Goal: Task Accomplishment & Management: Use online tool/utility

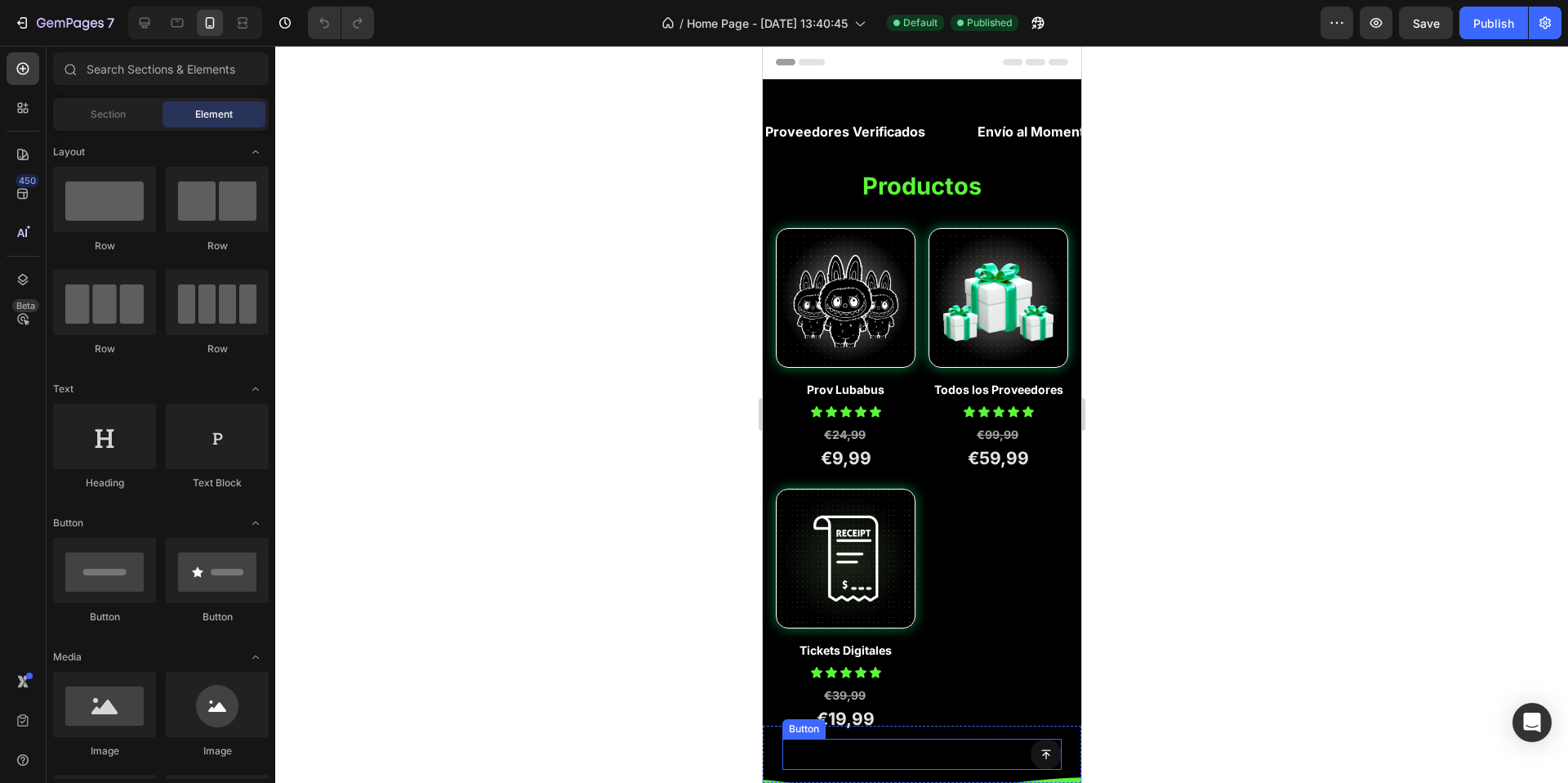
click at [1040, 758] on icon at bounding box center [1046, 755] width 12 height 12
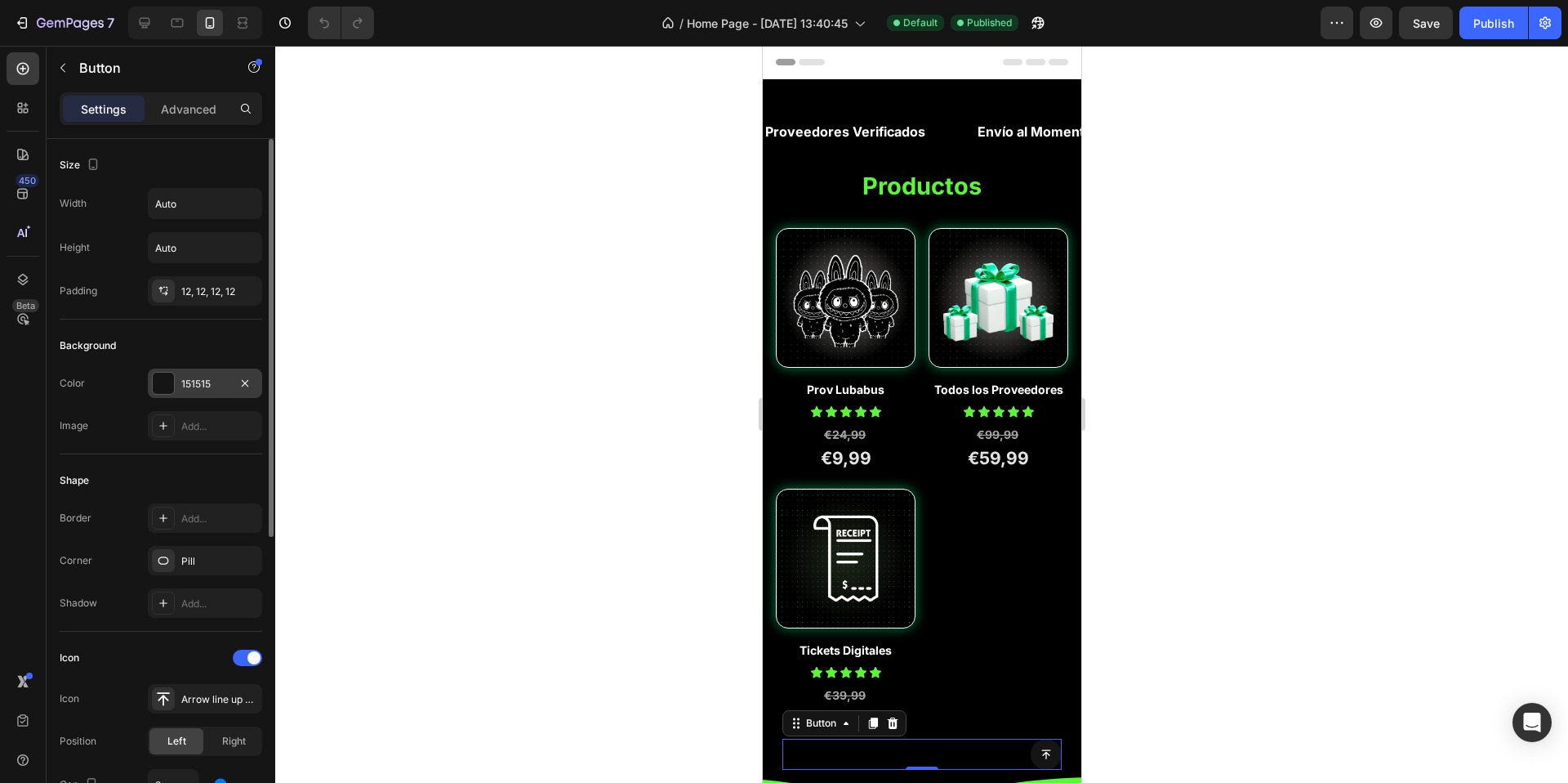
click at [160, 392] on div at bounding box center [164, 383] width 22 height 22
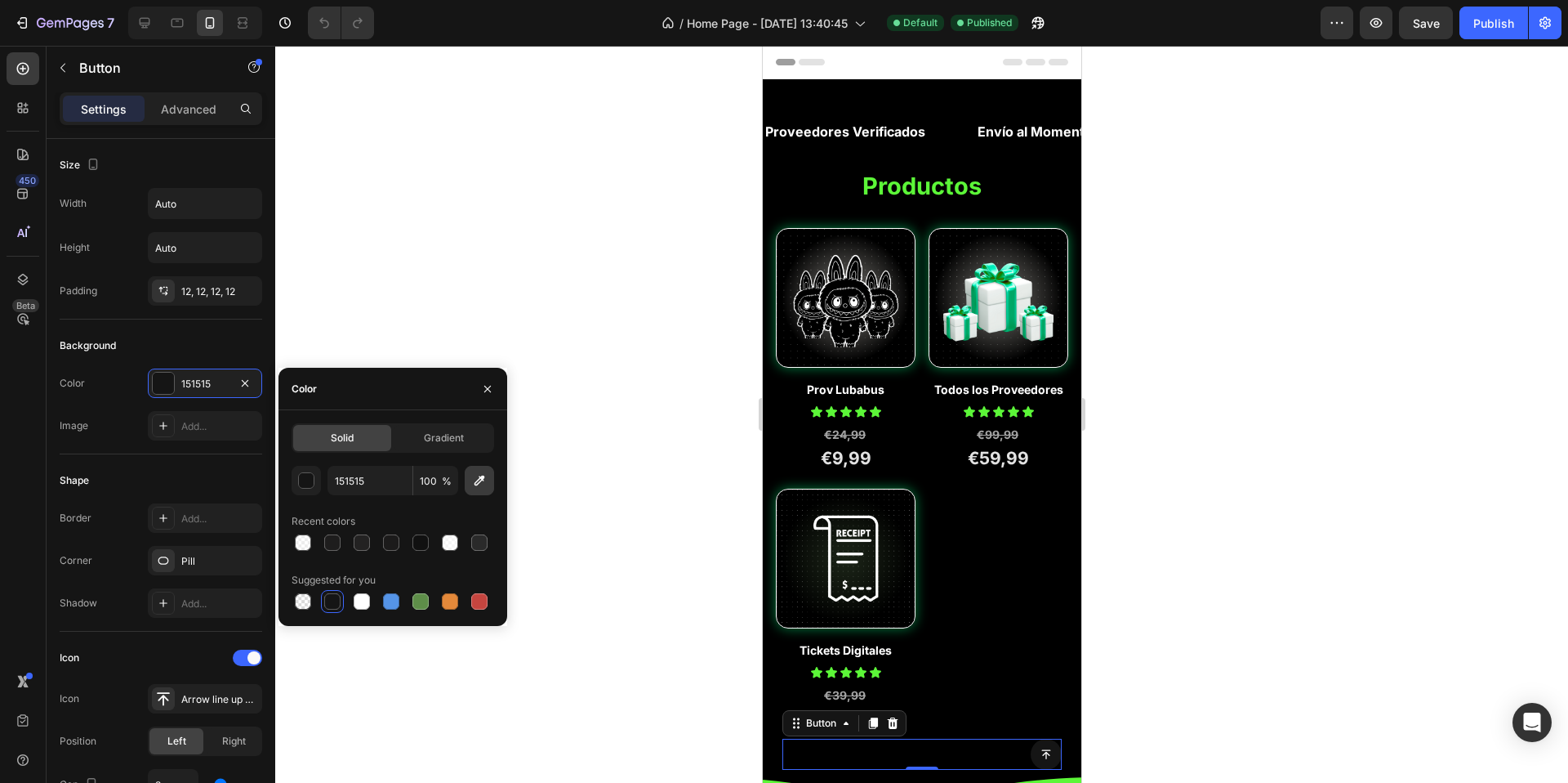
click at [475, 487] on icon "button" at bounding box center [479, 480] width 17 height 17
type input "5CF638"
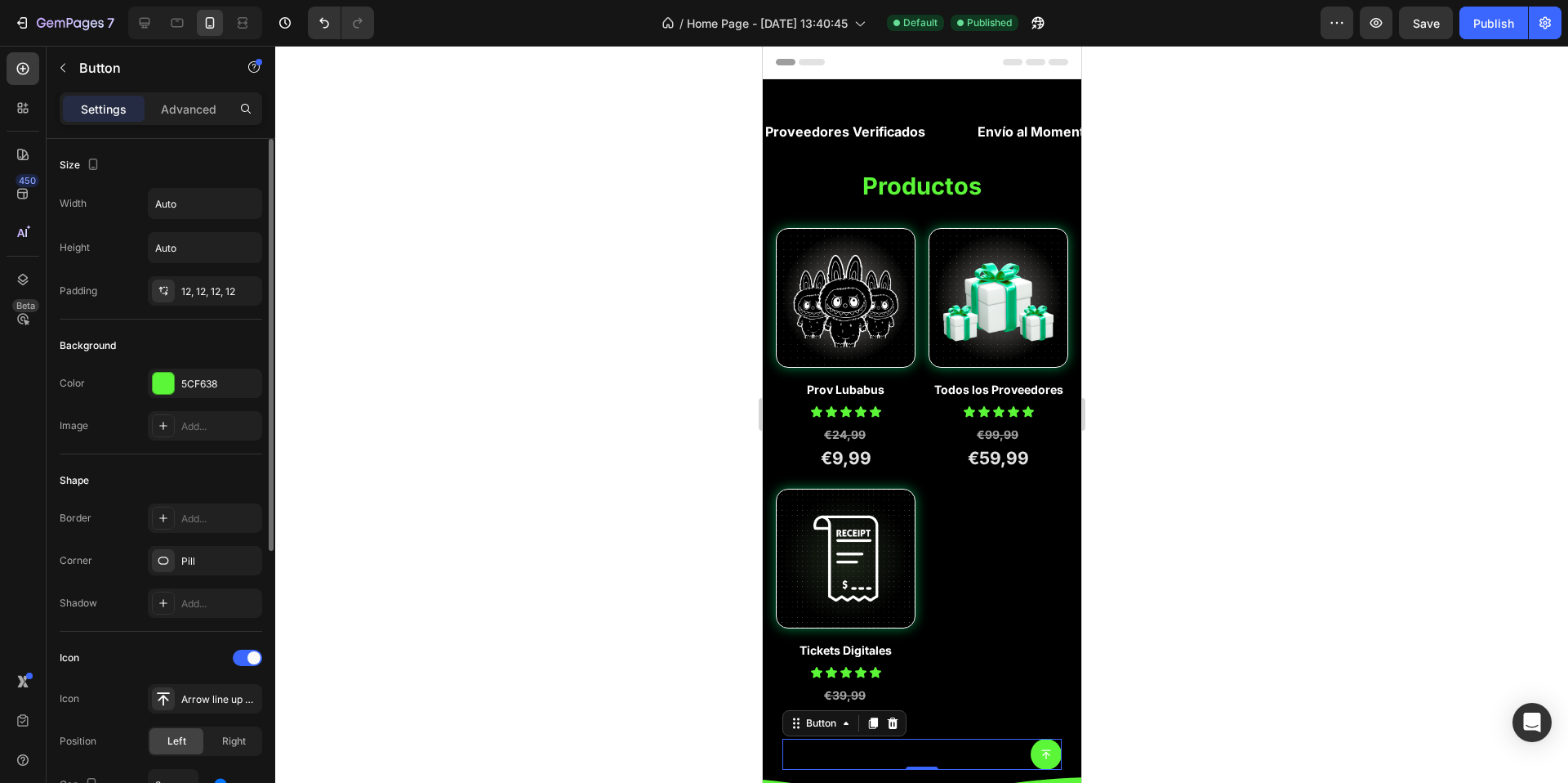
click at [145, 475] on div "Shape" at bounding box center [161, 480] width 203 height 26
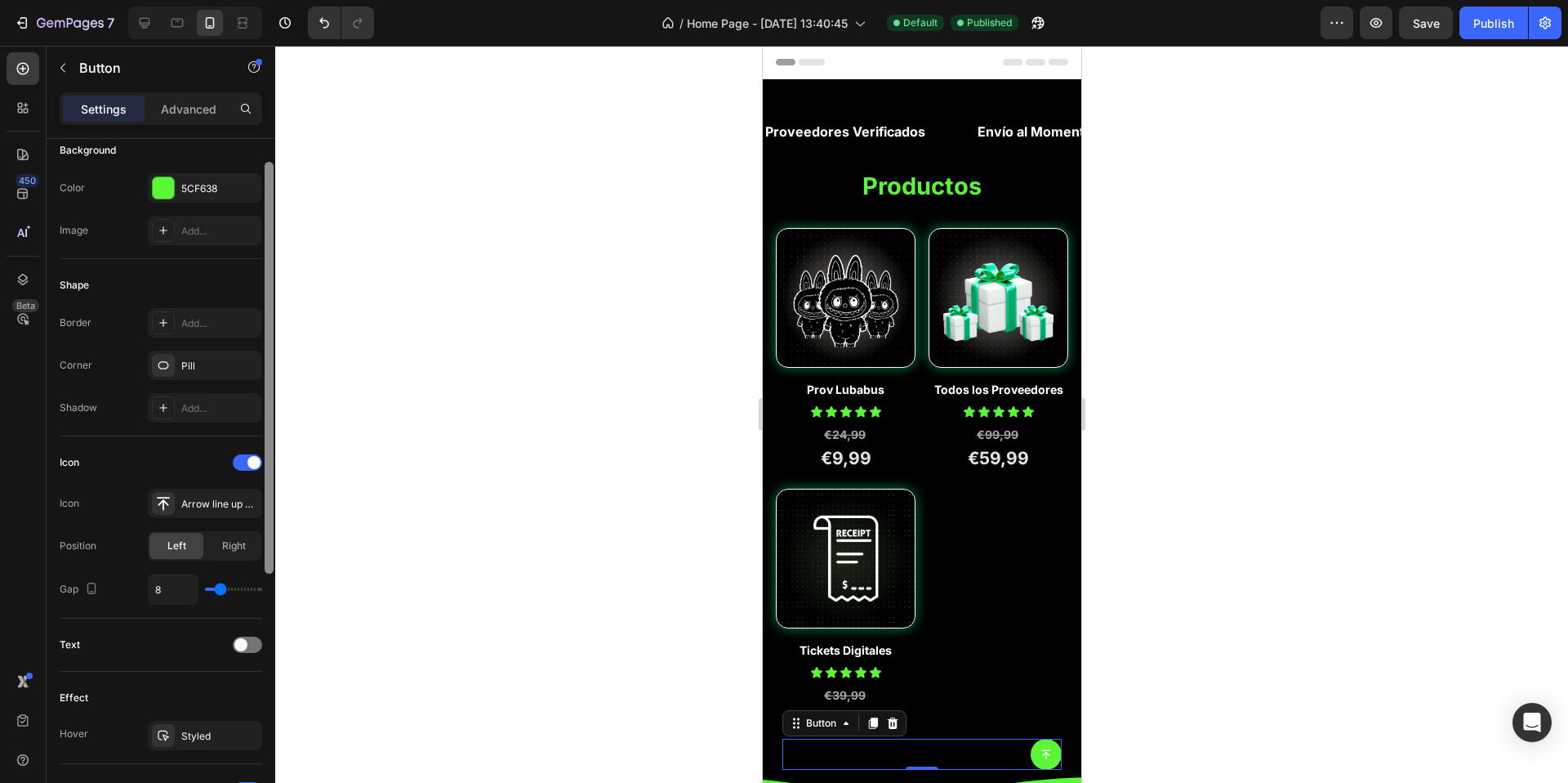
scroll to position [208, 0]
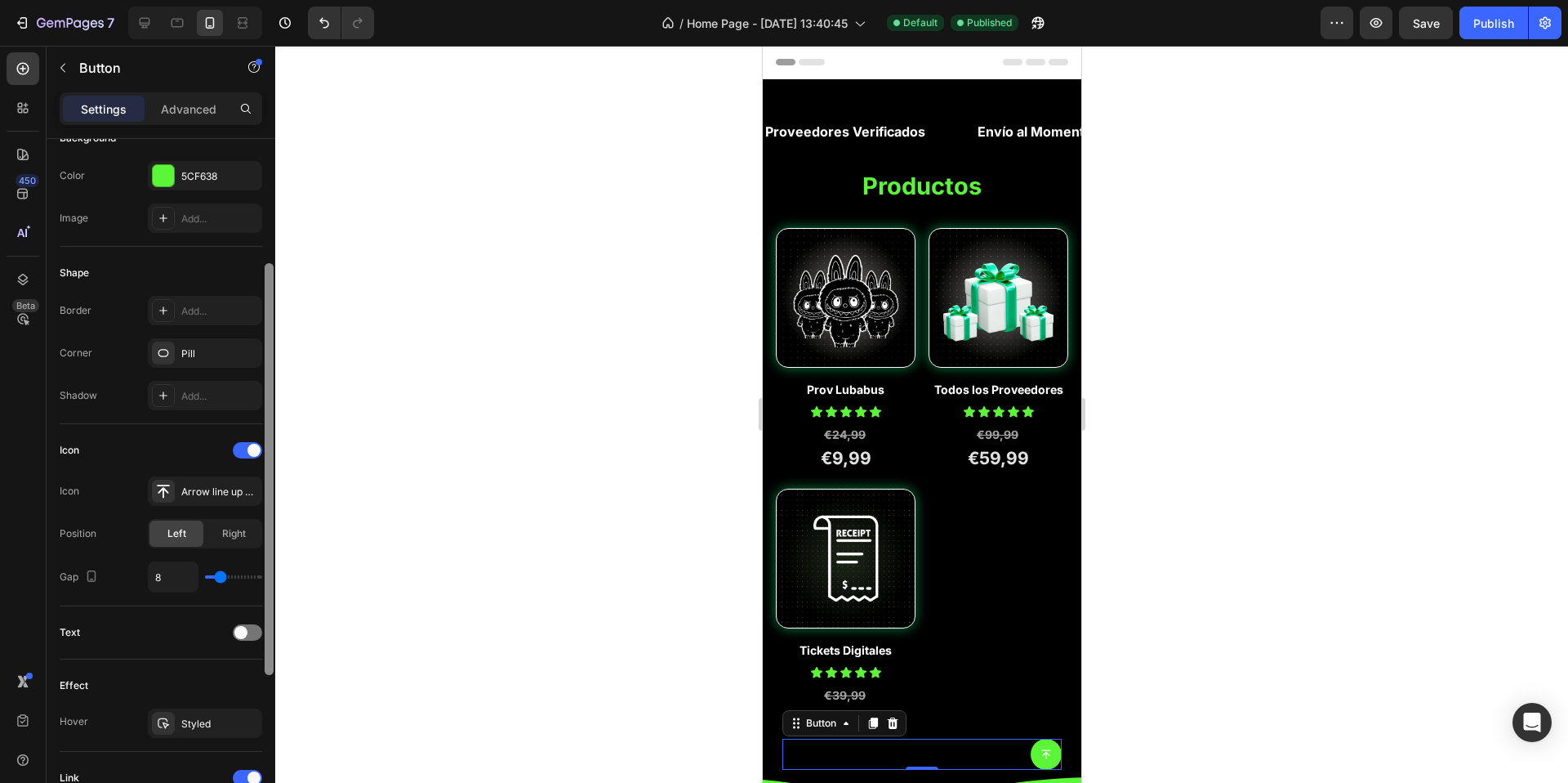
drag, startPoint x: 265, startPoint y: 466, endPoint x: 273, endPoint y: 591, distance: 125.3
click at [273, 591] on div at bounding box center [268, 469] width 9 height 412
click at [199, 502] on div "Arrow line up bold" at bounding box center [205, 491] width 115 height 29
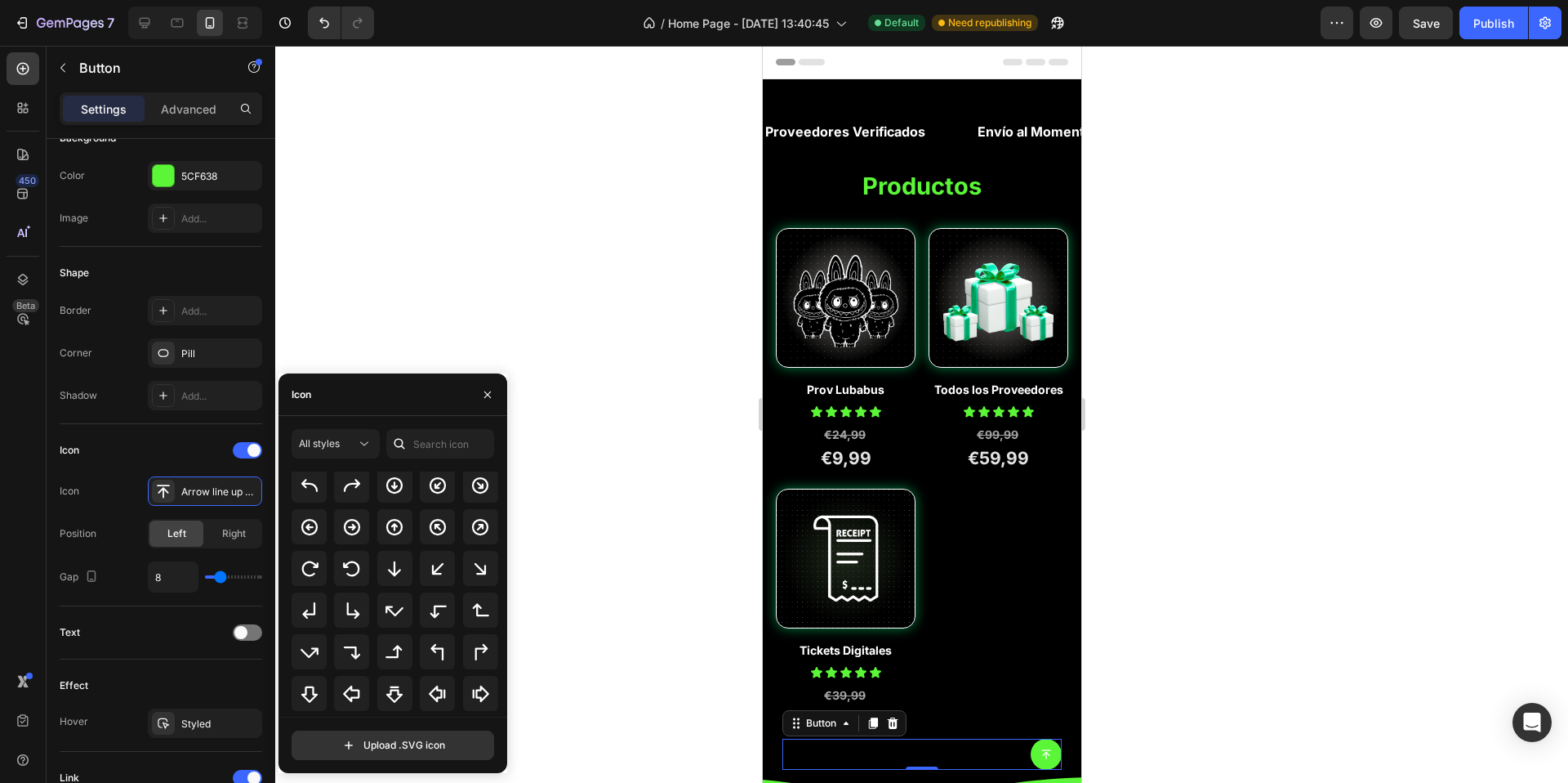
scroll to position [0, 0]
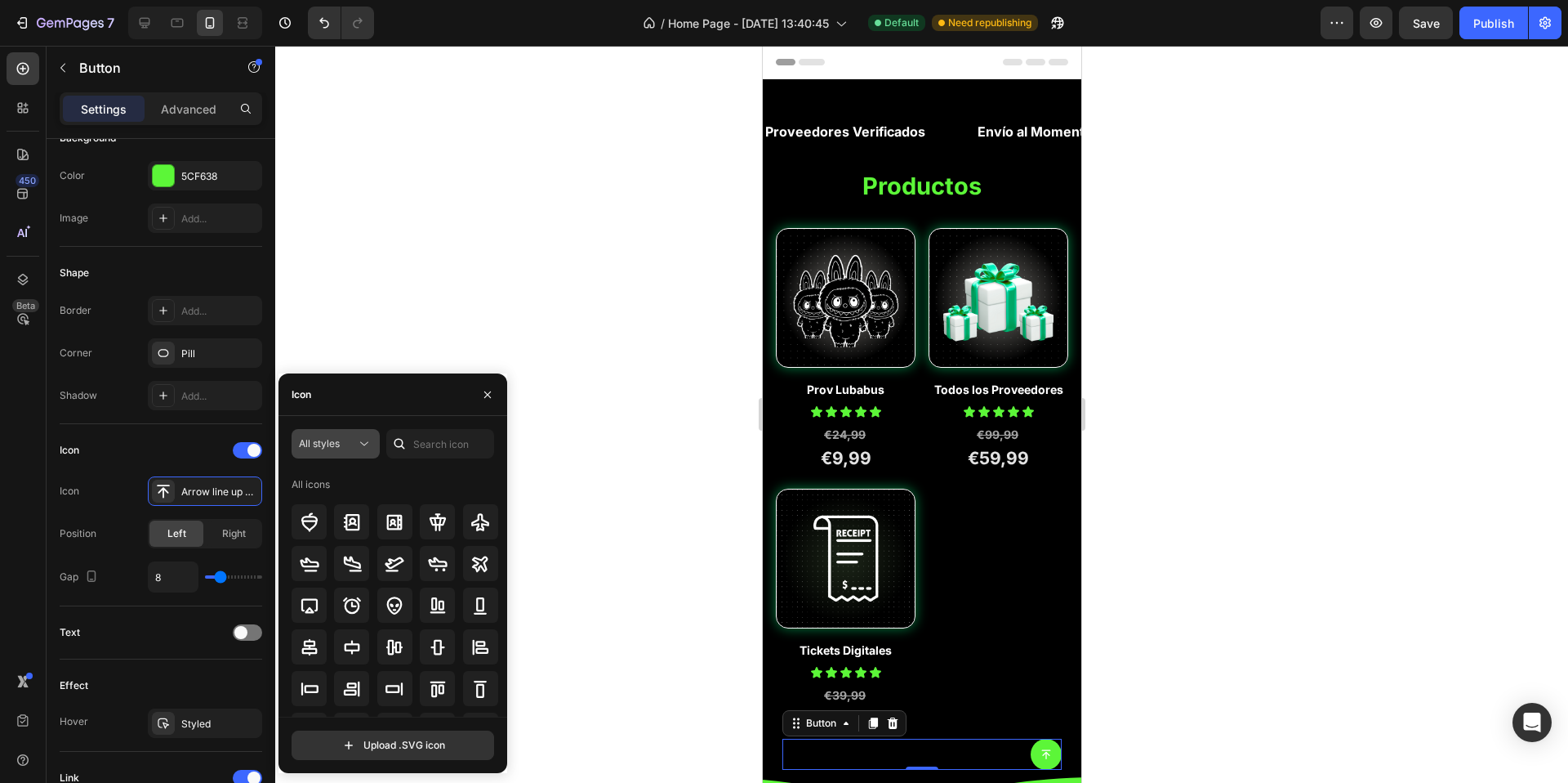
click at [327, 443] on span "All styles" at bounding box center [319, 443] width 41 height 13
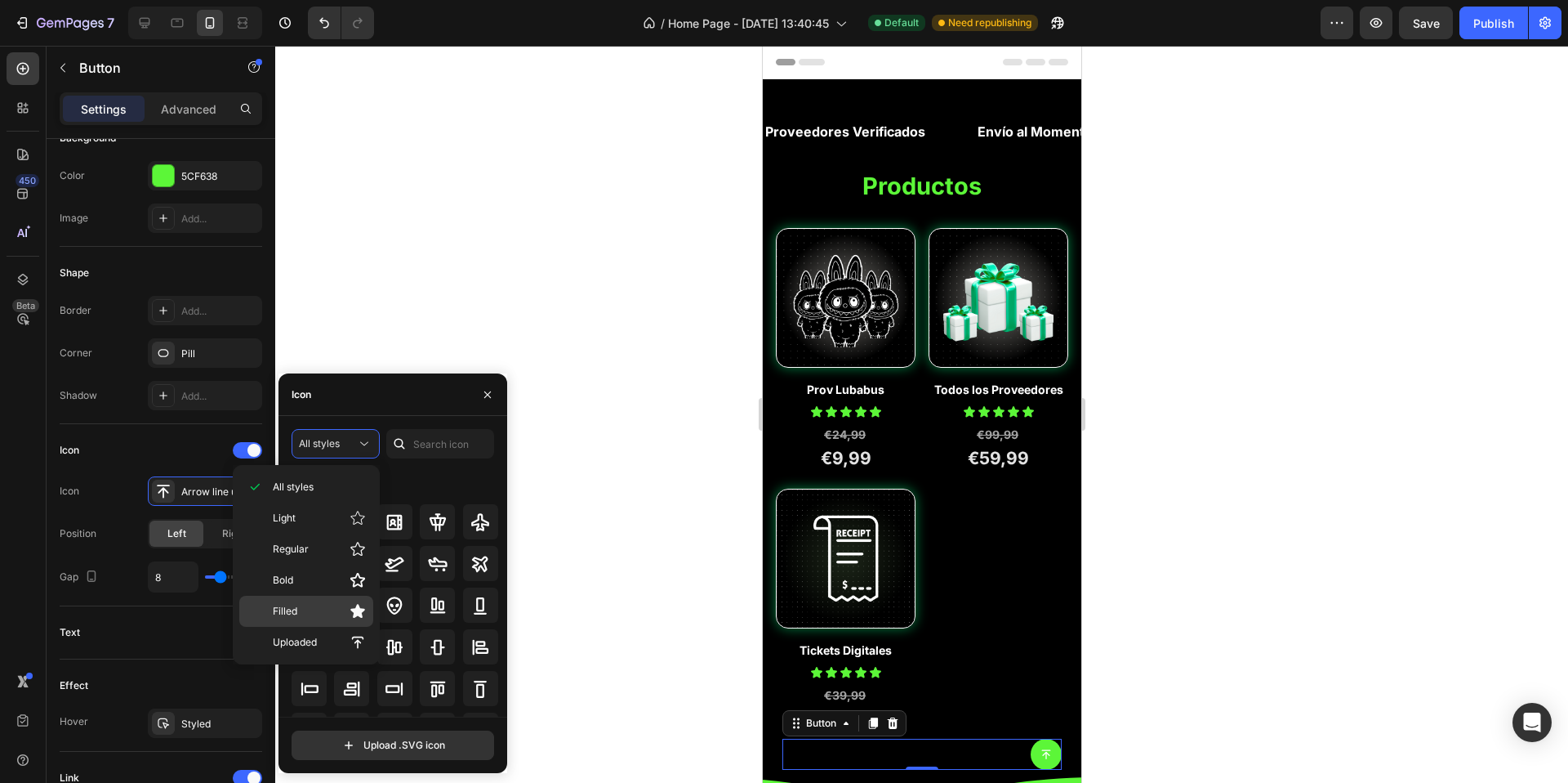
click at [322, 604] on p "Filled" at bounding box center [319, 612] width 93 height 17
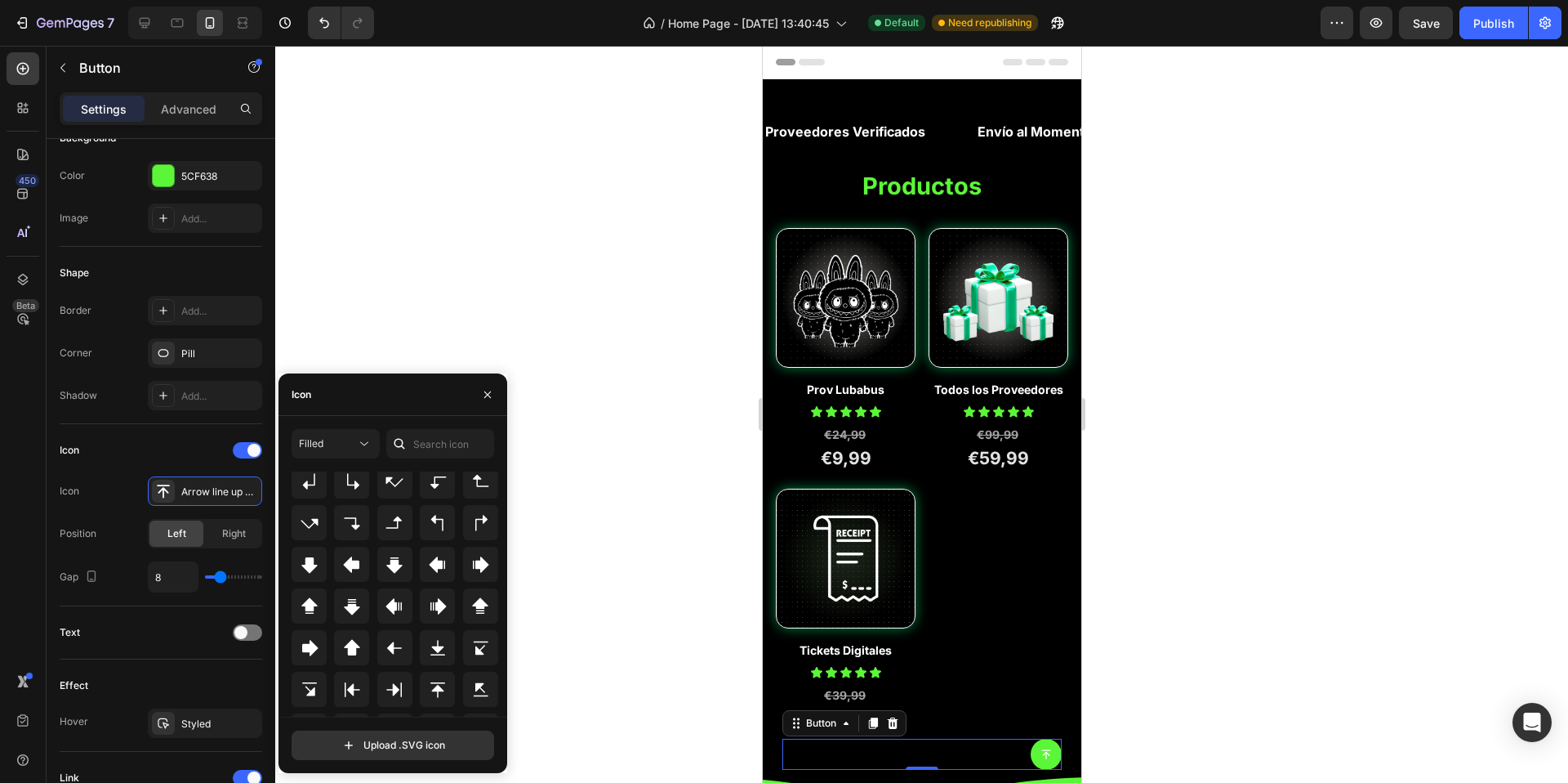
scroll to position [507, 0]
click at [342, 643] on icon at bounding box center [352, 648] width 20 height 20
click at [222, 541] on span "Right" at bounding box center [234, 533] width 24 height 15
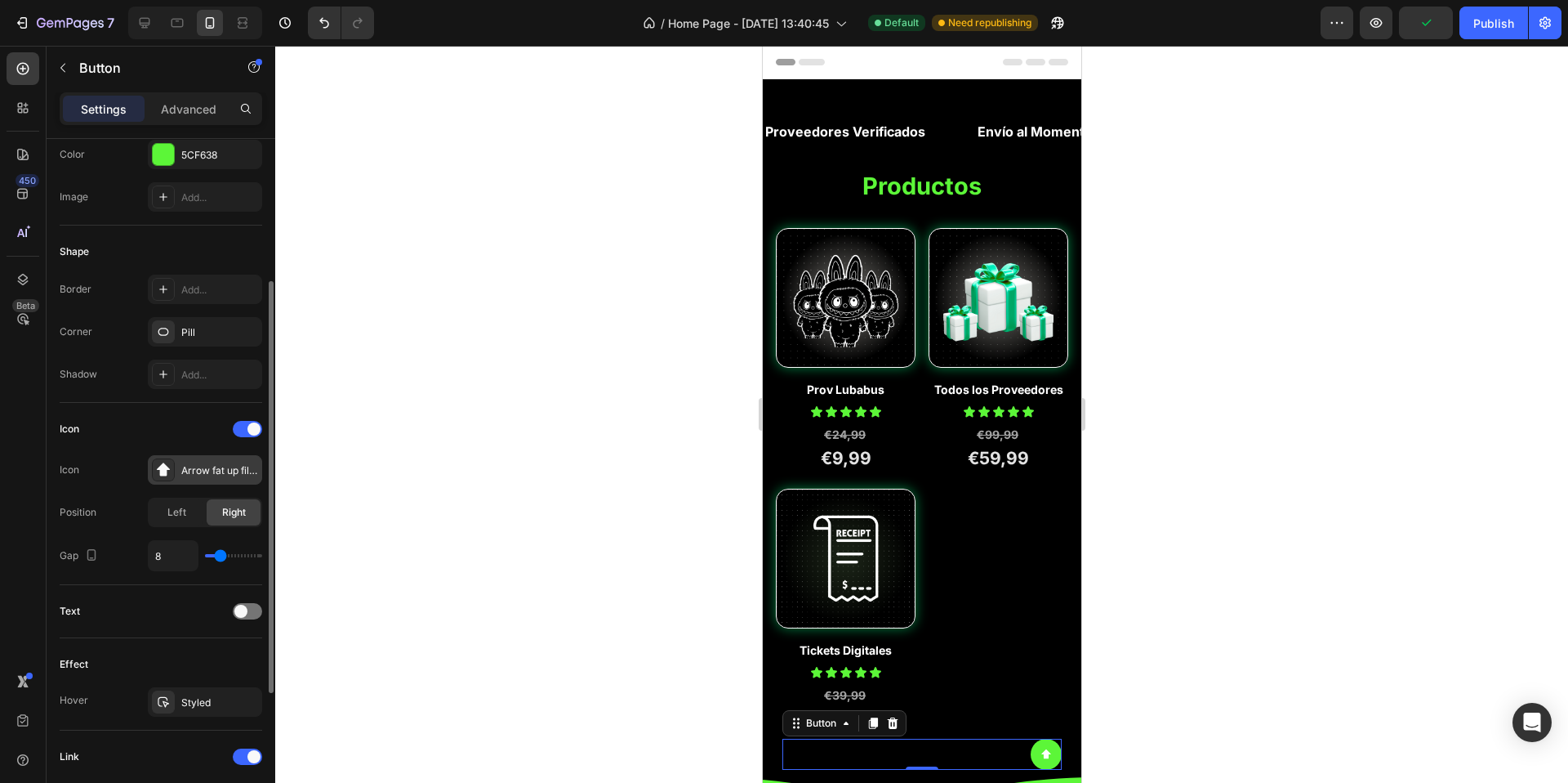
scroll to position [232, 0]
click at [179, 481] on div "Arrow fat up filled" at bounding box center [205, 466] width 115 height 29
click at [125, 481] on div "Icon Arrow fat up filled" at bounding box center [161, 466] width 203 height 29
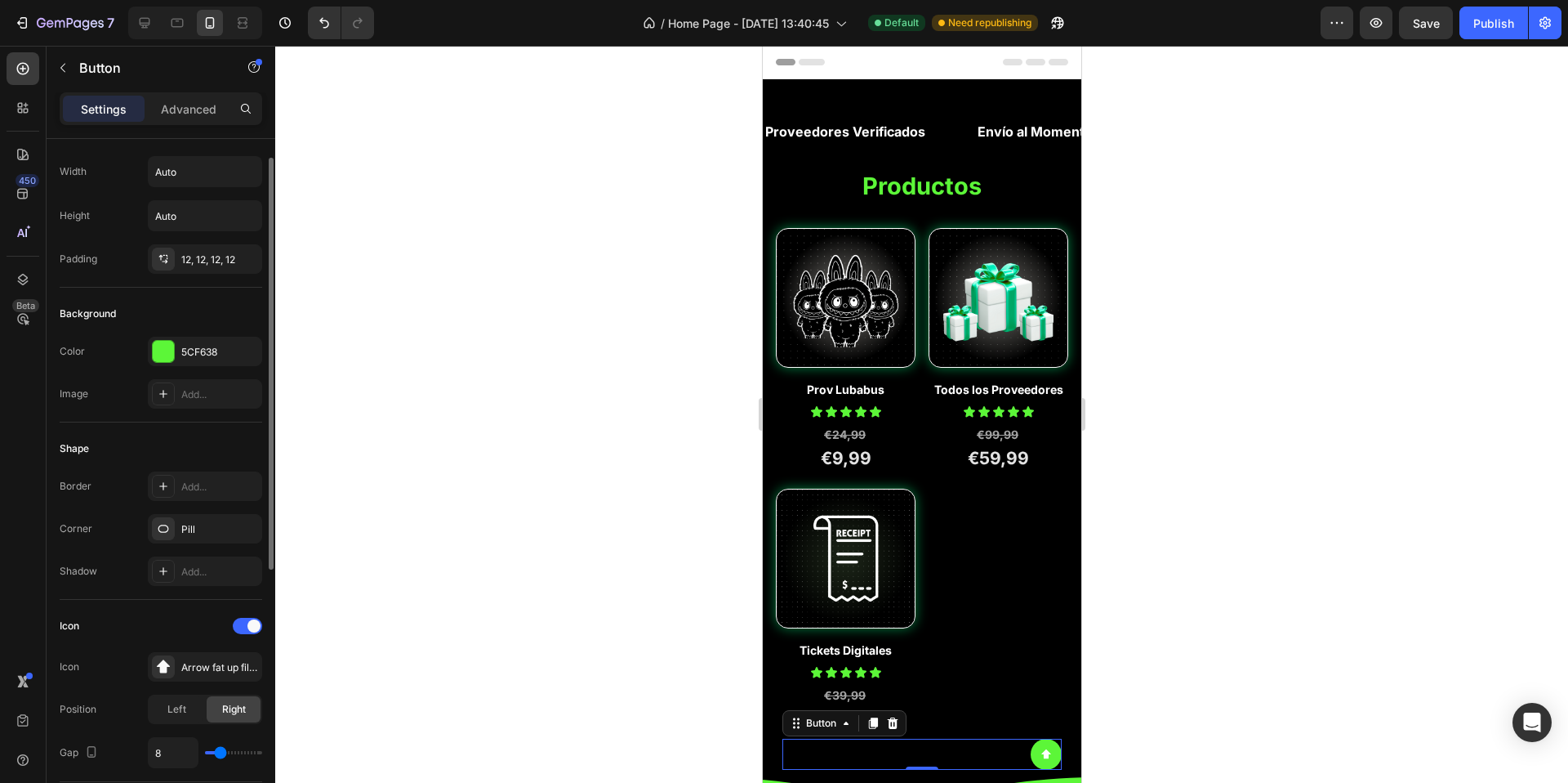
scroll to position [0, 0]
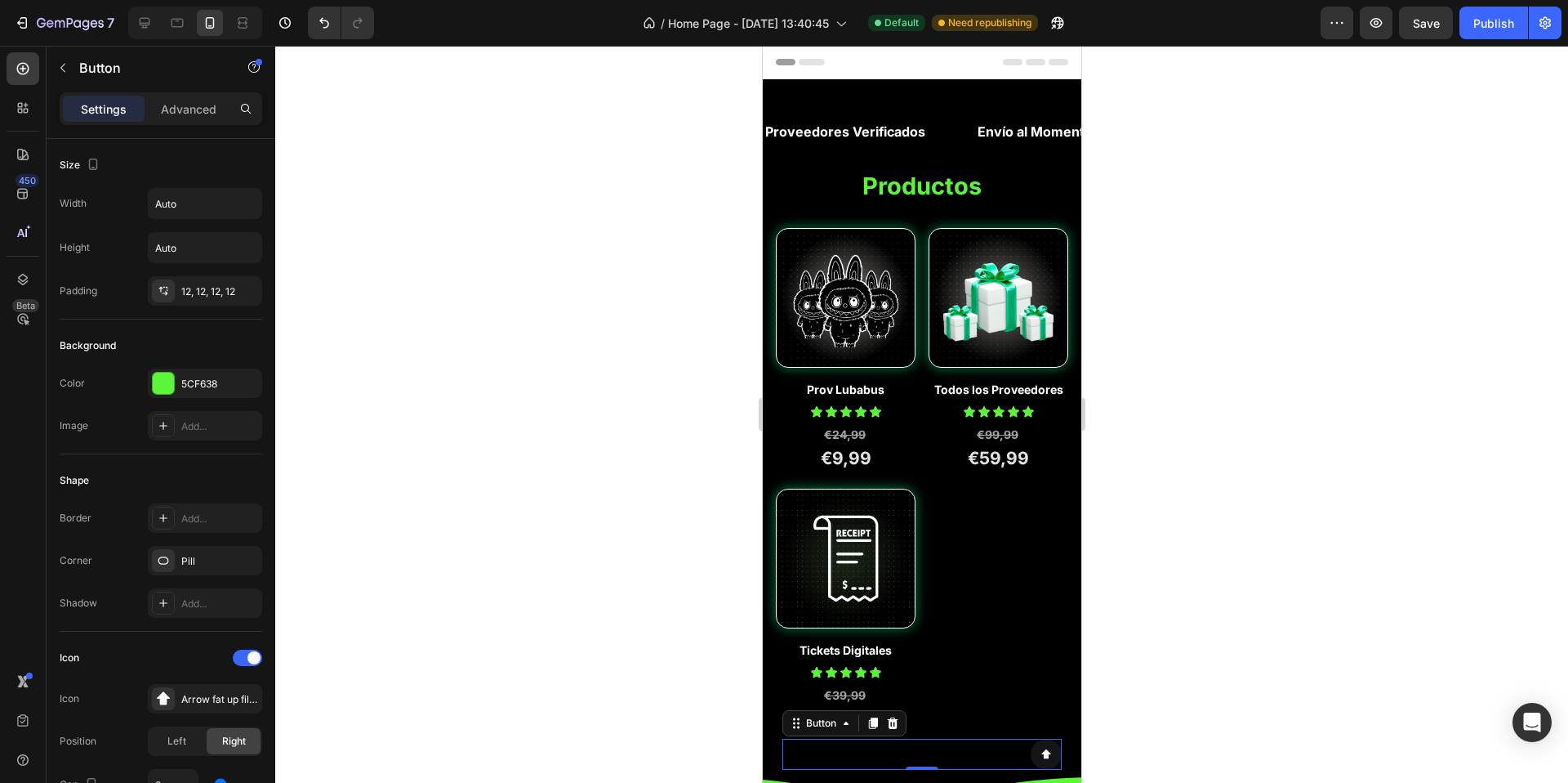
click at [1040, 752] on icon at bounding box center [1046, 755] width 12 height 12
click at [205, 111] on p "Advanced" at bounding box center [188, 110] width 56 height 18
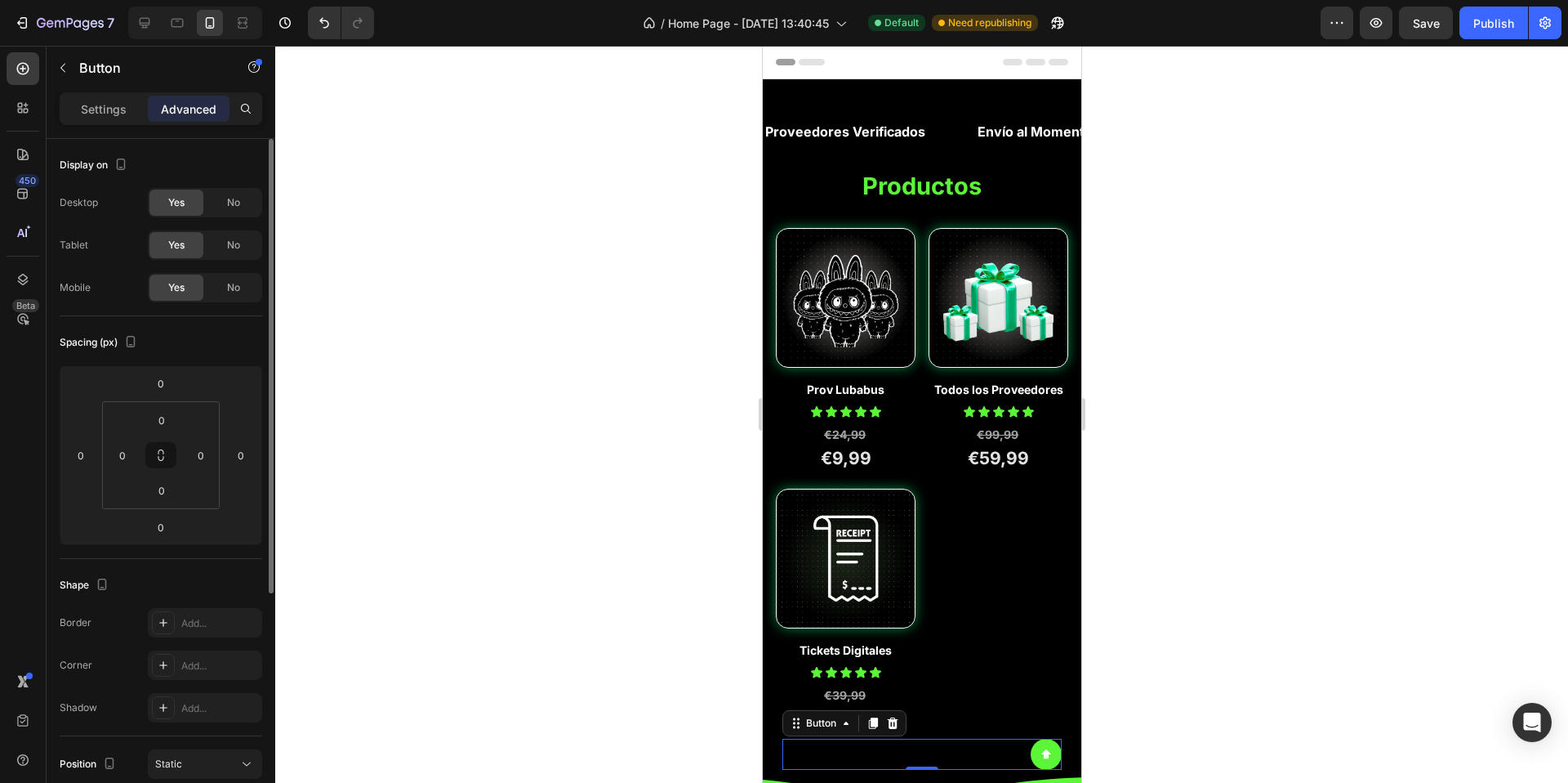
click at [110, 106] on p "Settings" at bounding box center [104, 110] width 46 height 18
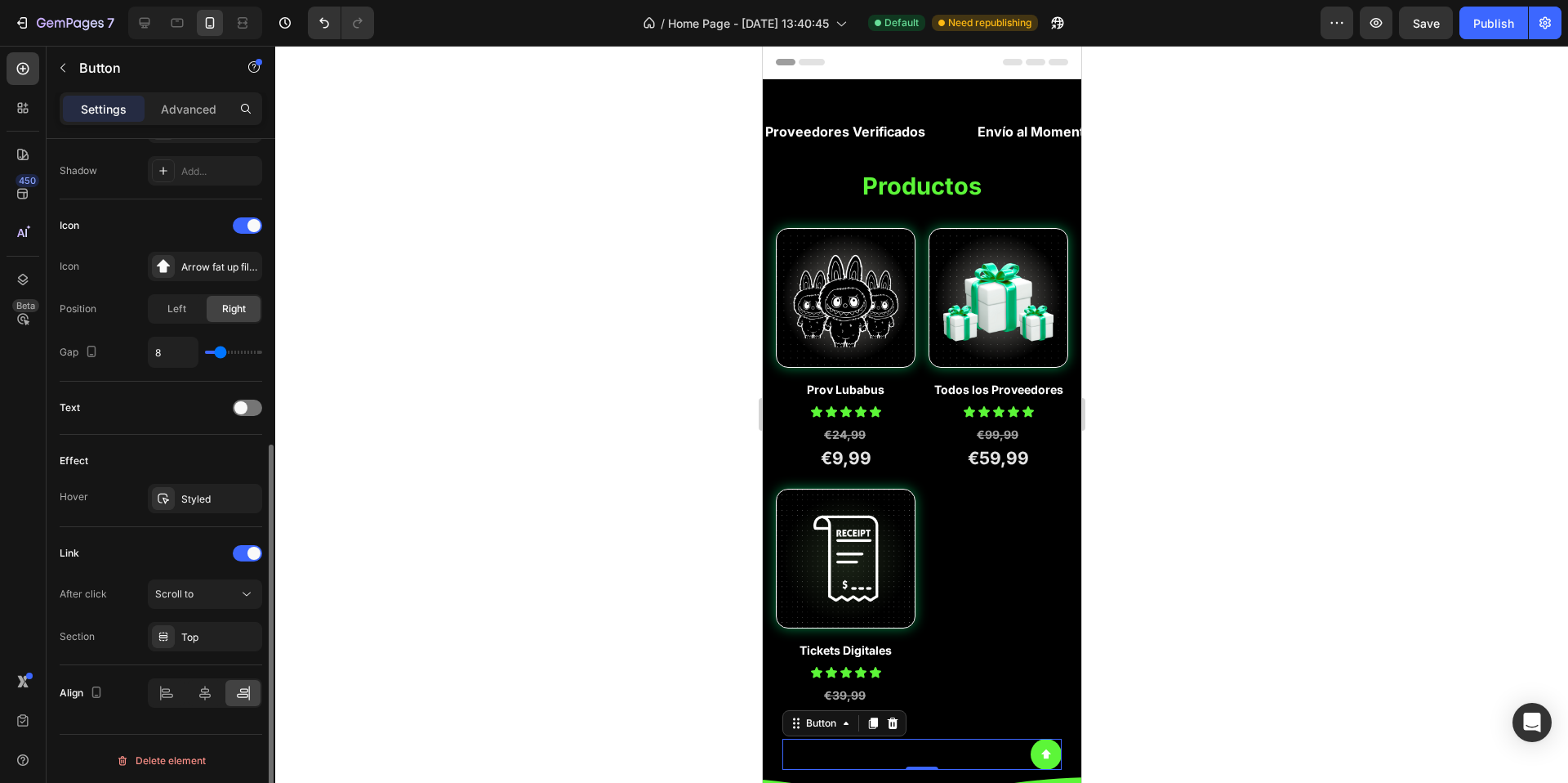
scroll to position [98, 0]
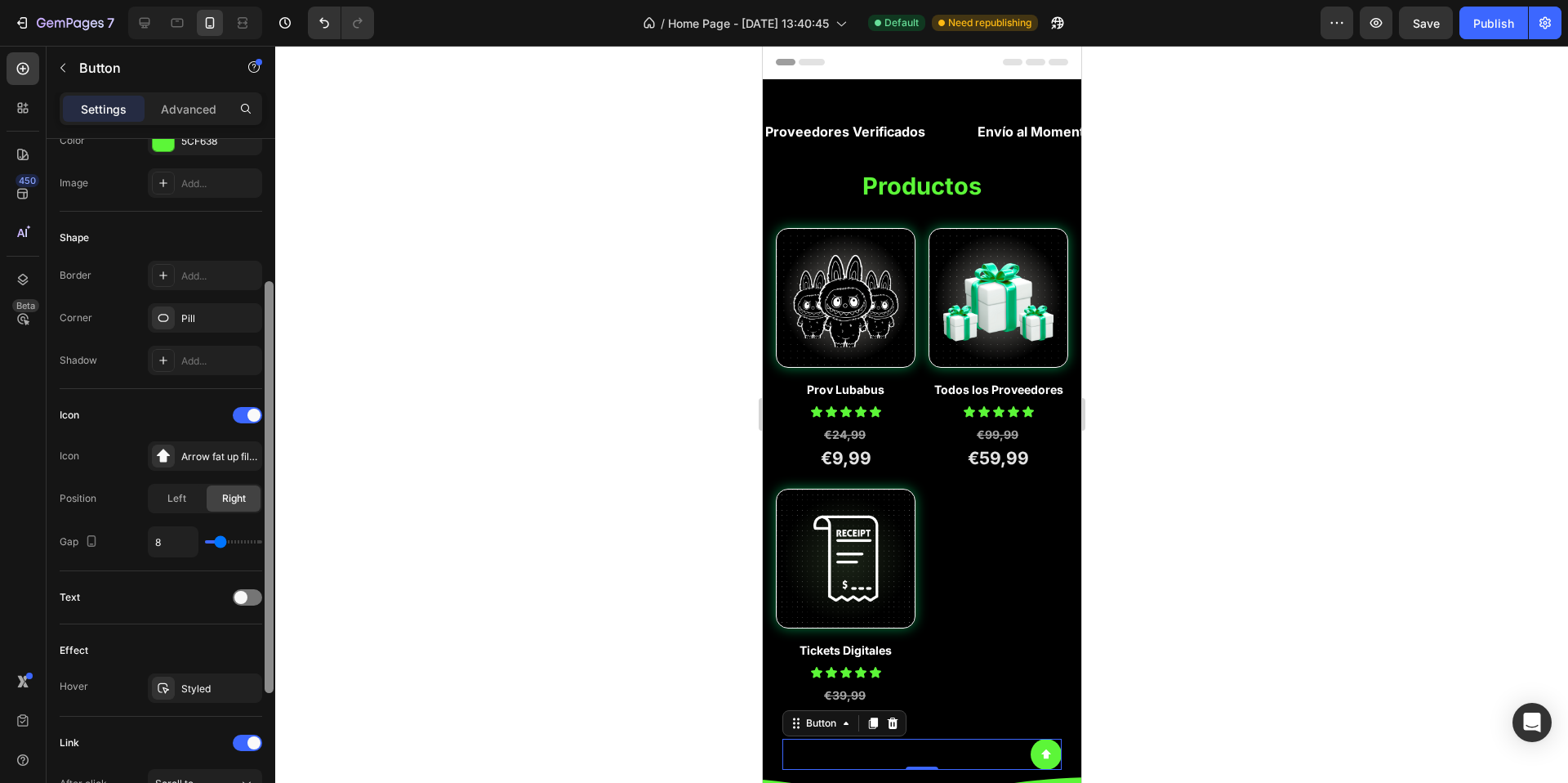
drag, startPoint x: 271, startPoint y: 581, endPoint x: 264, endPoint y: 668, distance: 87.3
click at [264, 668] on div at bounding box center [268, 487] width 9 height 412
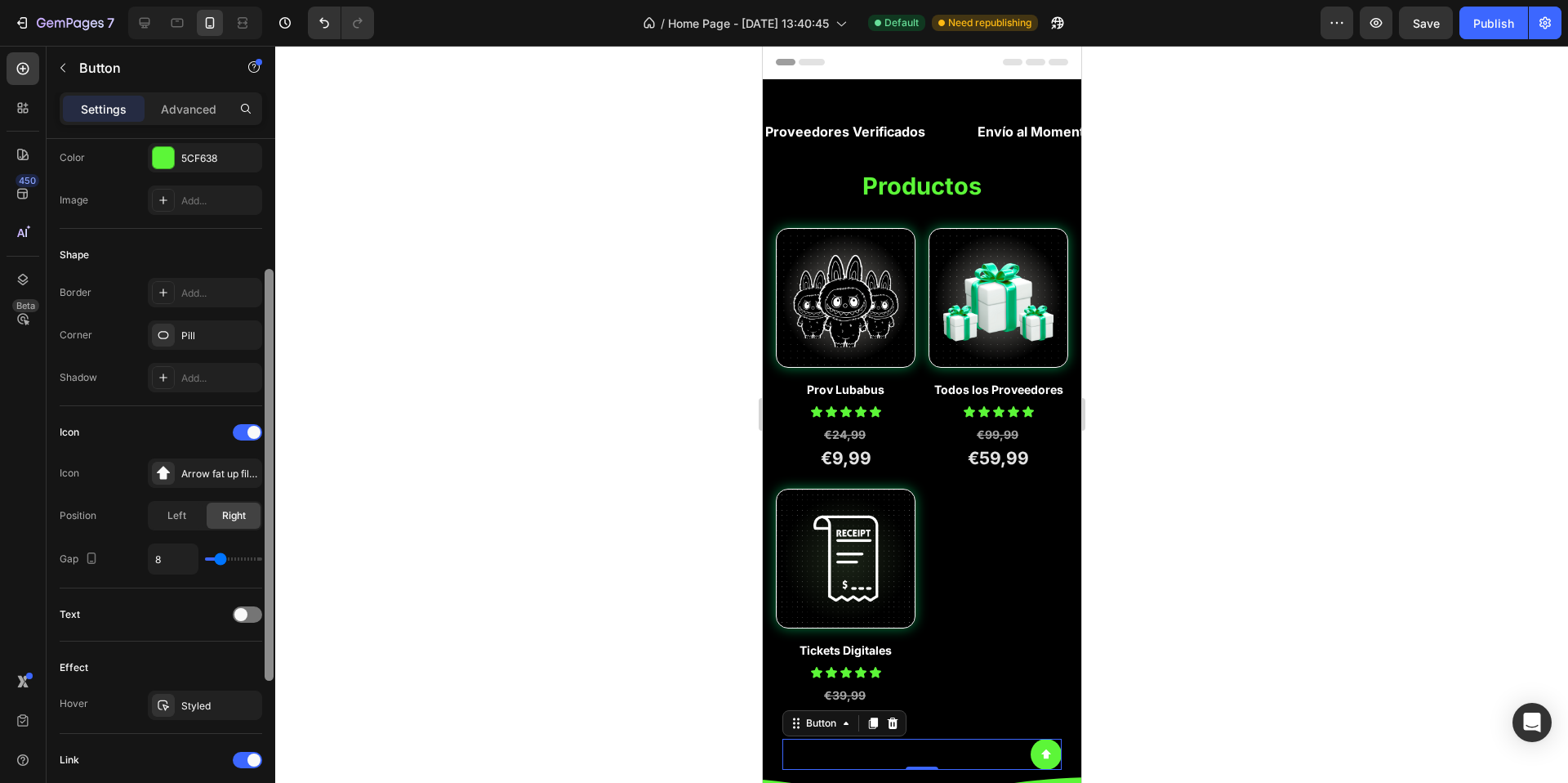
scroll to position [221, 0]
drag, startPoint x: 268, startPoint y: 633, endPoint x: 237, endPoint y: 618, distance: 34.4
click at [237, 618] on div "Size Width Auto Height Auto Padding 12, 12, 12, 12 Background Color 5CF638 Imag…" at bounding box center [162, 484] width 229 height 691
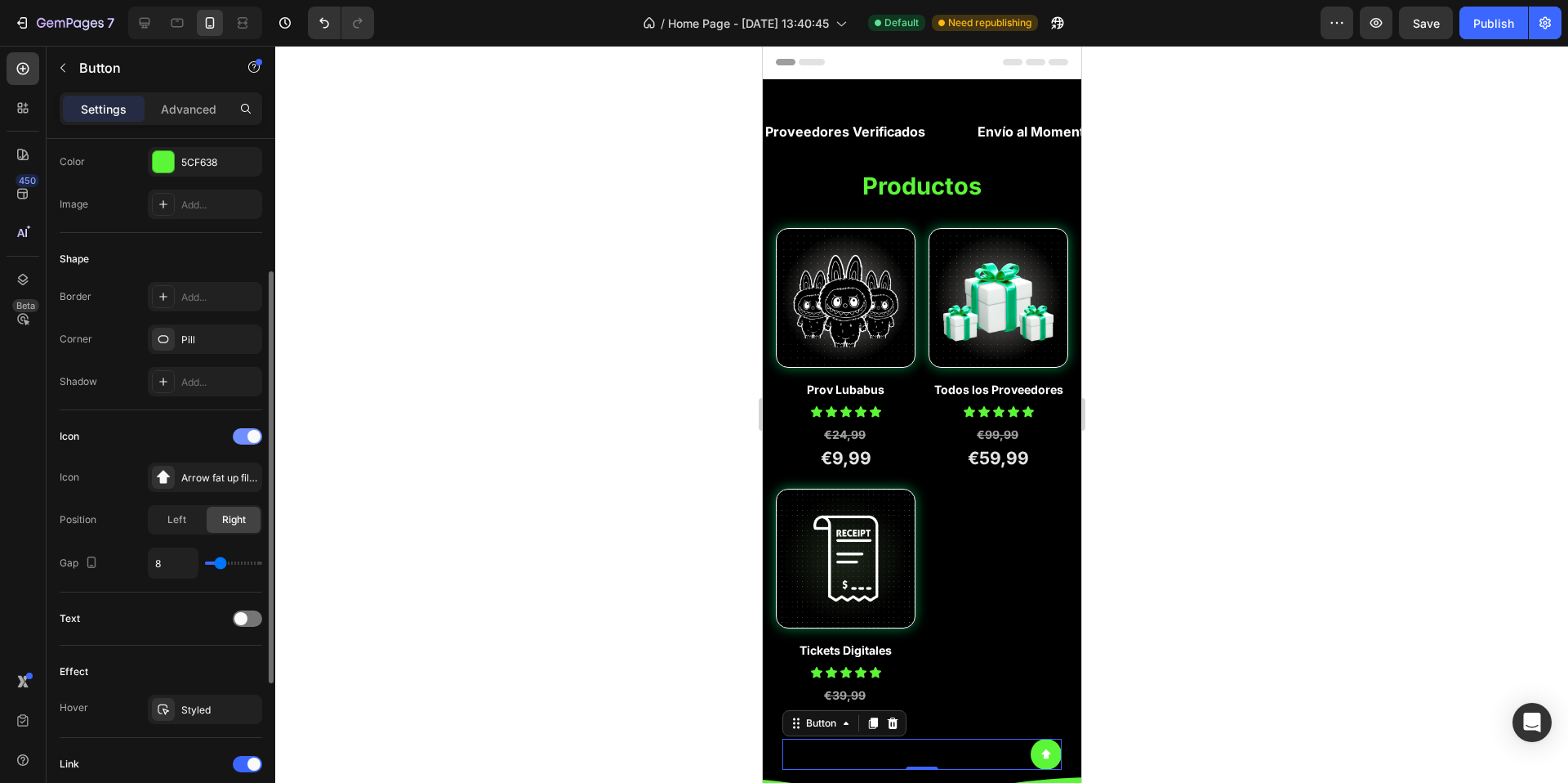
click at [249, 443] on span at bounding box center [254, 436] width 13 height 13
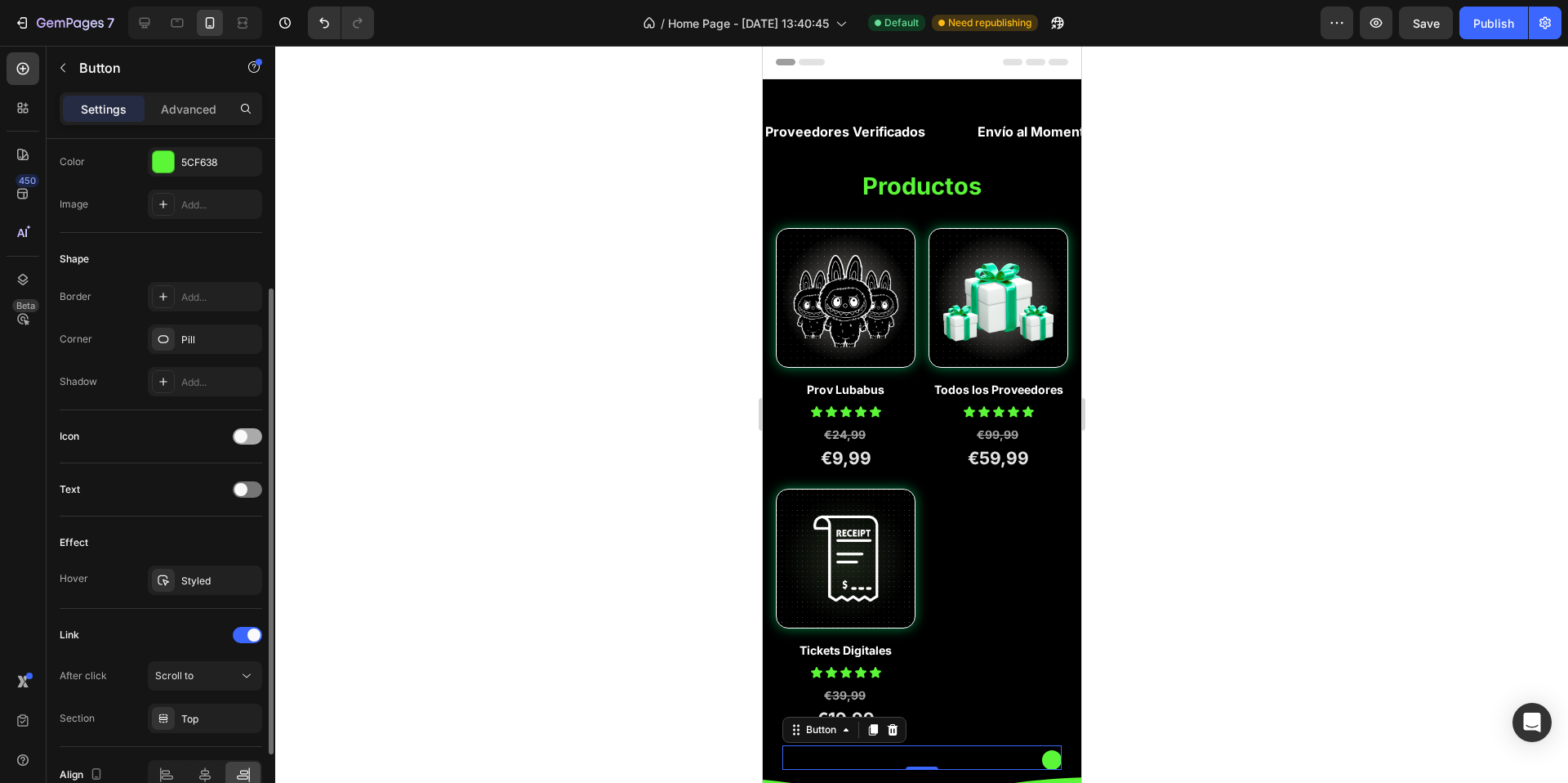
click at [249, 445] on div at bounding box center [248, 436] width 29 height 17
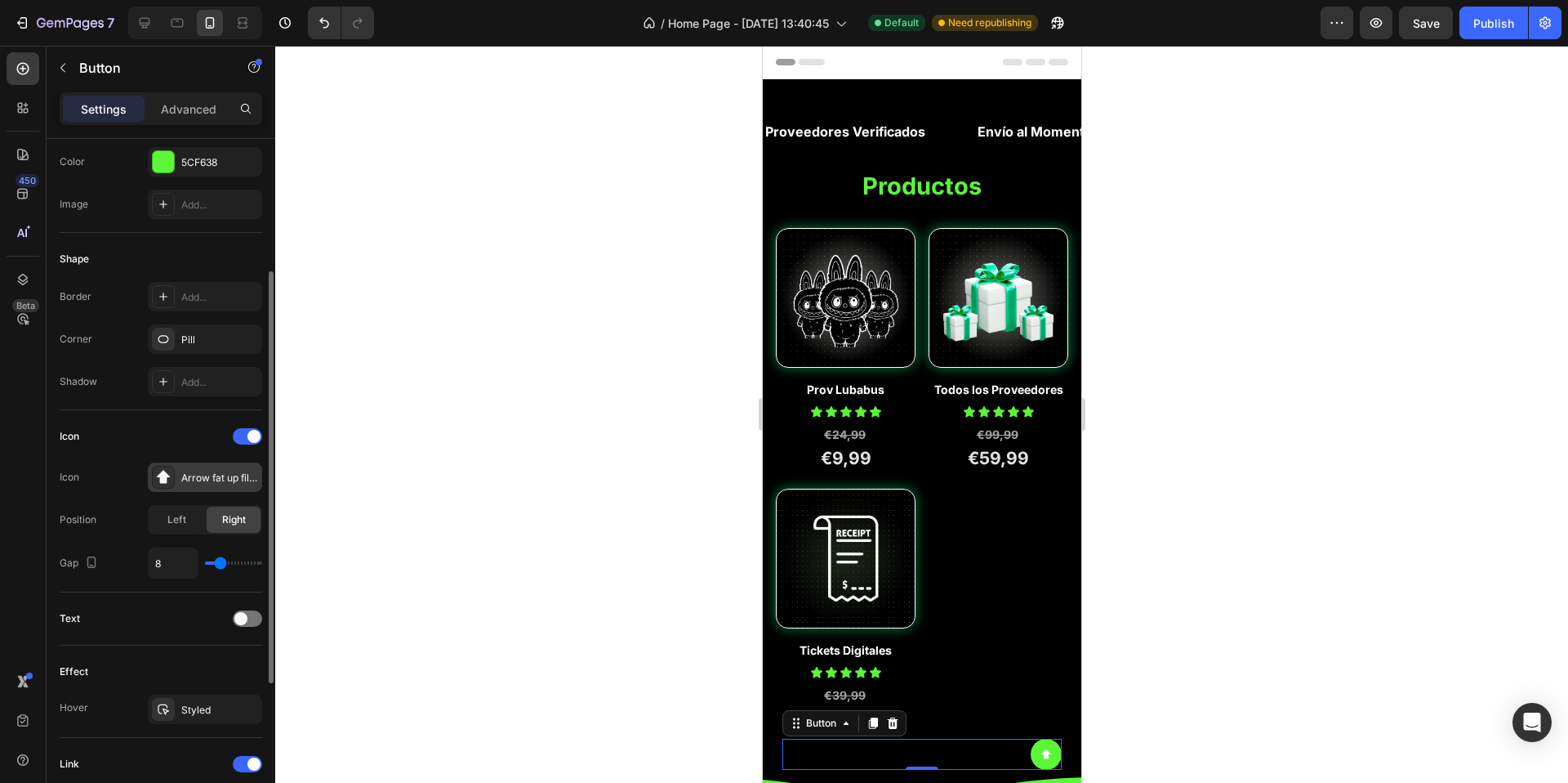
click at [191, 492] on div "Arrow fat up filled" at bounding box center [205, 477] width 115 height 29
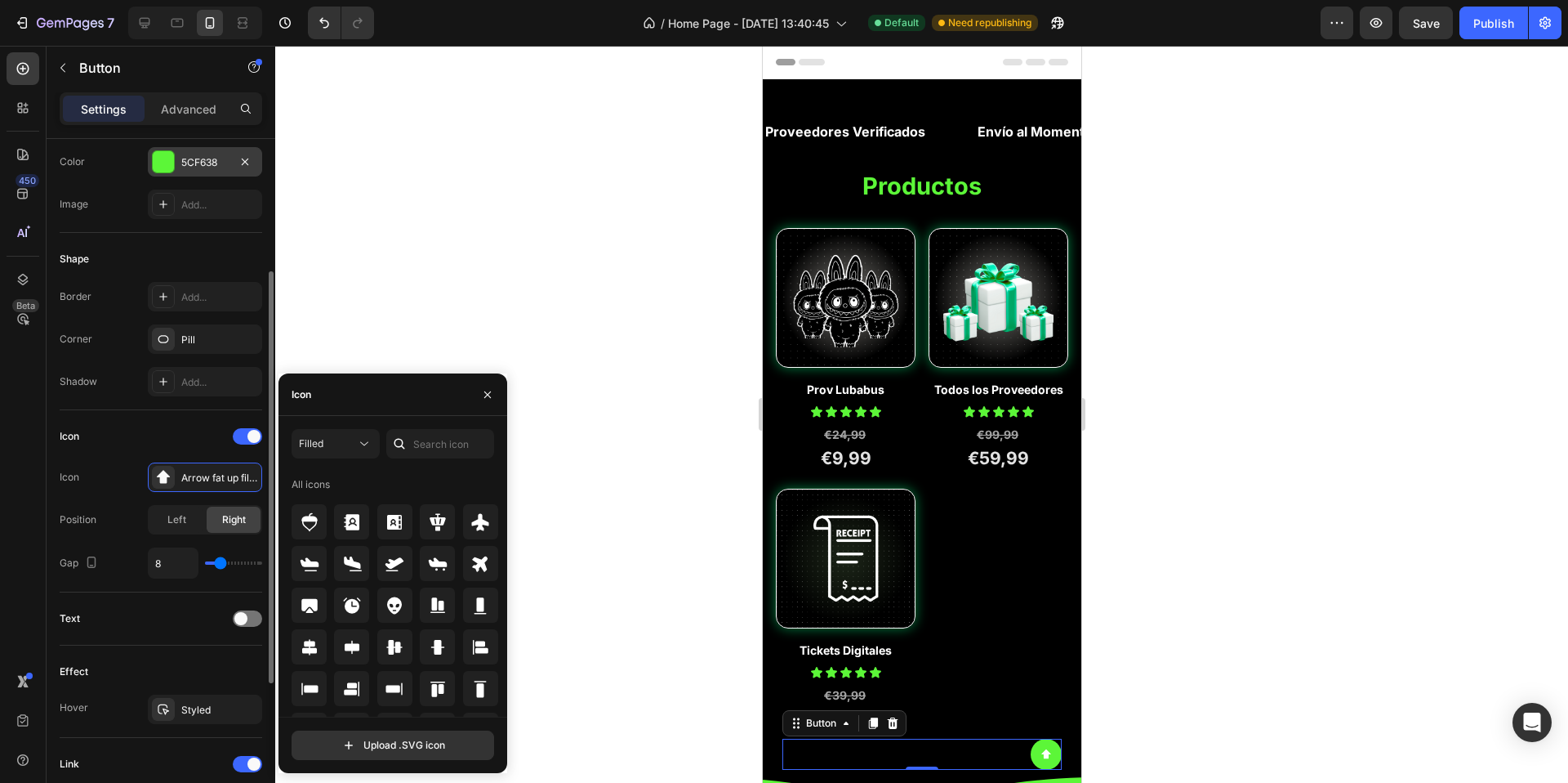
click at [175, 163] on div "5CF638" at bounding box center [205, 162] width 115 height 29
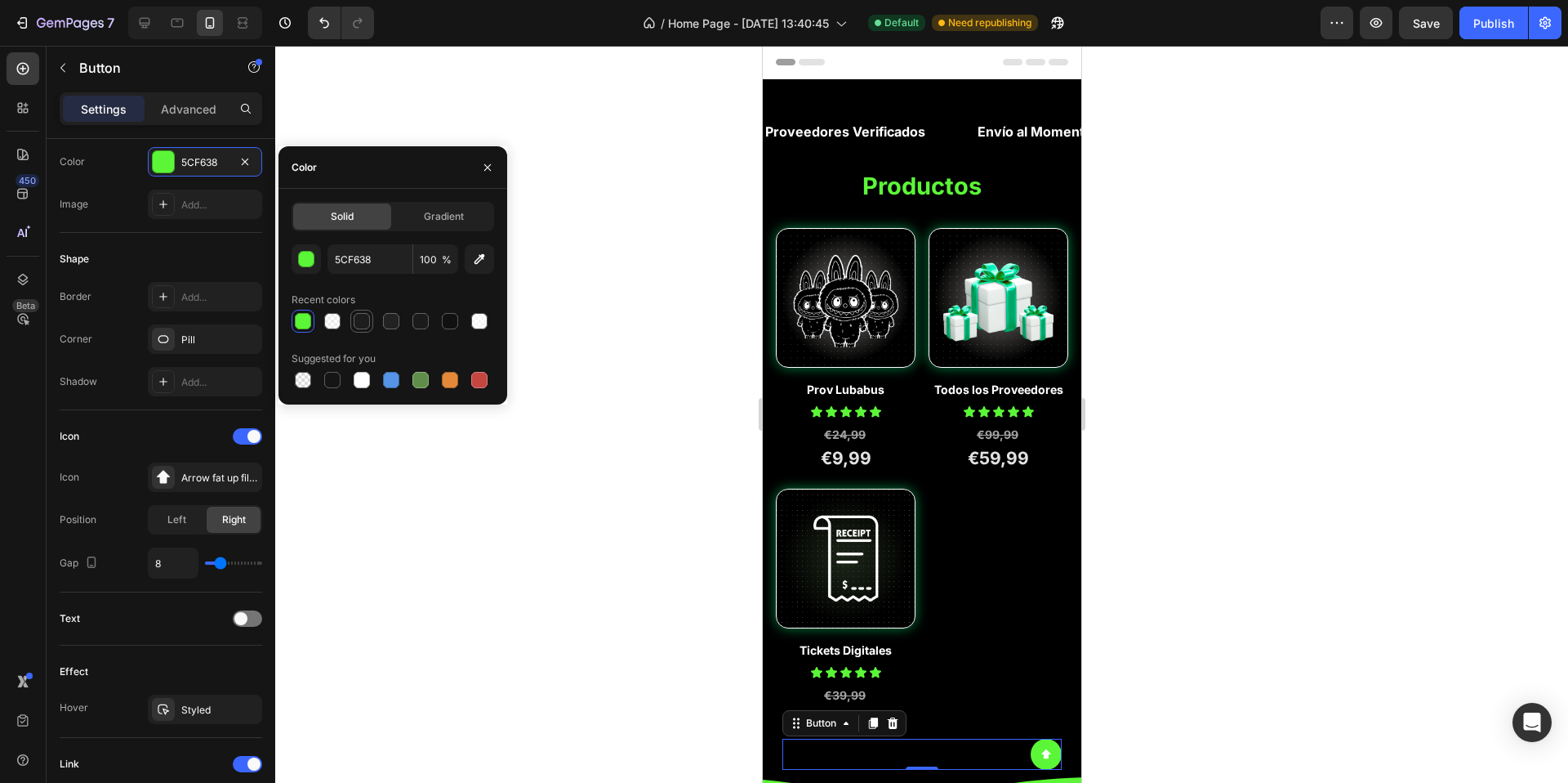
click at [360, 327] on div at bounding box center [361, 320] width 17 height 17
type input "1E1D1D"
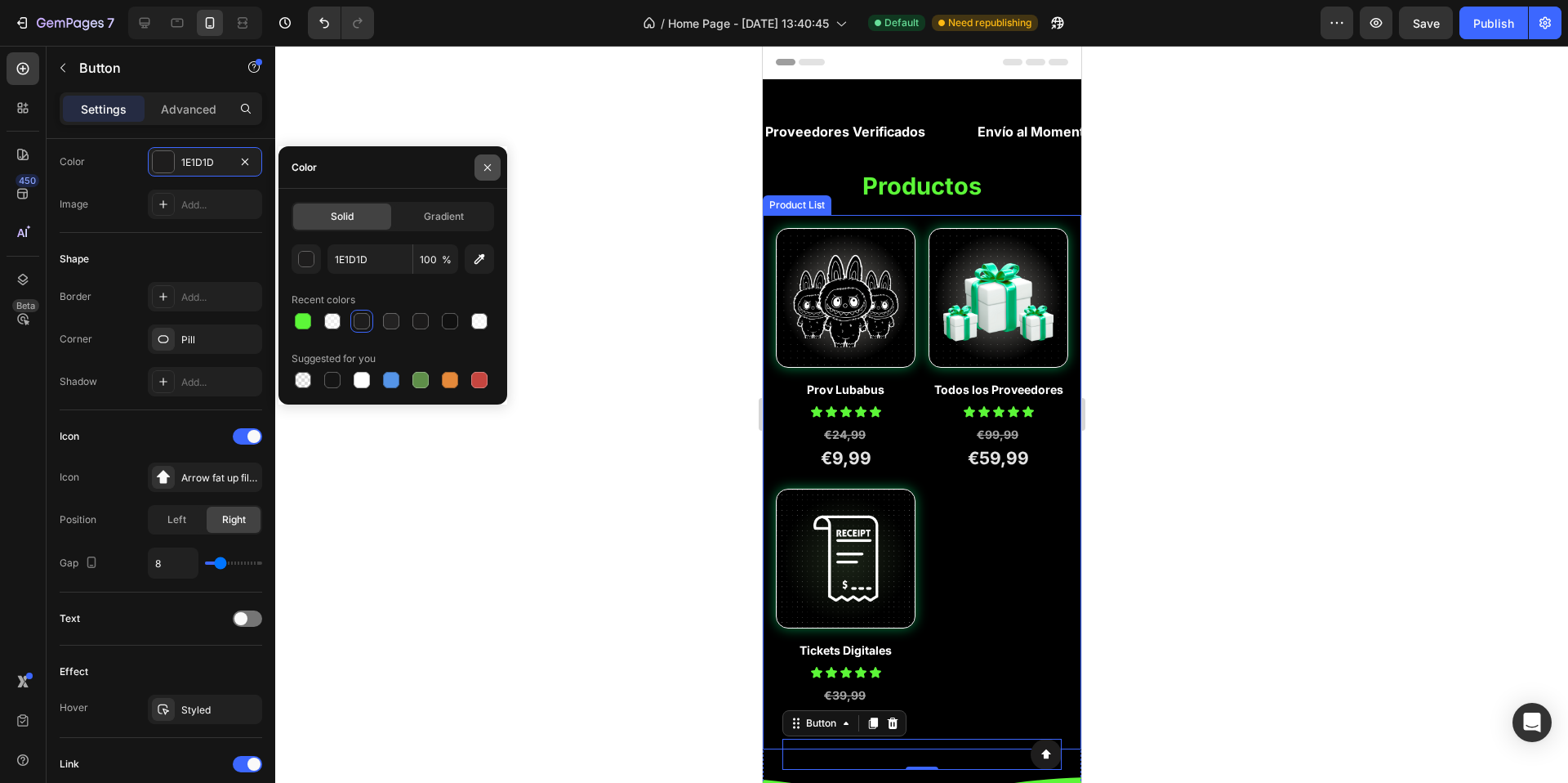
click at [485, 167] on icon "button" at bounding box center [487, 167] width 13 height 13
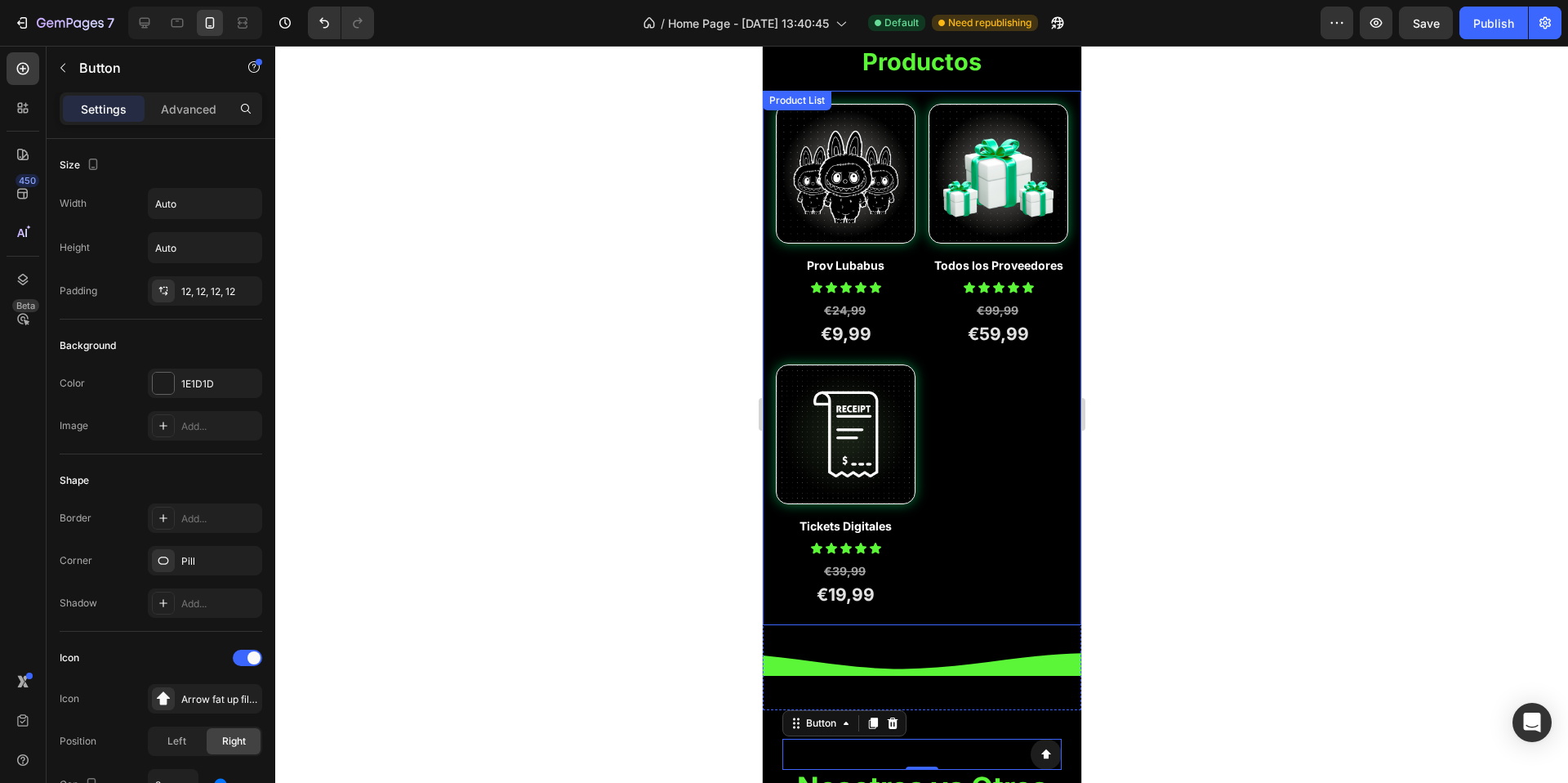
scroll to position [260, 0]
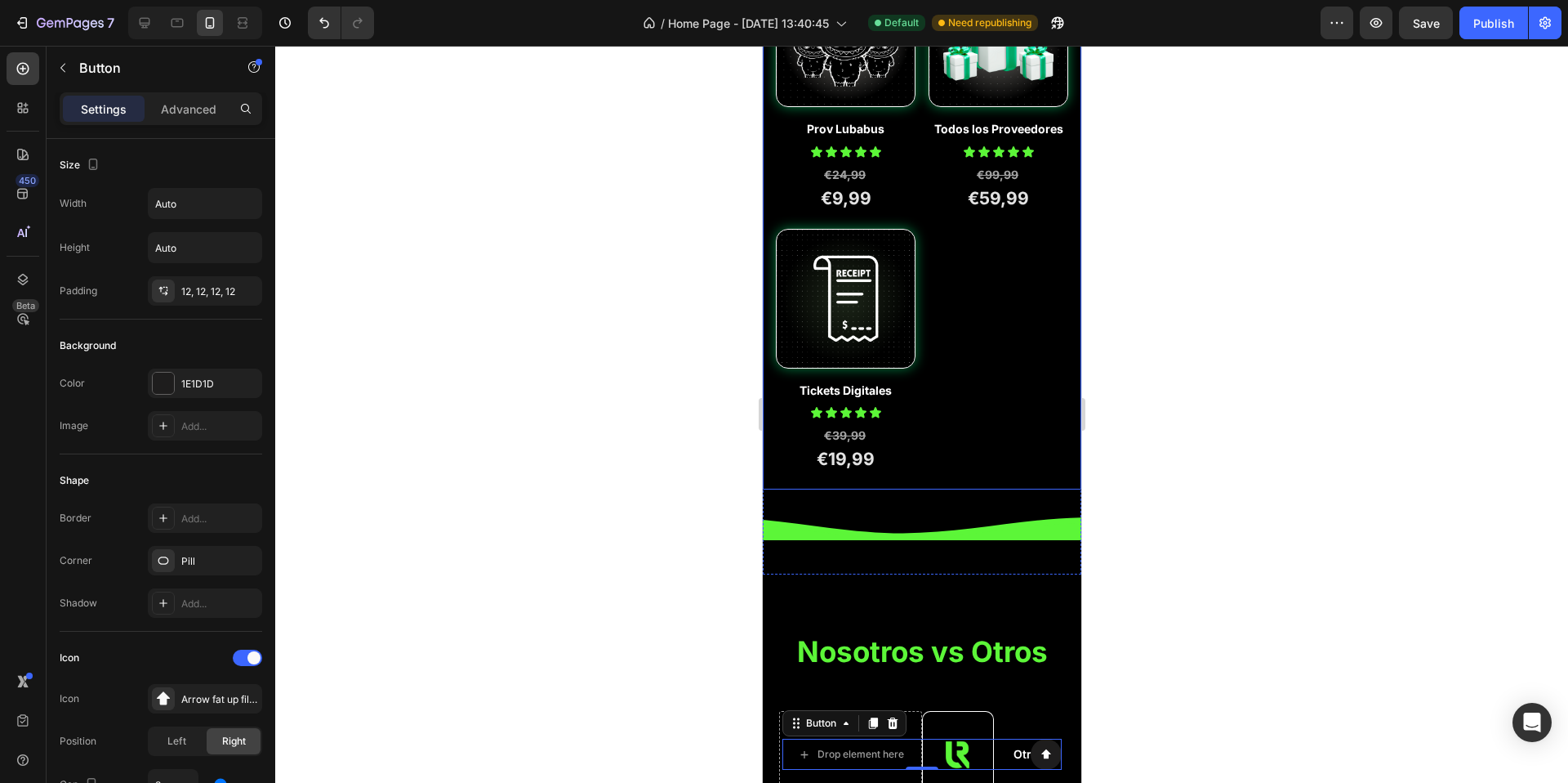
click at [955, 302] on div "Product Images Prov Lubabus Product Title Icon Icon Icon Icon Icon Icon List Ro…" at bounding box center [922, 221] width 293 height 509
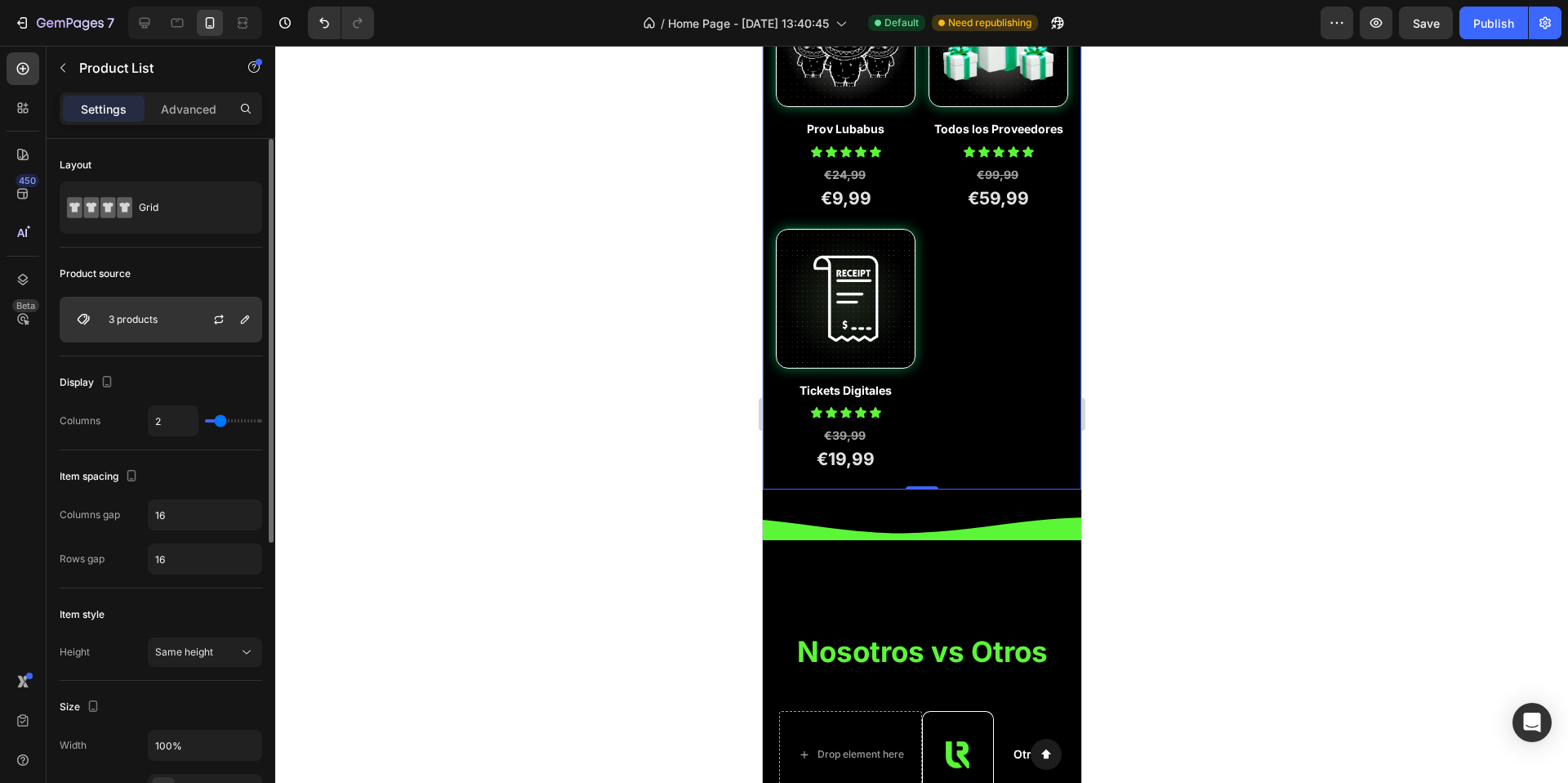
click at [195, 322] on div at bounding box center [225, 319] width 71 height 44
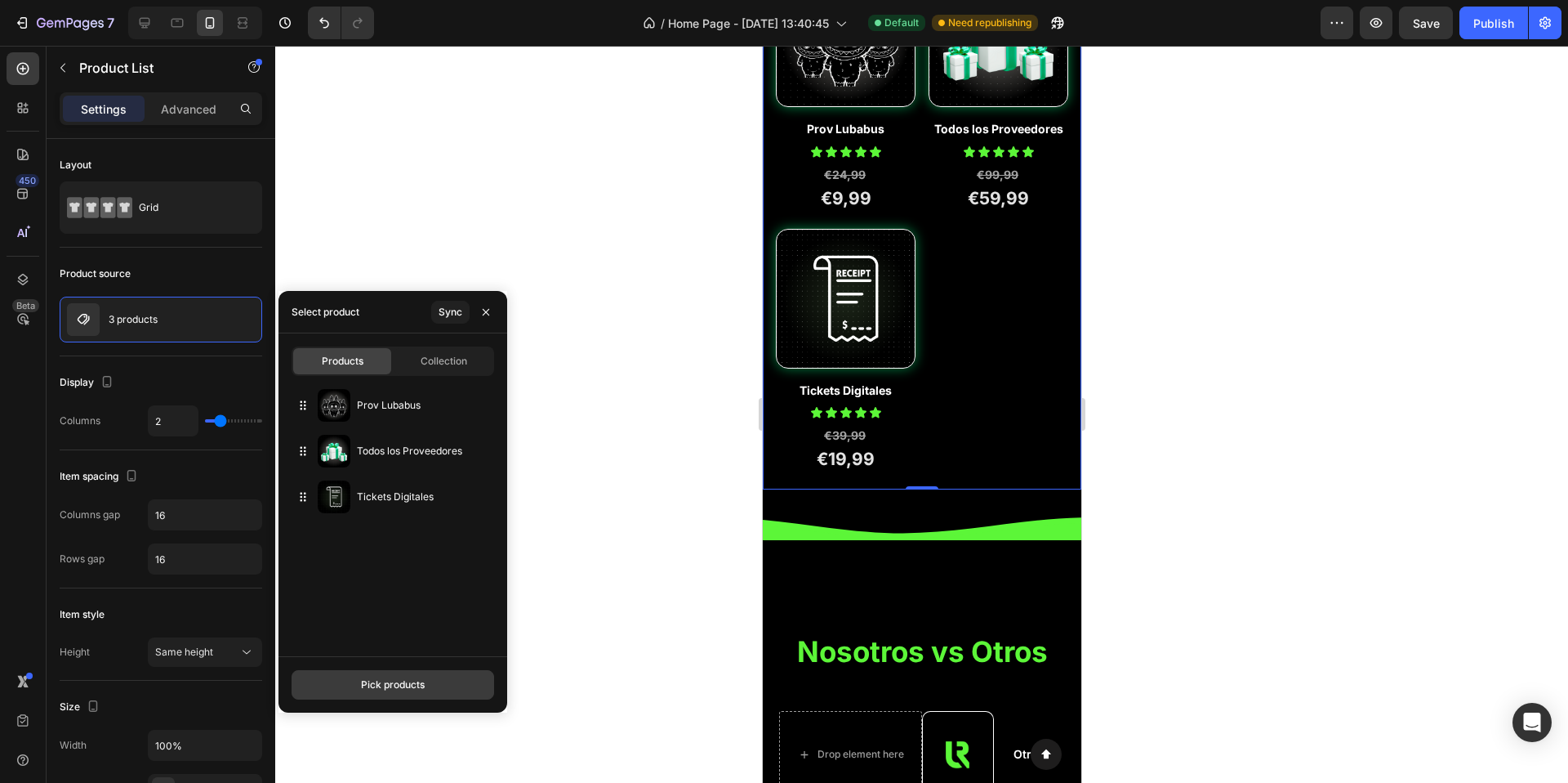
click at [369, 687] on div "Pick products" at bounding box center [393, 684] width 64 height 15
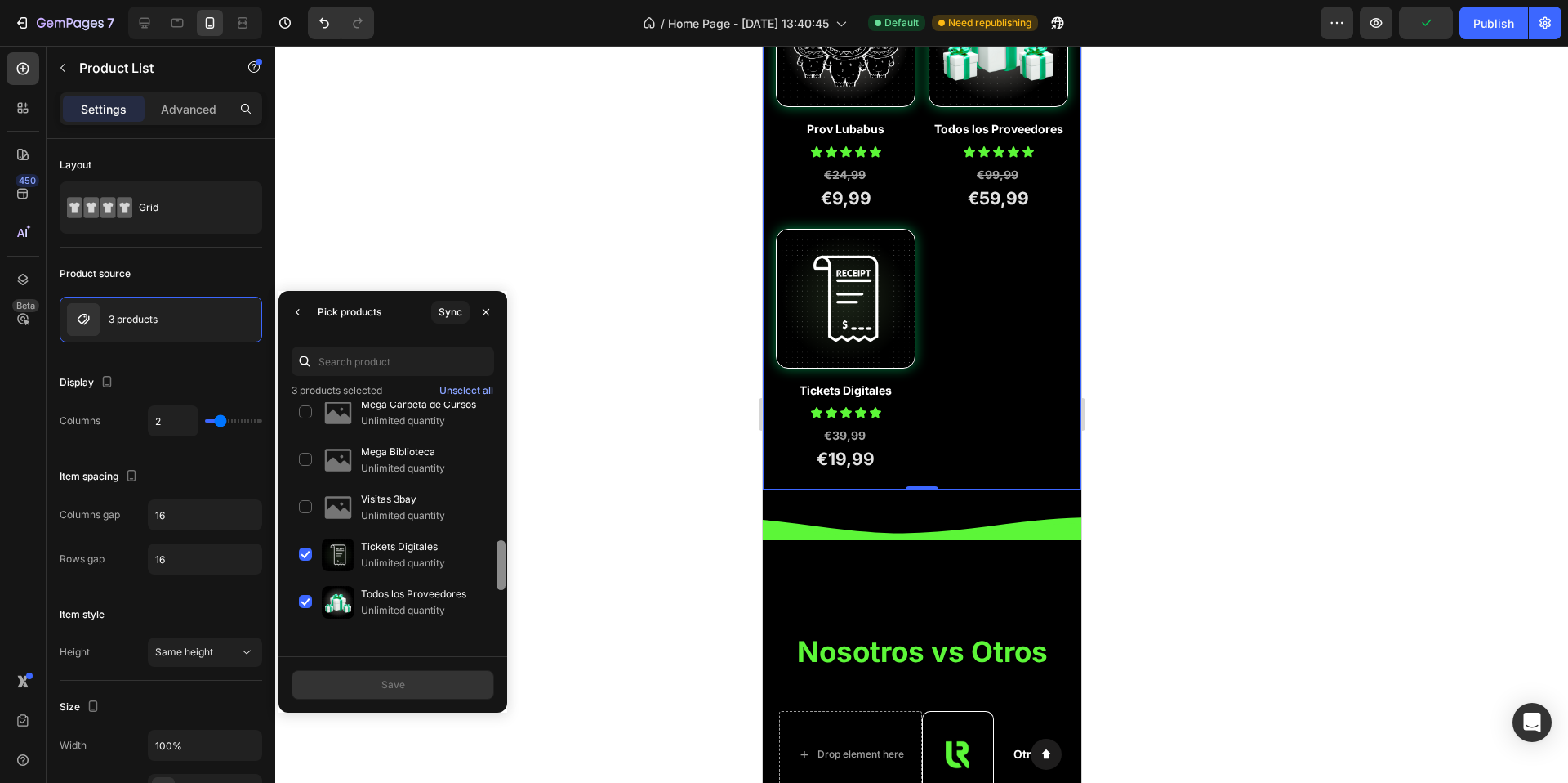
scroll to position [727, 0]
drag, startPoint x: 499, startPoint y: 444, endPoint x: 490, endPoint y: 727, distance: 283.1
click at [490, 0] on div "7 Version history / Home Page - Aug 21, 13:40:45 Default Need republishing Prev…" at bounding box center [784, 0] width 1568 height 0
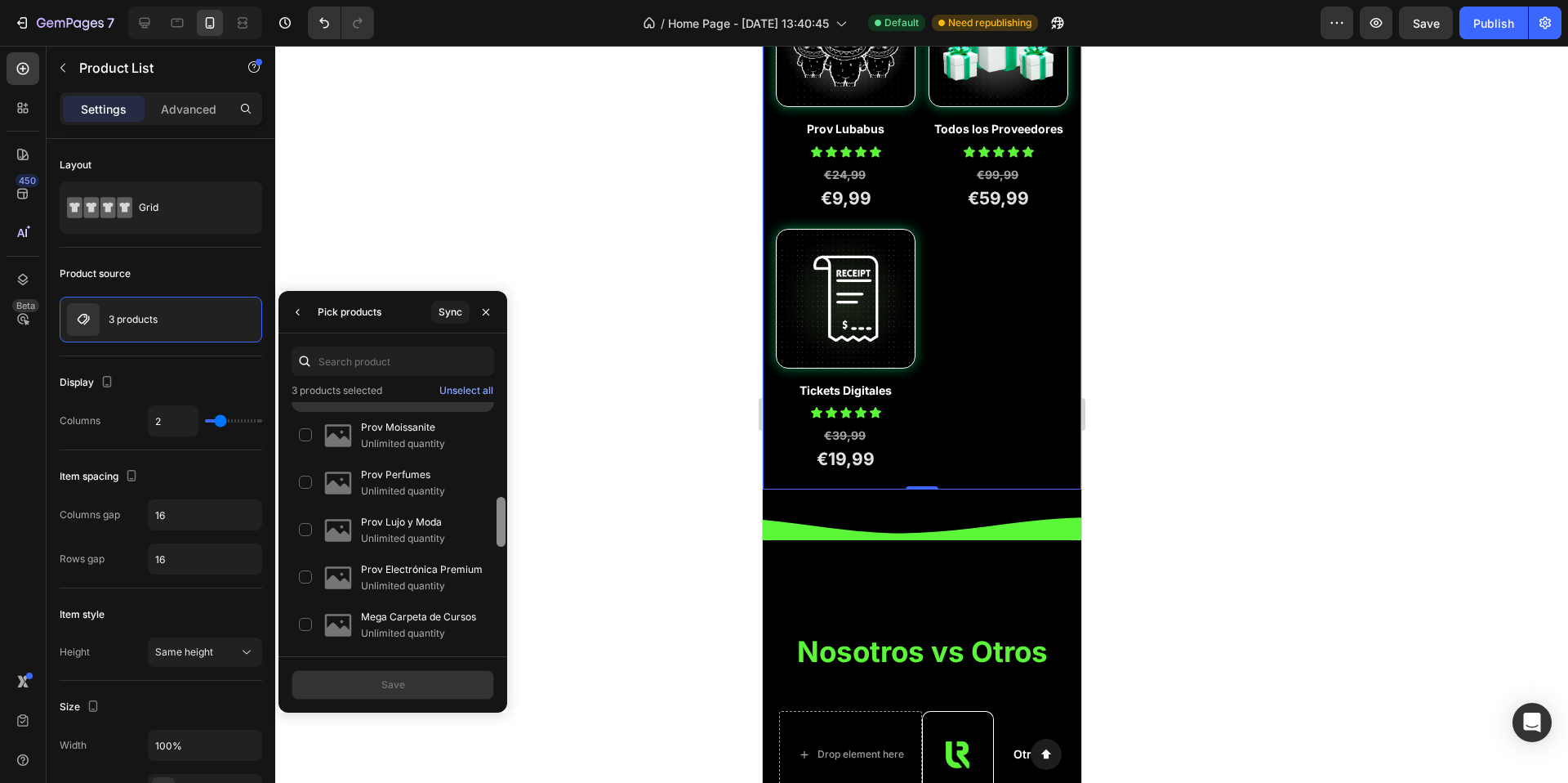
drag, startPoint x: 499, startPoint y: 599, endPoint x: 491, endPoint y: 540, distance: 59.5
click at [490, 543] on div "Pack Platino Unlimited quantity Pack Oro Unlimited quantity Pack Plata Unlimite…" at bounding box center [393, 525] width 229 height 248
click at [446, 305] on div "Sync" at bounding box center [451, 312] width 24 height 15
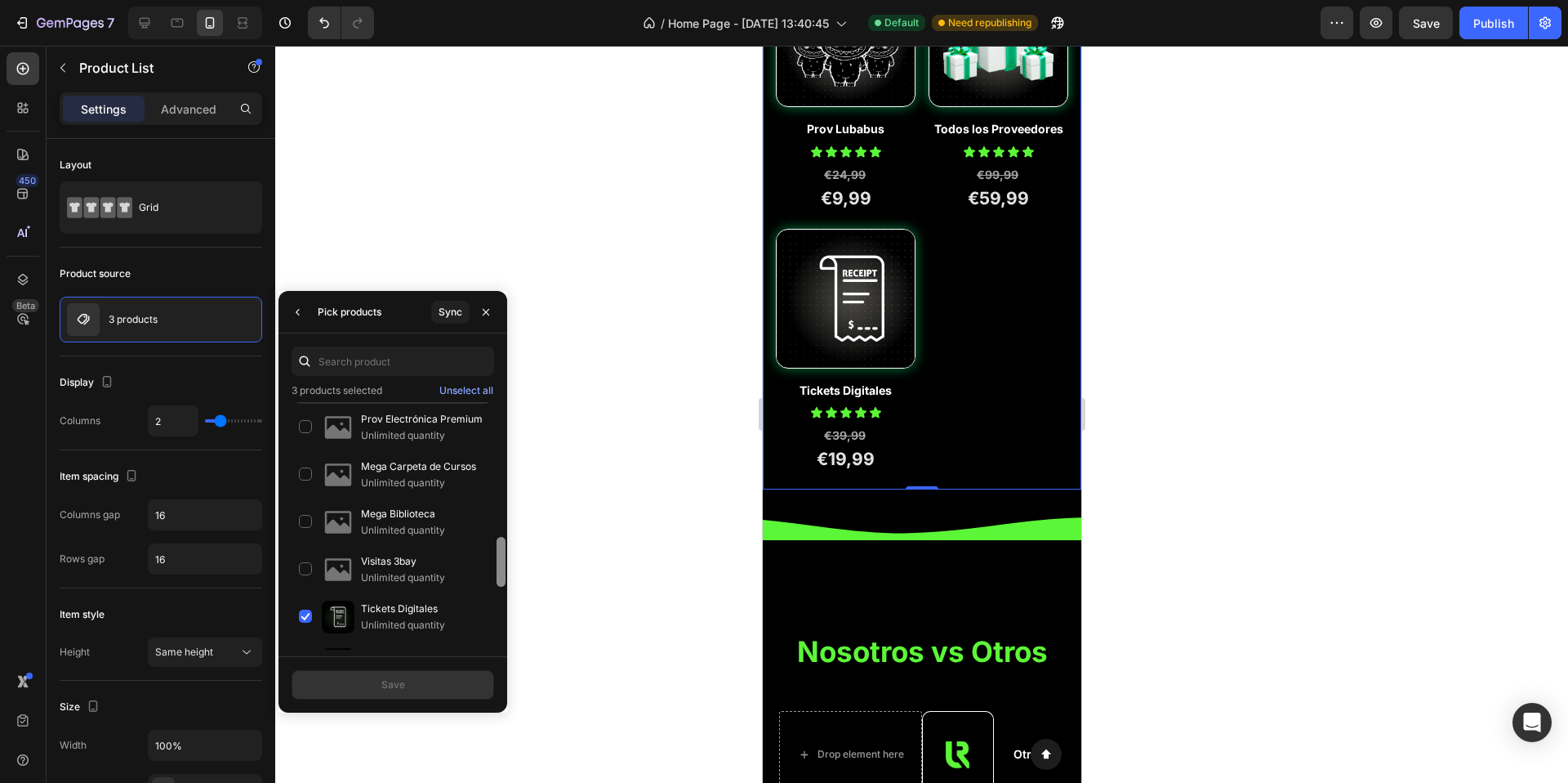
scroll to position [626, 0]
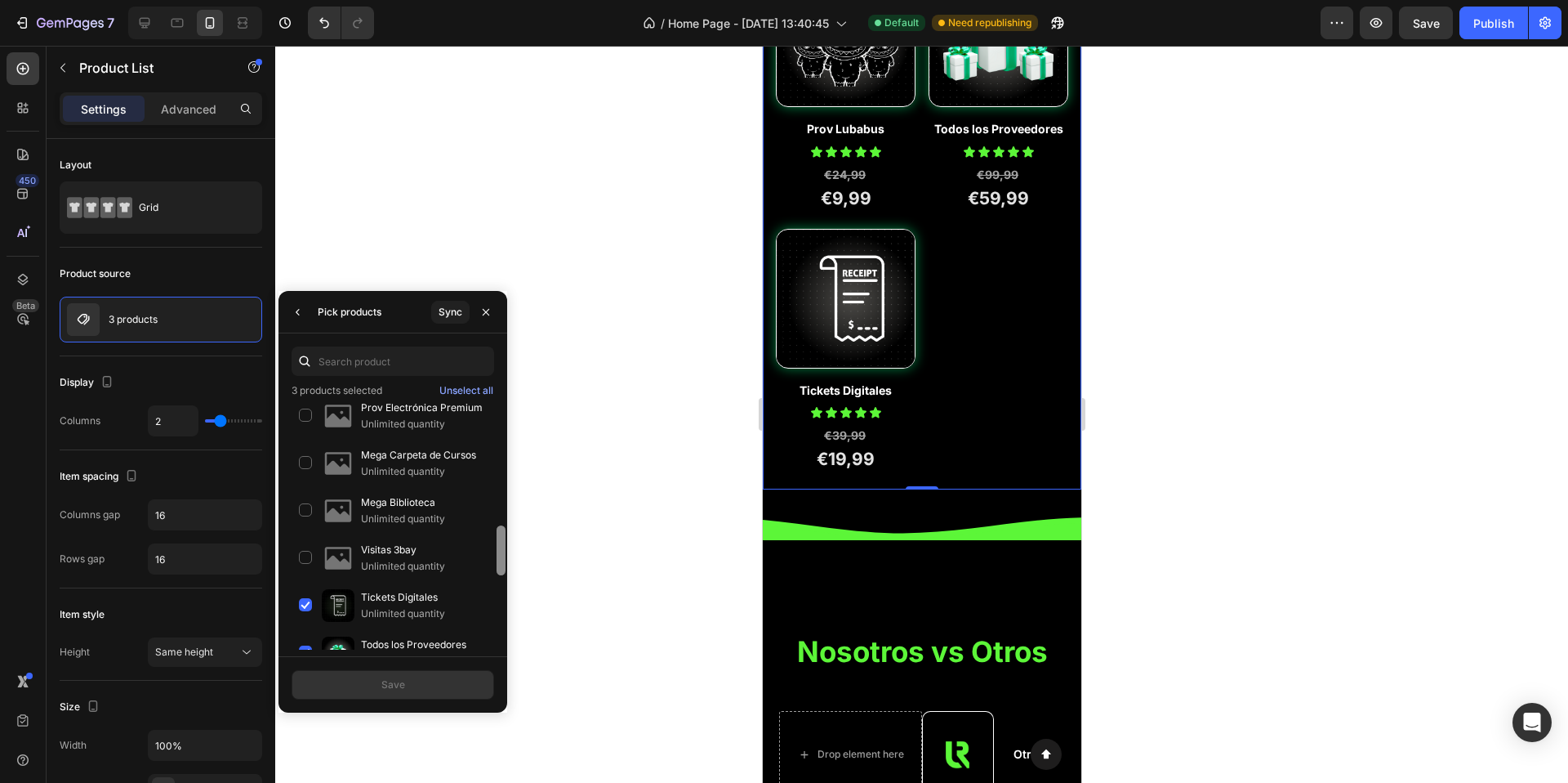
drag, startPoint x: 499, startPoint y: 428, endPoint x: 491, endPoint y: 555, distance: 127.3
click at [492, 555] on div "Pack Platino Unlimited quantity Pack Oro Unlimited quantity Pack Plata Unlimite…" at bounding box center [393, 525] width 229 height 248
click at [298, 440] on div "Prov Lujo y Moda Unlimited quantity" at bounding box center [393, 416] width 203 height 47
click at [317, 392] on div "Prov Perfumes Unlimited quantity" at bounding box center [393, 368] width 203 height 47
click at [334, 290] on img at bounding box center [338, 273] width 32 height 32
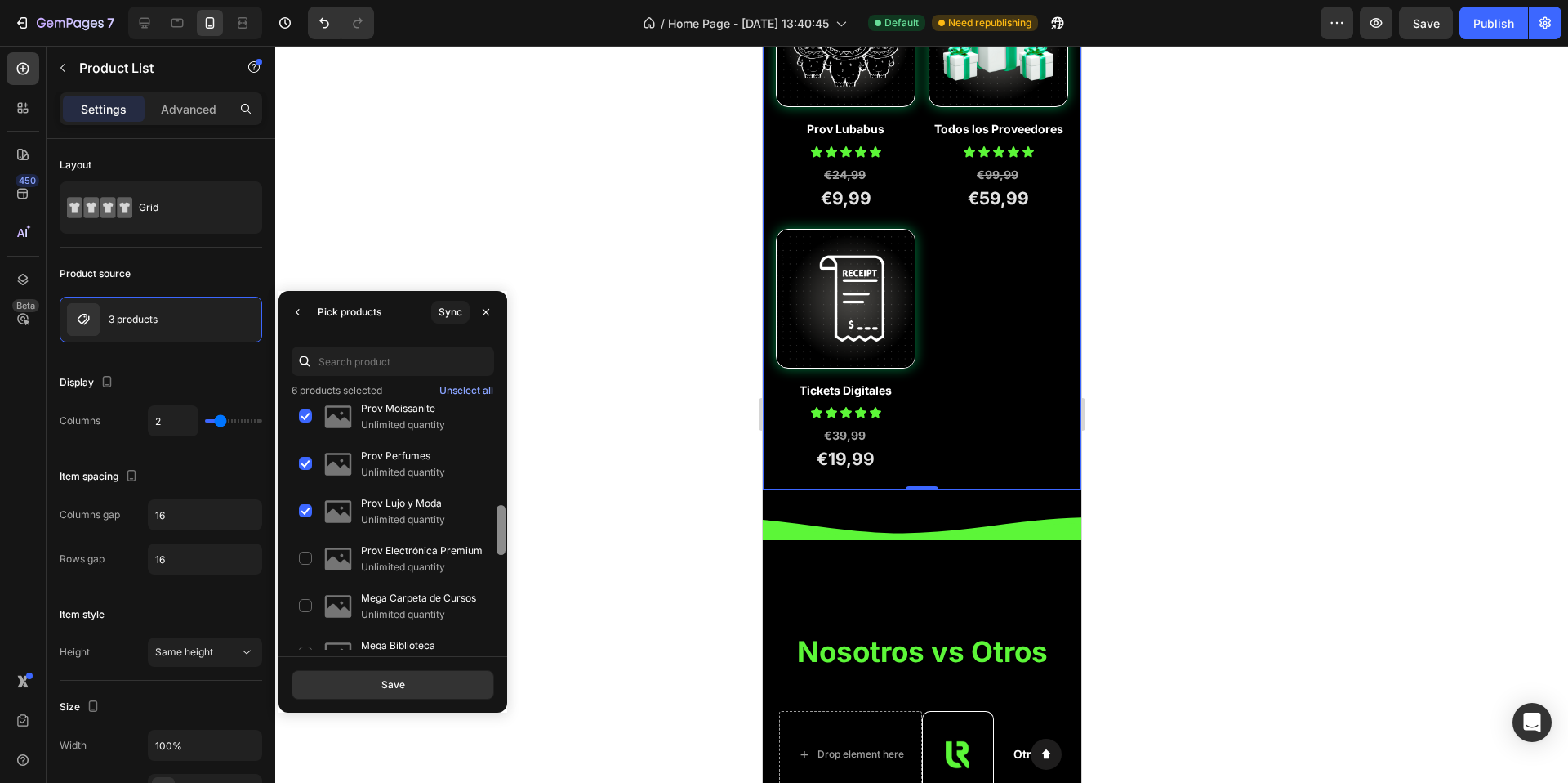
scroll to position [470, 0]
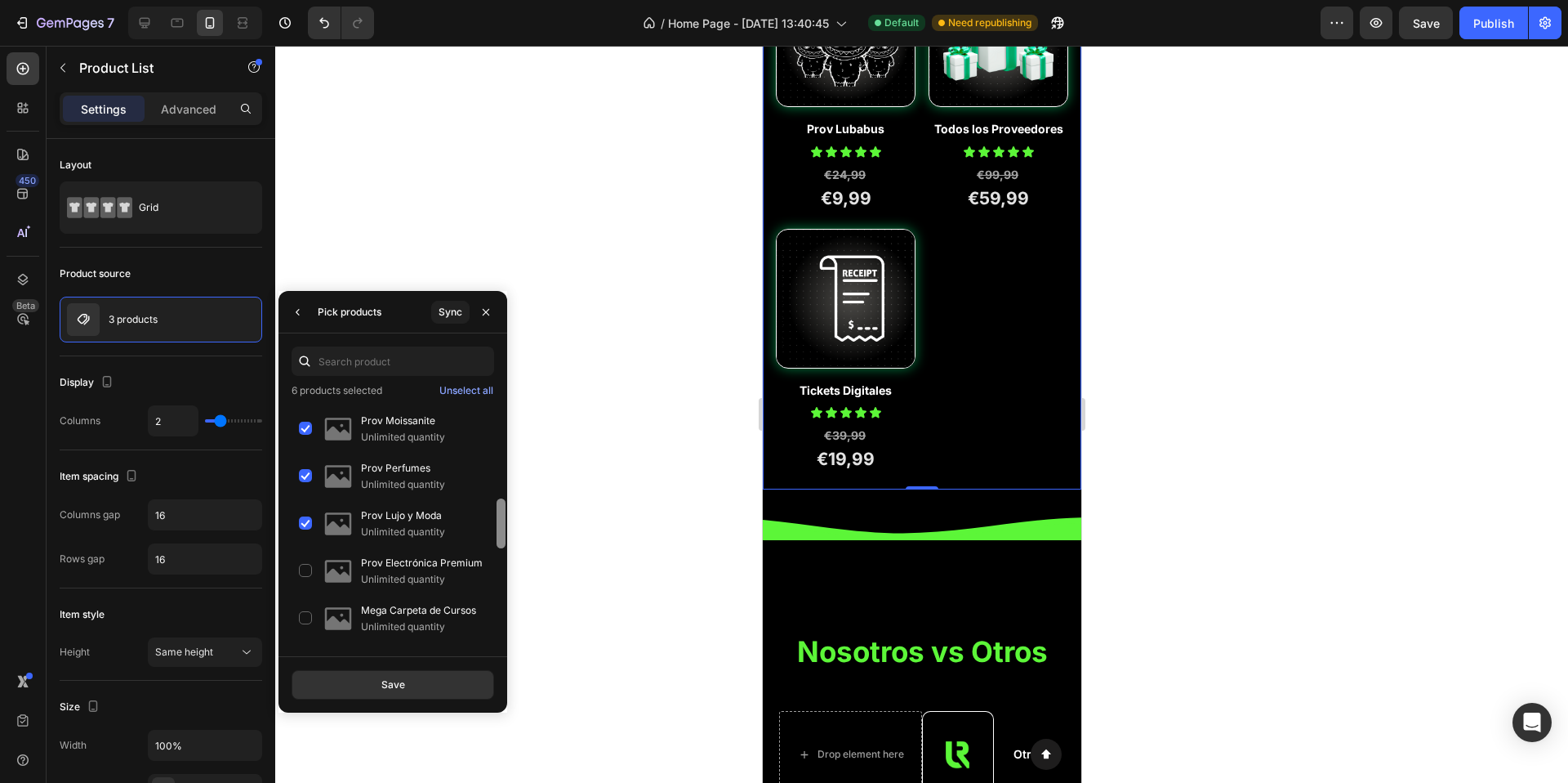
drag, startPoint x: 499, startPoint y: 555, endPoint x: 495, endPoint y: 523, distance: 32.2
click at [495, 523] on div at bounding box center [500, 525] width 13 height 248
click at [387, 382] on p "Prov Puffs" at bounding box center [424, 373] width 125 height 17
click at [390, 334] on p "Prov Camis Fut" at bounding box center [424, 325] width 125 height 17
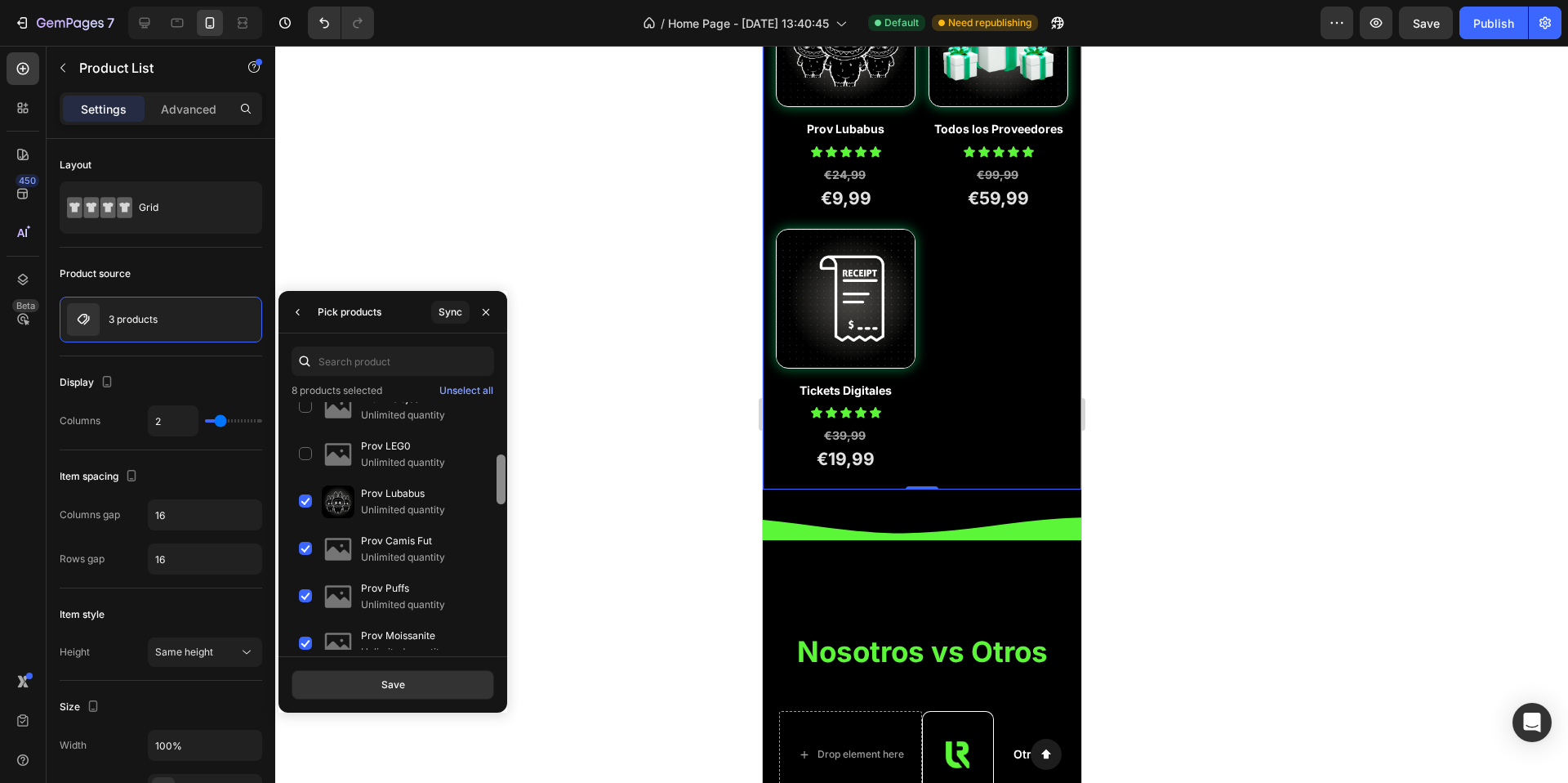
scroll to position [236, 0]
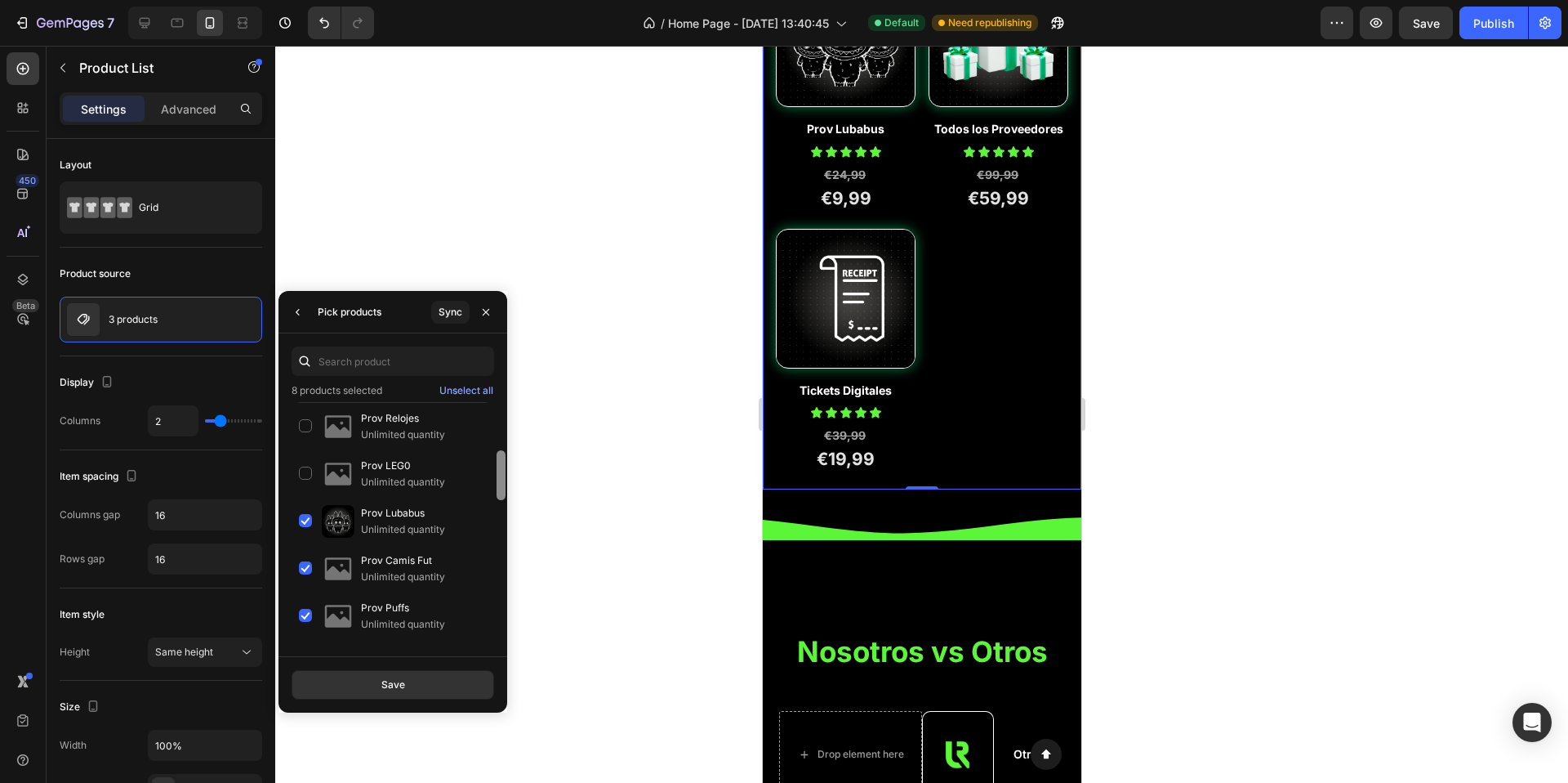
drag, startPoint x: 504, startPoint y: 517, endPoint x: 494, endPoint y: 469, distance: 49.0
click at [494, 469] on div "Pack Platino Unlimited quantity Pack Oro Unlimited quantity Pack Plata Unlimite…" at bounding box center [393, 525] width 229 height 248
click at [361, 490] on p "Unlimited quantity" at bounding box center [424, 482] width 125 height 17
click at [383, 426] on p "Prov Relojes" at bounding box center [424, 418] width 125 height 17
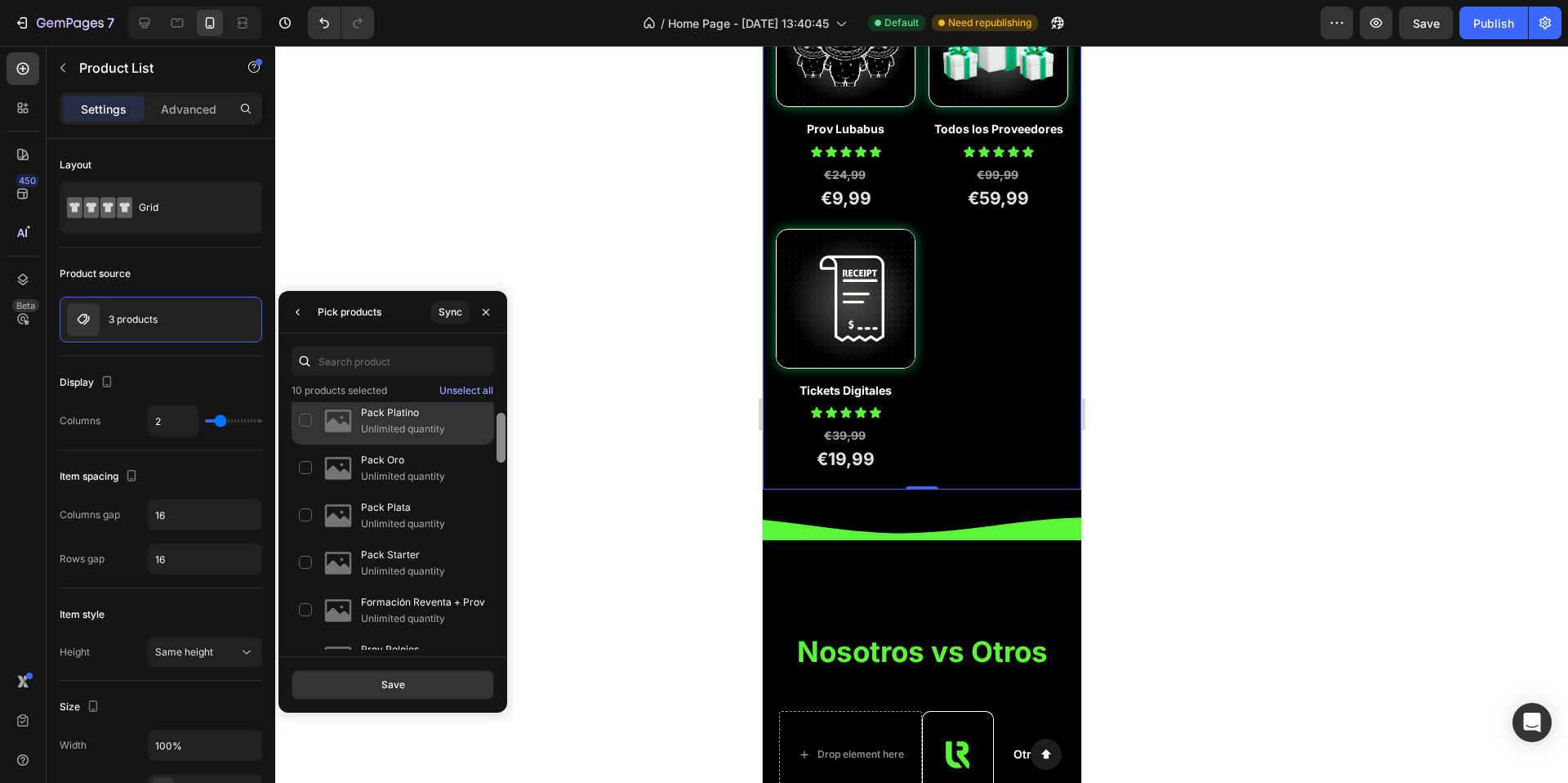
scroll to position [0, 0]
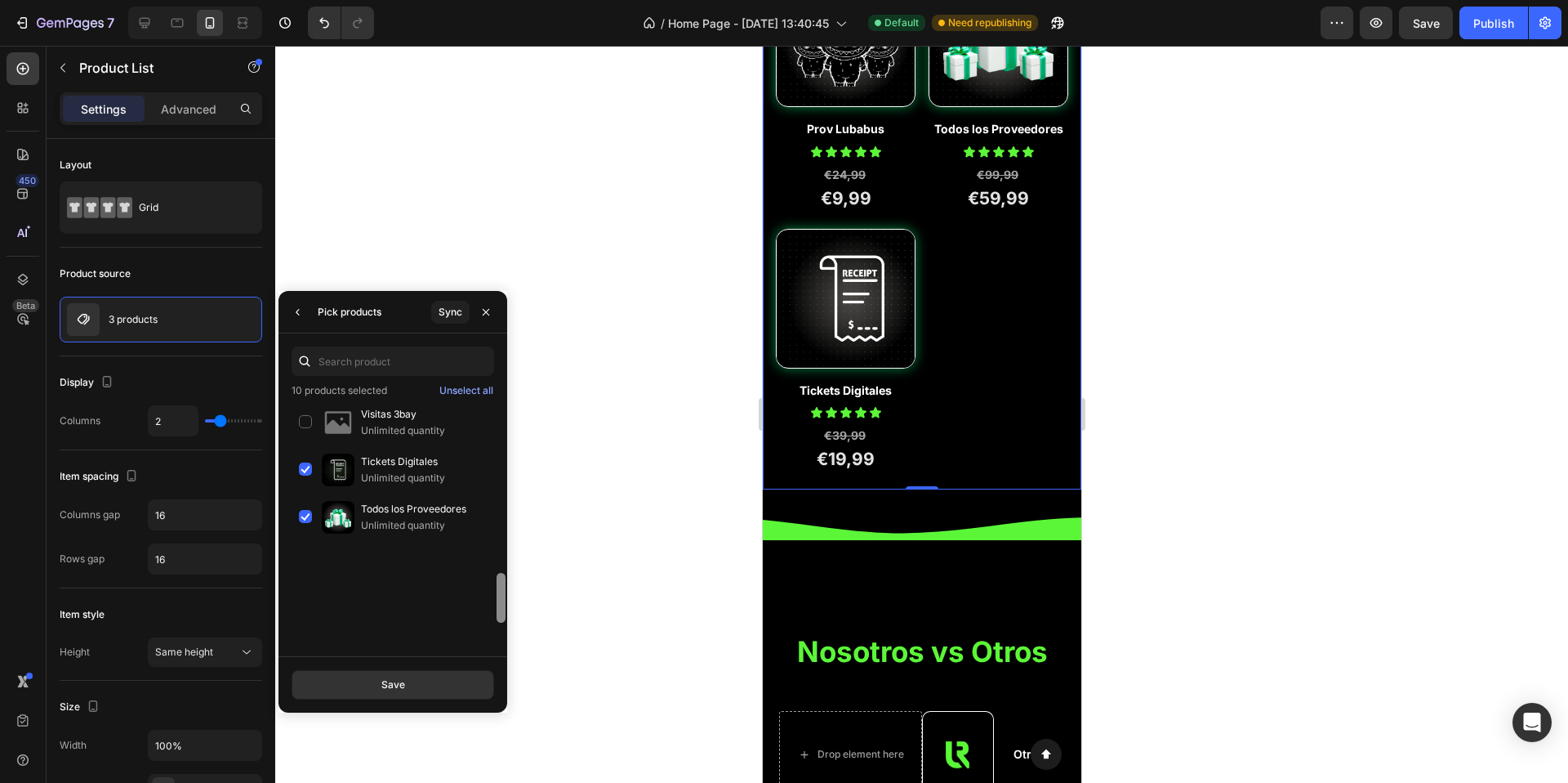
drag, startPoint x: 499, startPoint y: 483, endPoint x: 499, endPoint y: 590, distance: 107.0
click at [500, 590] on div at bounding box center [500, 598] width 9 height 50
click at [422, 301] on p "Unlimited quantity" at bounding box center [424, 292] width 125 height 17
click at [426, 676] on button "Save" at bounding box center [393, 685] width 203 height 29
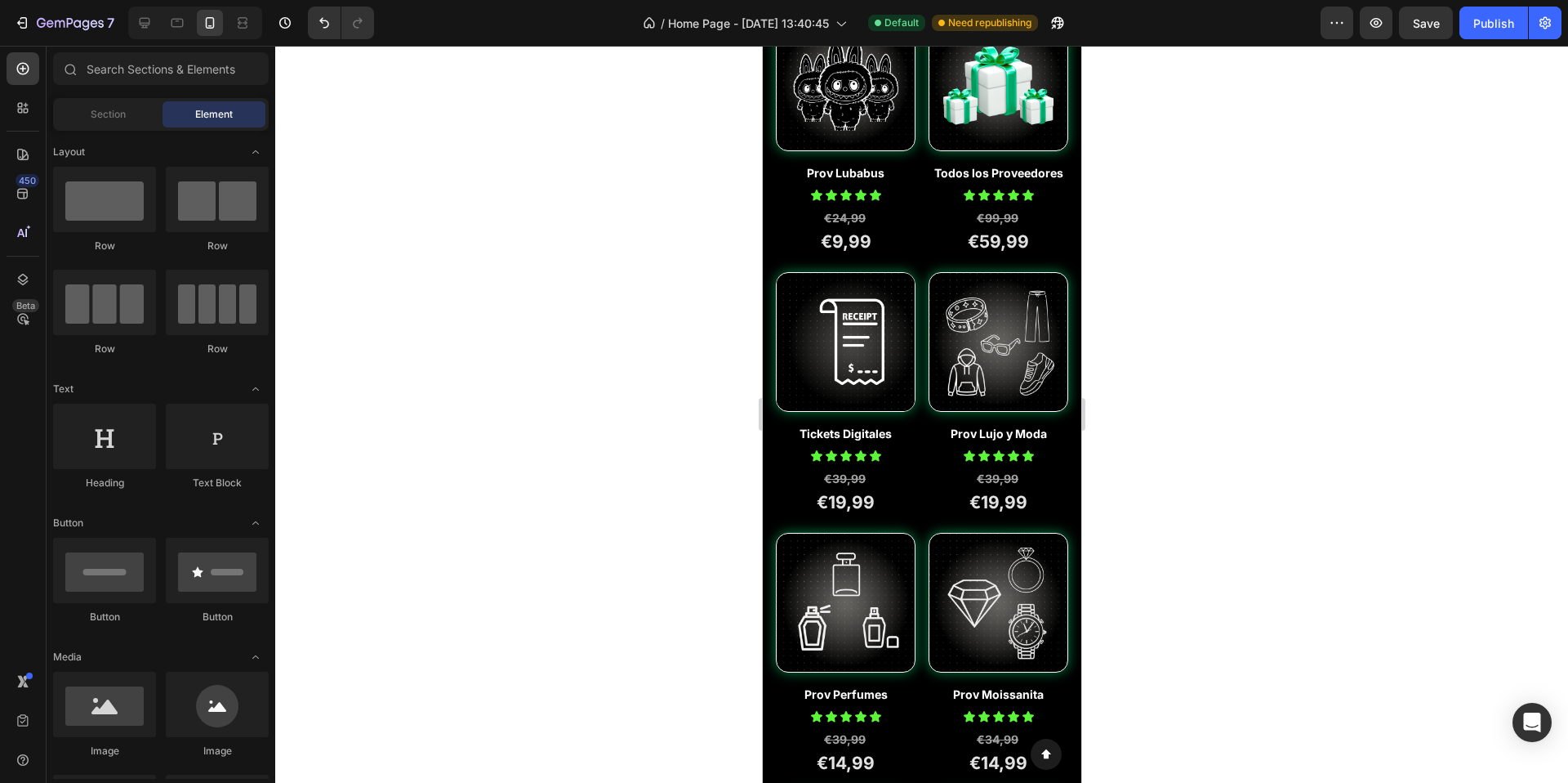
scroll to position [0, 0]
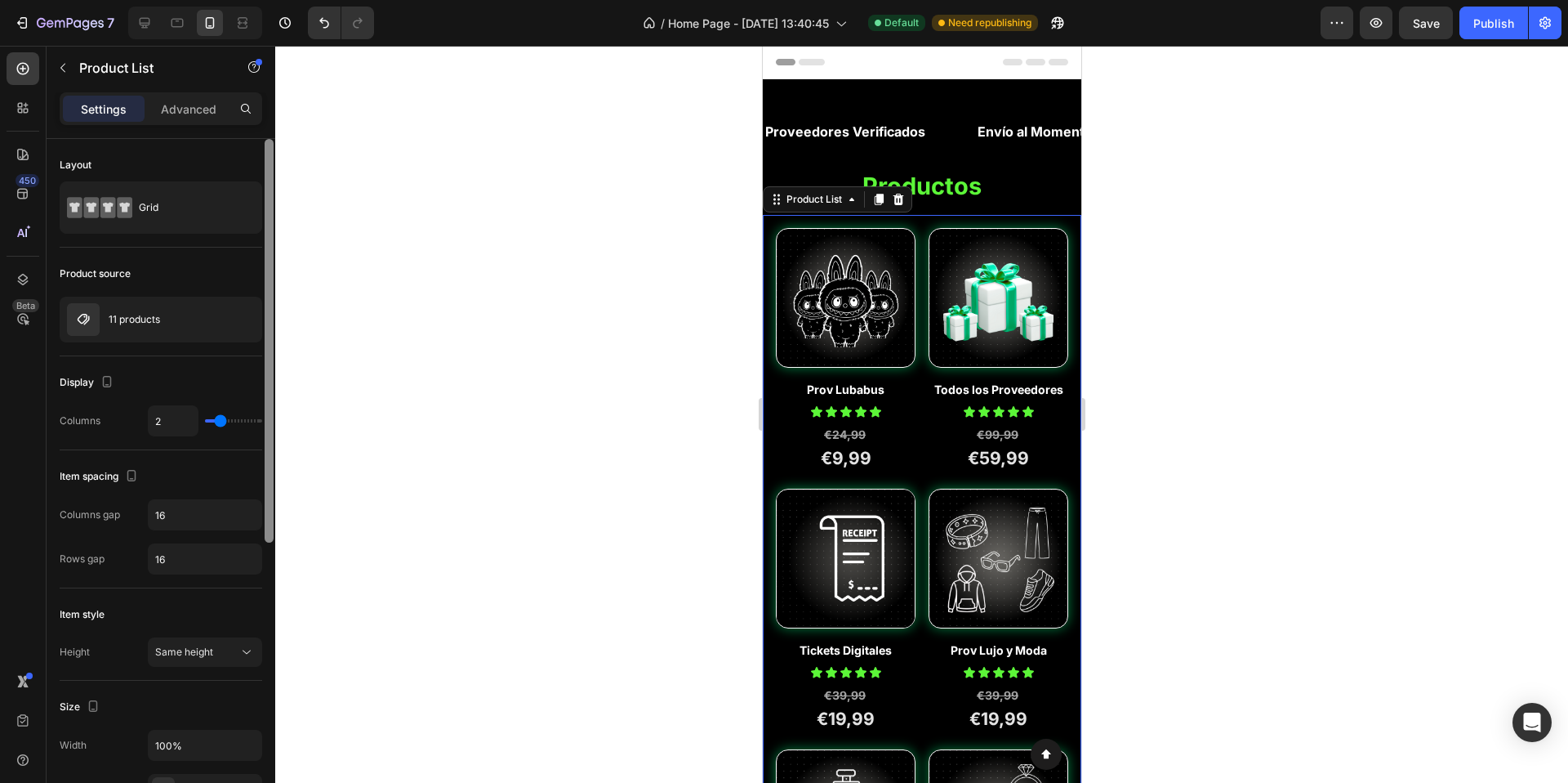
drag, startPoint x: 267, startPoint y: 370, endPoint x: 214, endPoint y: 276, distance: 107.9
click at [214, 276] on div "Layout Grid Product source 11 products Display Columns 2 Item spacing Columns g…" at bounding box center [162, 484] width 229 height 691
click at [249, 318] on icon "button" at bounding box center [245, 318] width 13 height 13
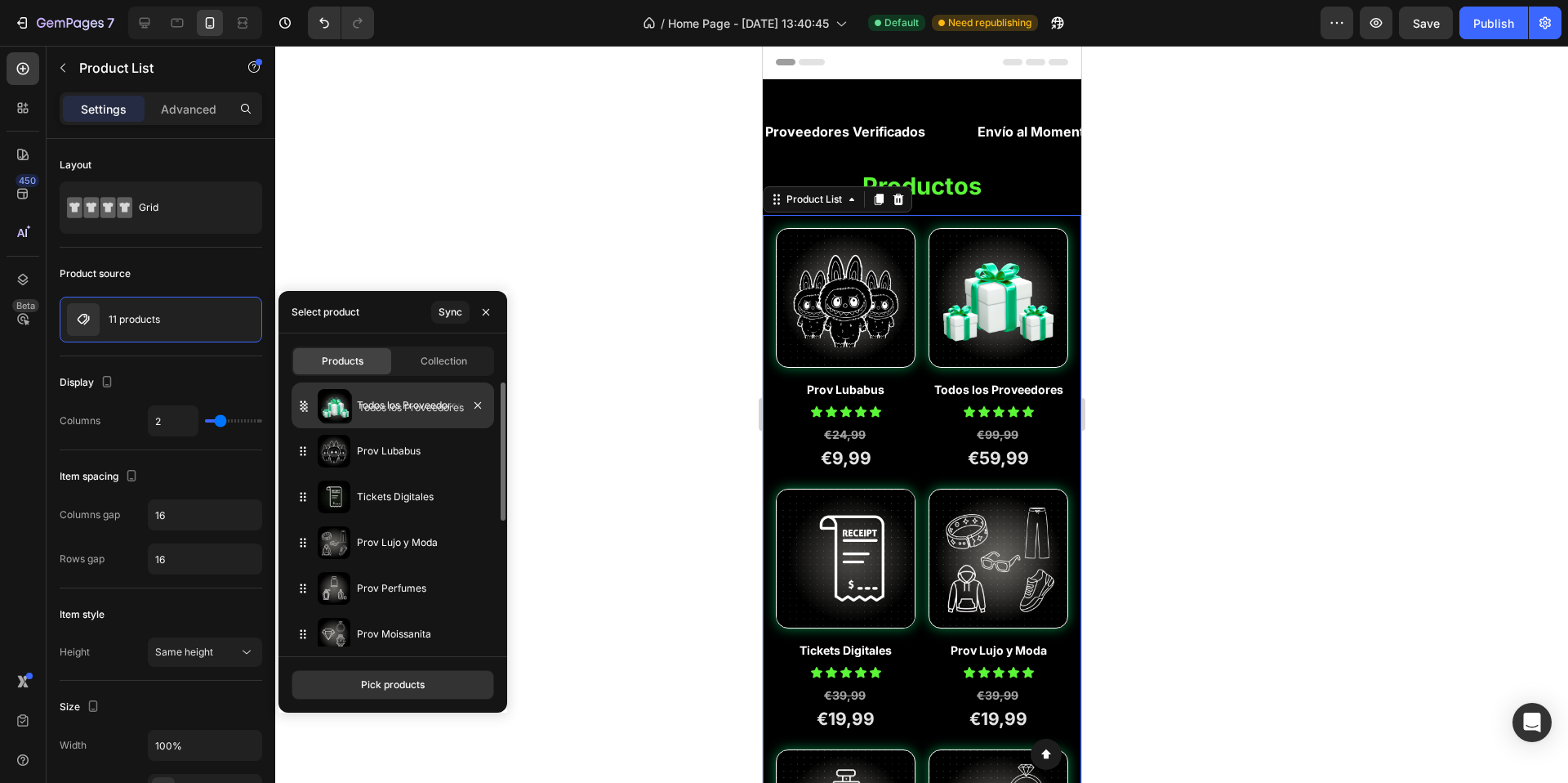
drag, startPoint x: 305, startPoint y: 454, endPoint x: 308, endPoint y: 416, distance: 38.1
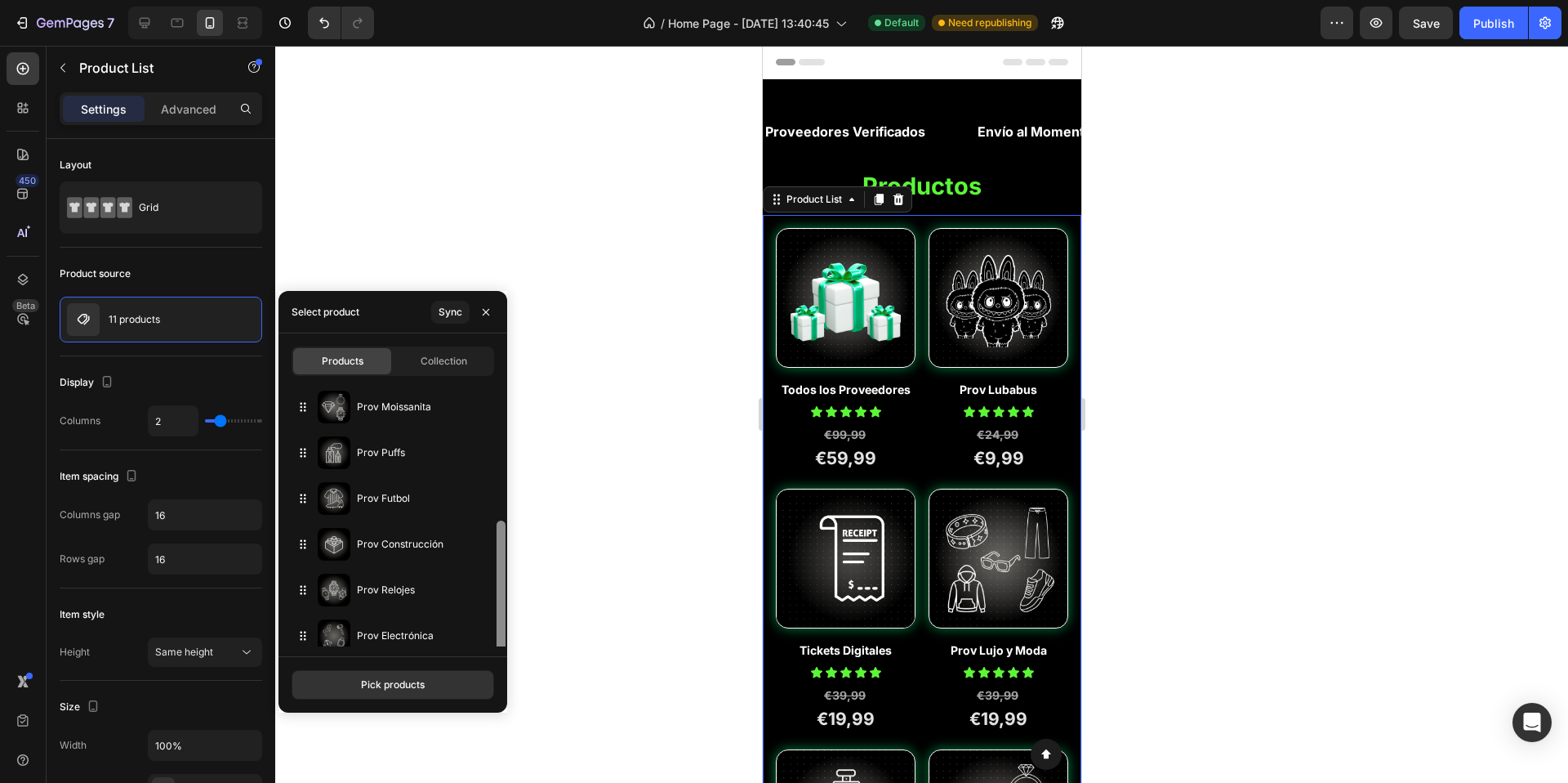
scroll to position [239, 0]
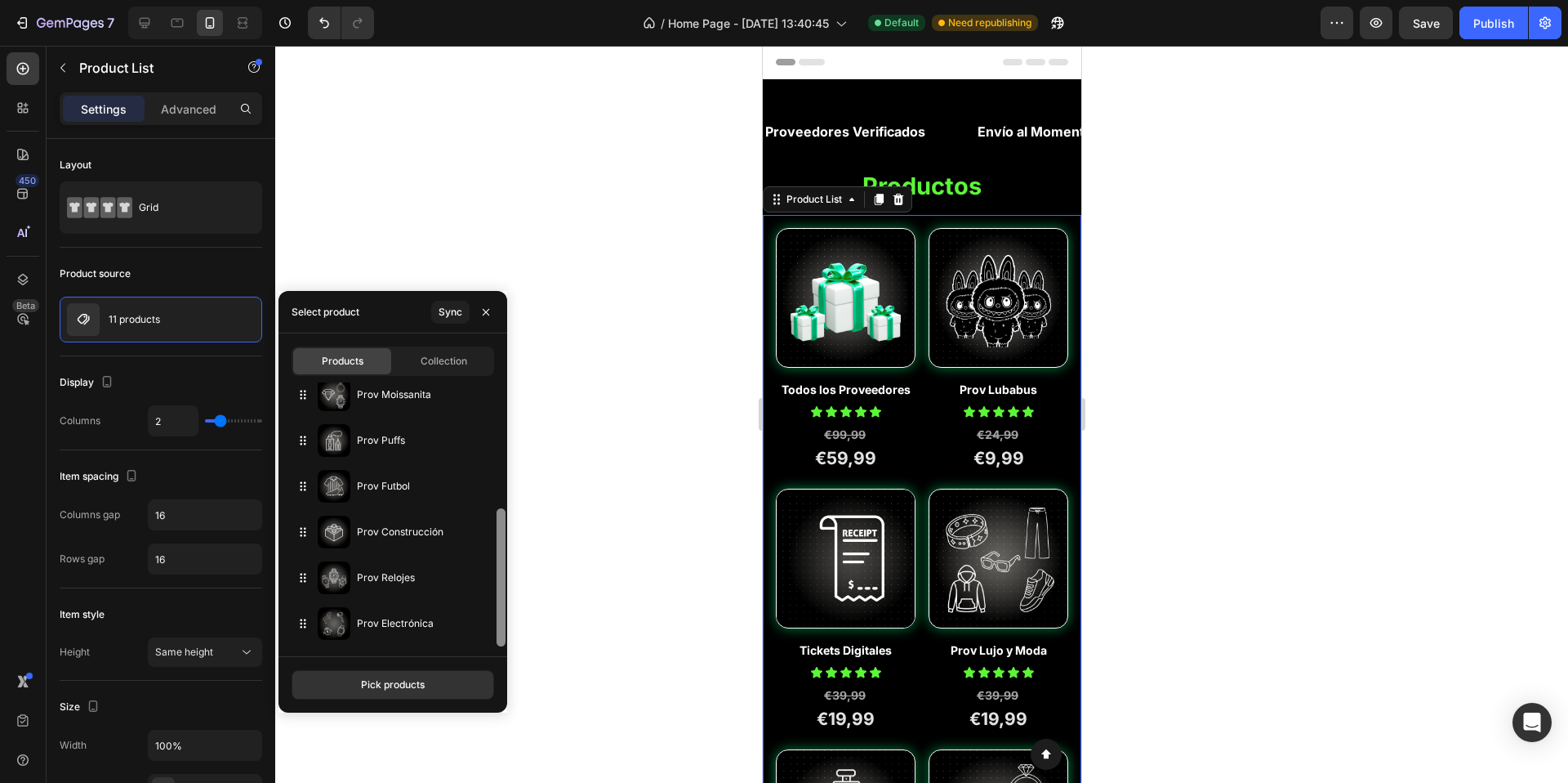
drag, startPoint x: 499, startPoint y: 468, endPoint x: 529, endPoint y: 697, distance: 231.0
click at [529, 0] on div "7 Version history / Home Page - Aug 21, 13:40:45 Default Need republishing Prev…" at bounding box center [784, 0] width 1568 height 0
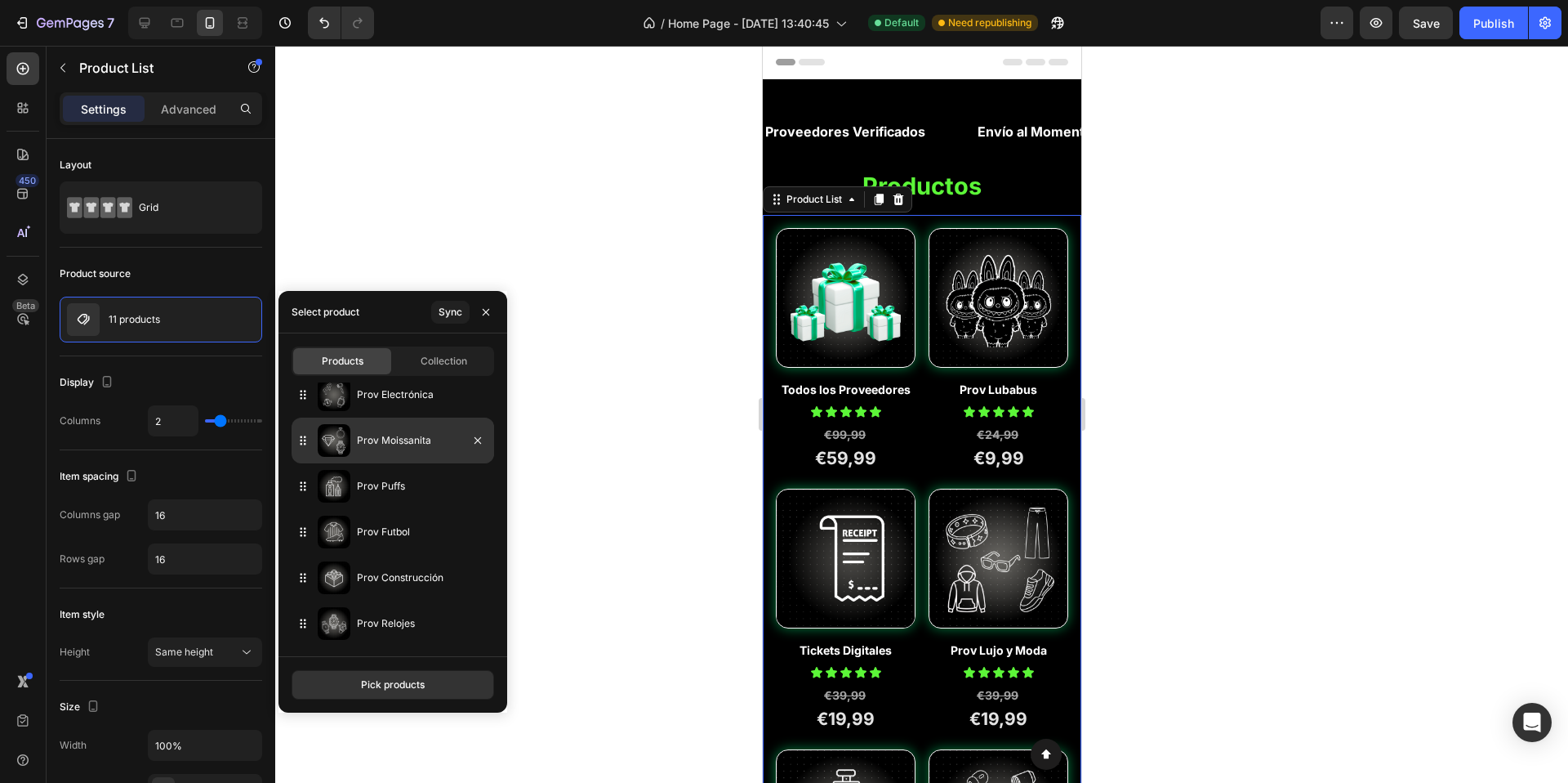
drag, startPoint x: 310, startPoint y: 626, endPoint x: 326, endPoint y: 443, distance: 183.7
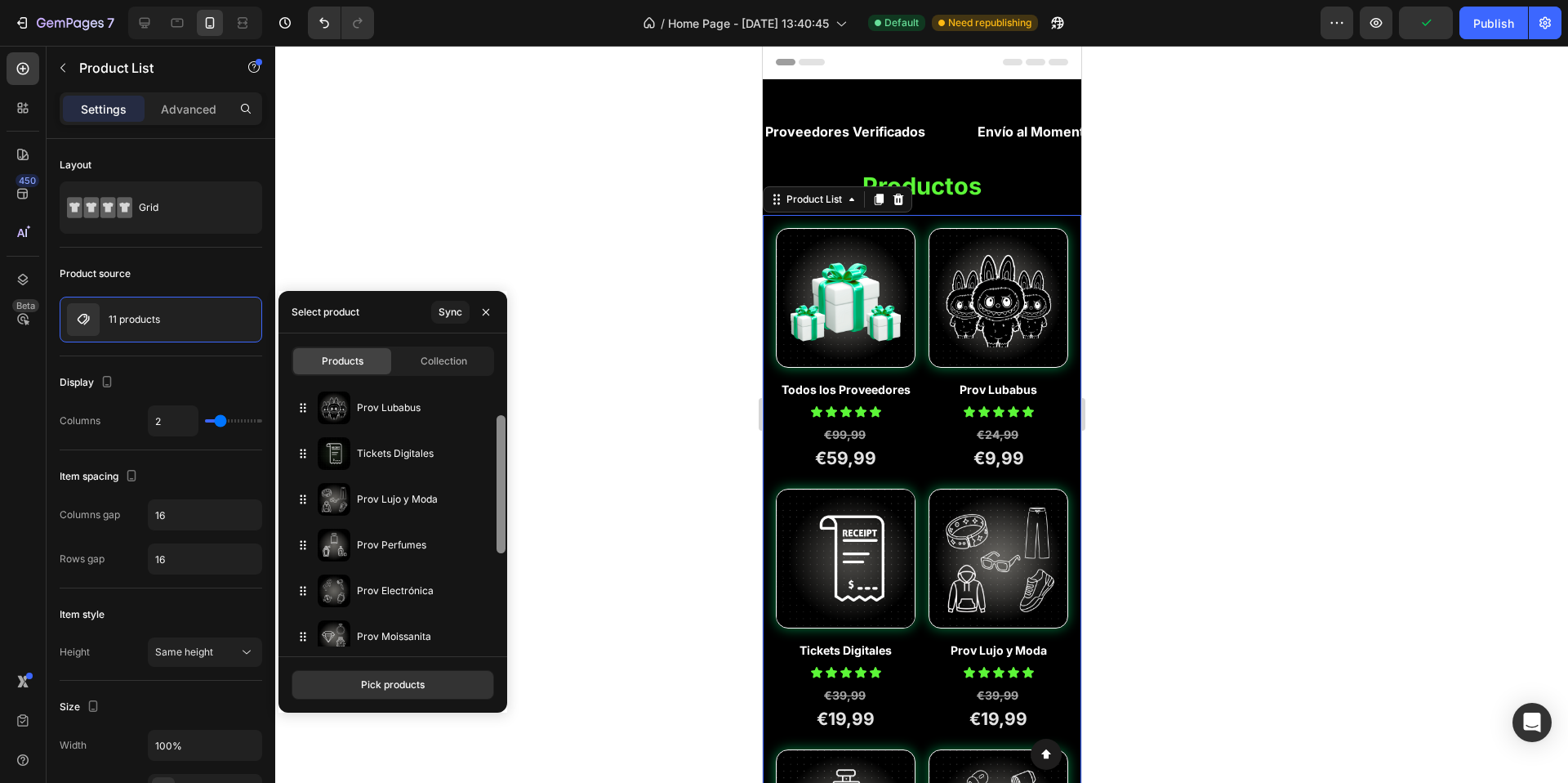
scroll to position [42, 0]
drag, startPoint x: 499, startPoint y: 535, endPoint x: 497, endPoint y: 431, distance: 104.0
click at [497, 431] on div at bounding box center [500, 472] width 9 height 138
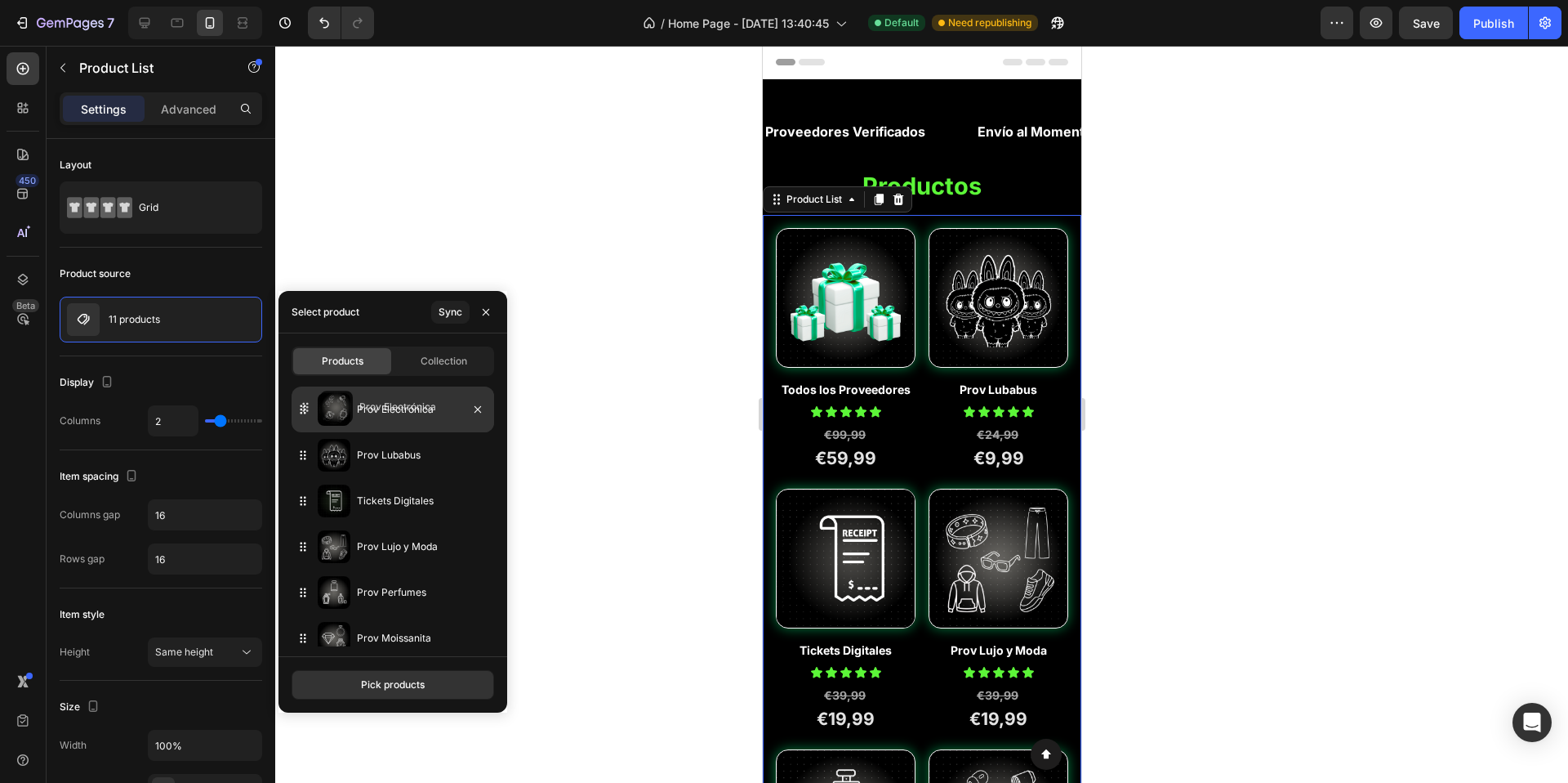
drag, startPoint x: 307, startPoint y: 599, endPoint x: 309, endPoint y: 414, distance: 185.0
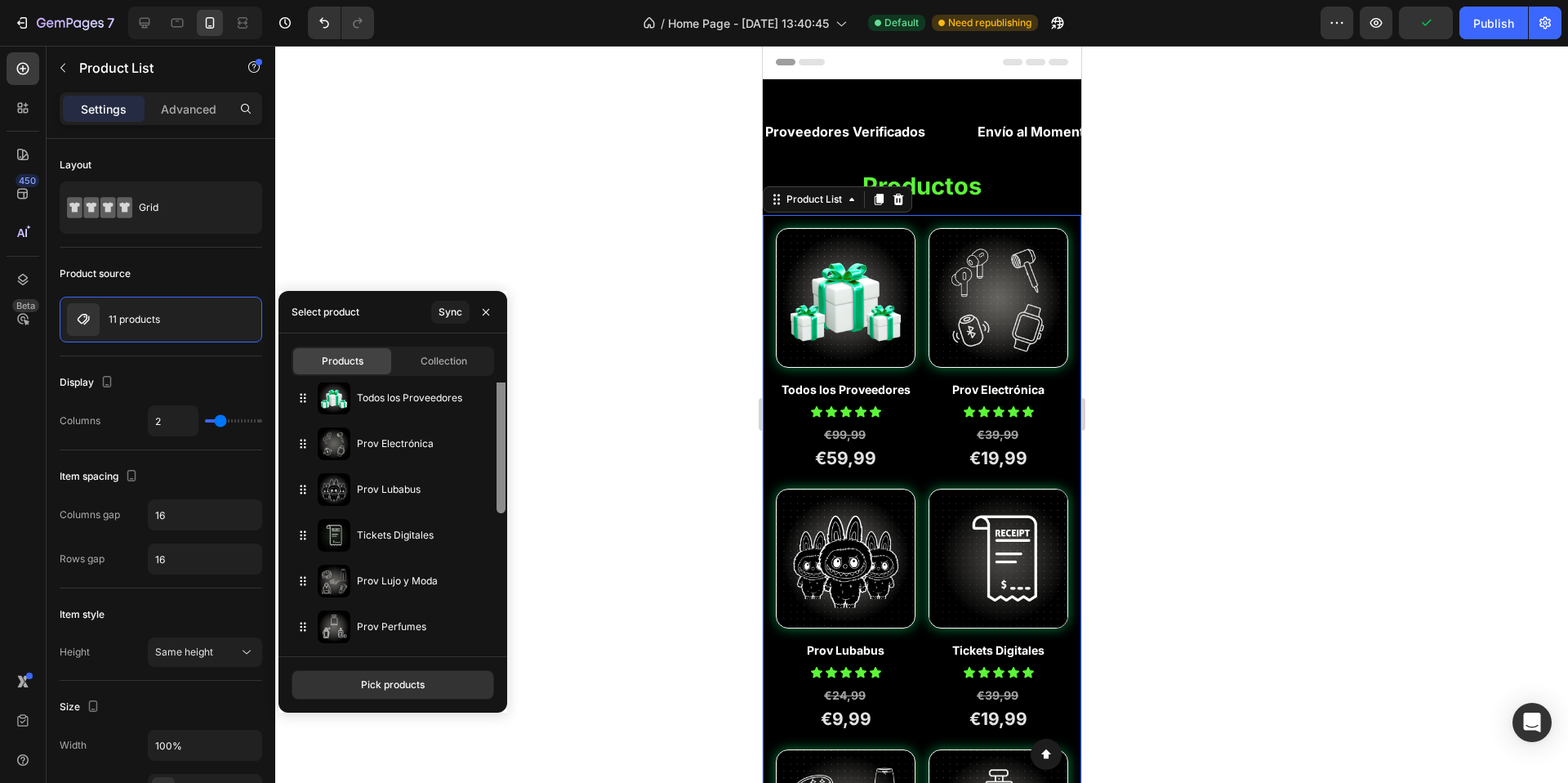
scroll to position [0, 0]
drag, startPoint x: 504, startPoint y: 456, endPoint x: 493, endPoint y: 428, distance: 30.1
click at [493, 428] on div "Todos los Proveedores Prov Electrónica Prov Lubabus Tickets Digitales Prov Lujo…" at bounding box center [393, 514] width 229 height 264
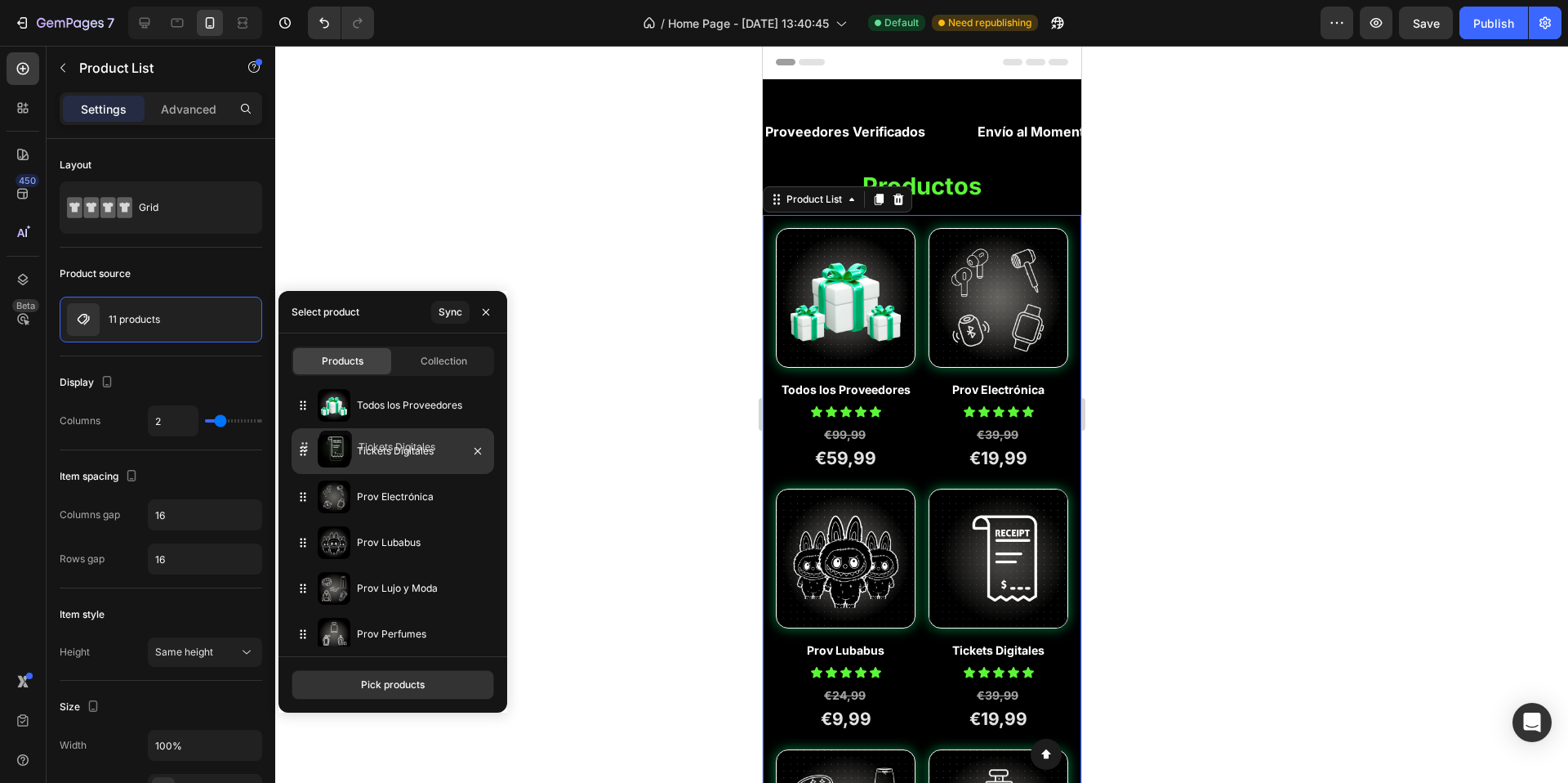
drag, startPoint x: 303, startPoint y: 542, endPoint x: 305, endPoint y: 446, distance: 96.0
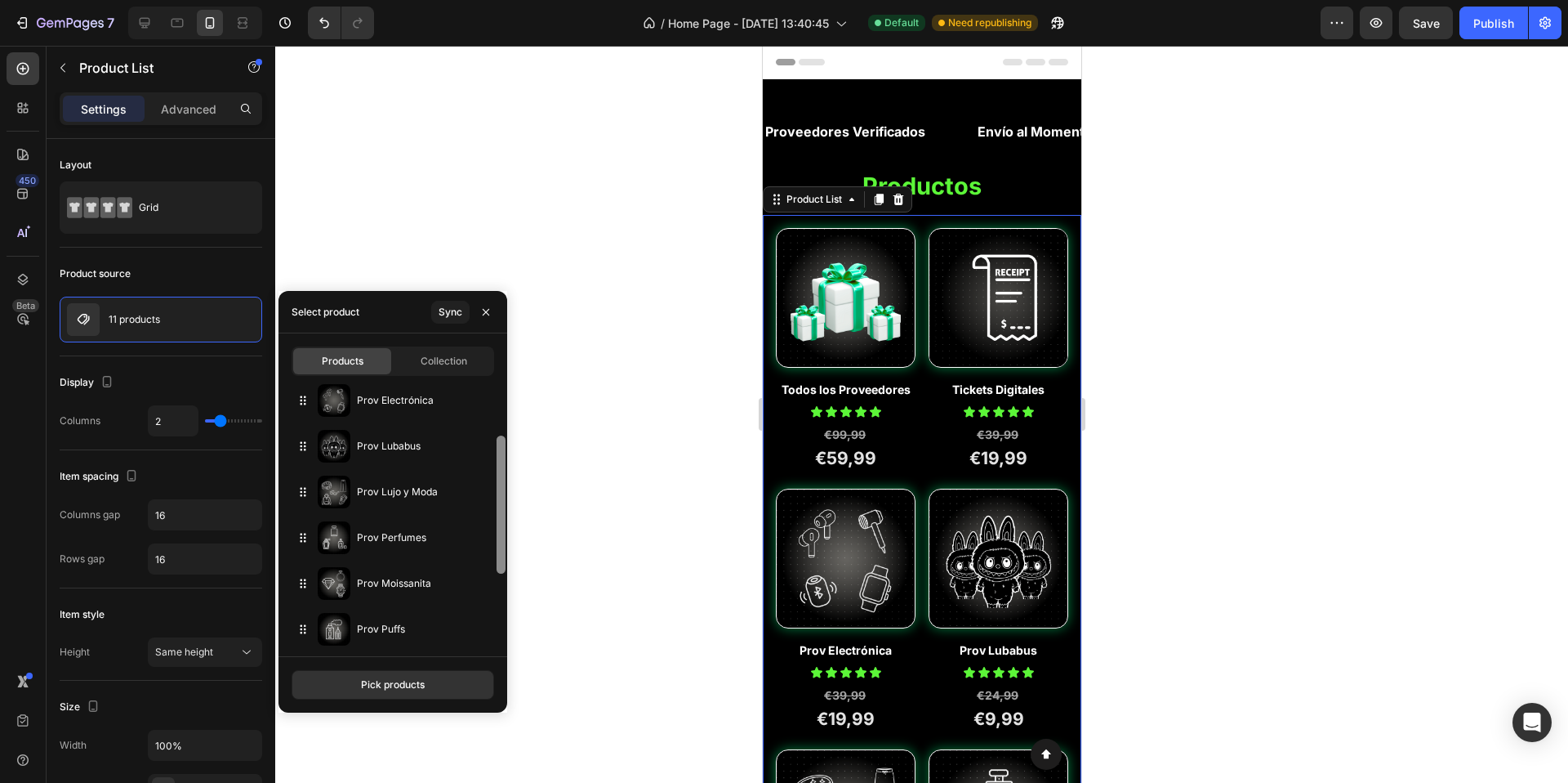
scroll to position [103, 0]
drag, startPoint x: 499, startPoint y: 434, endPoint x: 452, endPoint y: 493, distance: 75.4
click at [495, 488] on div at bounding box center [500, 511] width 13 height 264
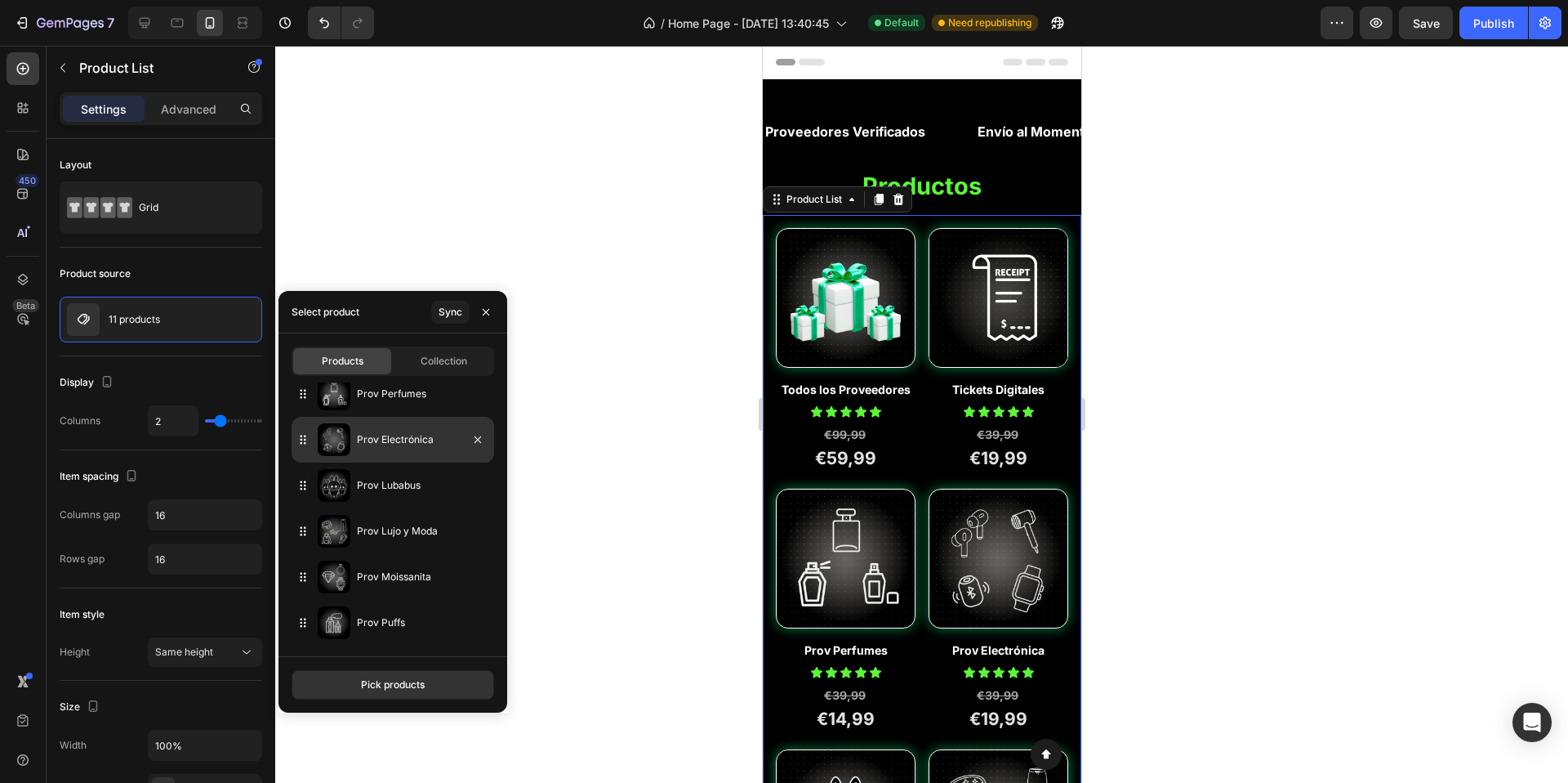
drag, startPoint x: 299, startPoint y: 534, endPoint x: 312, endPoint y: 416, distance: 118.7
drag, startPoint x: 305, startPoint y: 400, endPoint x: 306, endPoint y: 430, distance: 30.0
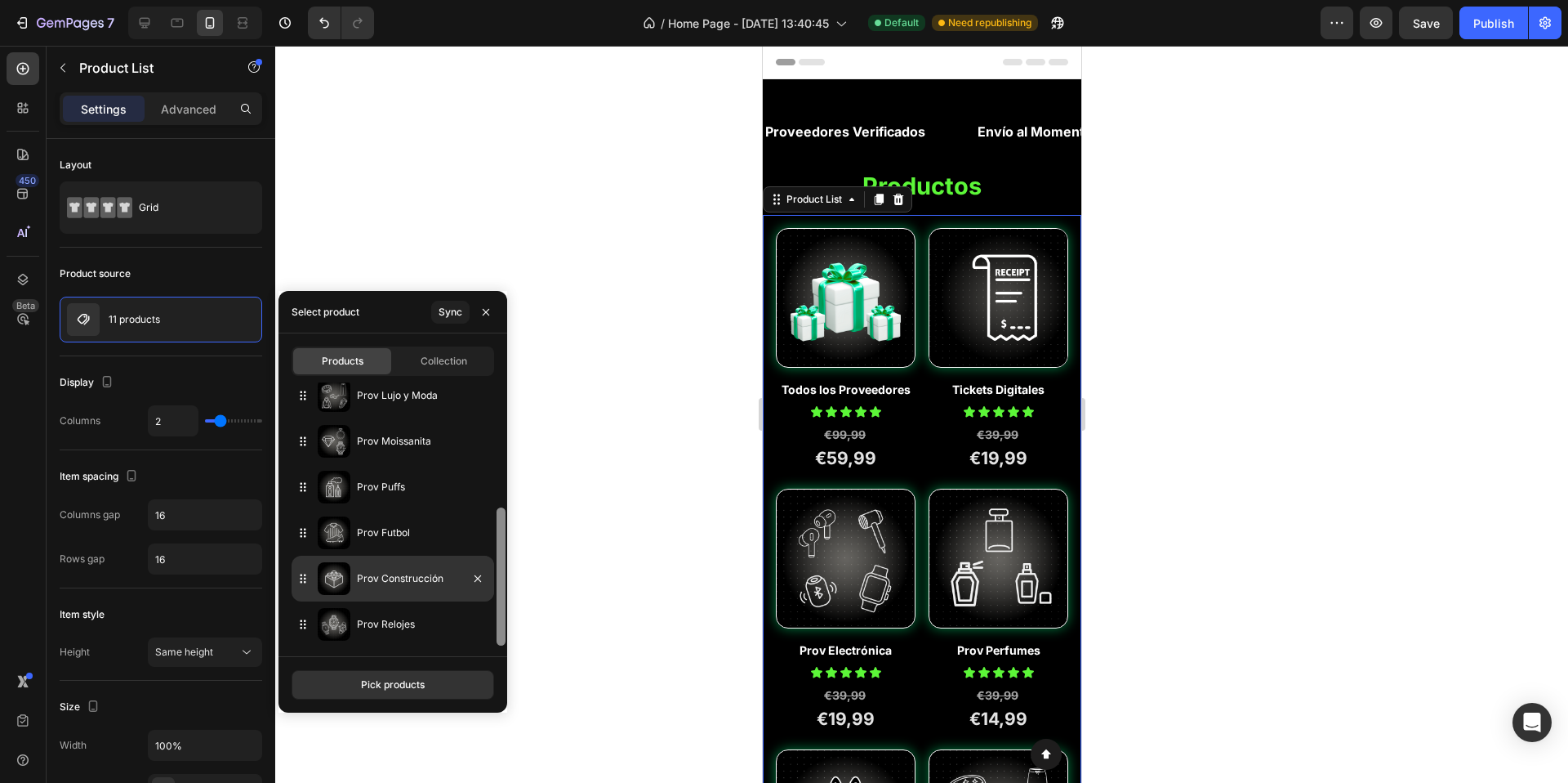
scroll to position [239, 0]
drag, startPoint x: 499, startPoint y: 490, endPoint x: 429, endPoint y: 594, distance: 125.4
click at [487, 586] on div "Todos los Proveedores Tickets Digitales Prov Electrónica Prov Perfumes Prov Lub…" at bounding box center [393, 514] width 229 height 264
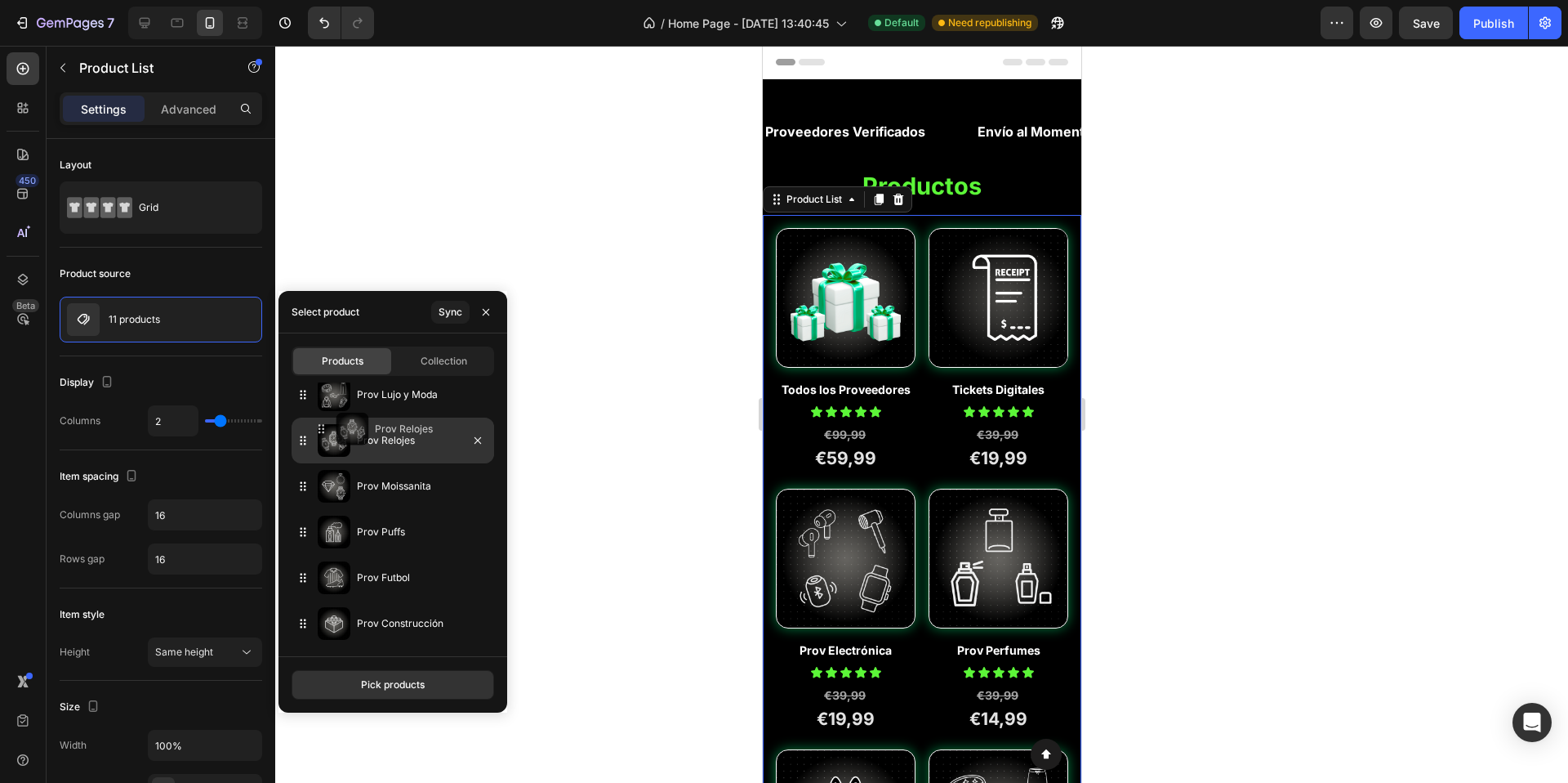
drag, startPoint x: 306, startPoint y: 623, endPoint x: 330, endPoint y: 431, distance: 193.5
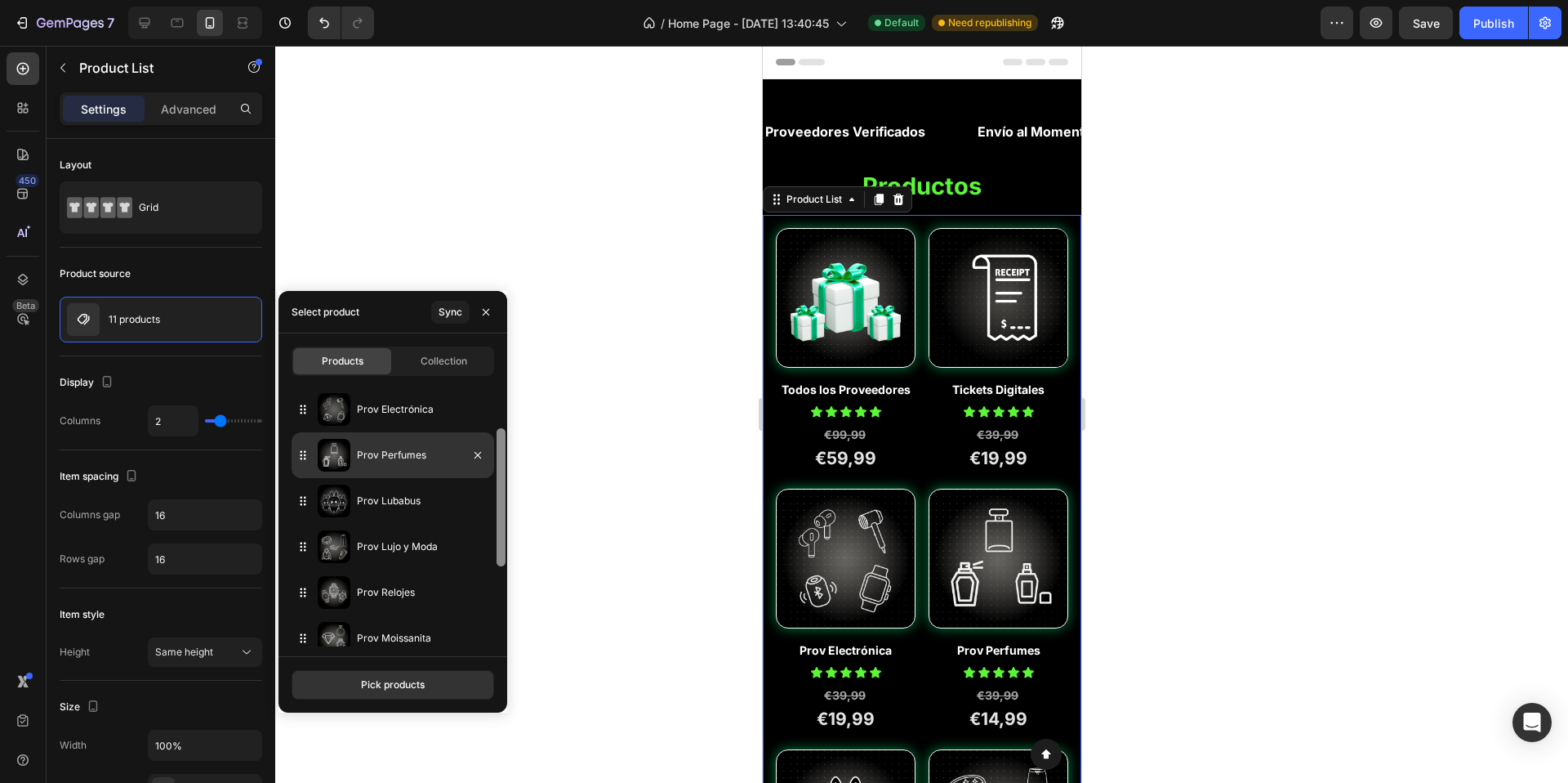
drag, startPoint x: 503, startPoint y: 524, endPoint x: 493, endPoint y: 443, distance: 81.6
click at [493, 443] on div "Todos los Proveedores Tickets Digitales Prov Electrónica Prov Perfumes Prov Lub…" at bounding box center [393, 514] width 229 height 264
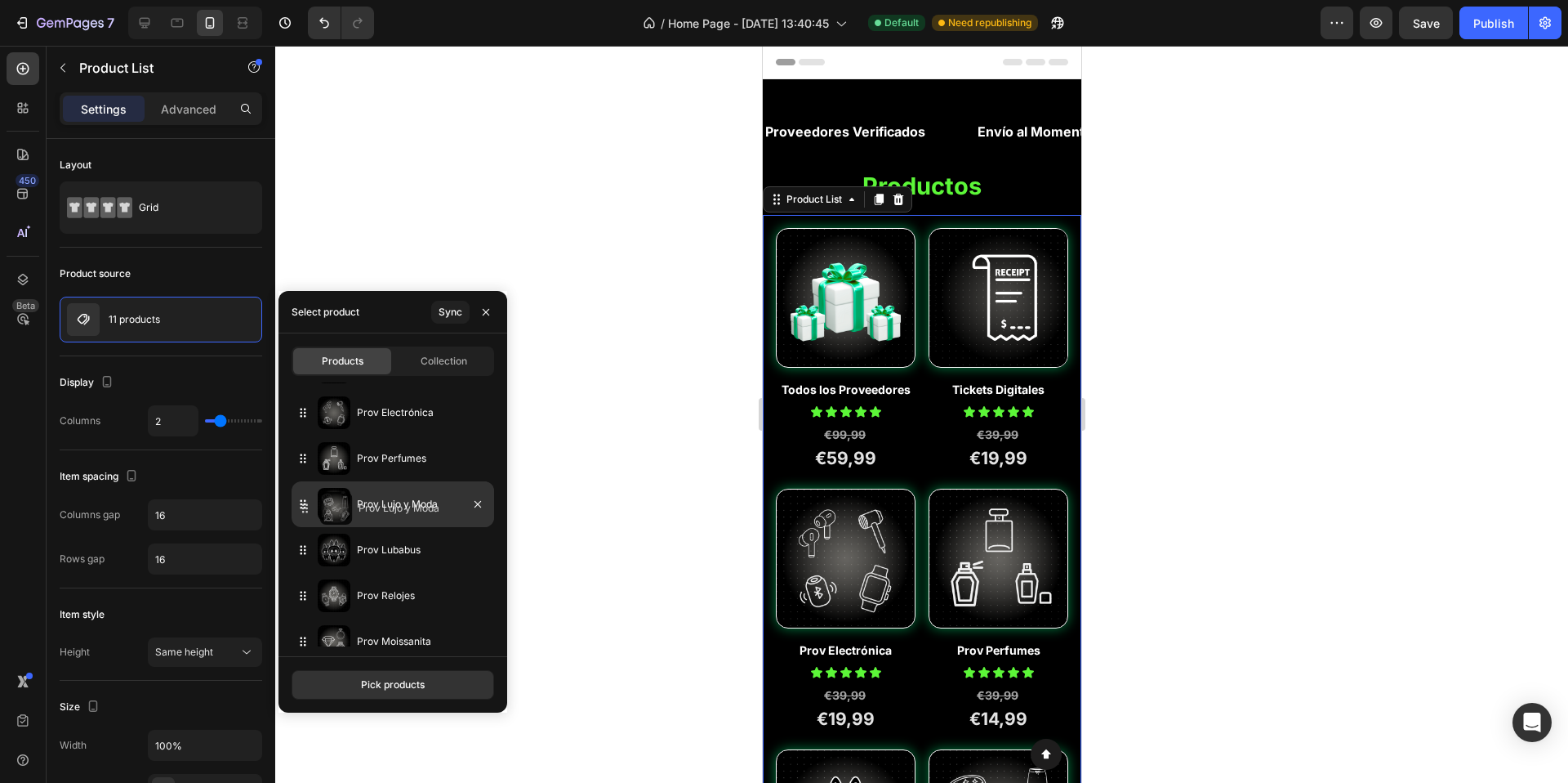
drag, startPoint x: 307, startPoint y: 550, endPoint x: 309, endPoint y: 509, distance: 41.0
drag, startPoint x: 307, startPoint y: 598, endPoint x: 308, endPoint y: 547, distance: 51.0
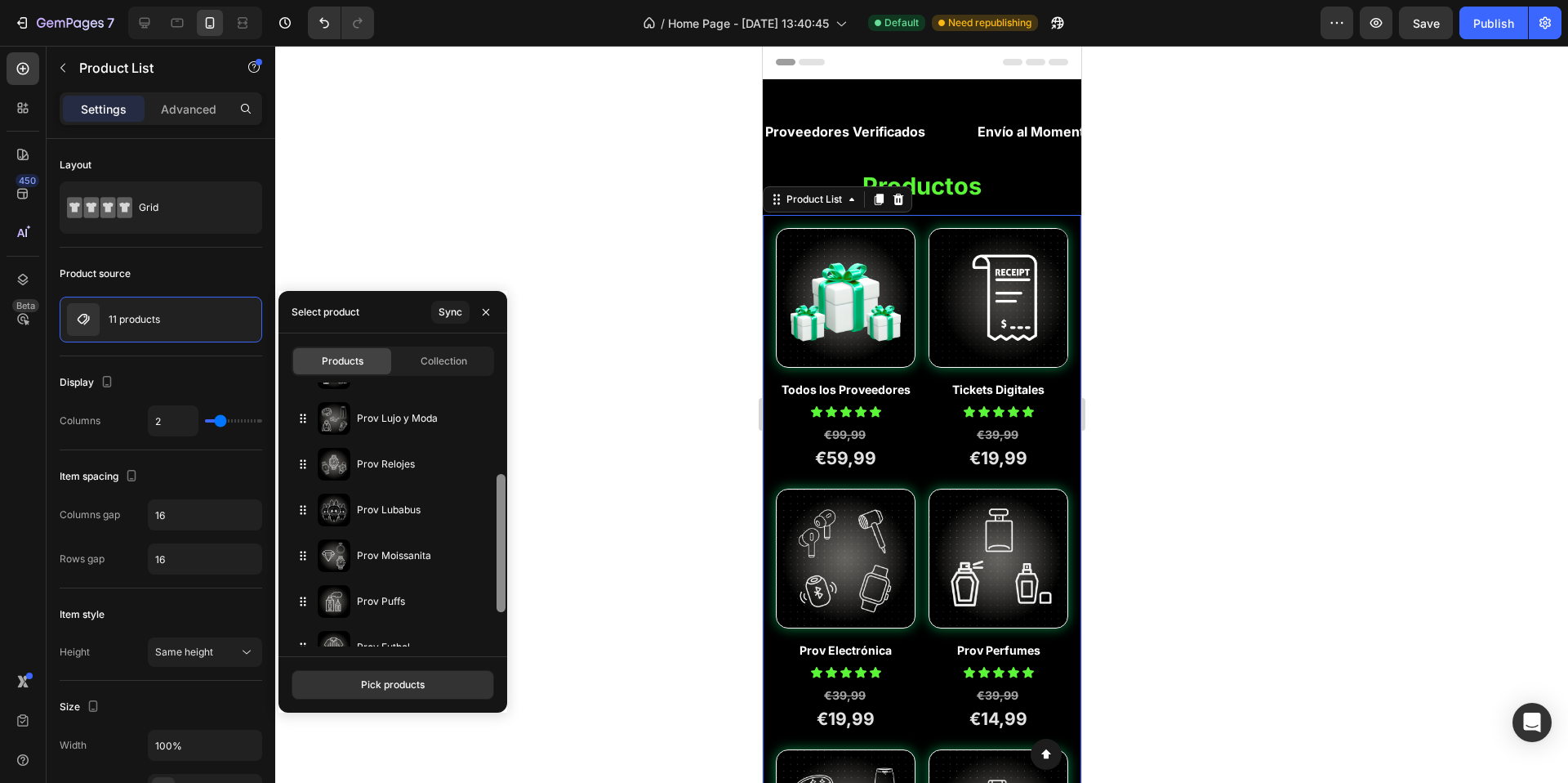
scroll to position [171, 0]
drag, startPoint x: 499, startPoint y: 516, endPoint x: 495, endPoint y: 563, distance: 47.2
click at [495, 563] on div at bounding box center [500, 514] width 13 height 264
drag, startPoint x: 298, startPoint y: 550, endPoint x: 299, endPoint y: 511, distance: 39.0
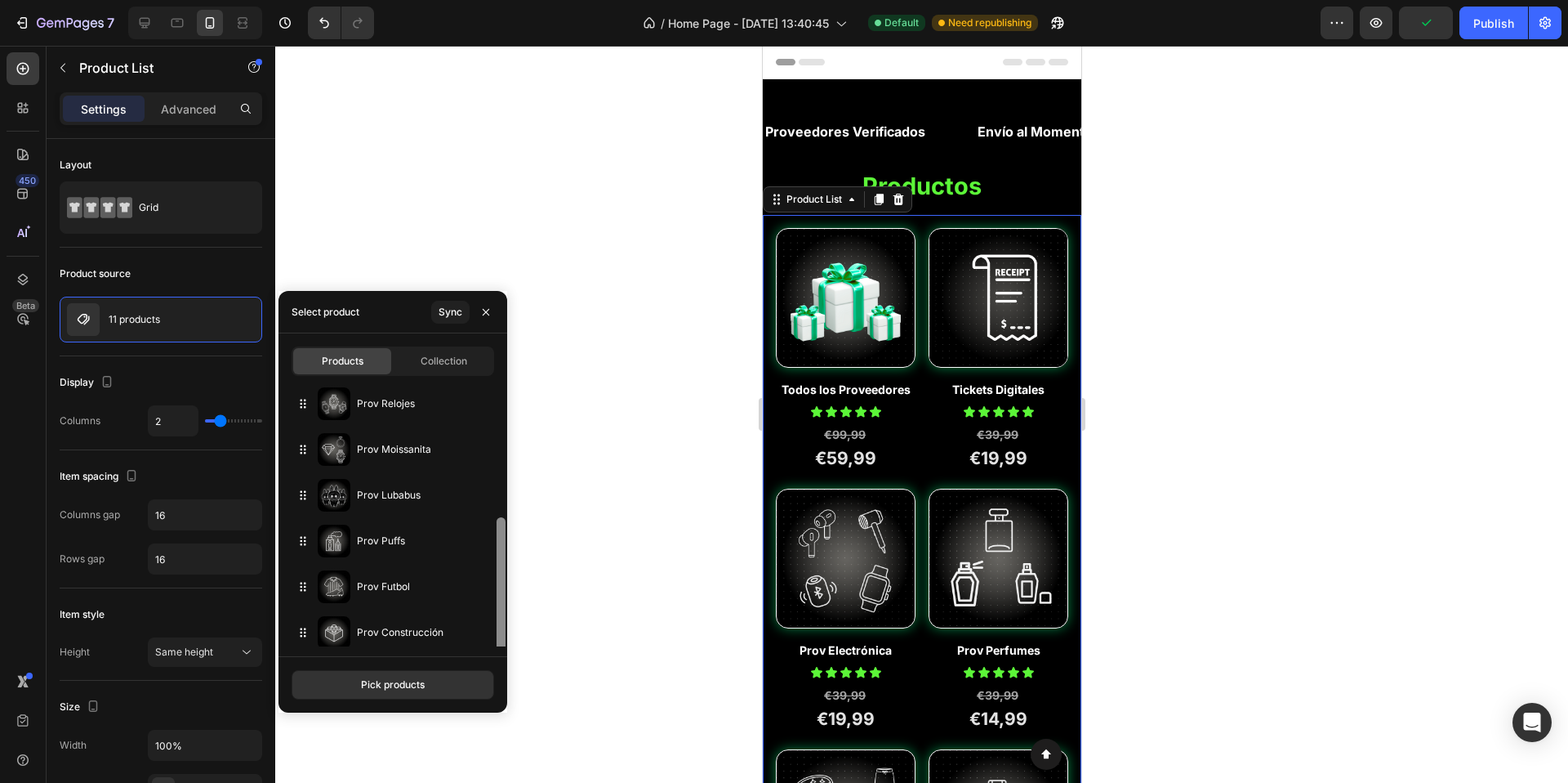
scroll to position [239, 0]
drag, startPoint x: 501, startPoint y: 522, endPoint x: 496, endPoint y: 568, distance: 46.3
click at [497, 568] on div at bounding box center [500, 577] width 9 height 138
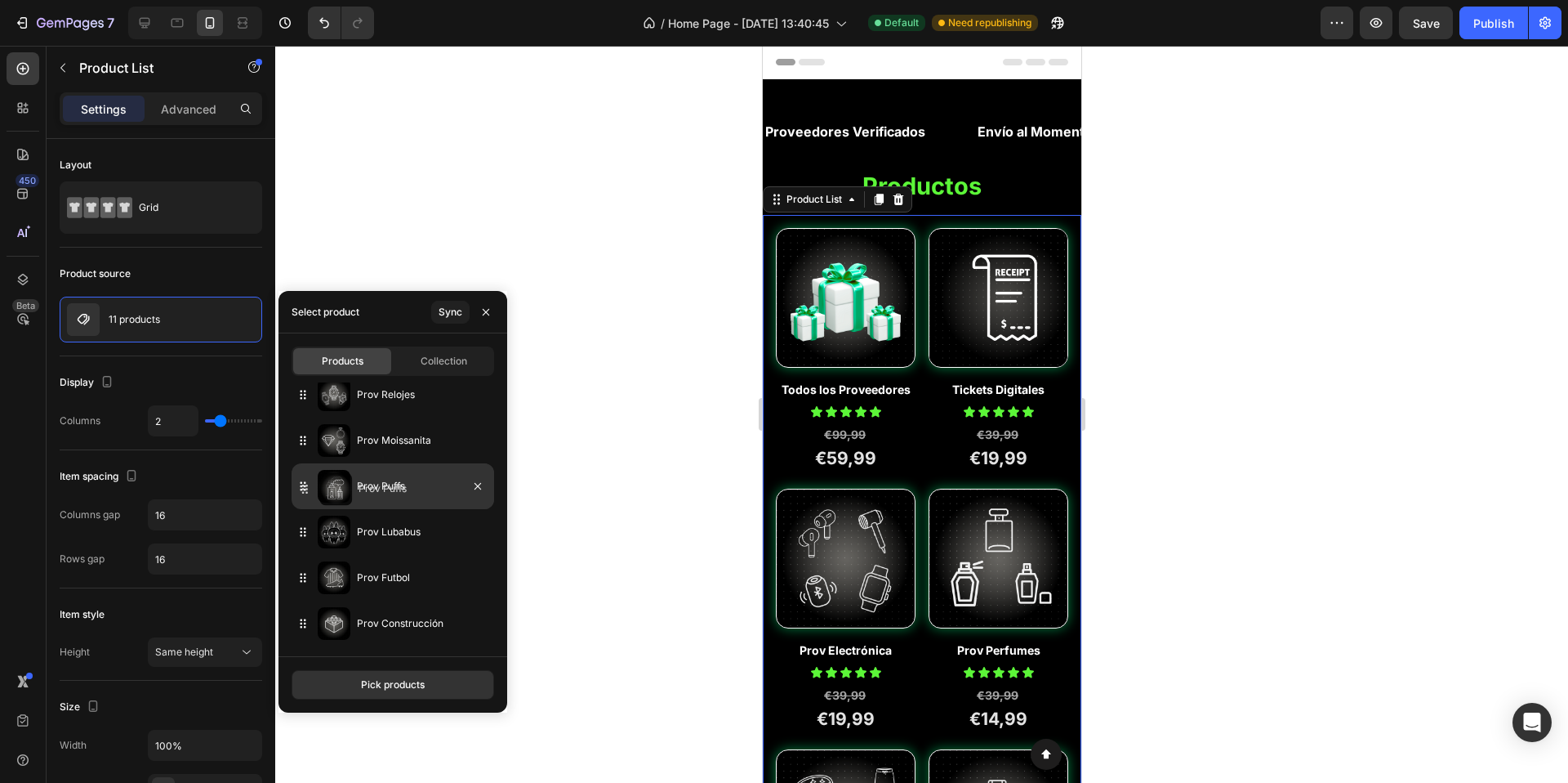
drag, startPoint x: 305, startPoint y: 535, endPoint x: 307, endPoint y: 490, distance: 45.0
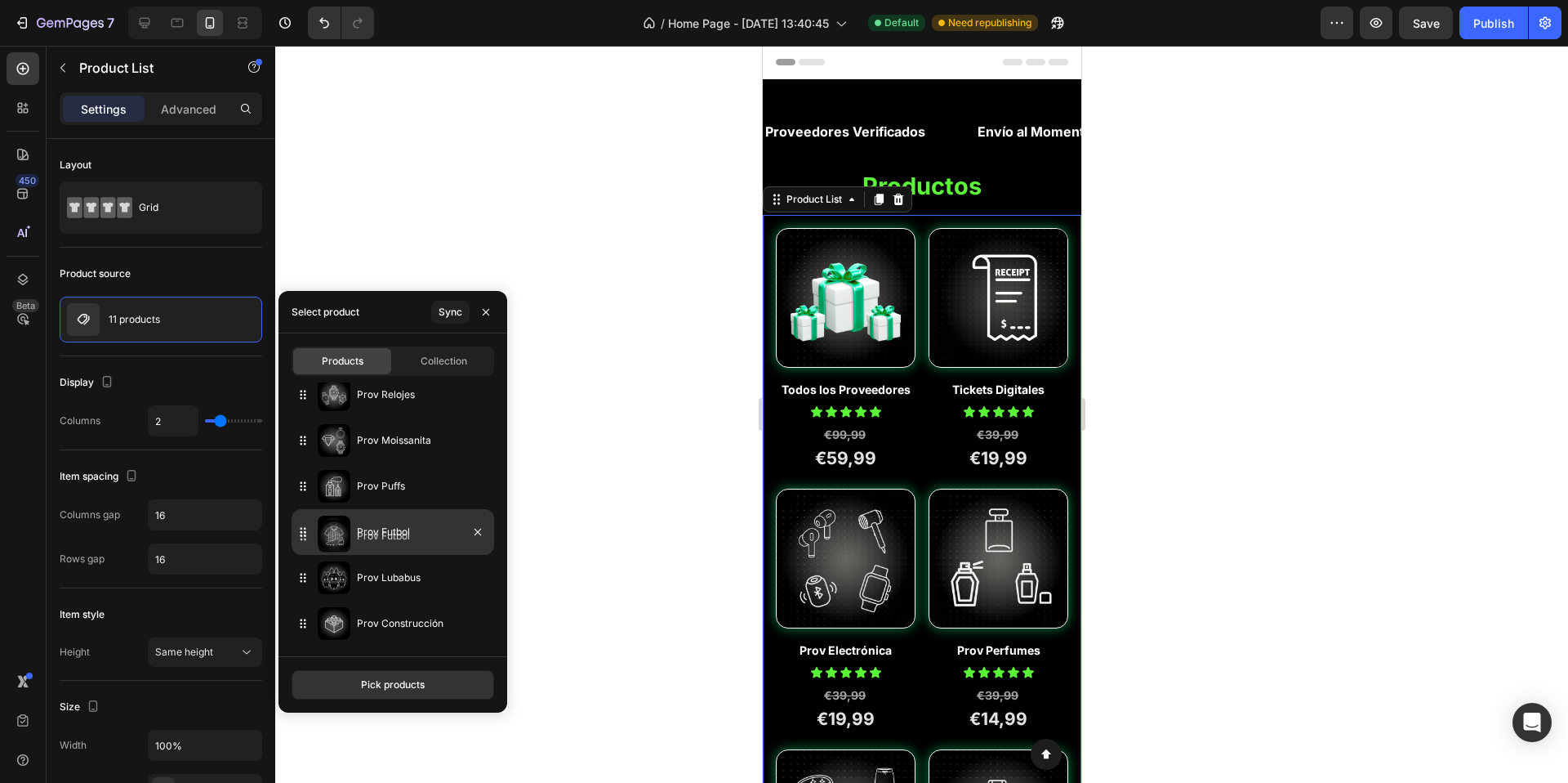
drag, startPoint x: 310, startPoint y: 580, endPoint x: 311, endPoint y: 533, distance: 47.0
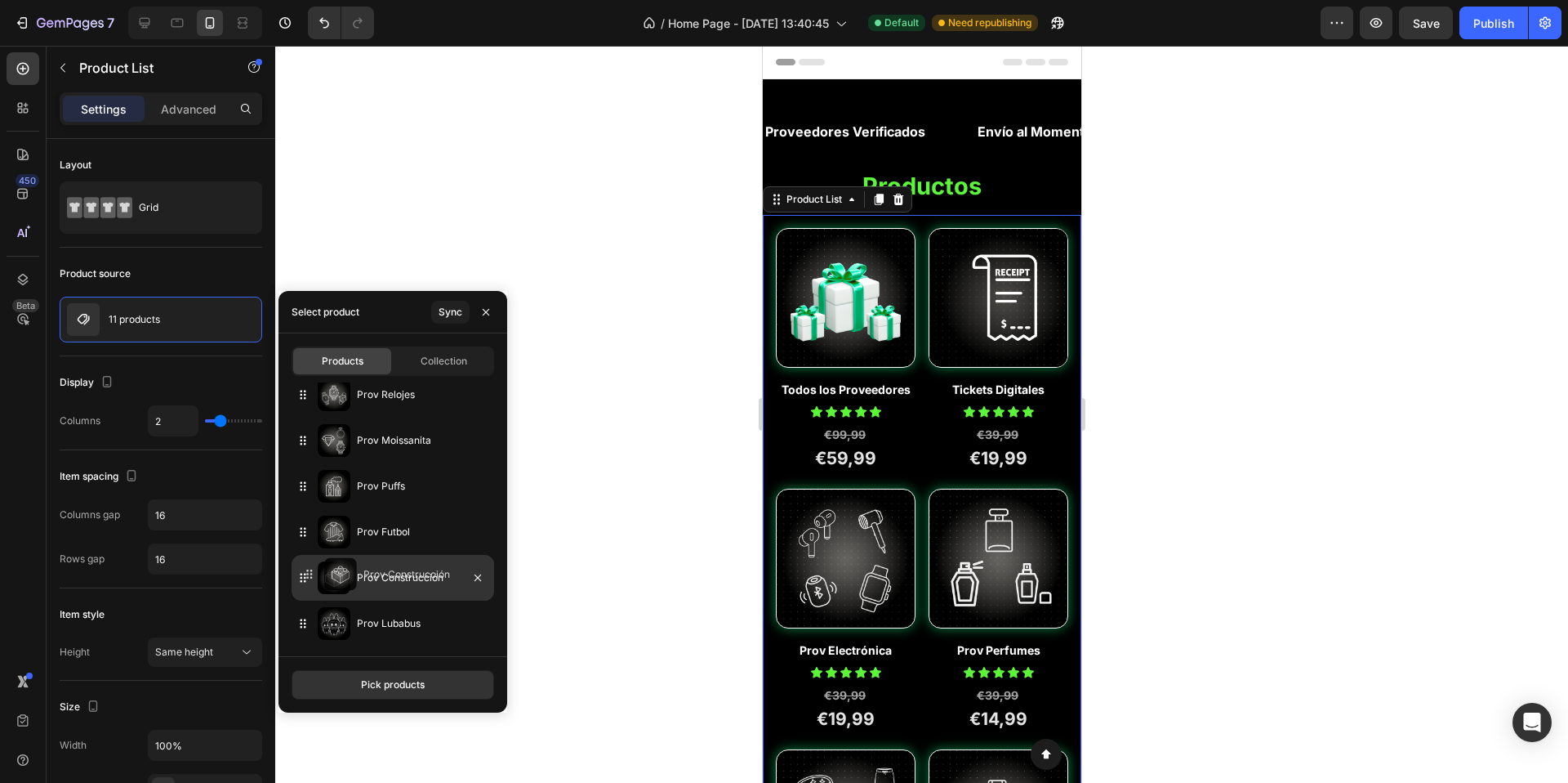
drag, startPoint x: 302, startPoint y: 623, endPoint x: 308, endPoint y: 572, distance: 51.4
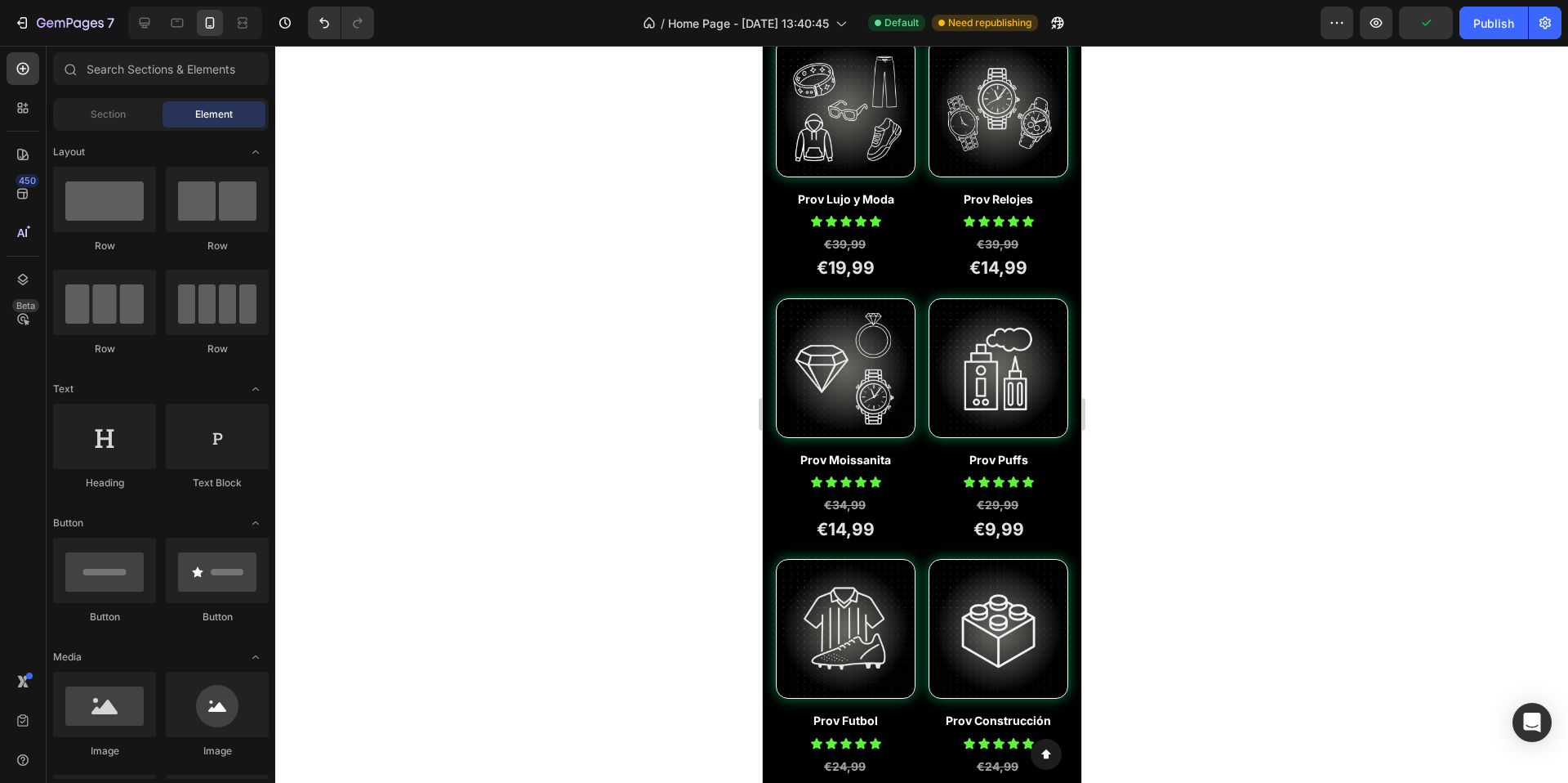
scroll to position [0, 0]
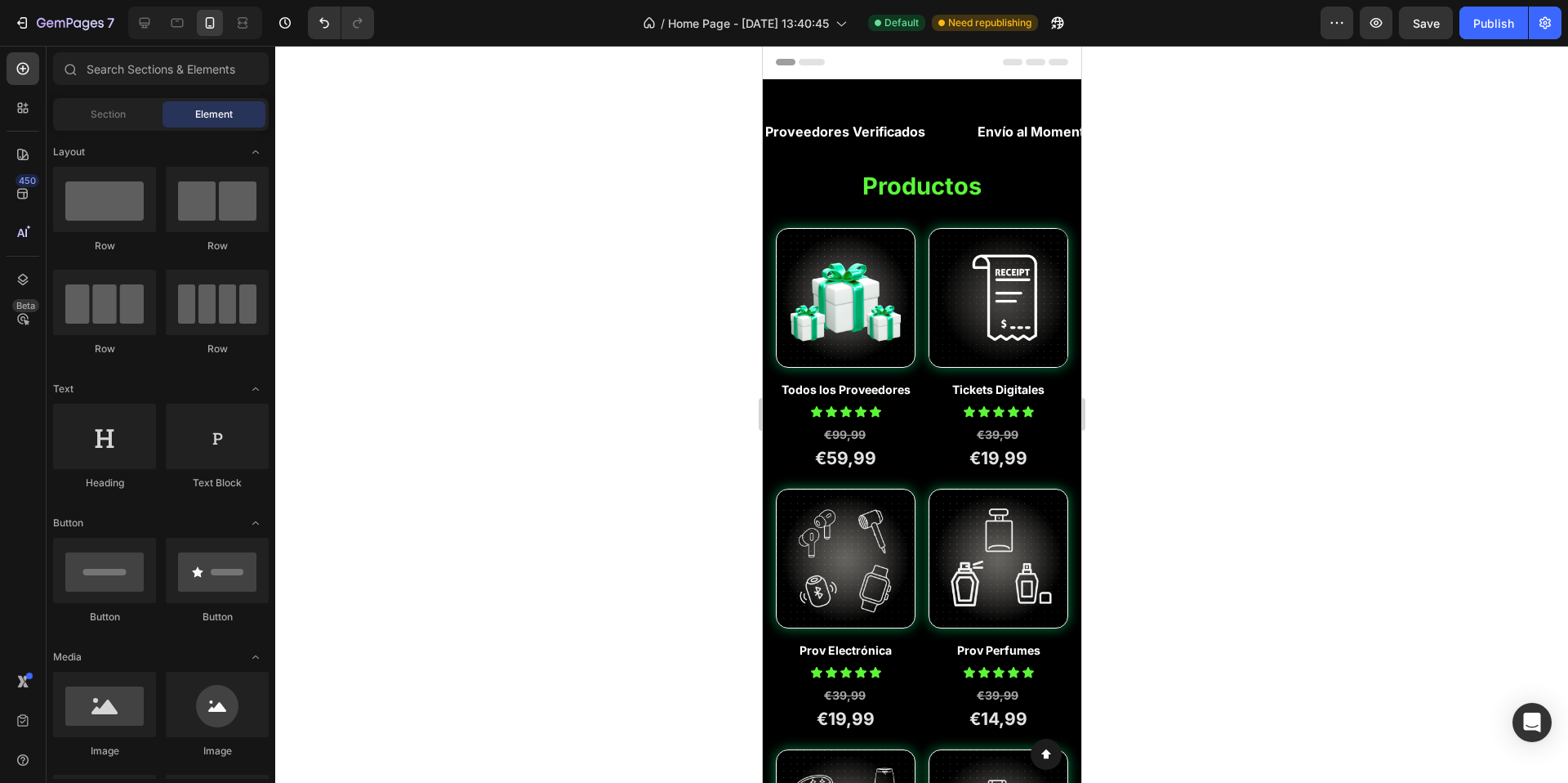
click at [1172, 298] on div at bounding box center [922, 415] width 1293 height 737
click at [1491, 32] on button "Publish" at bounding box center [1495, 23] width 69 height 32
click at [111, 110] on span "Section" at bounding box center [109, 114] width 35 height 15
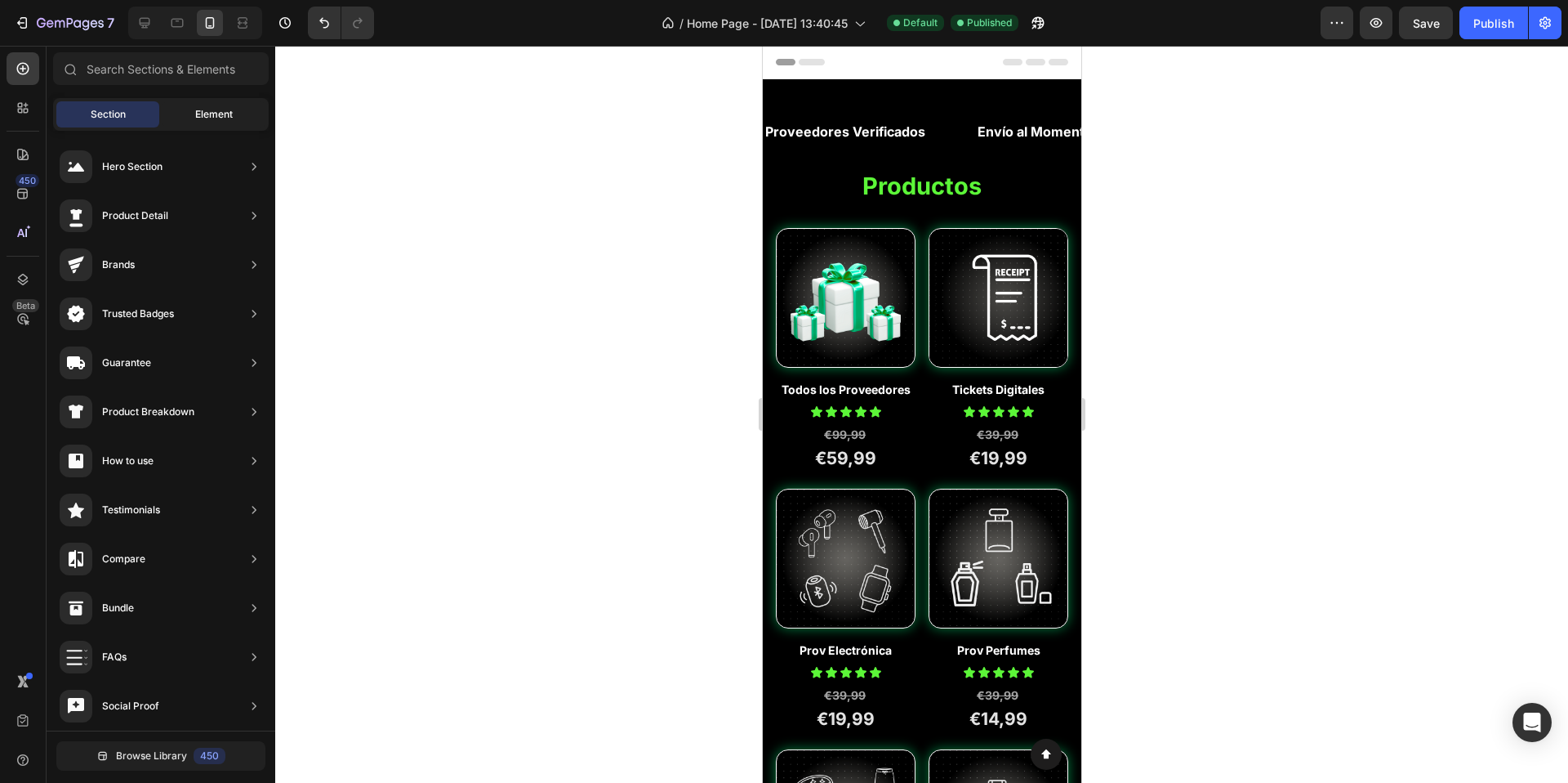
click at [192, 116] on div "Element" at bounding box center [214, 114] width 103 height 26
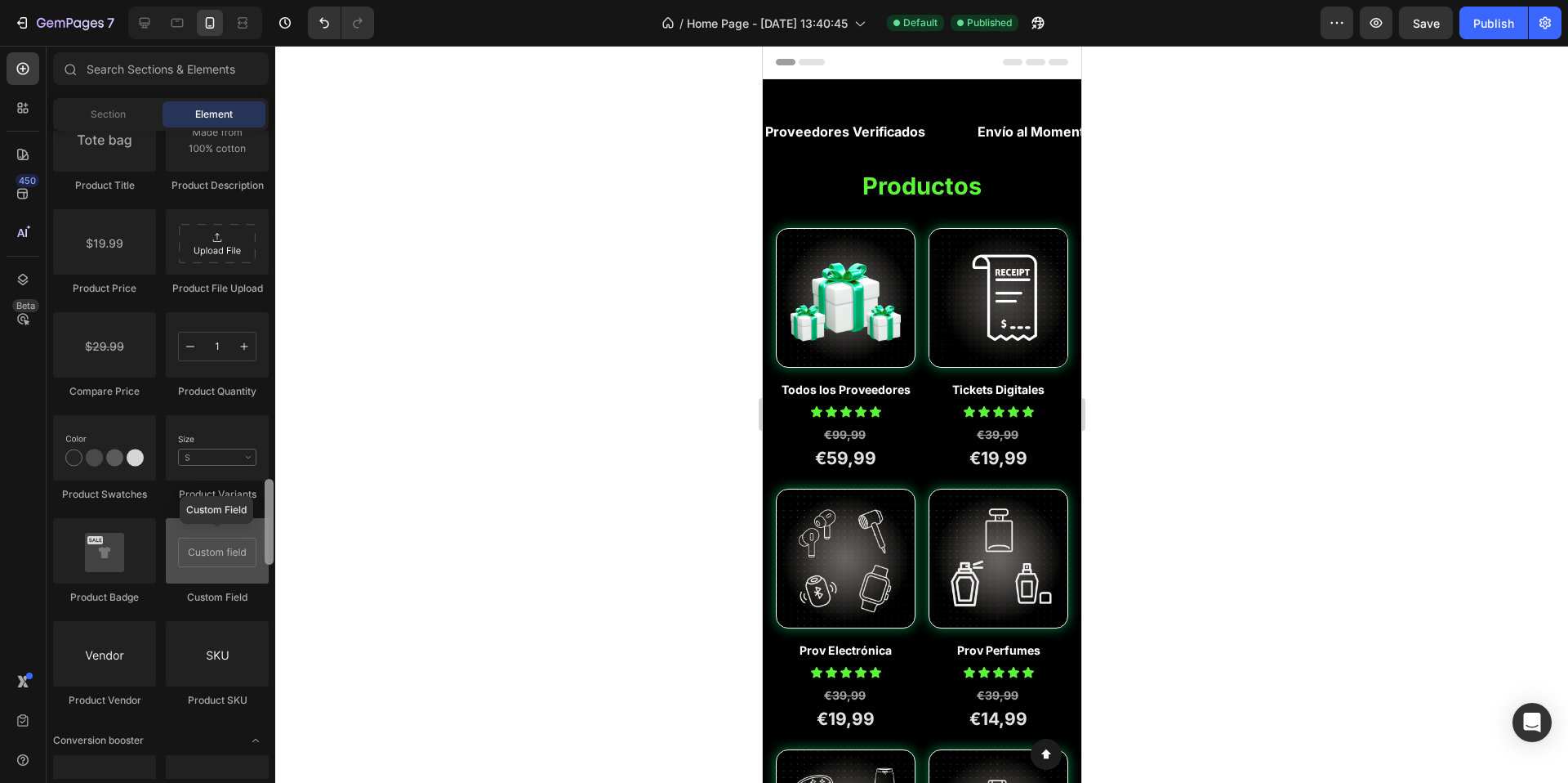
scroll to position [2651, 0]
drag, startPoint x: 269, startPoint y: 212, endPoint x: 254, endPoint y: 566, distance: 354.3
click at [254, 566] on div "Layout Row Row Row Row Text Heading Text Block Button Button Button Media Image…" at bounding box center [162, 454] width 229 height 648
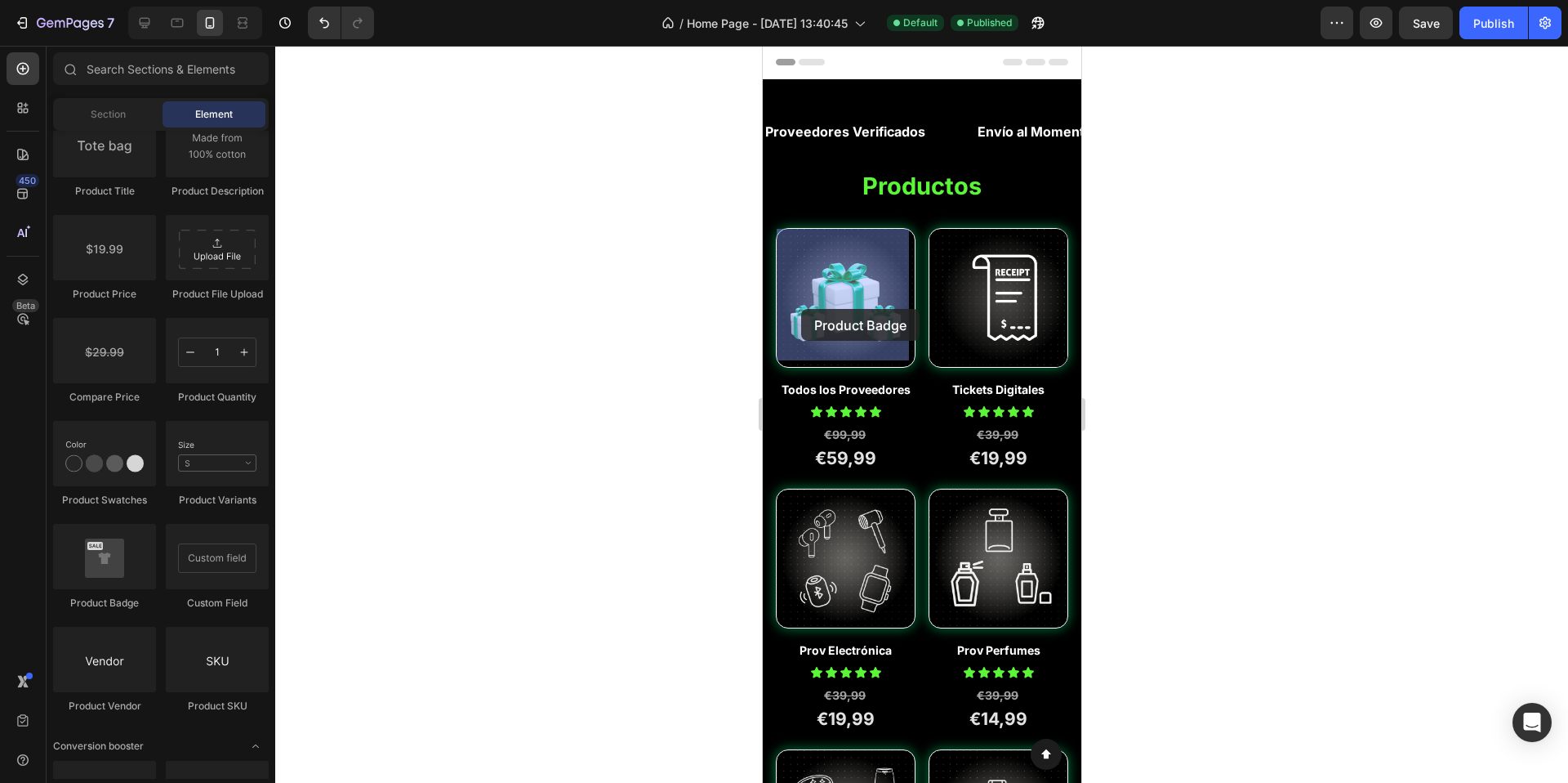
drag, startPoint x: 1168, startPoint y: 494, endPoint x: 830, endPoint y: 296, distance: 391.7
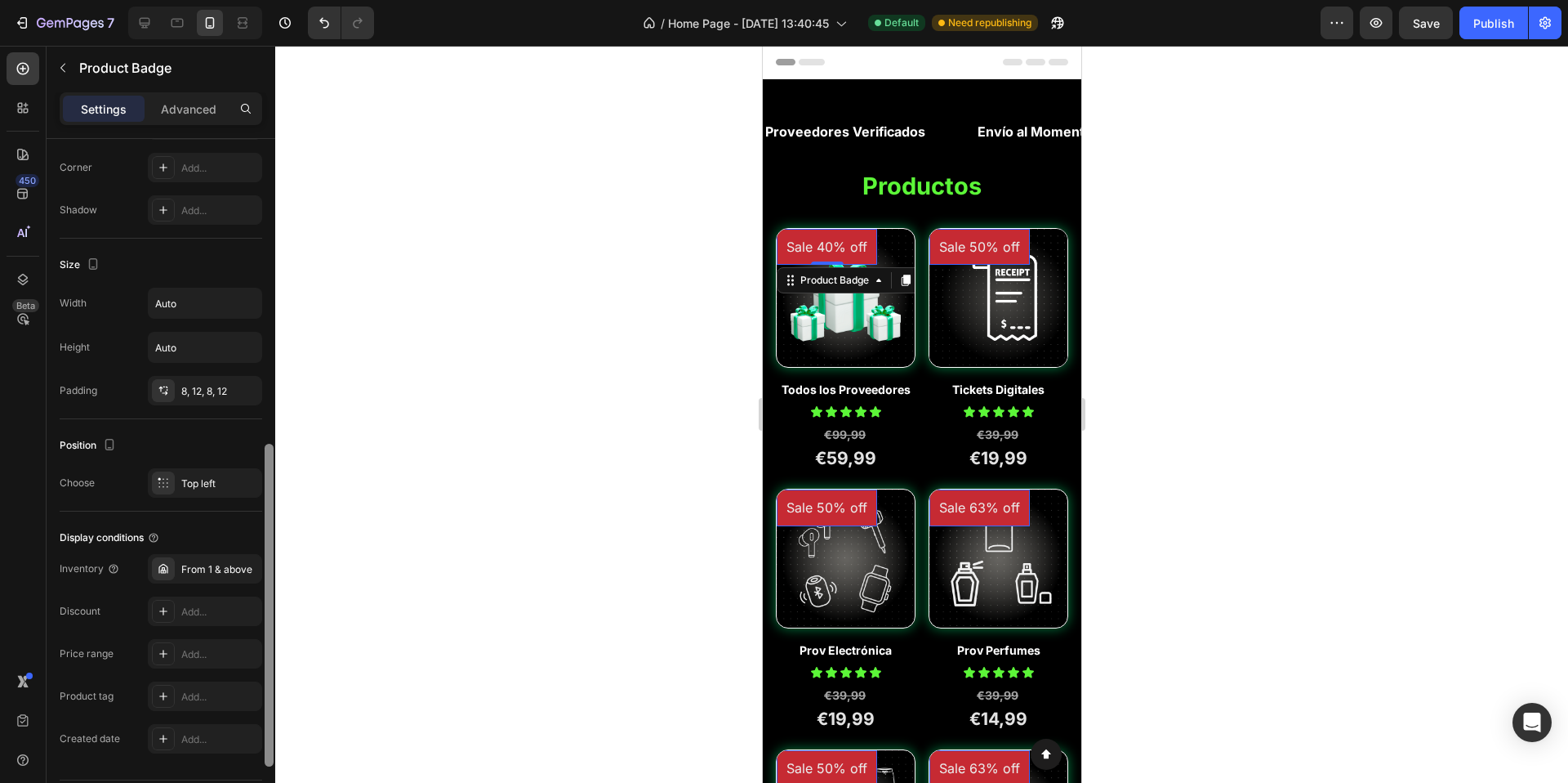
scroll to position [697, 0]
drag, startPoint x: 265, startPoint y: 417, endPoint x: 300, endPoint y: 782, distance: 366.7
click at [300, 0] on div "7 Version history / Home Page - Aug 21, 13:40:45 Default Need republishing Prev…" at bounding box center [784, 0] width 1568 height 0
click at [182, 494] on div "Top left" at bounding box center [205, 479] width 115 height 29
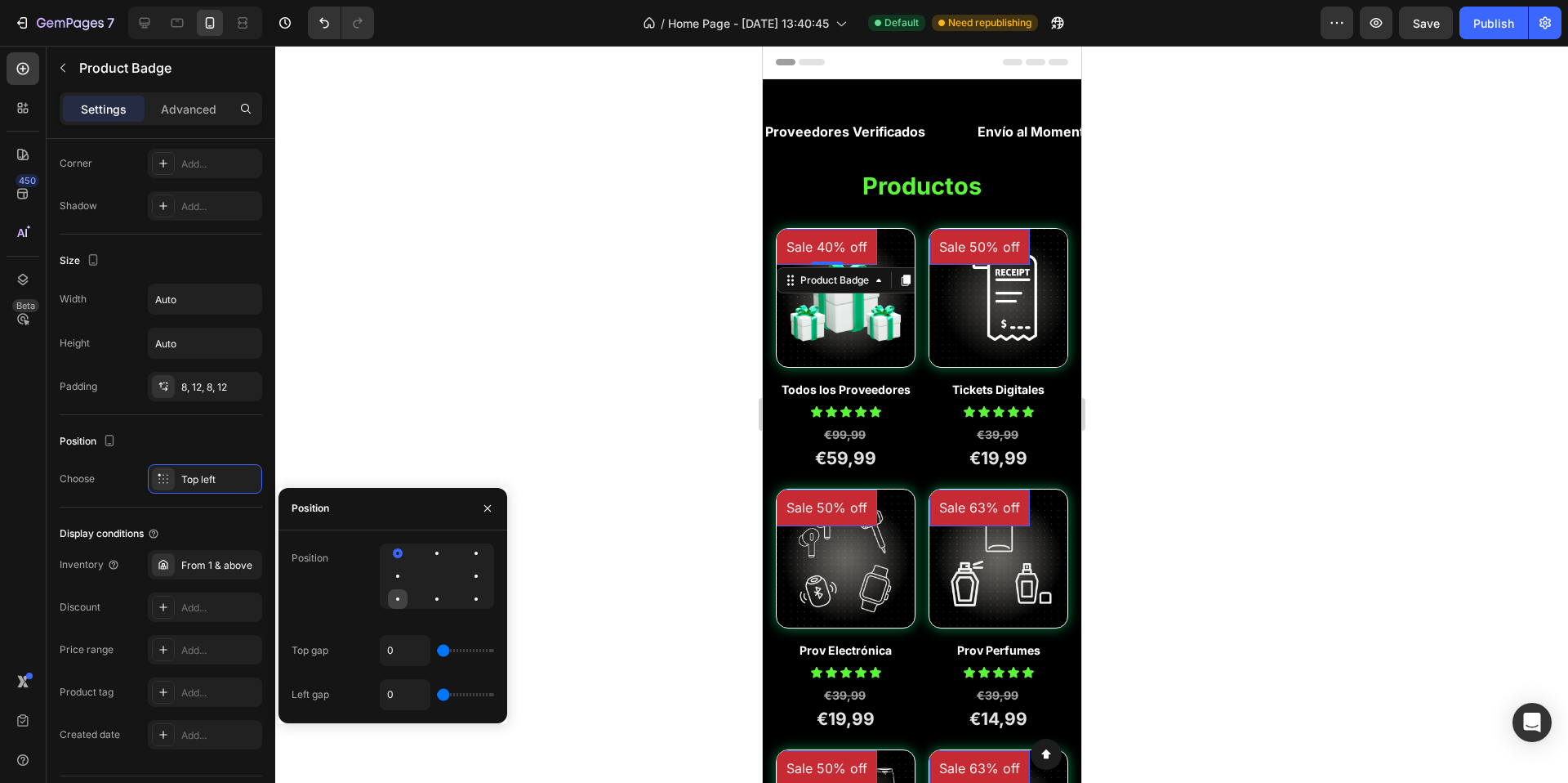
click at [427, 605] on div at bounding box center [437, 599] width 20 height 20
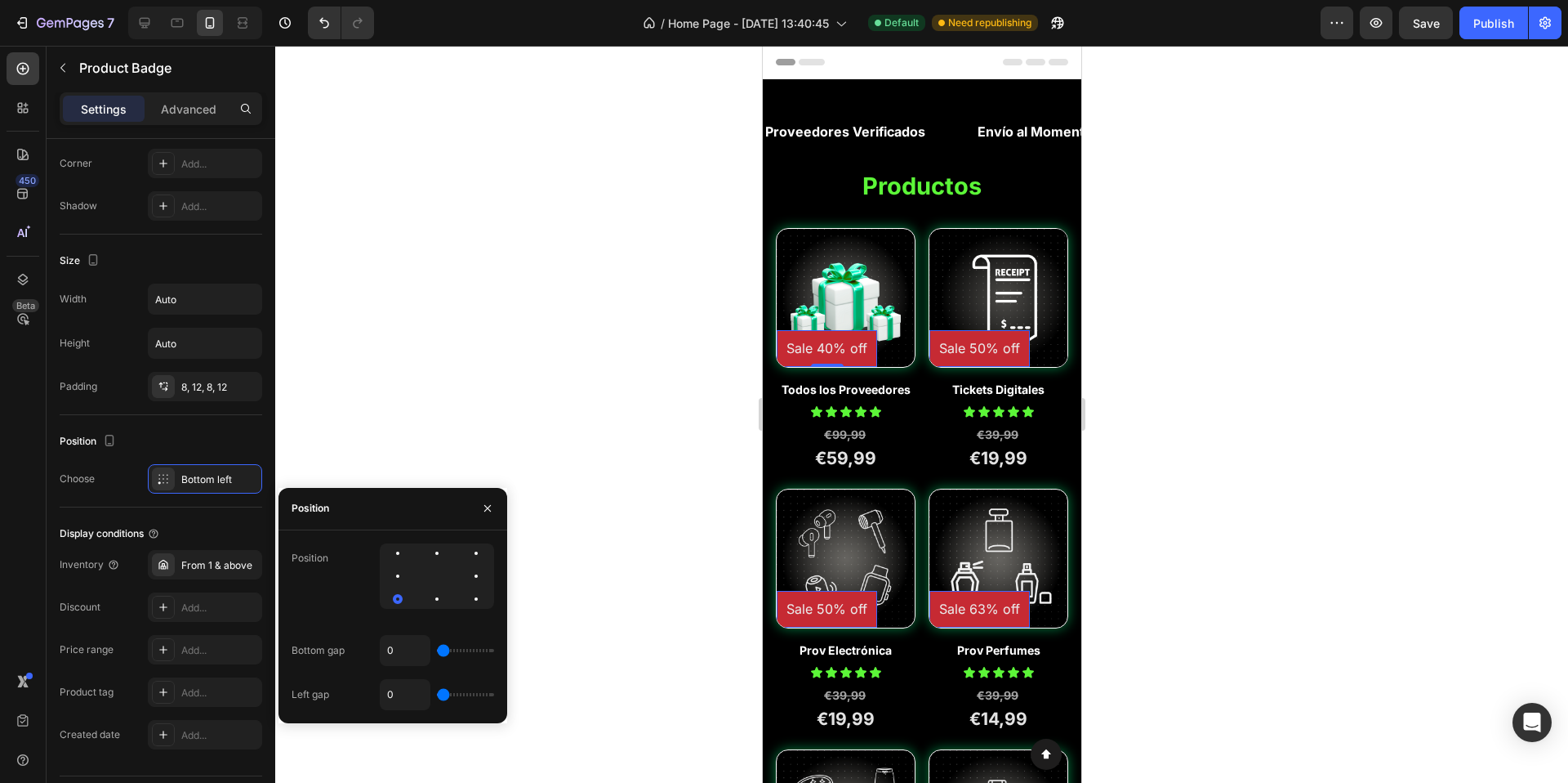
type input "32"
type input "140"
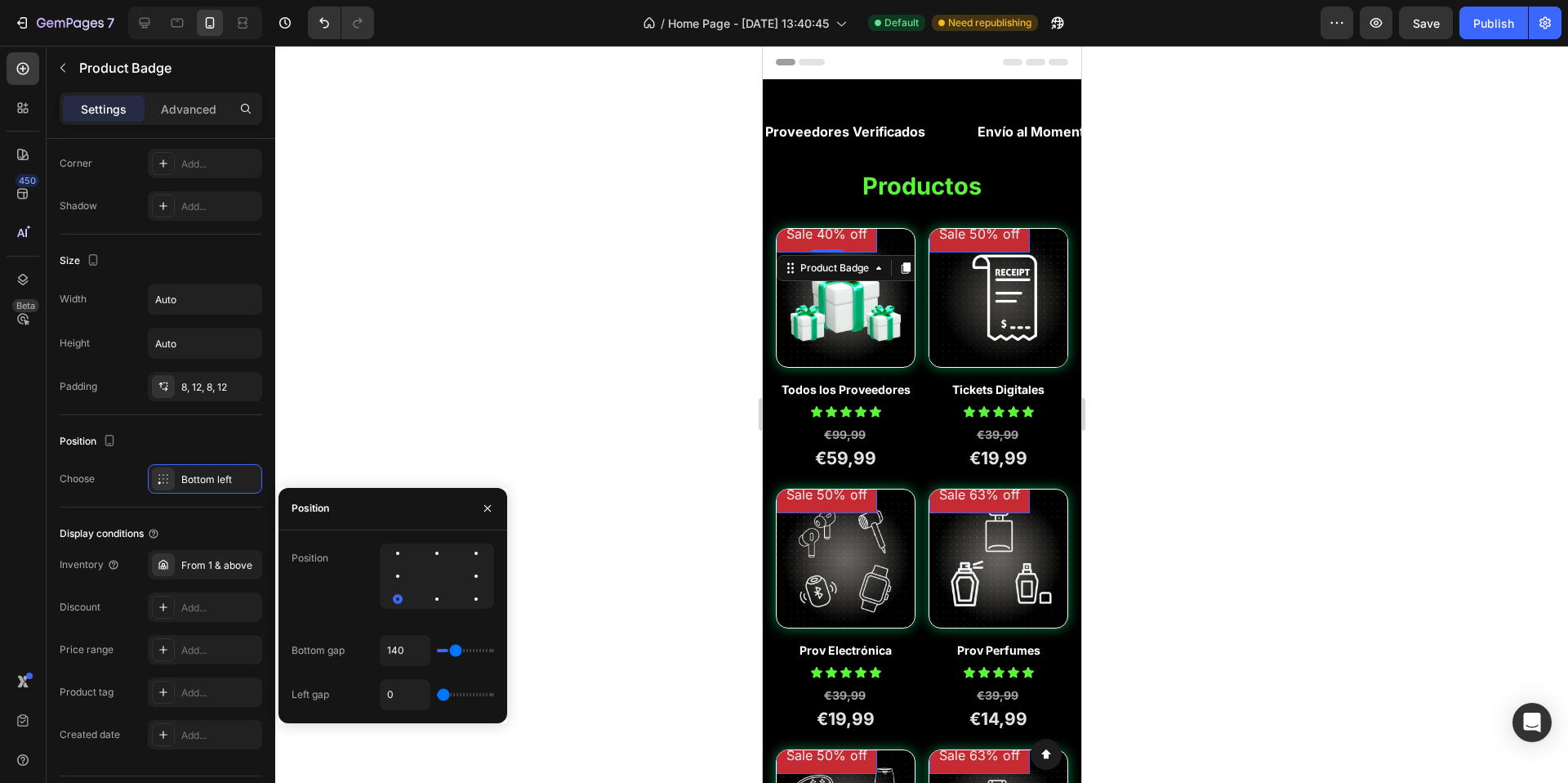
type input "44"
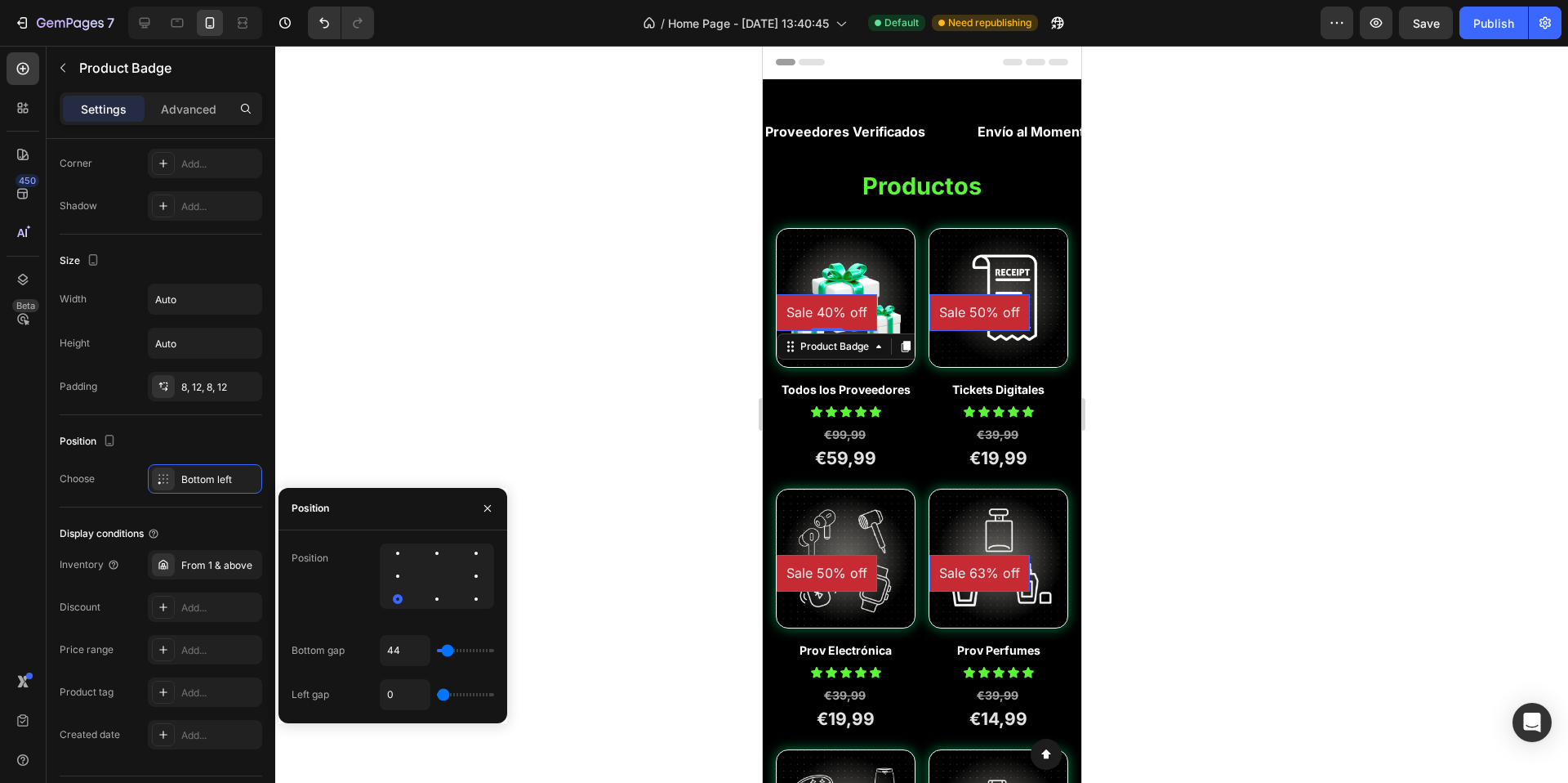
type input "18"
type input "1"
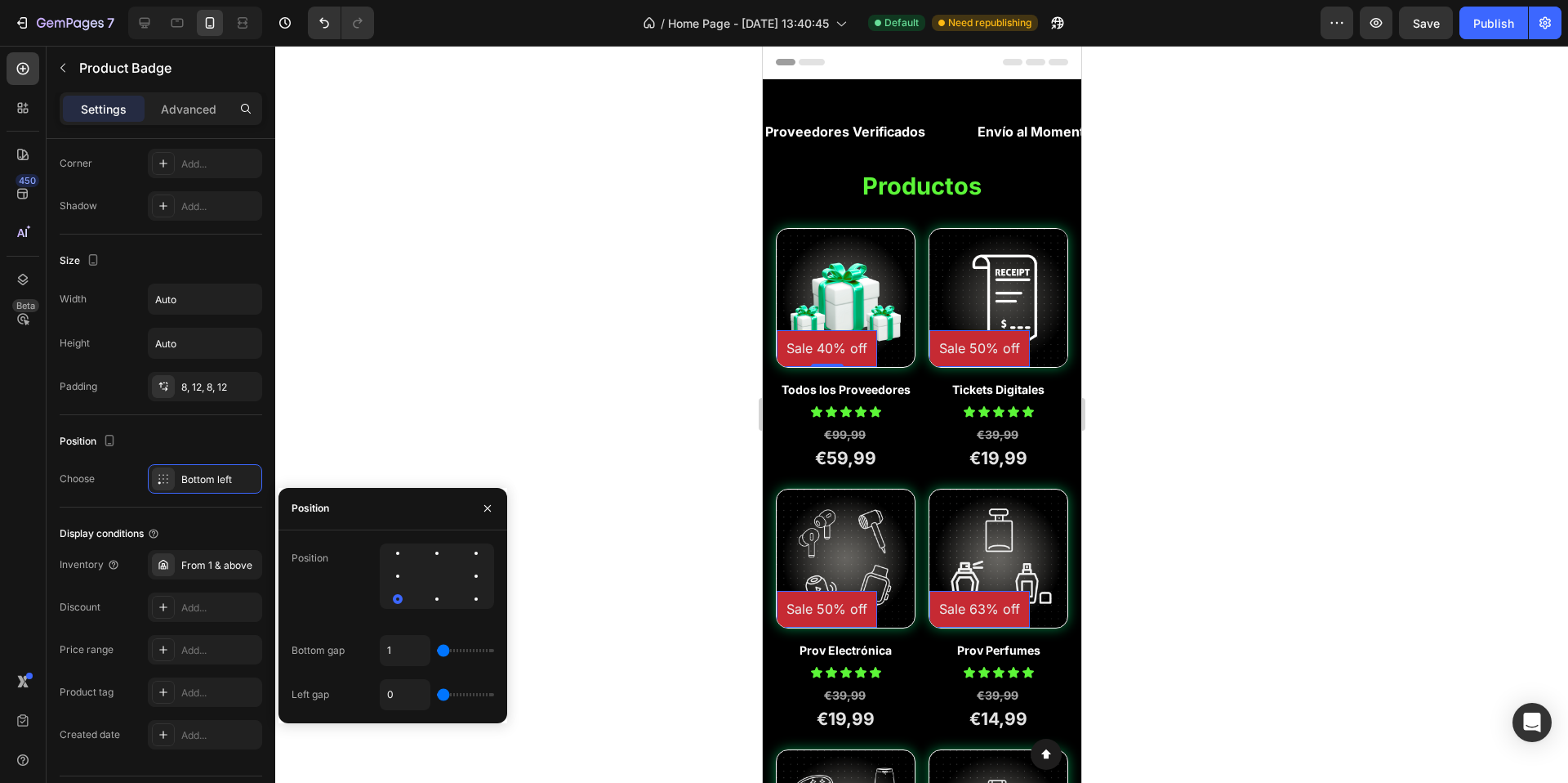
type input "0"
type input "1"
type input "4"
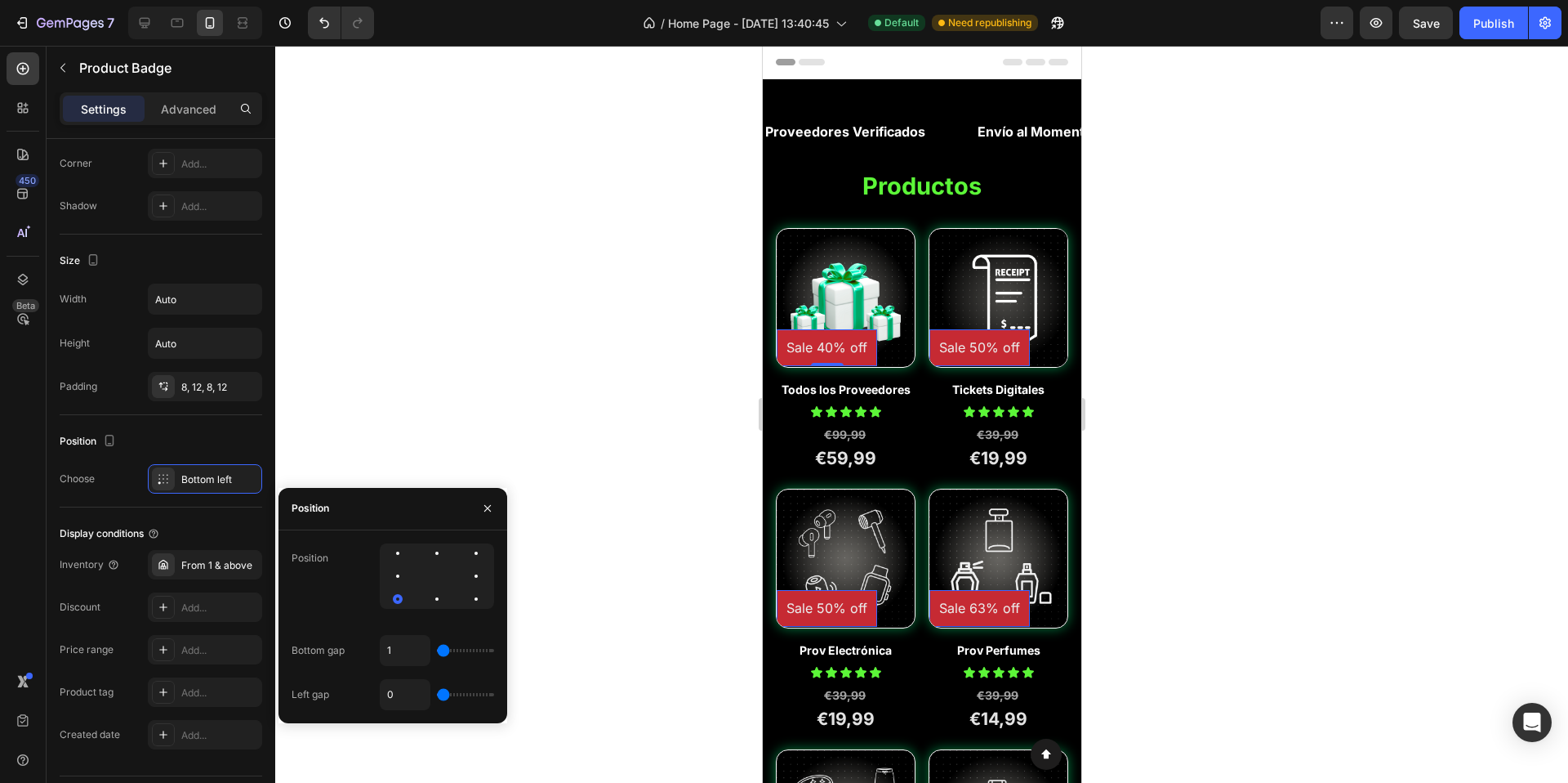
type input "4"
type input "12"
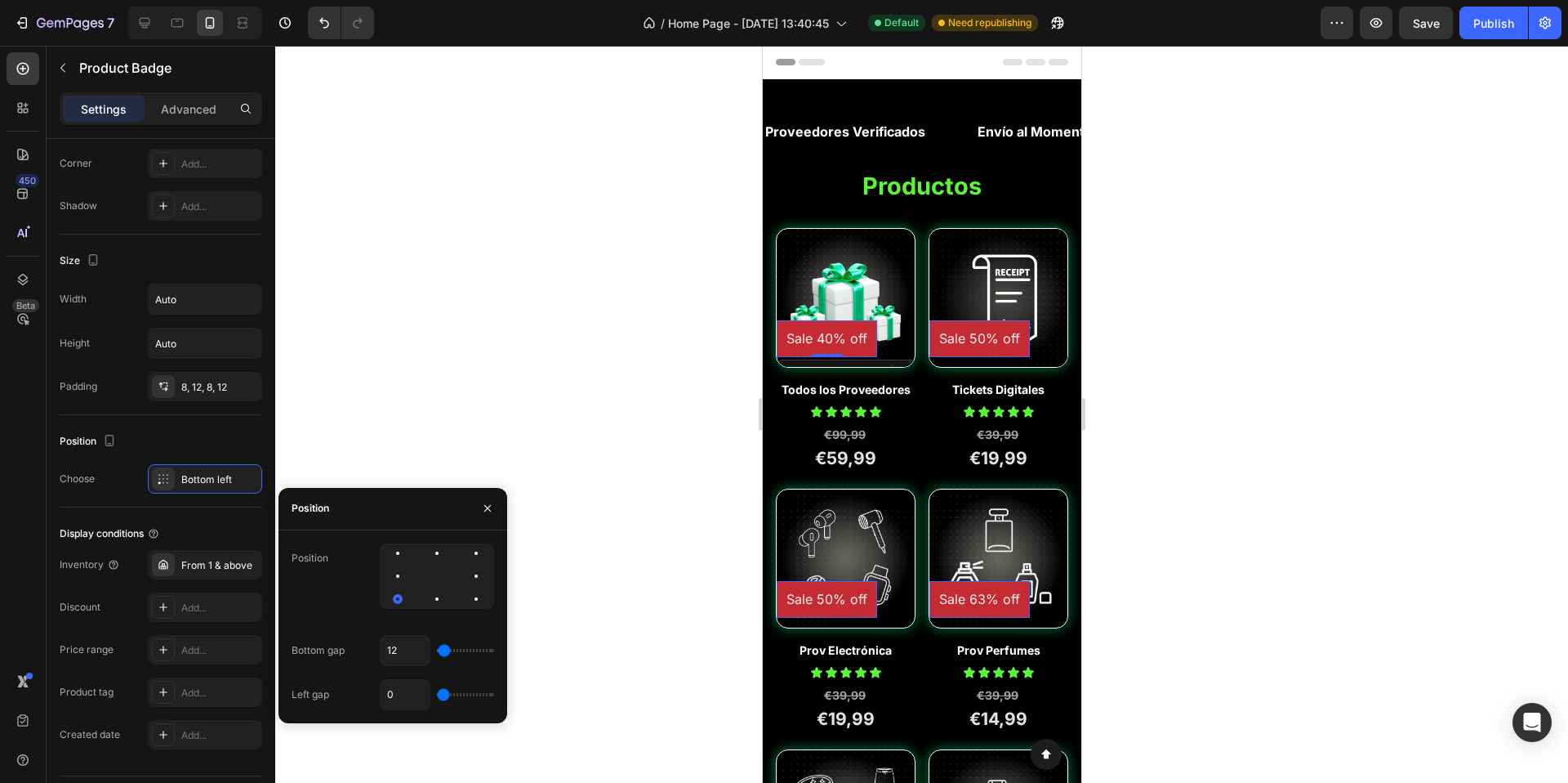
type input "12"
click at [445, 649] on input "range" at bounding box center [465, 650] width 57 height 3
click at [411, 692] on input "0" at bounding box center [405, 695] width 49 height 29
type input "1"
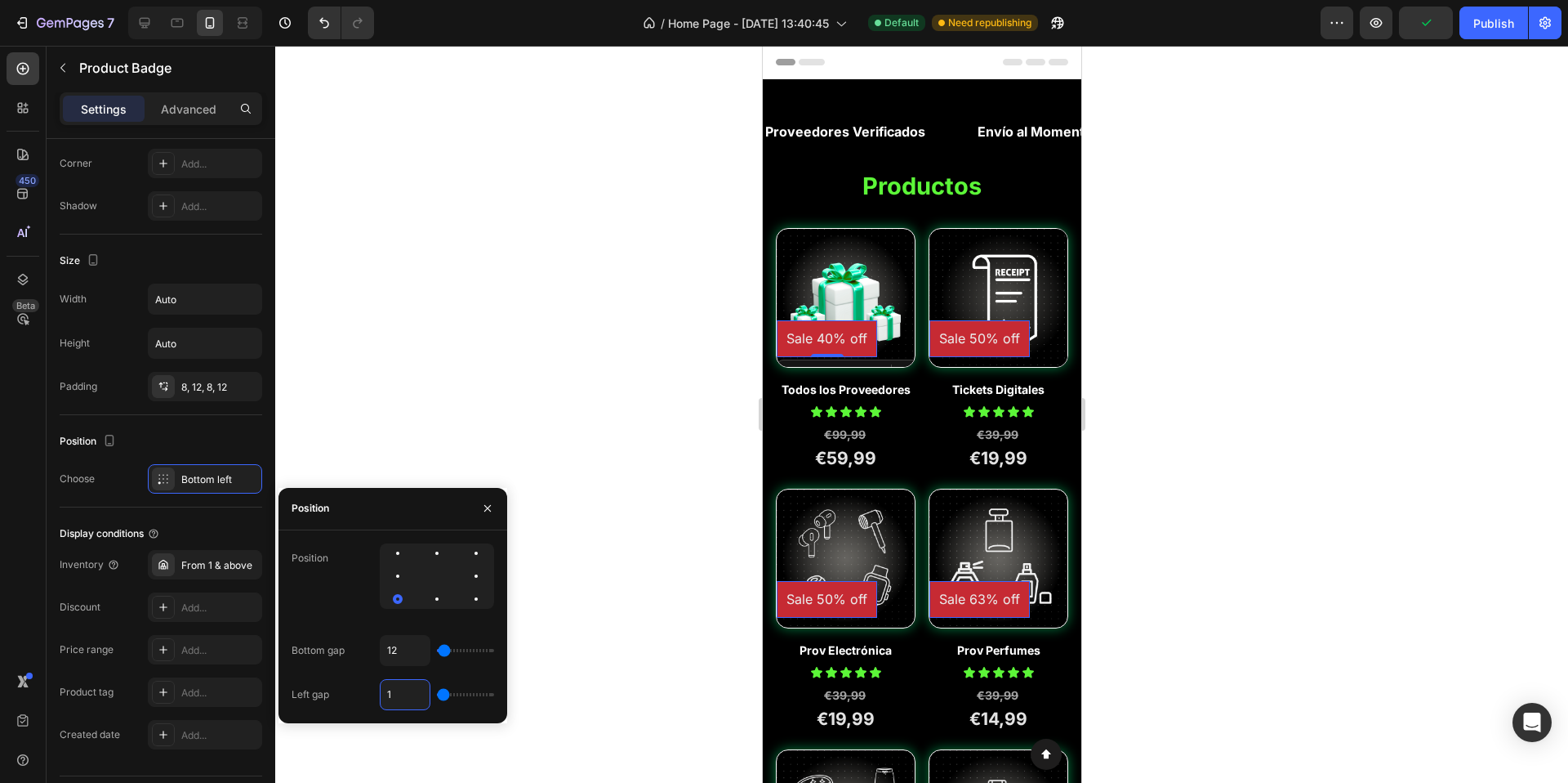
type input "12"
click at [128, 273] on div "Size" at bounding box center [161, 261] width 203 height 26
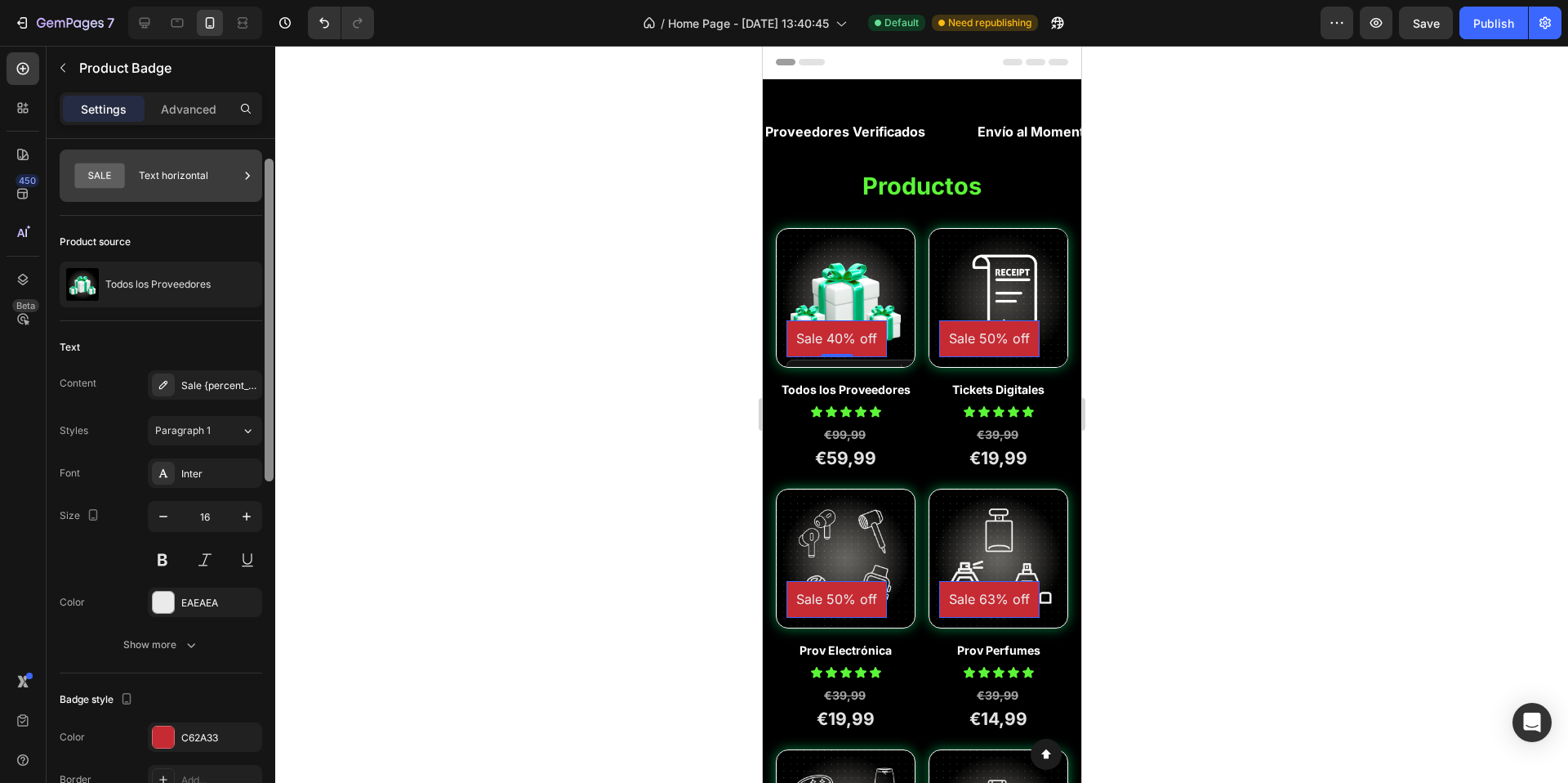
drag, startPoint x: 268, startPoint y: 475, endPoint x: 234, endPoint y: 170, distance: 306.9
click at [234, 169] on div "Style Text horizontal Product source Todos los Proveedores Text Content Sale {p…" at bounding box center [162, 484] width 229 height 691
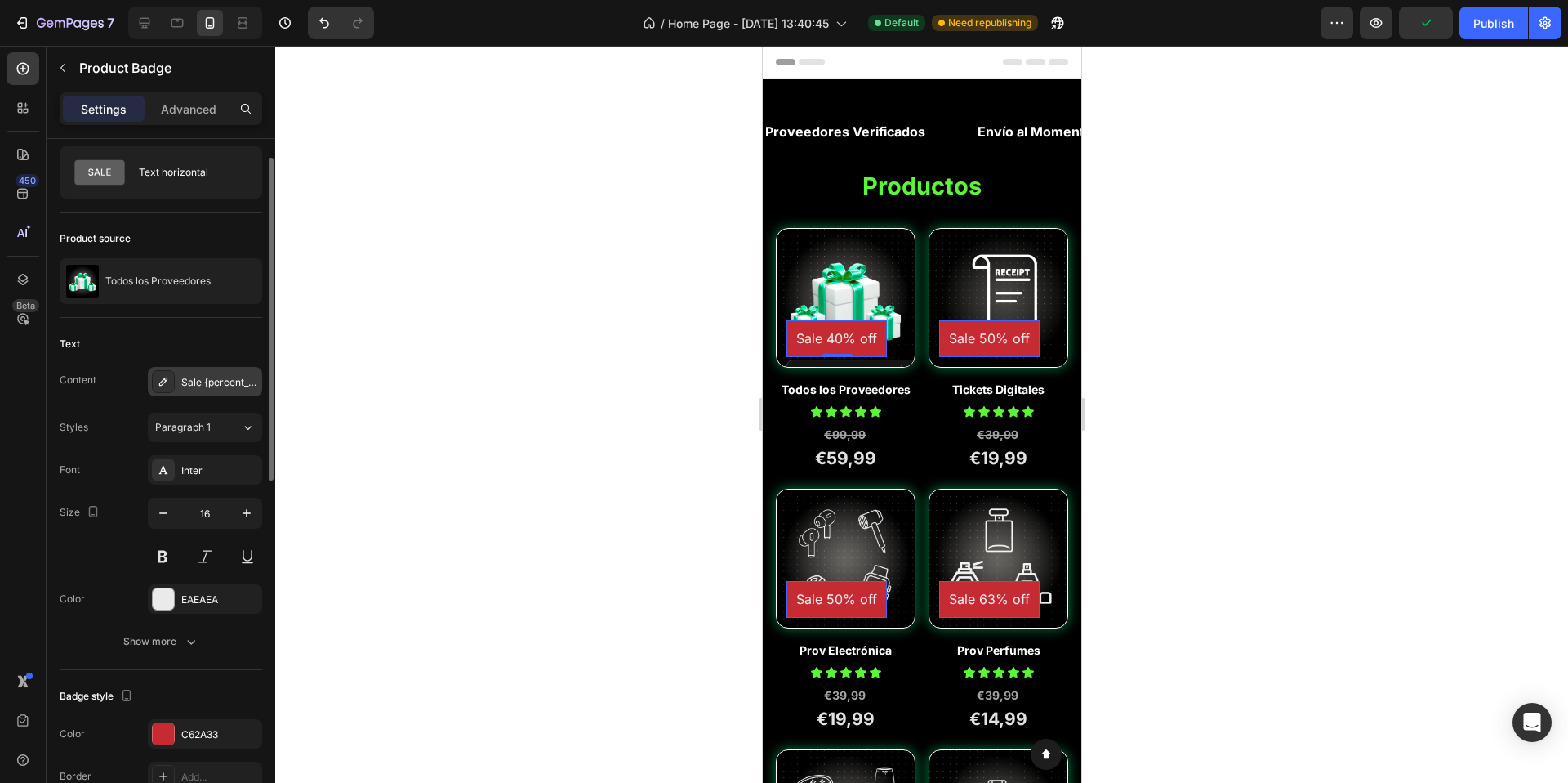
click at [212, 390] on div "Sale {percent_discount} off" at bounding box center [219, 382] width 76 height 15
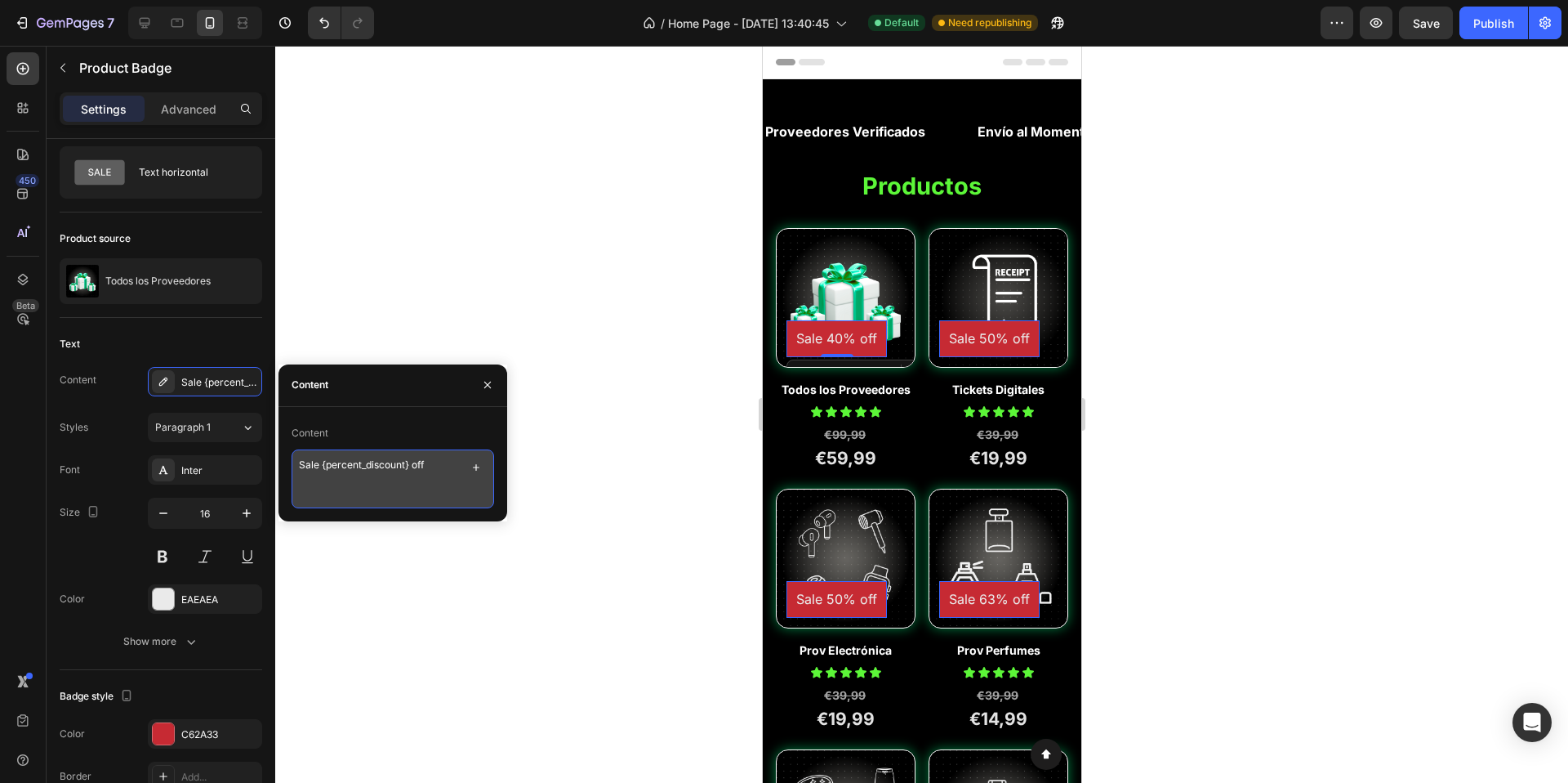
click at [461, 471] on textarea "Sale {percent_discount} off" at bounding box center [393, 479] width 203 height 59
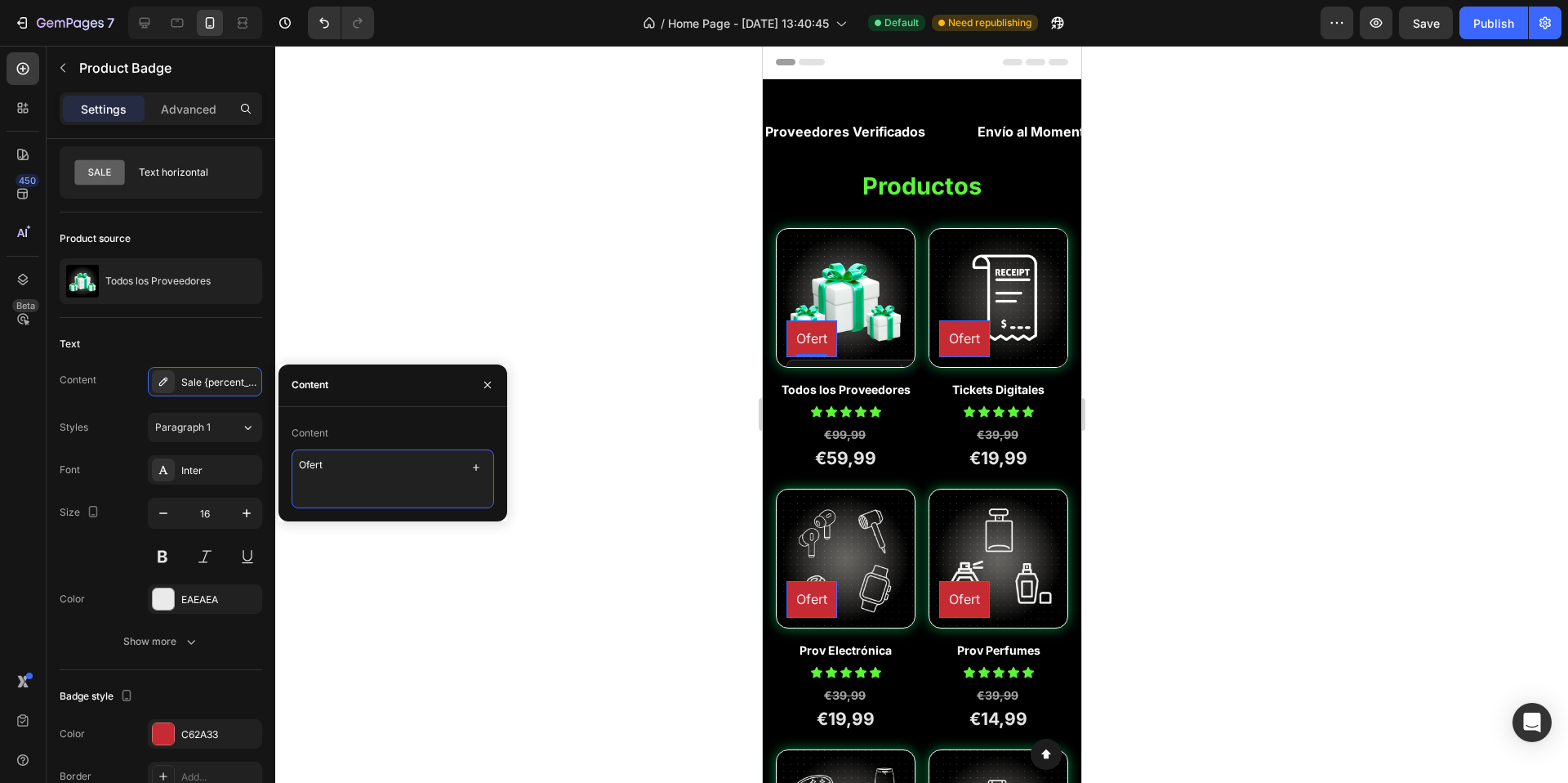
type textarea "Oferta"
click at [490, 378] on icon "button" at bounding box center [487, 384] width 13 height 13
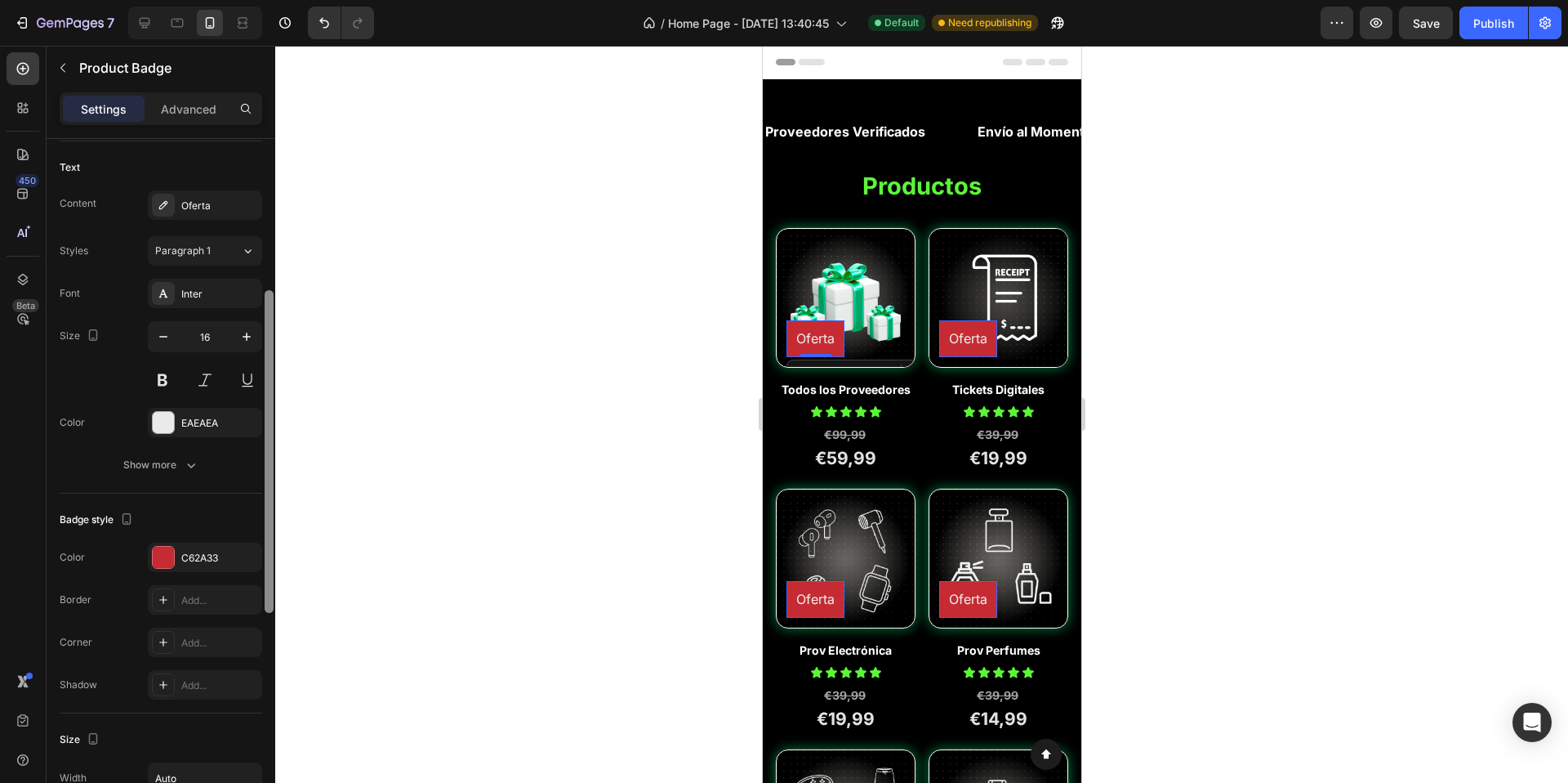
scroll to position [259, 0]
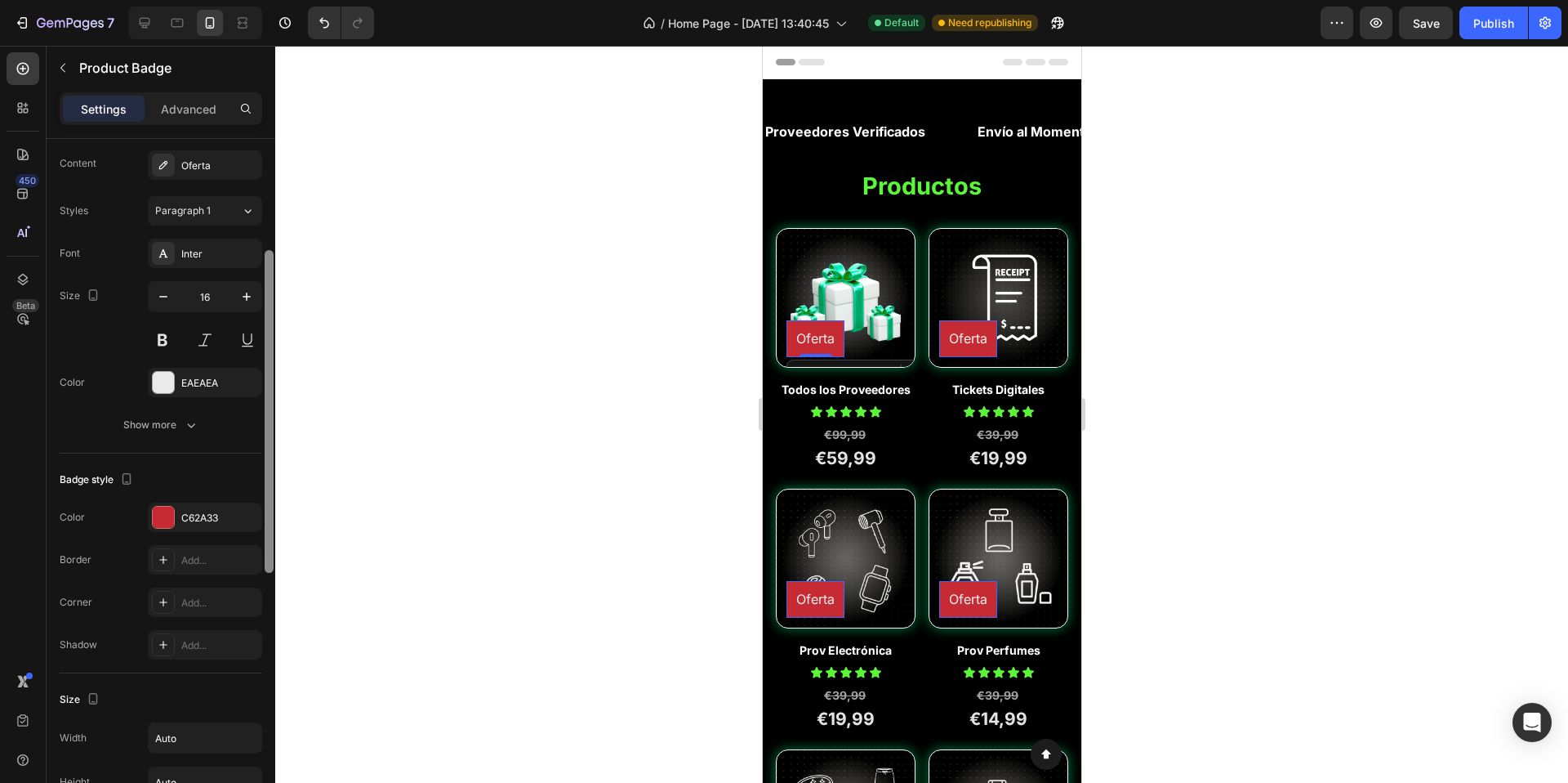
drag, startPoint x: 268, startPoint y: 424, endPoint x: 278, endPoint y: 524, distance: 100.5
click at [278, 0] on div "7 Version history / Home Page - Aug 21, 13:40:45 Default Need republishing Prev…" at bounding box center [784, 0] width 1568 height 0
click at [155, 516] on div "C62A33" at bounding box center [205, 517] width 115 height 29
click at [162, 526] on div at bounding box center [164, 517] width 22 height 22
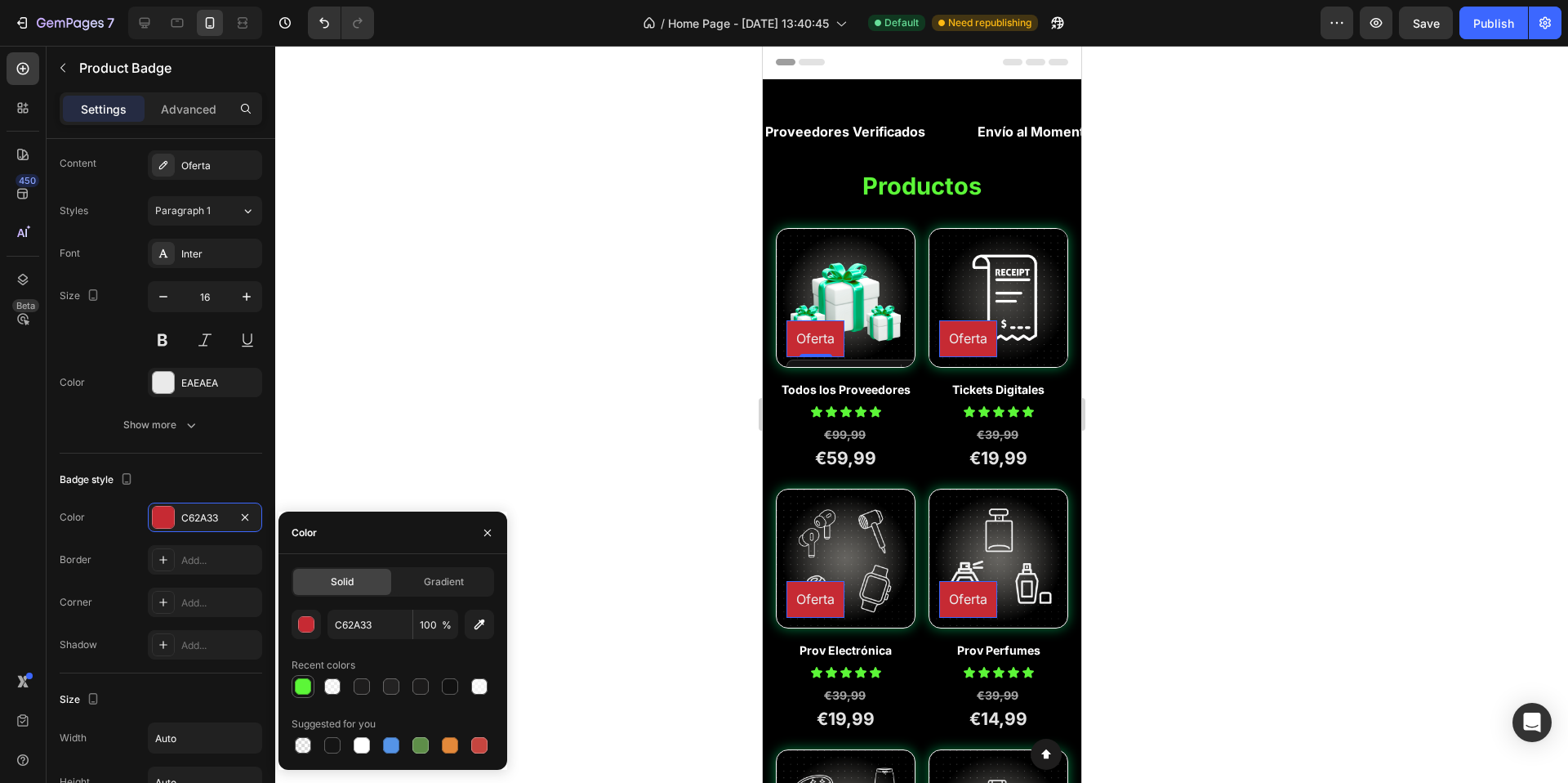
click at [300, 686] on div at bounding box center [303, 686] width 17 height 17
type input "5CF638"
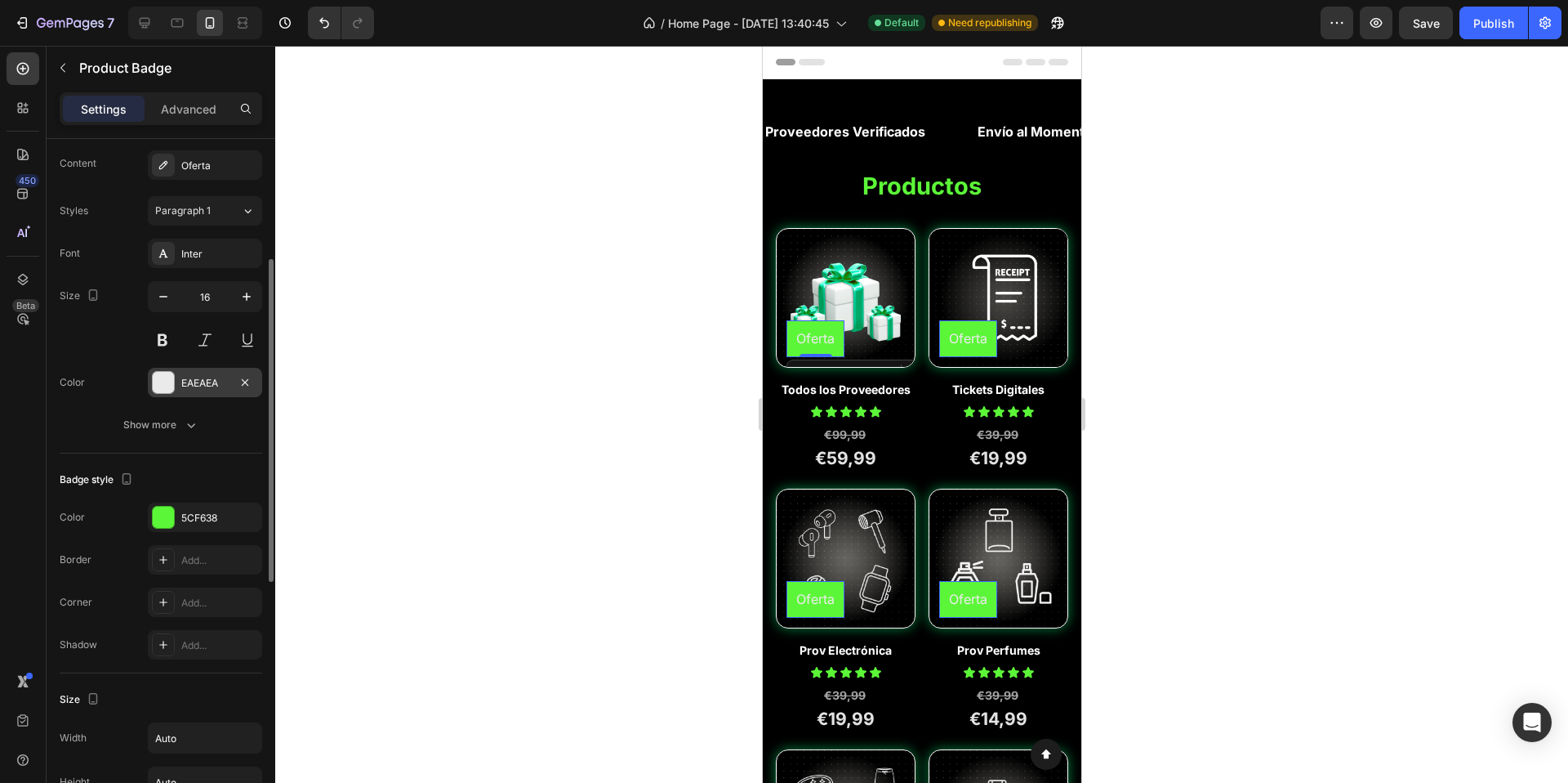
click at [166, 389] on div at bounding box center [164, 383] width 22 height 22
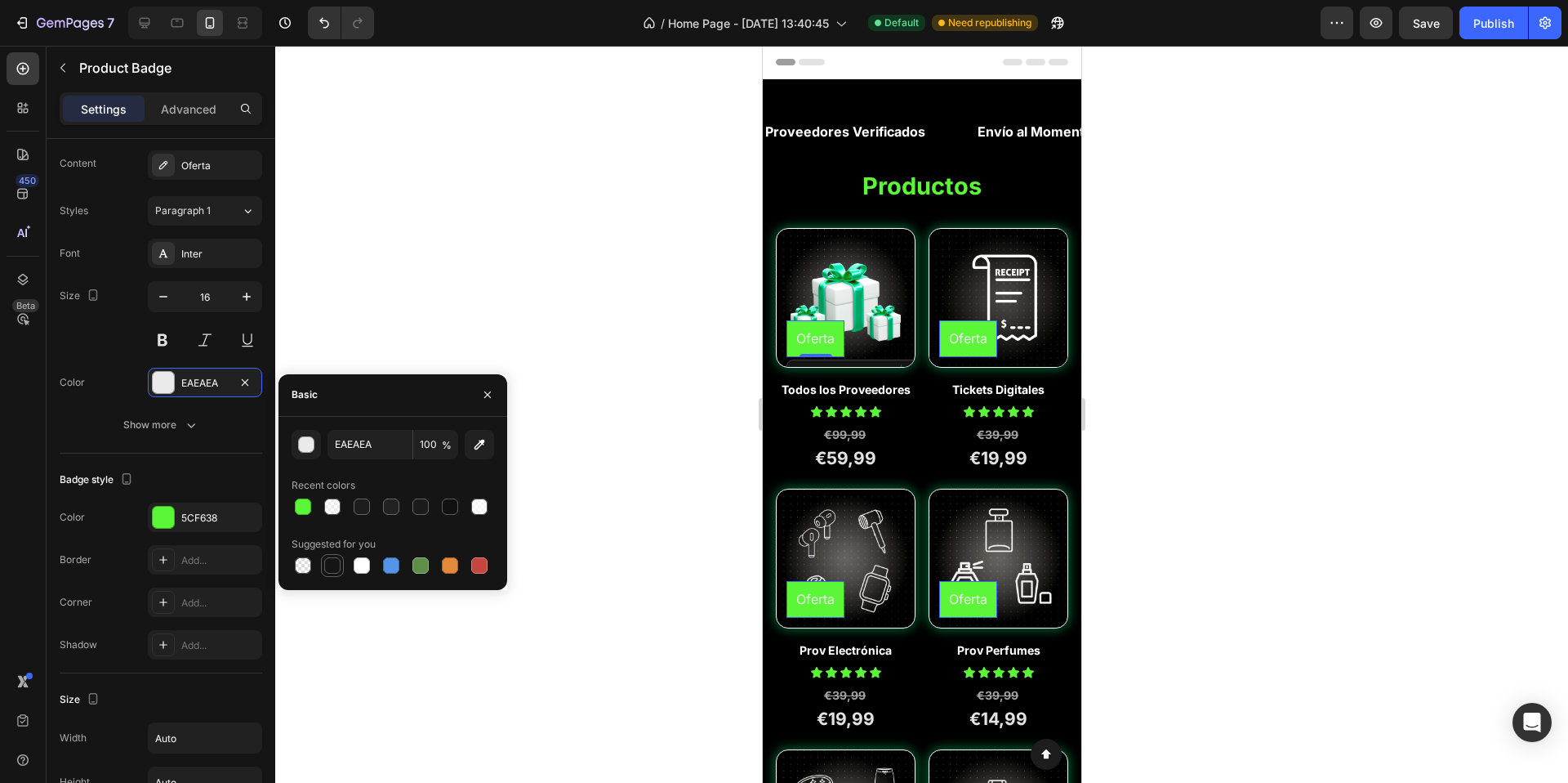
click at [330, 567] on div at bounding box center [332, 565] width 17 height 17
click at [453, 511] on div at bounding box center [450, 507] width 17 height 17
click at [305, 447] on div "button" at bounding box center [307, 445] width 17 height 17
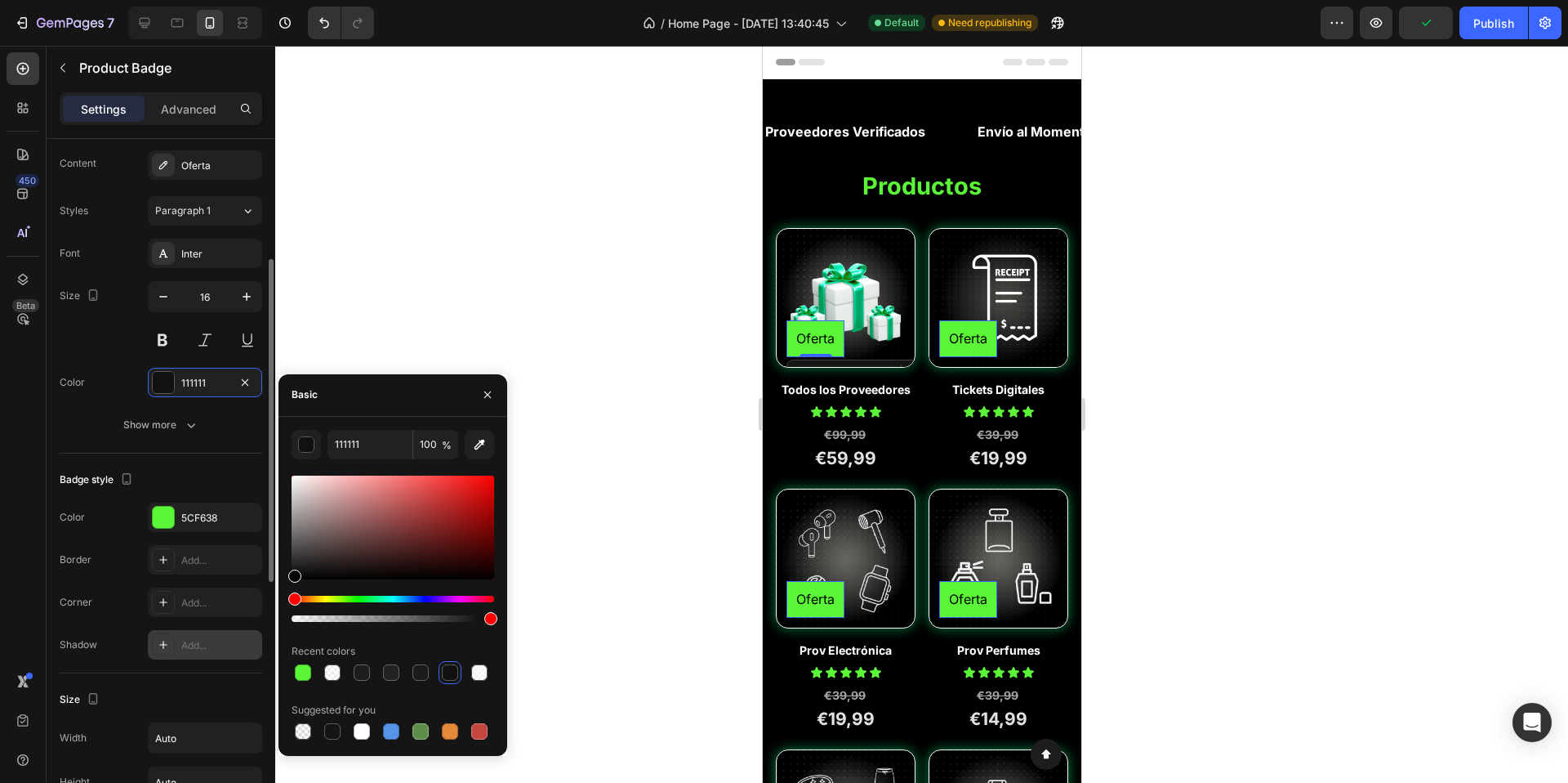
drag, startPoint x: 345, startPoint y: 542, endPoint x: 197, endPoint y: 666, distance: 193.1
click at [197, 666] on div "450 Beta Sections(18) Elements(83) Section Element Hero Section Product Detail …" at bounding box center [137, 415] width 275 height 737
type input "000000"
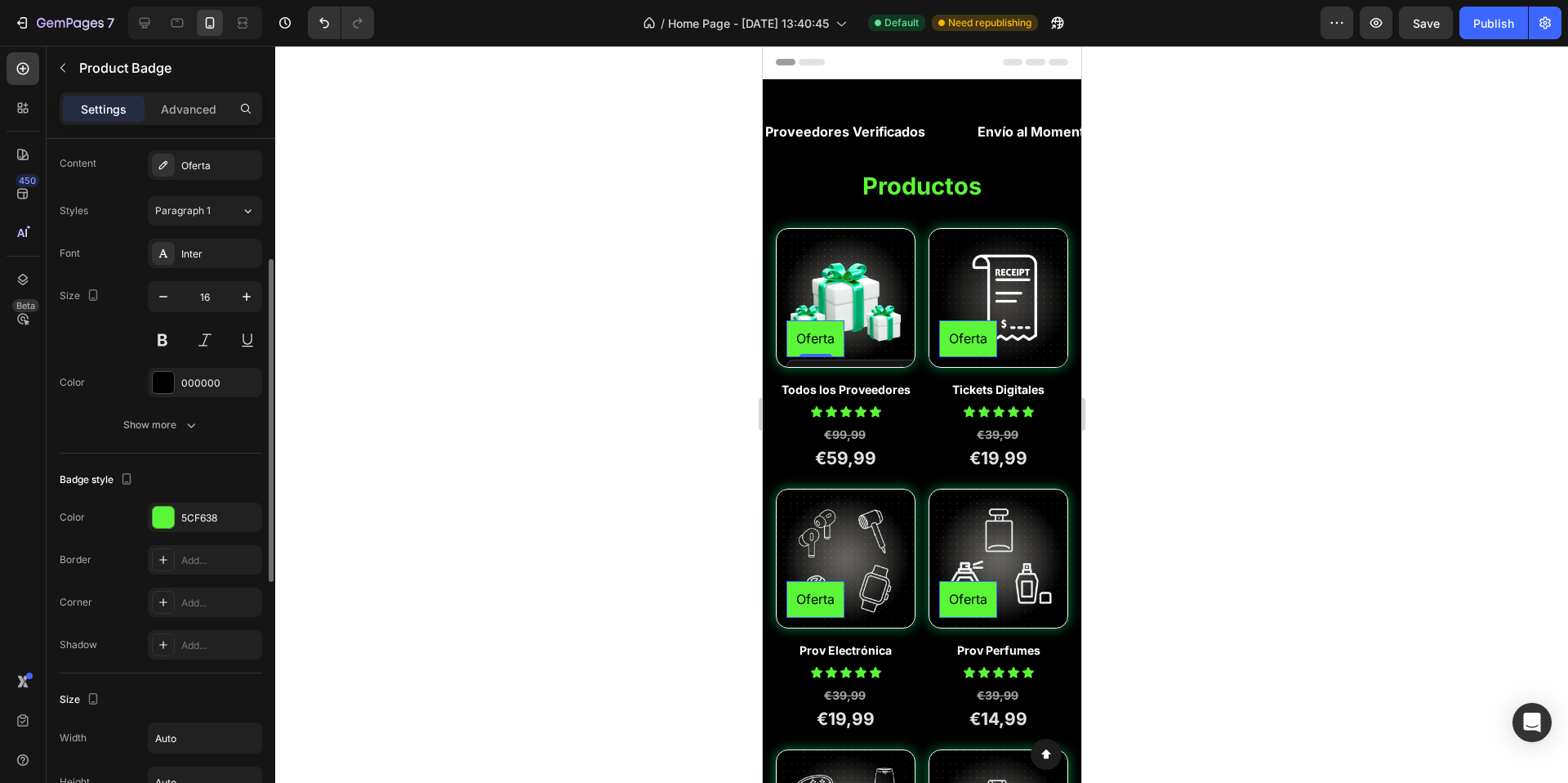
drag, startPoint x: 101, startPoint y: 374, endPoint x: 110, endPoint y: 377, distance: 9.5
click at [101, 375] on div "Font Inter Size 16 Color 000000 Show more" at bounding box center [161, 339] width 203 height 201
click at [156, 342] on button at bounding box center [163, 340] width 29 height 29
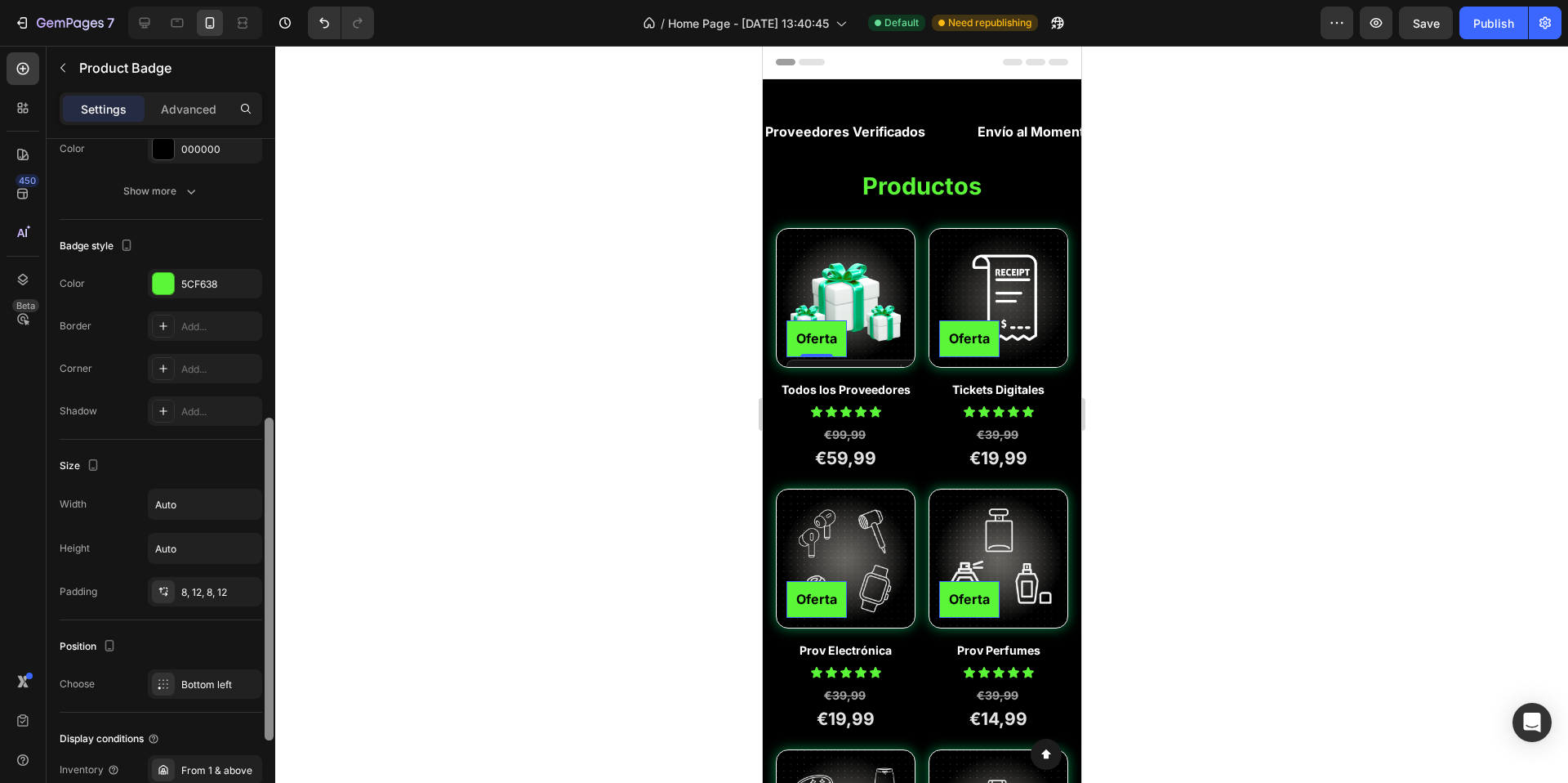
scroll to position [525, 0]
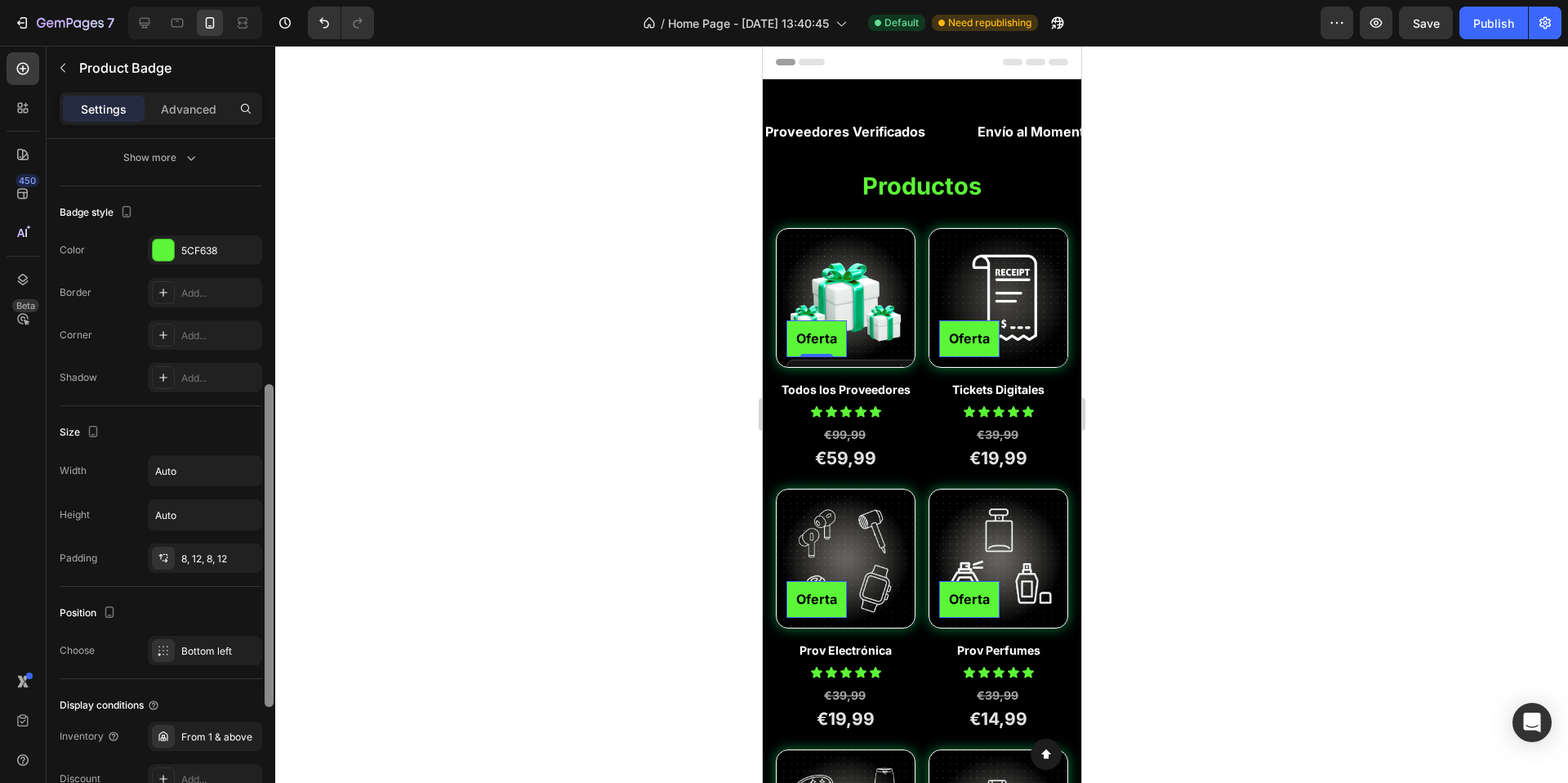
drag, startPoint x: 263, startPoint y: 343, endPoint x: 250, endPoint y: 468, distance: 125.7
click at [250, 468] on div "Style Text horizontal Product source Todos los Proveedores Text Content Oferta …" at bounding box center [162, 484] width 229 height 691
click at [171, 350] on div "Add..." at bounding box center [205, 335] width 115 height 29
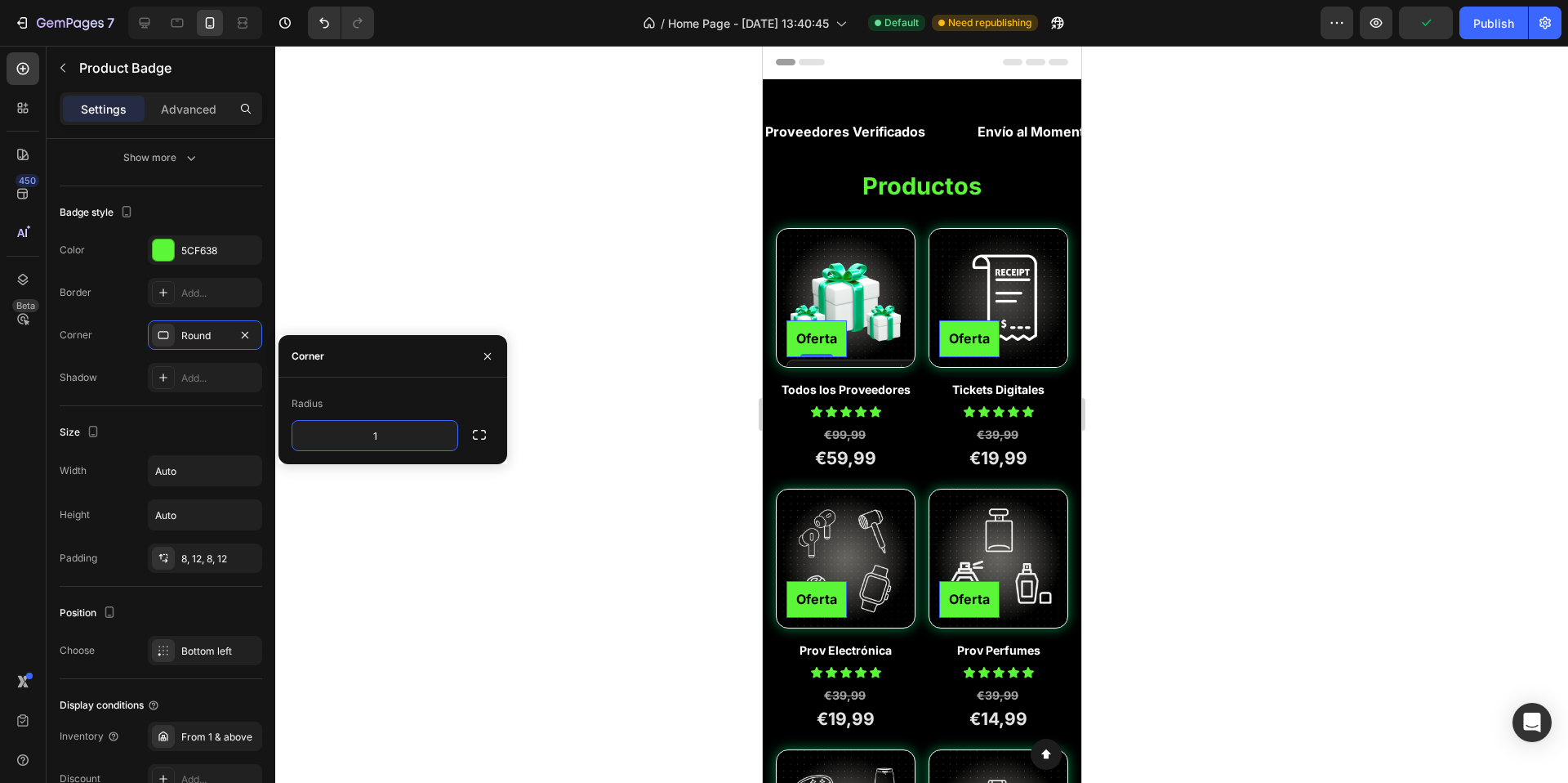
type input "15"
click at [482, 352] on icon "button" at bounding box center [487, 356] width 13 height 13
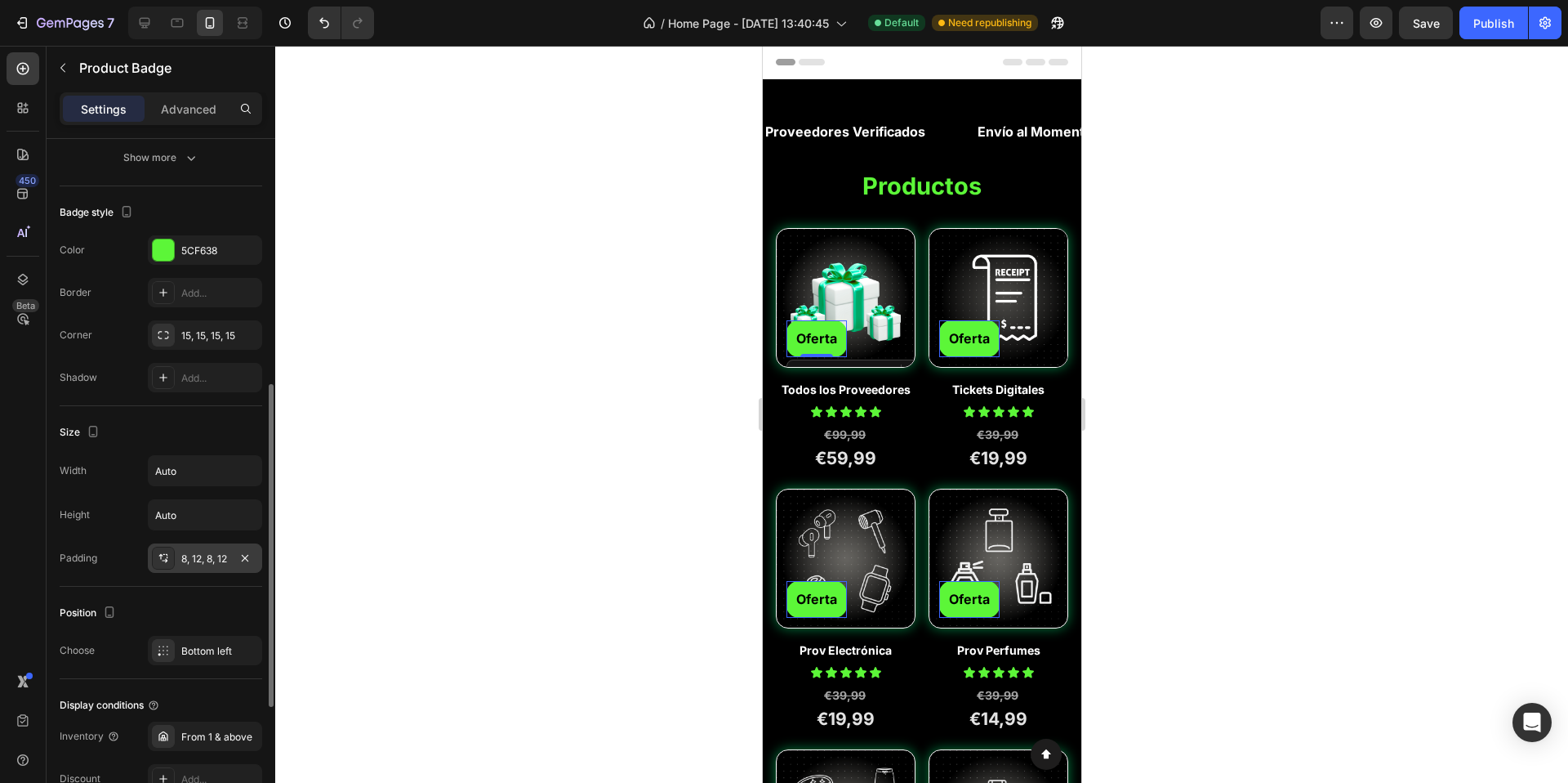
click at [181, 566] on div "8, 12, 8, 12" at bounding box center [205, 559] width 47 height 15
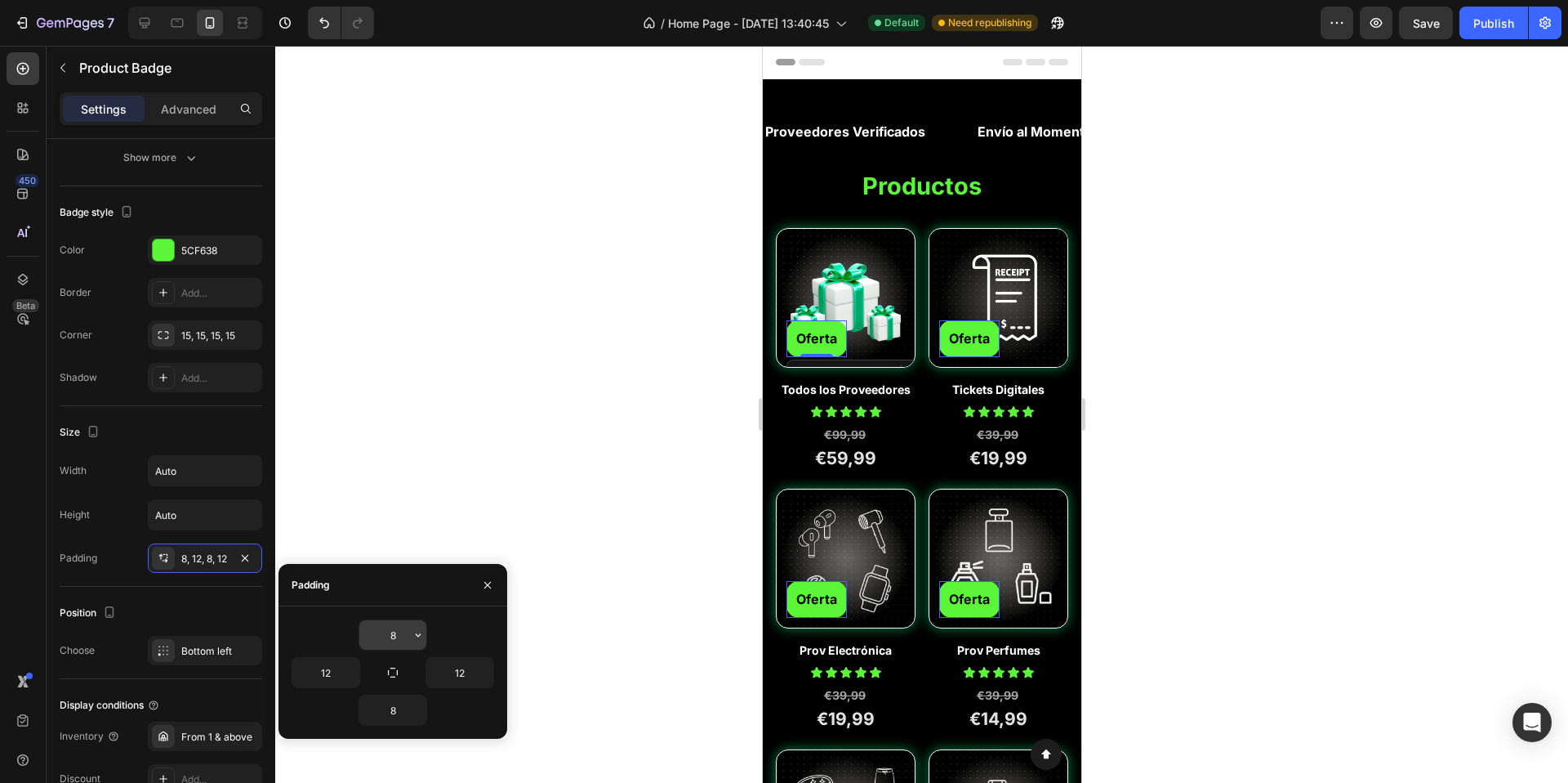
click at [406, 634] on input "8" at bounding box center [393, 635] width 67 height 29
type input "4"
click at [392, 708] on input "8" at bounding box center [393, 710] width 67 height 29
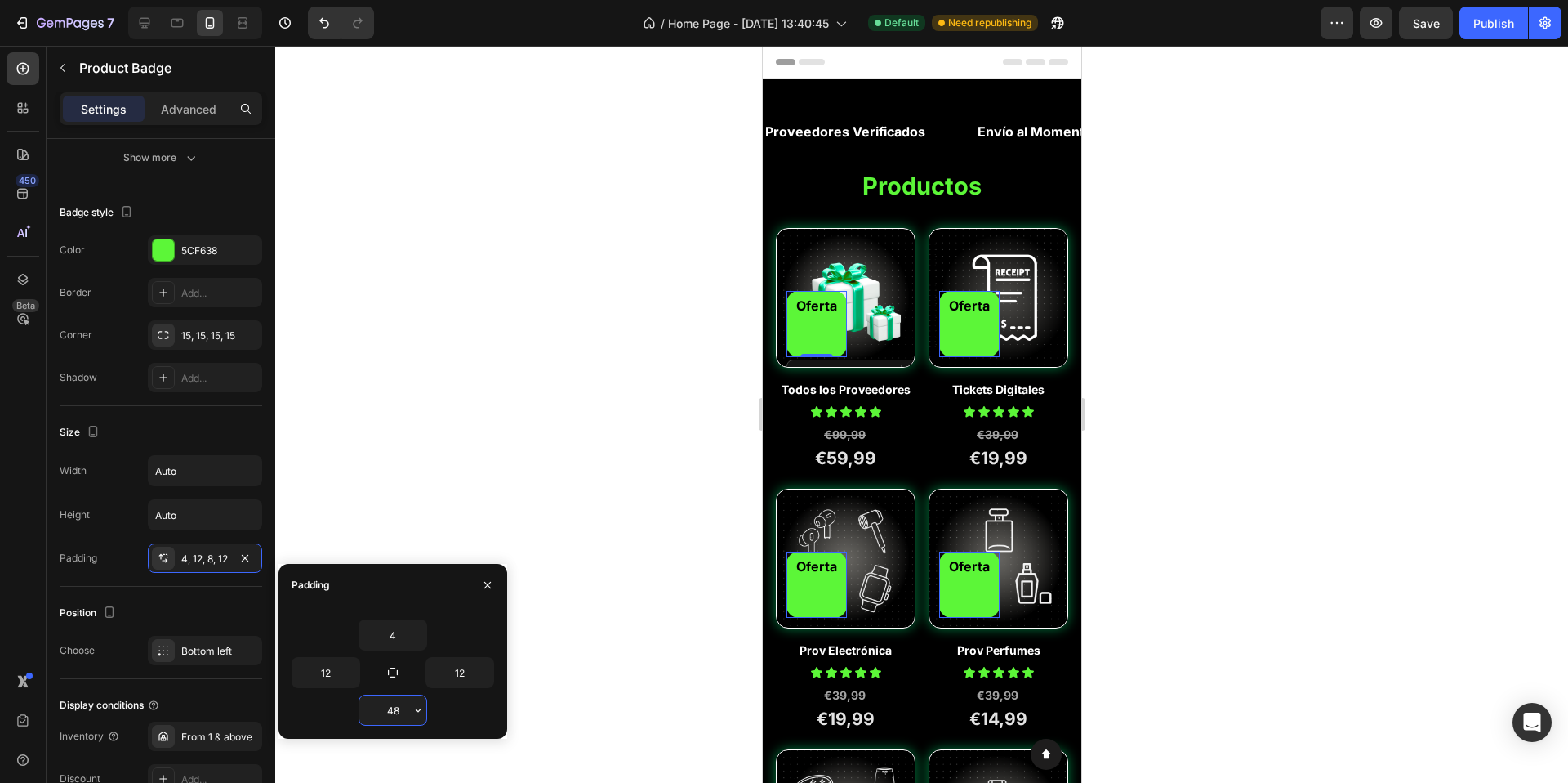
click at [402, 711] on input "48" at bounding box center [393, 710] width 67 height 29
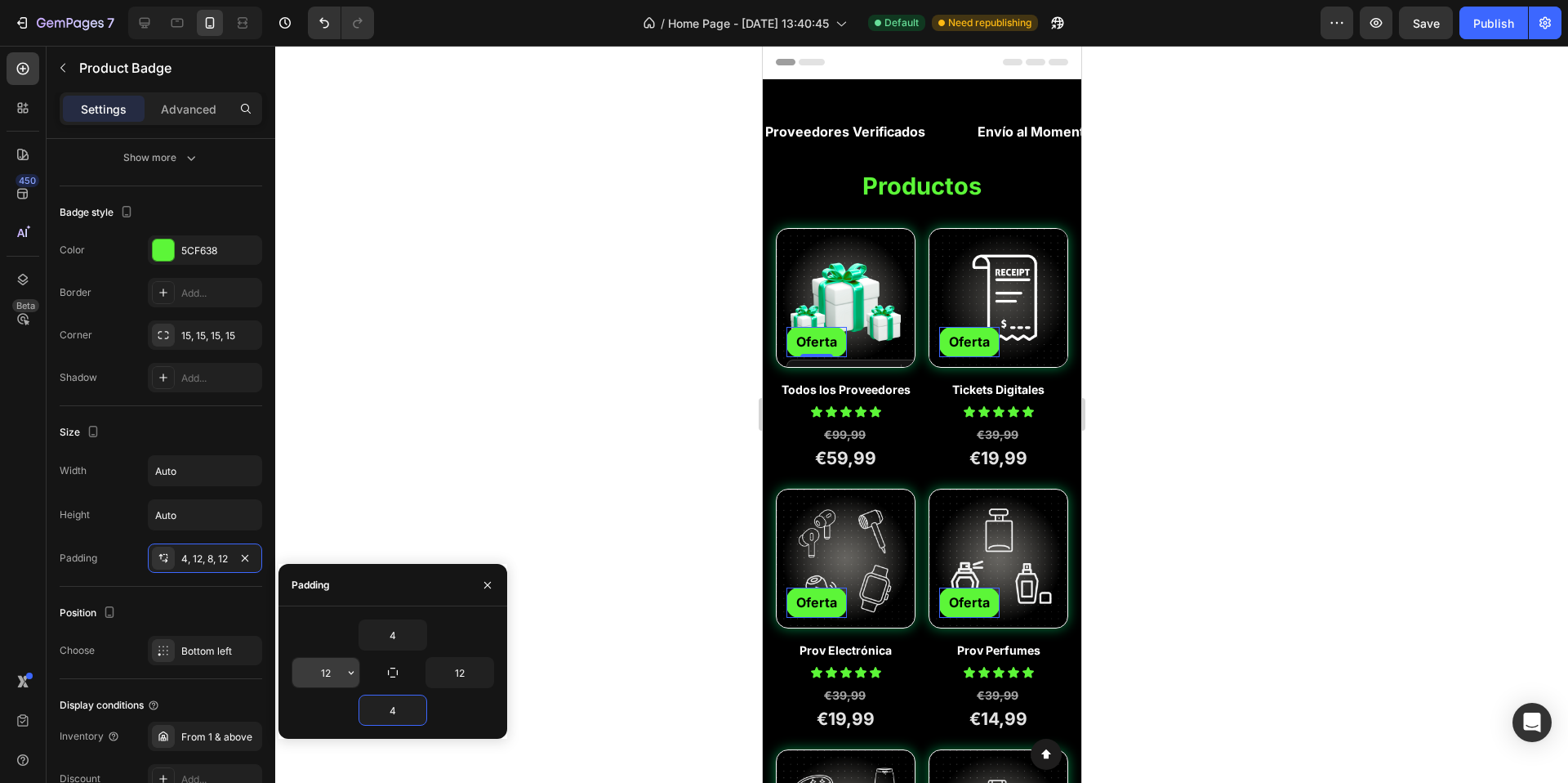
type input "4"
click at [322, 679] on input "12" at bounding box center [326, 672] width 67 height 29
type input "4"
type input "8"
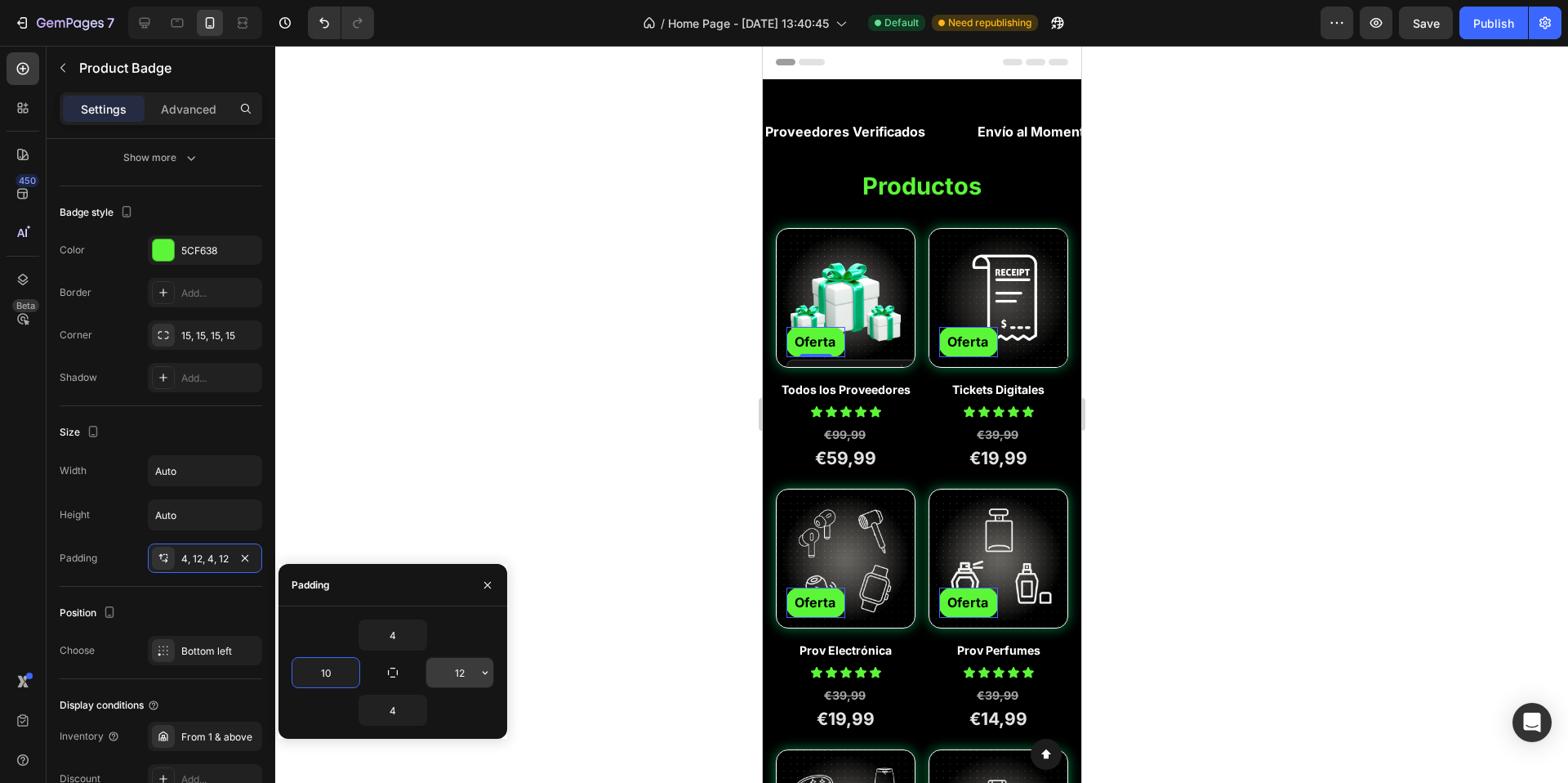
type input "10"
click at [451, 677] on input "12" at bounding box center [459, 672] width 67 height 29
type input "10"
click at [190, 442] on div "Size" at bounding box center [161, 432] width 203 height 26
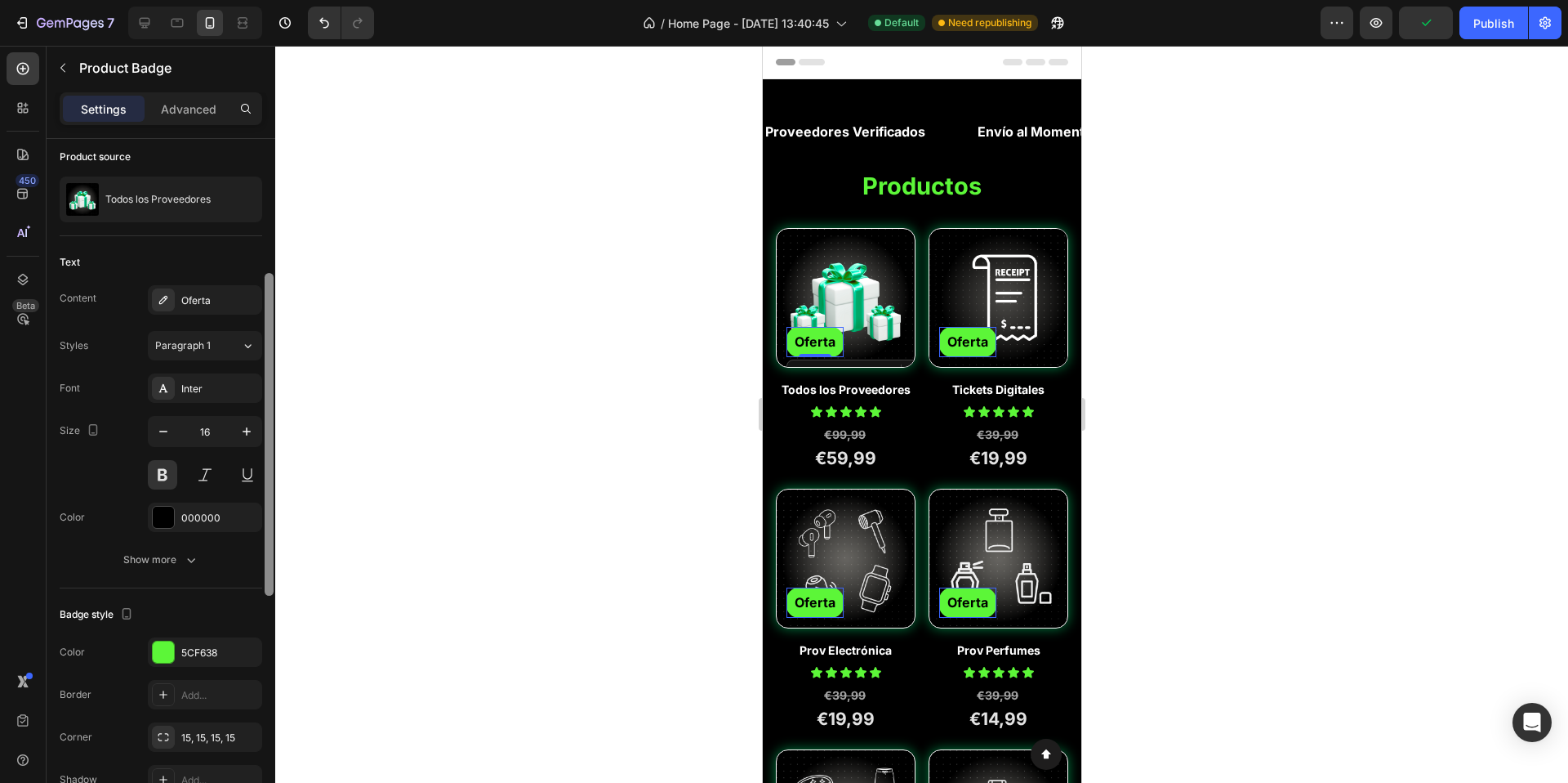
drag, startPoint x: 268, startPoint y: 427, endPoint x: 256, endPoint y: 238, distance: 189.4
click at [256, 238] on div "Style Text horizontal Product source Todos los Proveedores Text Content Oferta …" at bounding box center [162, 484] width 229 height 691
click at [167, 437] on icon "button" at bounding box center [163, 434] width 17 height 17
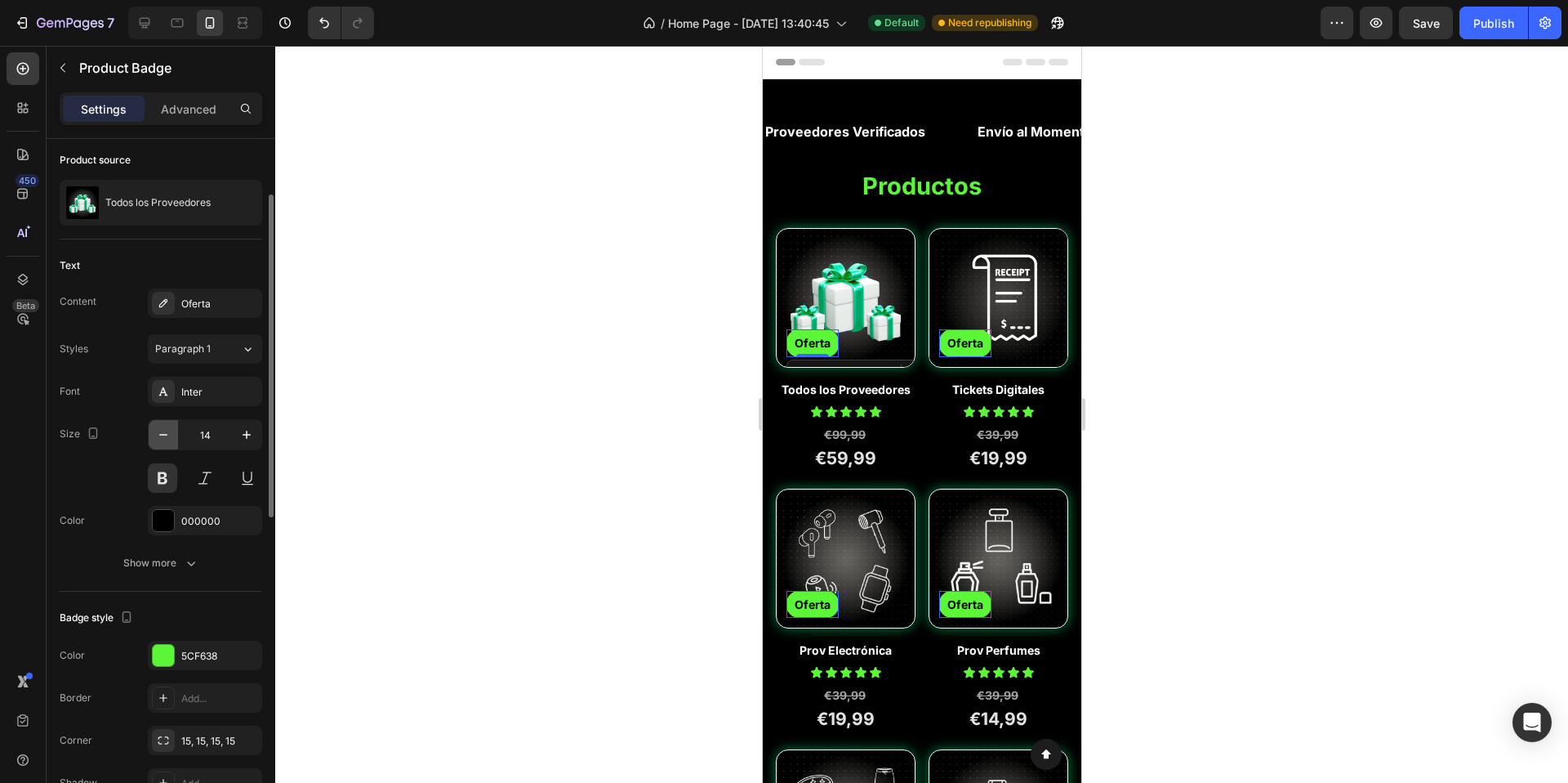
click at [167, 437] on icon "button" at bounding box center [163, 434] width 17 height 17
click at [166, 440] on icon "button" at bounding box center [163, 434] width 17 height 17
type input "12"
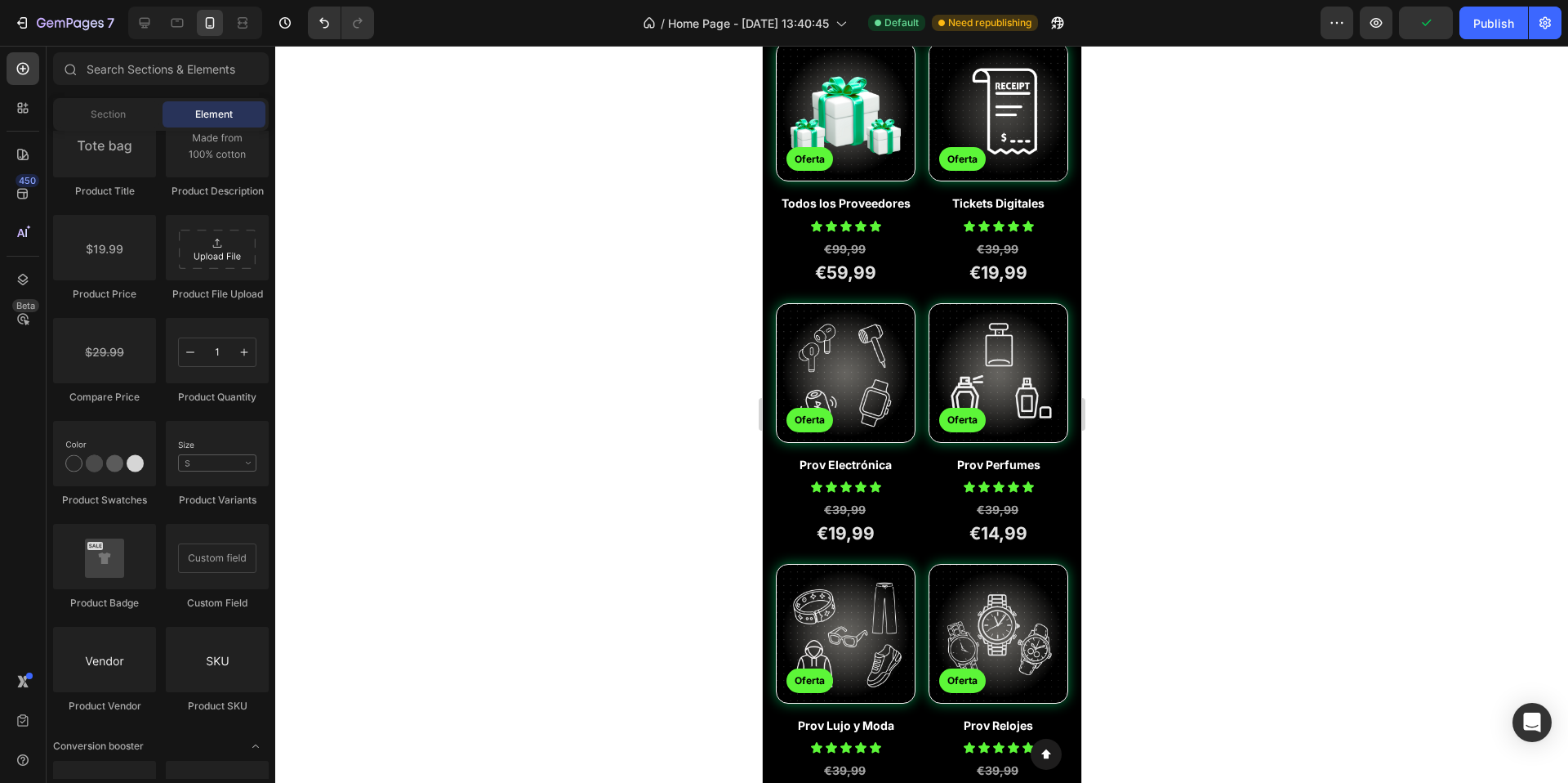
scroll to position [0, 0]
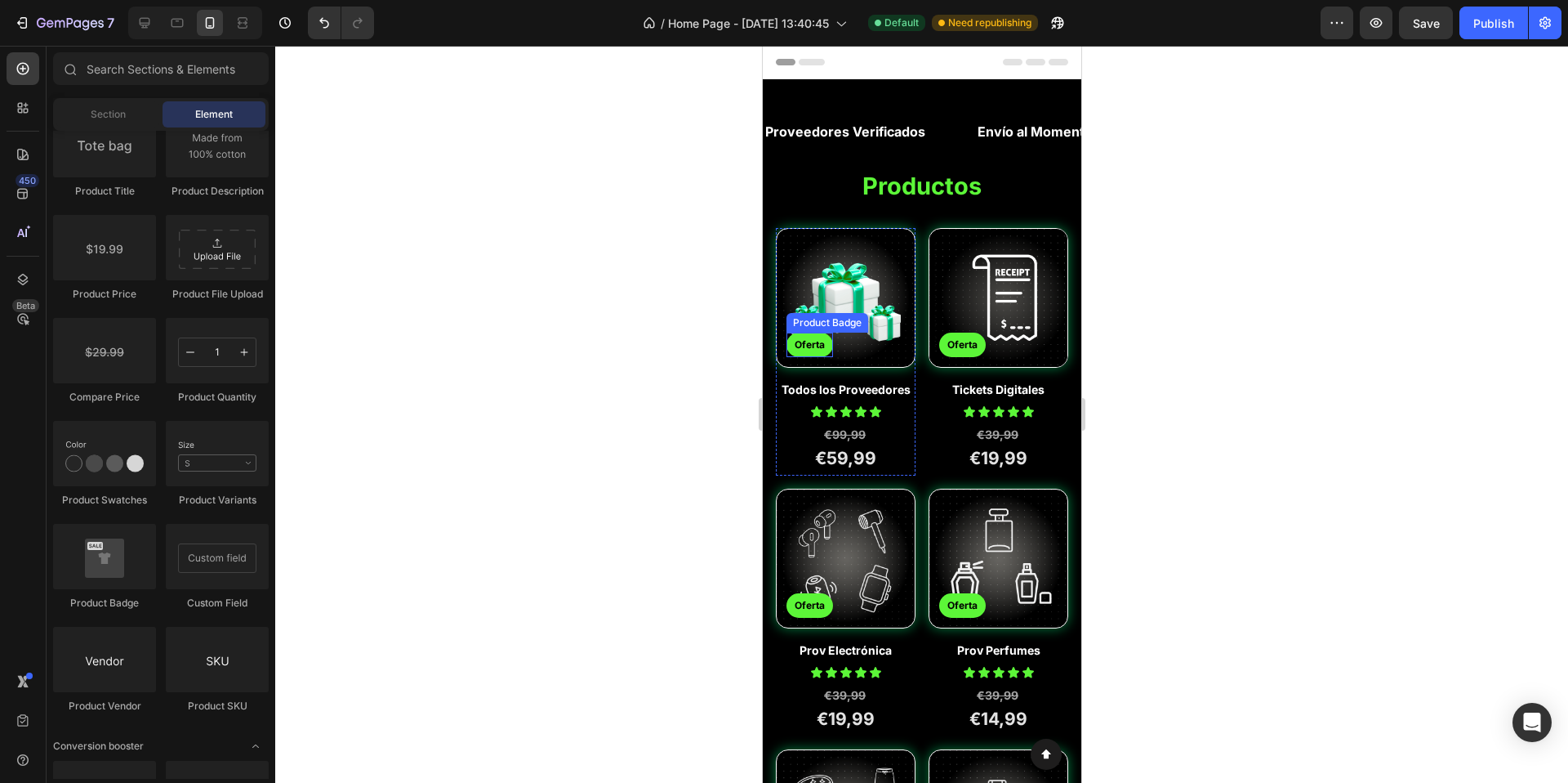
click at [805, 336] on pre "Oferta" at bounding box center [809, 344] width 47 height 24
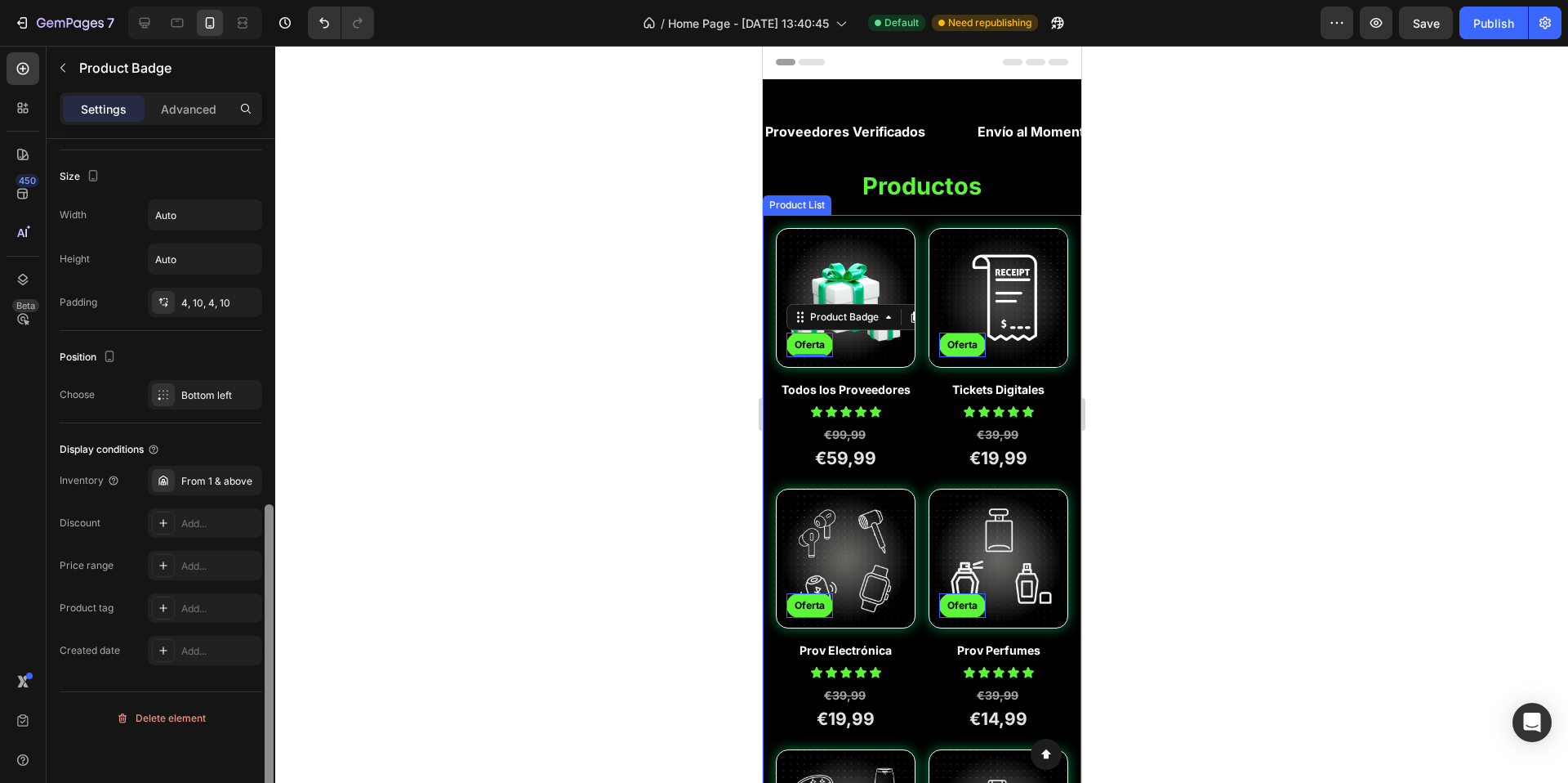
scroll to position [786, 0]
drag, startPoint x: 265, startPoint y: 378, endPoint x: 262, endPoint y: 756, distance: 378.0
click at [263, 756] on div at bounding box center [269, 484] width 13 height 691
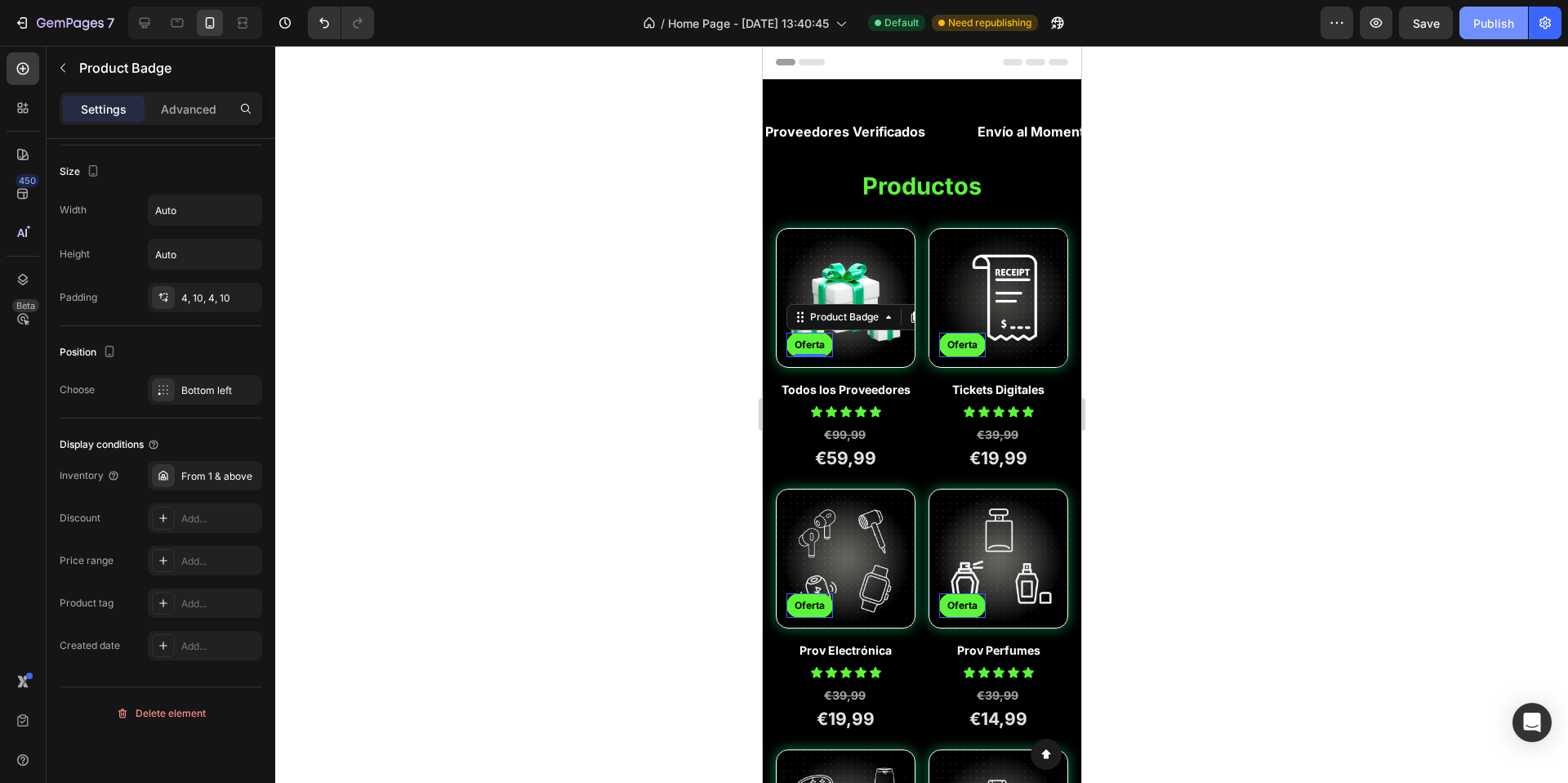
click at [1495, 25] on div "Publish" at bounding box center [1495, 24] width 41 height 18
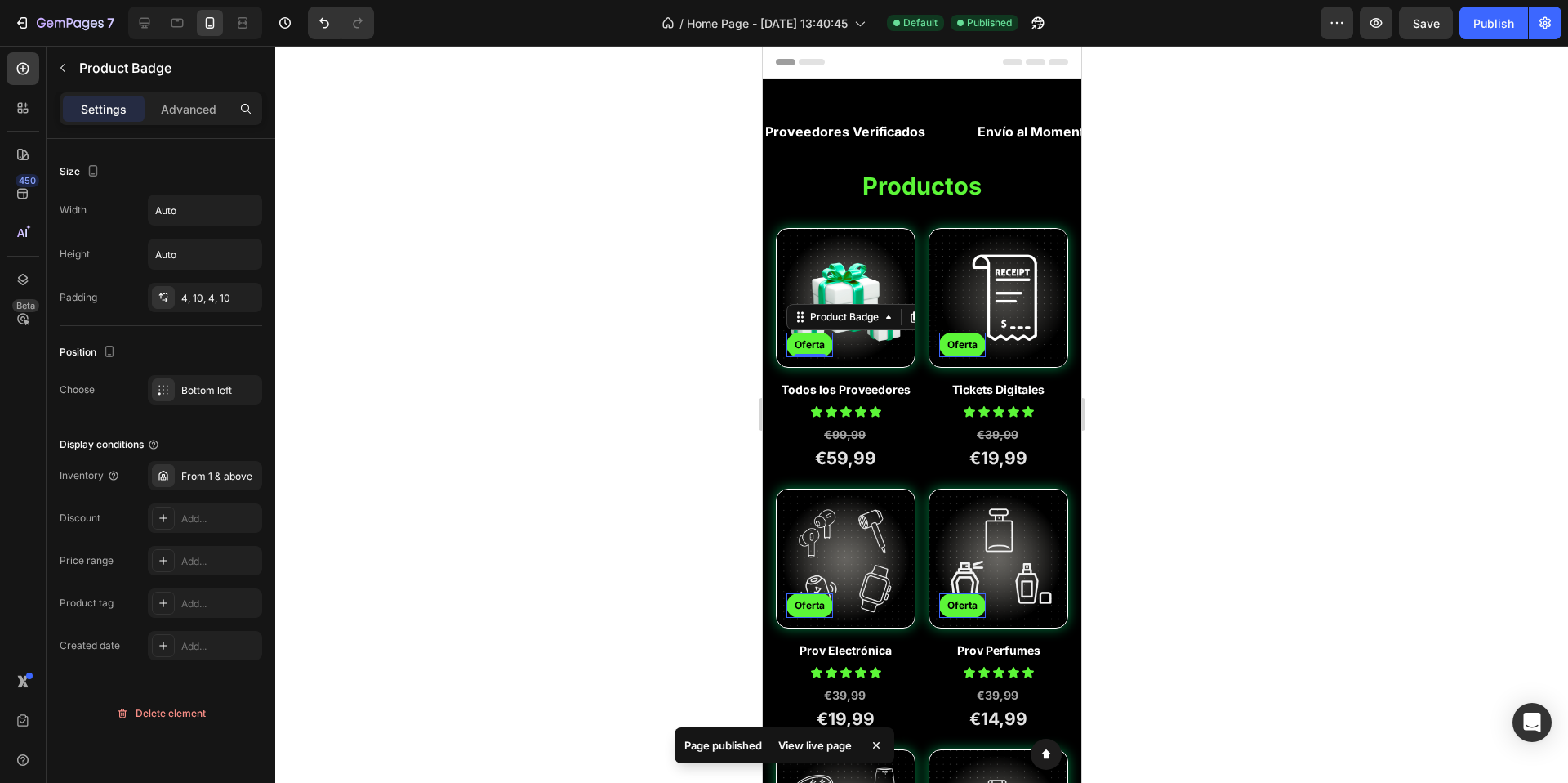
click at [1324, 233] on div at bounding box center [922, 415] width 1293 height 737
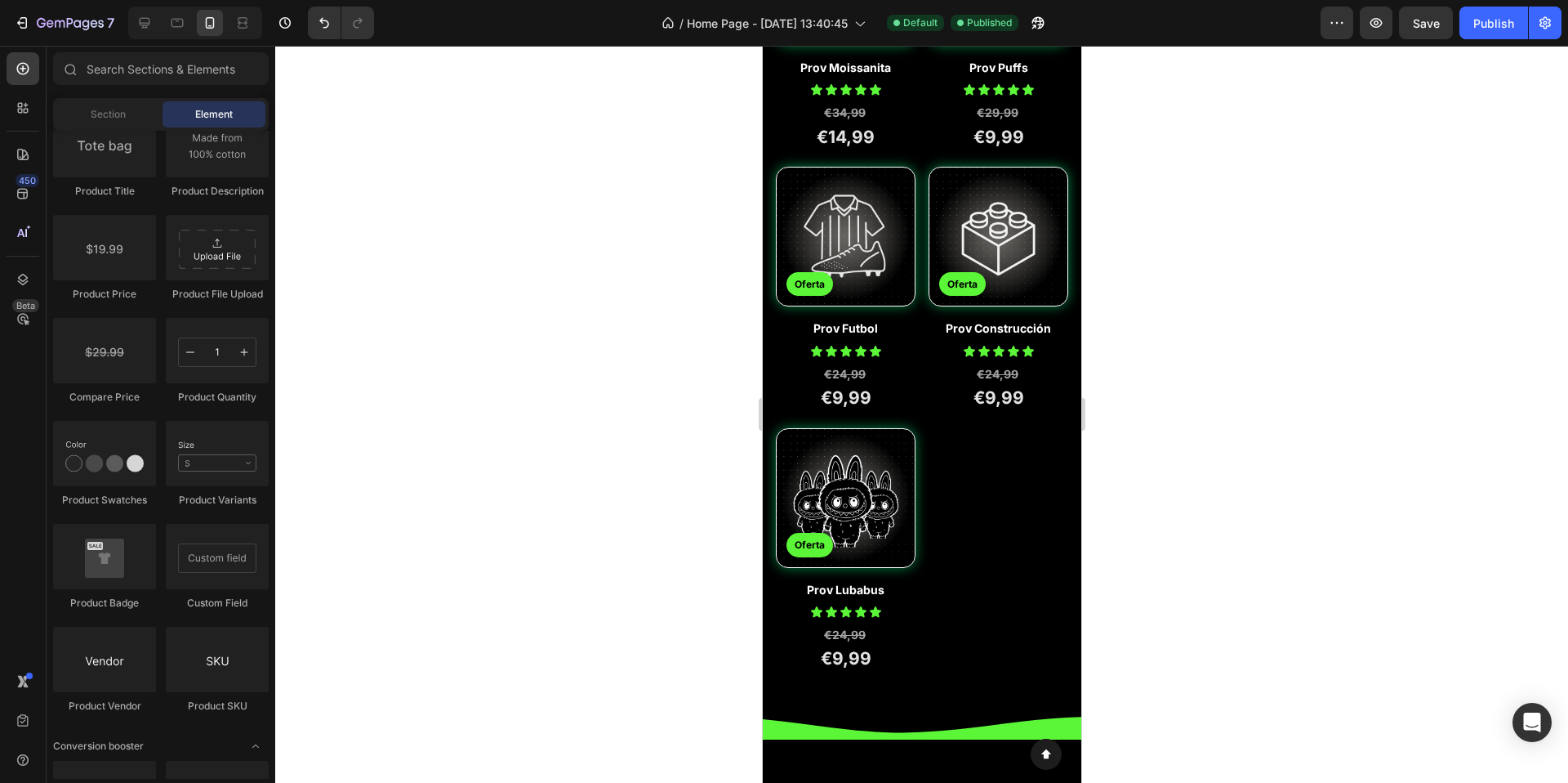
scroll to position [0, 0]
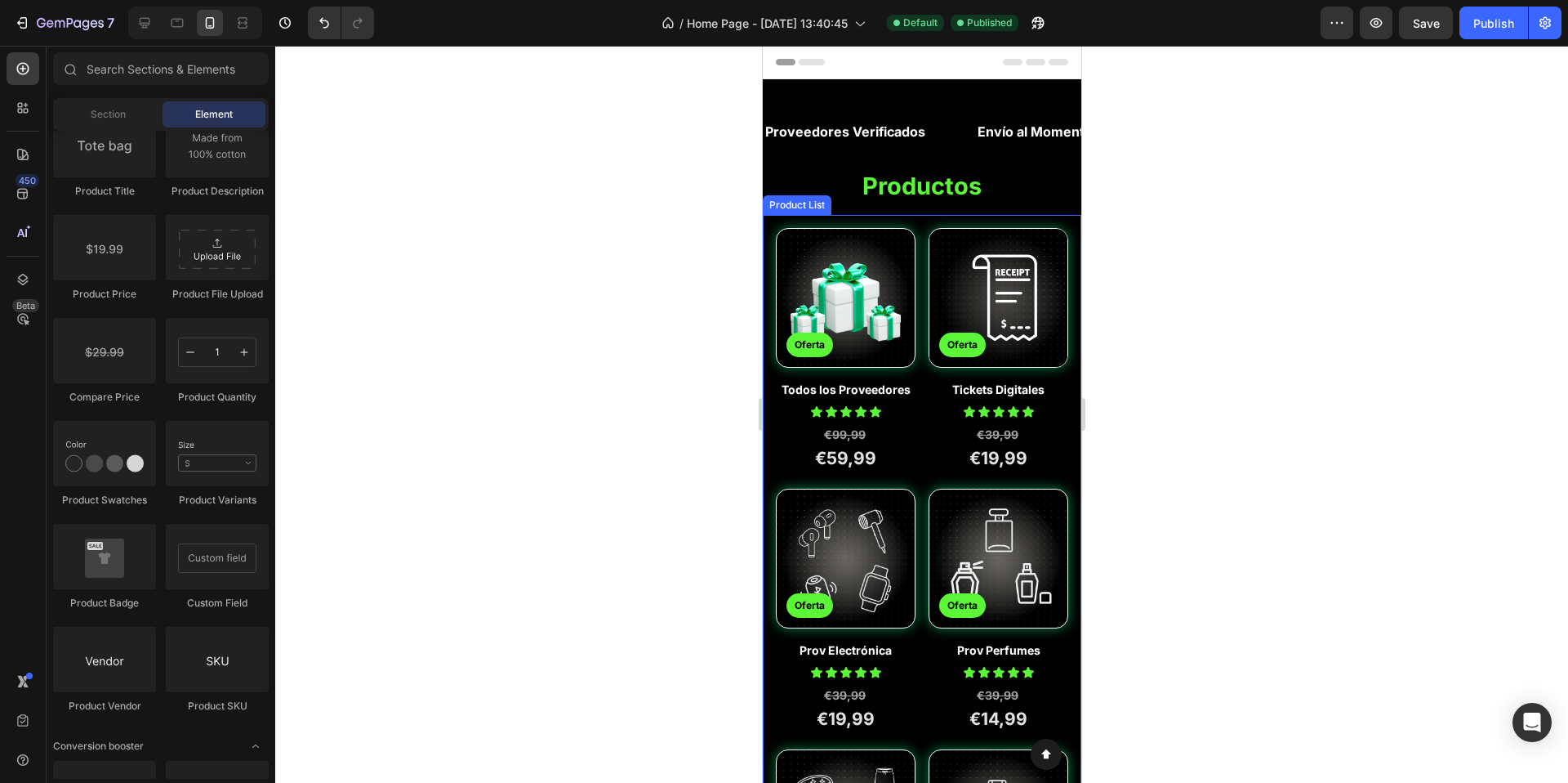
click at [1000, 275] on img at bounding box center [1004, 298] width 138 height 138
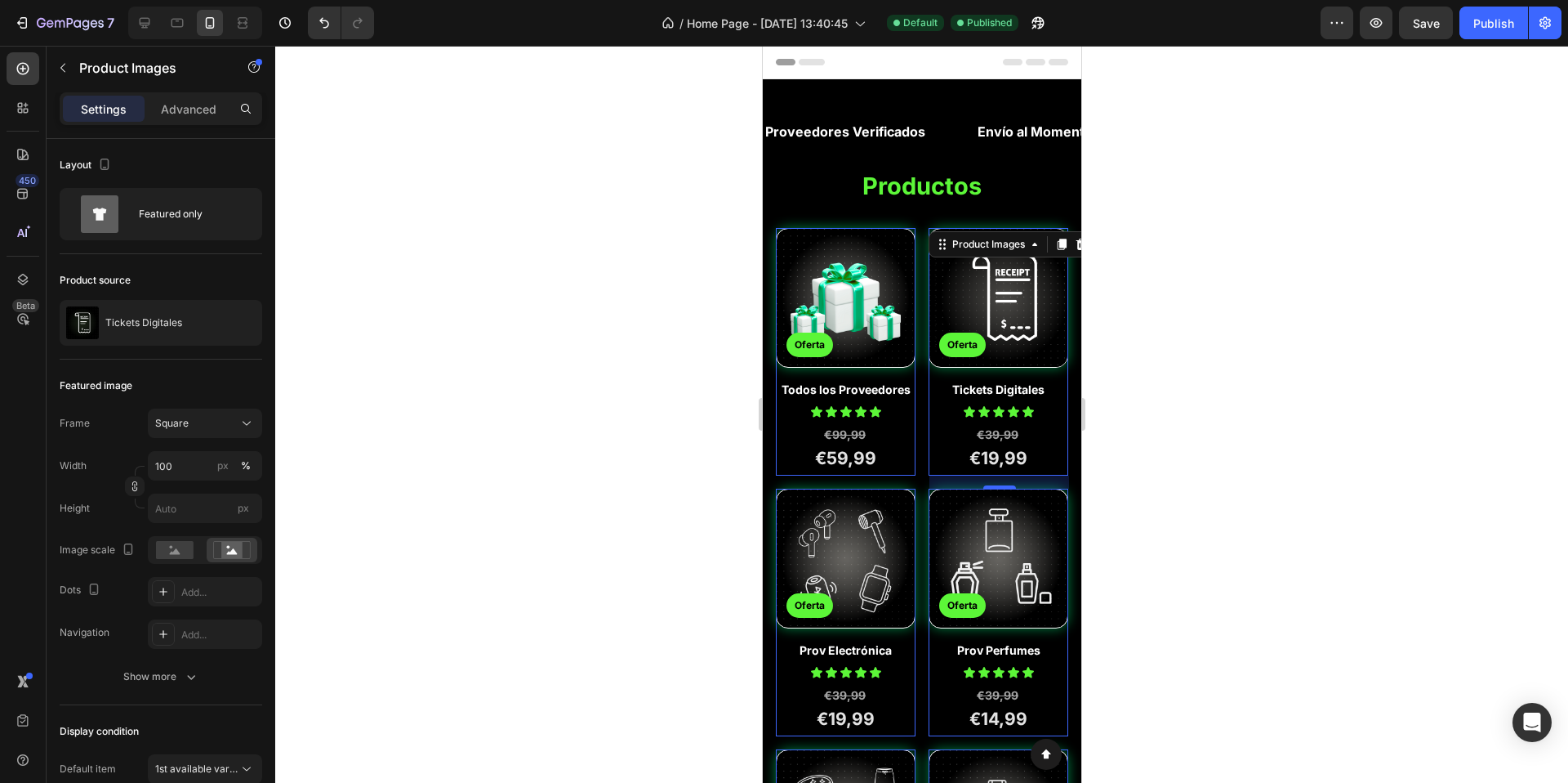
click at [596, 332] on div at bounding box center [922, 415] width 1293 height 737
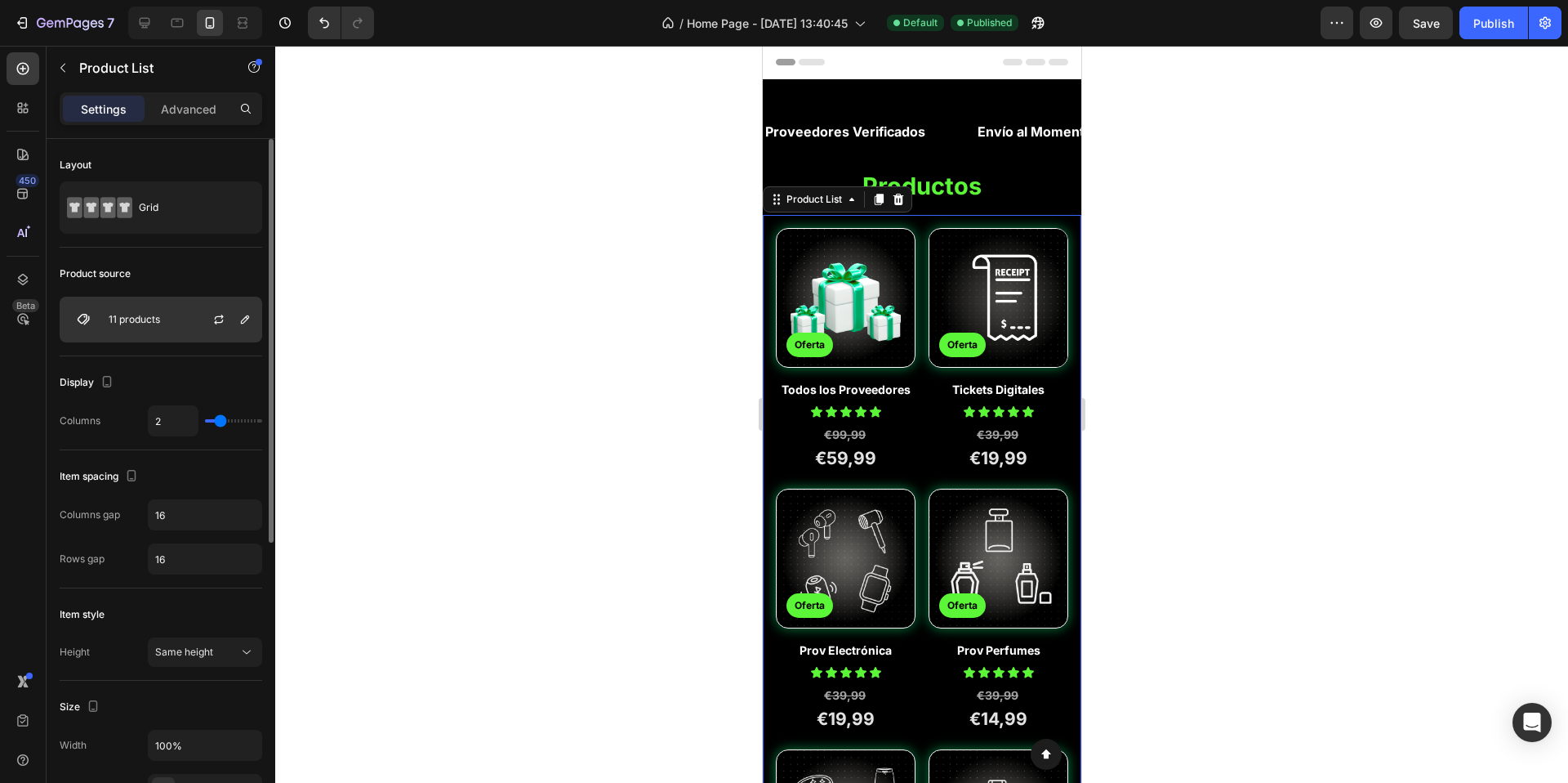
click at [160, 336] on div "11 products" at bounding box center [161, 319] width 203 height 46
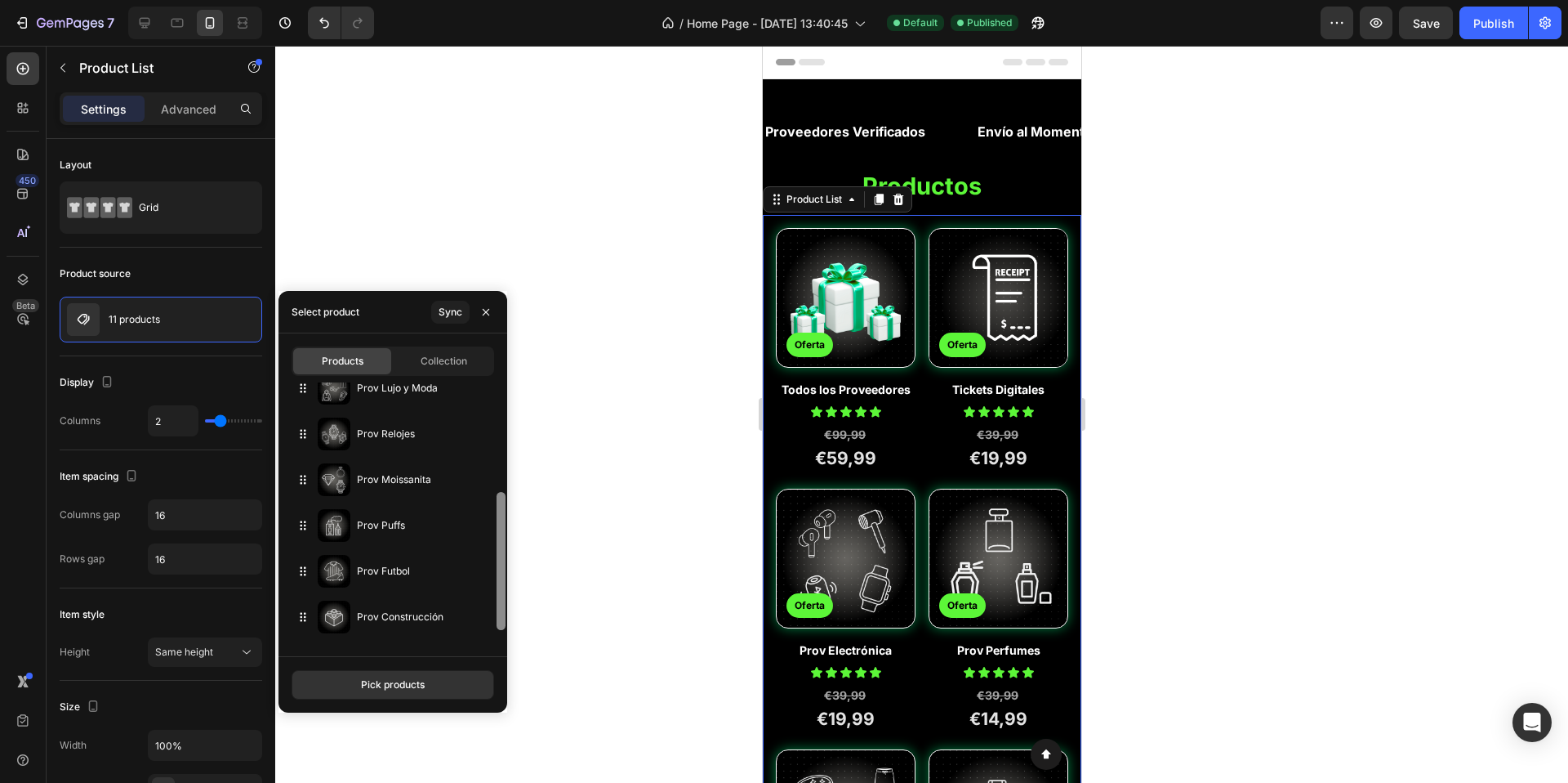
scroll to position [239, 0]
drag, startPoint x: 504, startPoint y: 490, endPoint x: 509, endPoint y: 728, distance: 238.1
click at [509, 0] on div "7 Version history / Home Page - [DATE] 13:40:45 Default Published Preview Save …" at bounding box center [784, 0] width 1568 height 0
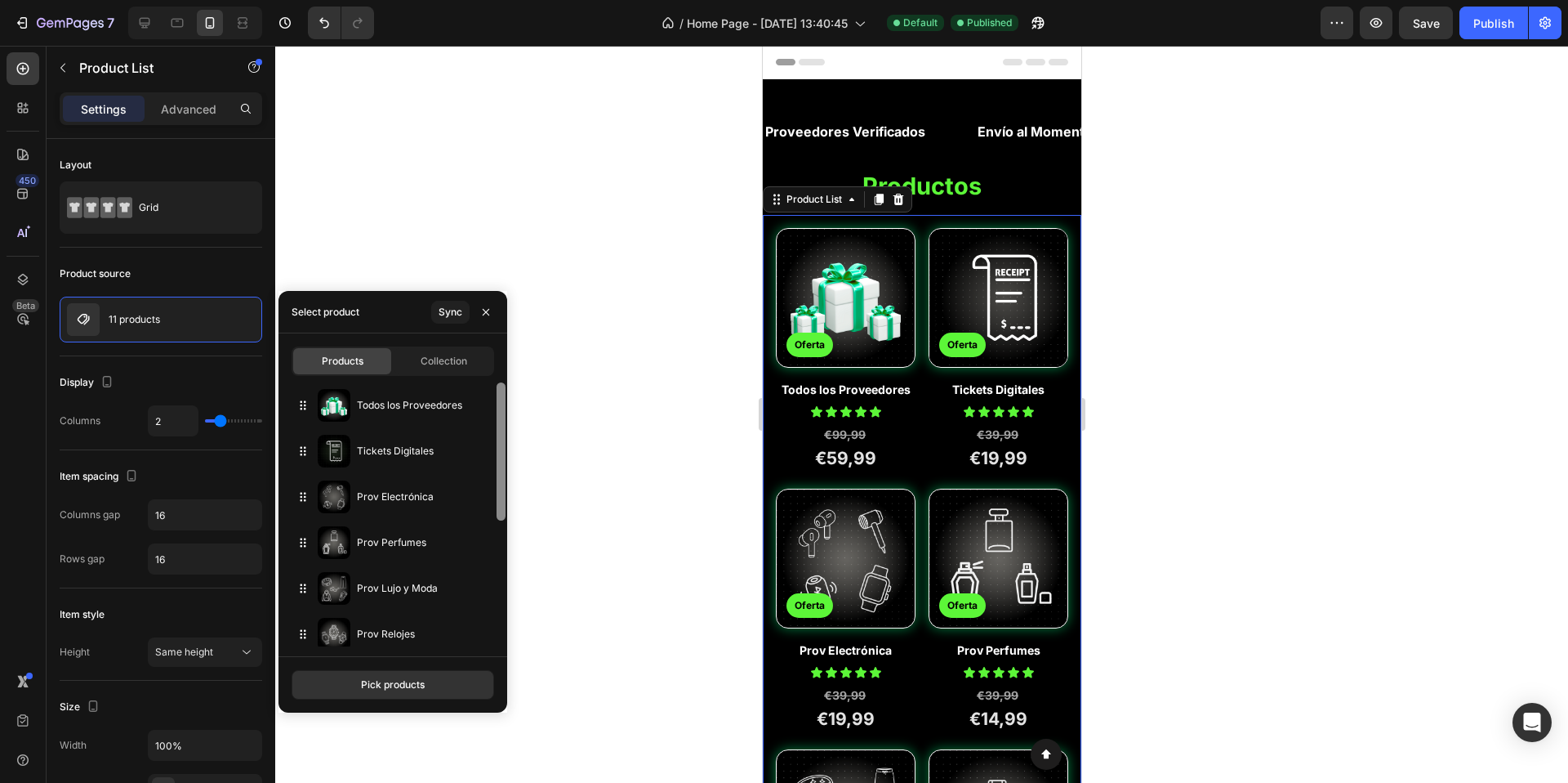
drag, startPoint x: 501, startPoint y: 563, endPoint x: 489, endPoint y: 347, distance: 216.3
click at [489, 347] on div "Products Collection Todos los Proveedores Tickets Digitales Prov Electrónica Pr…" at bounding box center [393, 494] width 229 height 322
click at [603, 404] on div at bounding box center [922, 415] width 1293 height 737
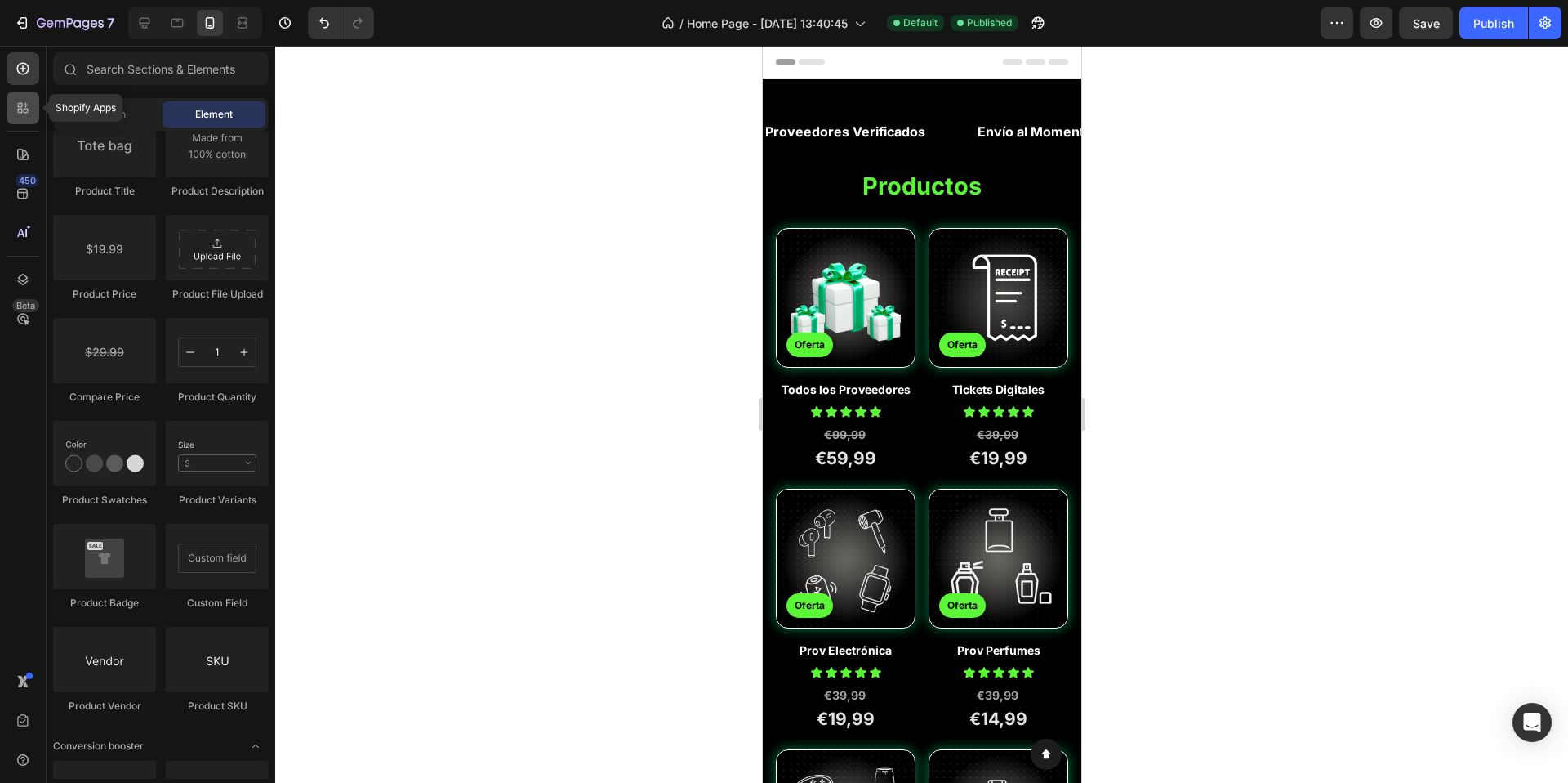
click at [27, 104] on icon at bounding box center [23, 108] width 17 height 17
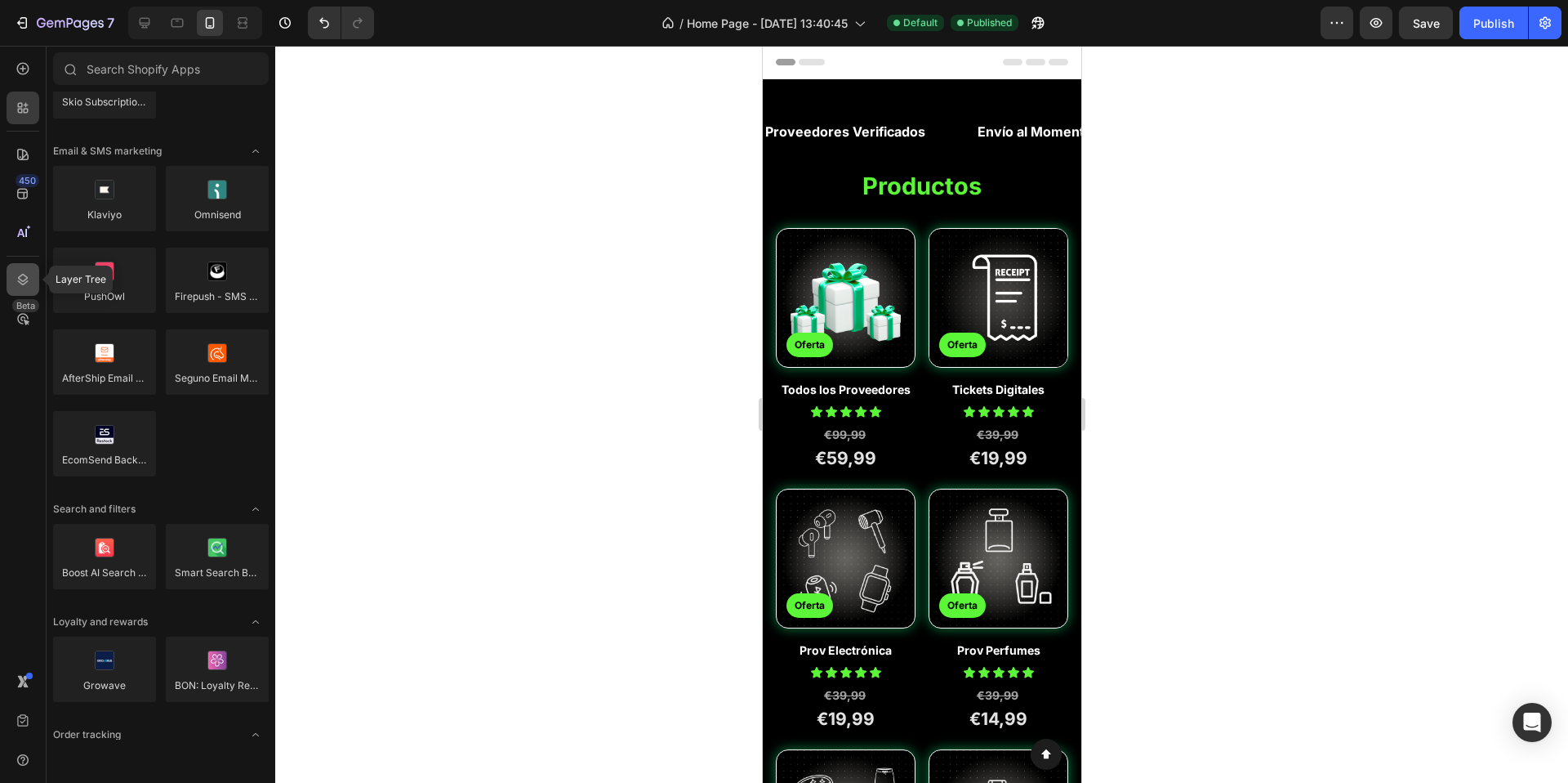
click at [23, 278] on icon at bounding box center [23, 279] width 17 height 17
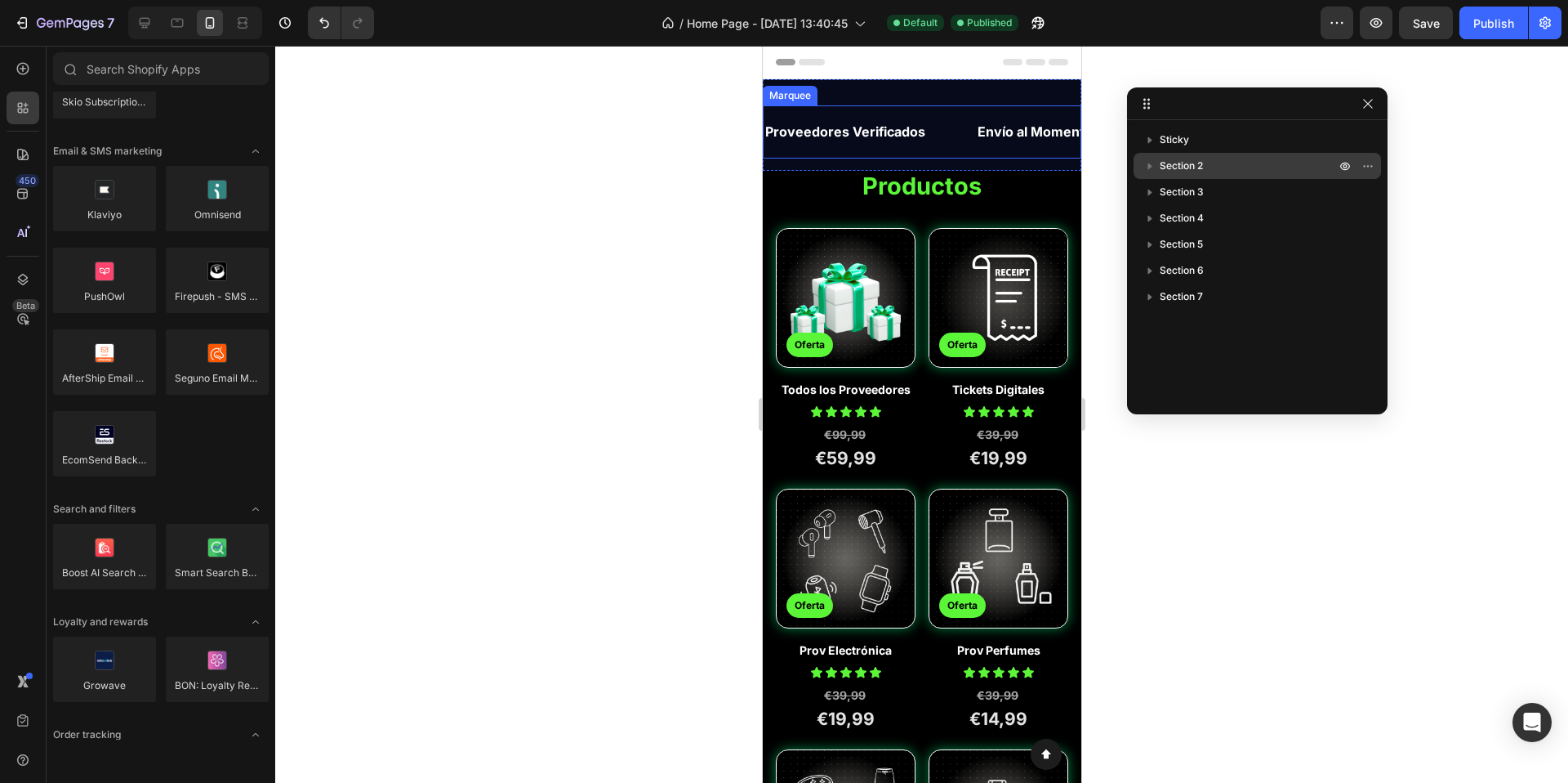
click at [1173, 167] on span "Section 2" at bounding box center [1181, 166] width 43 height 17
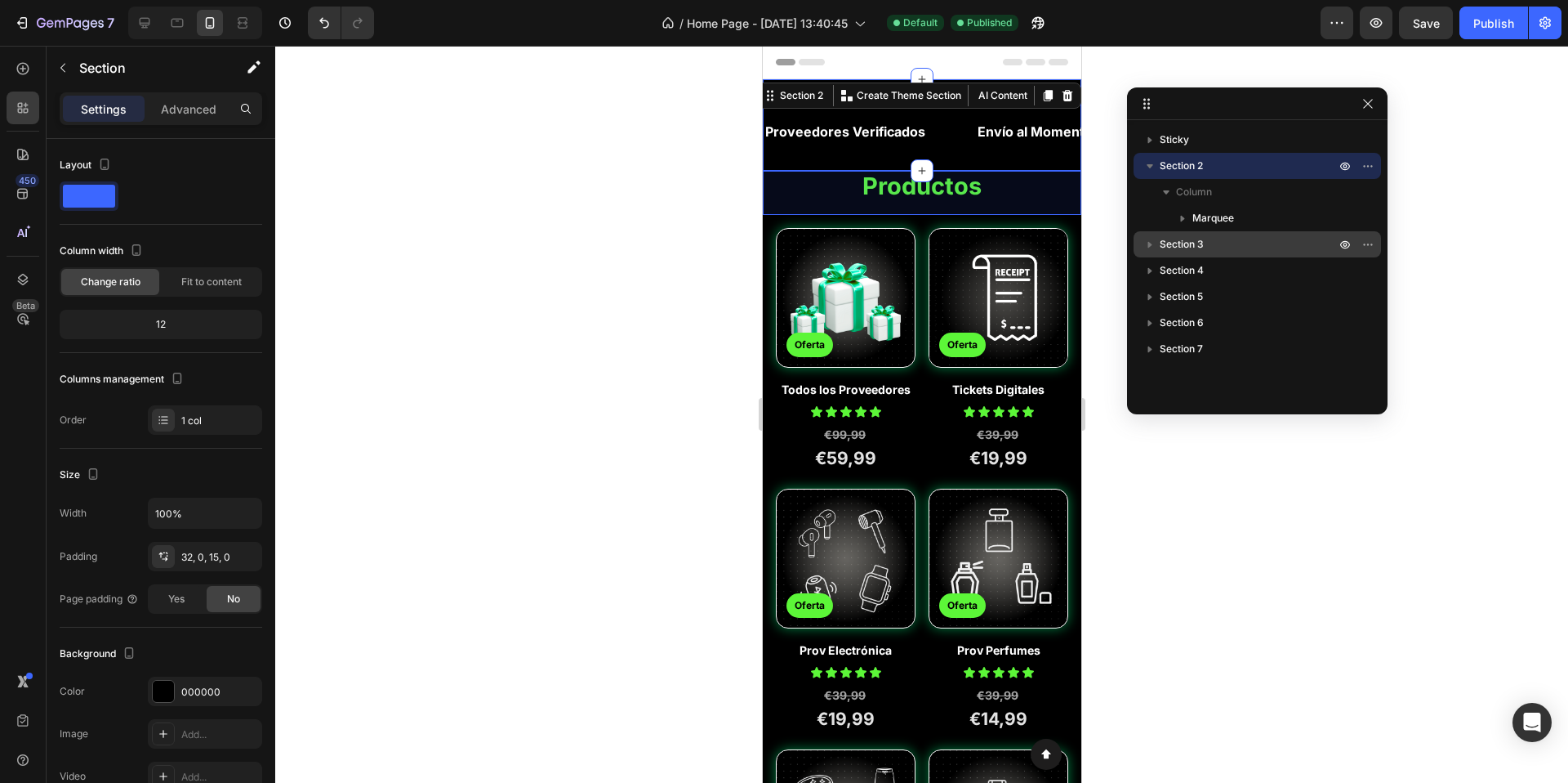
click at [1199, 245] on span "Section 3" at bounding box center [1181, 244] width 44 height 17
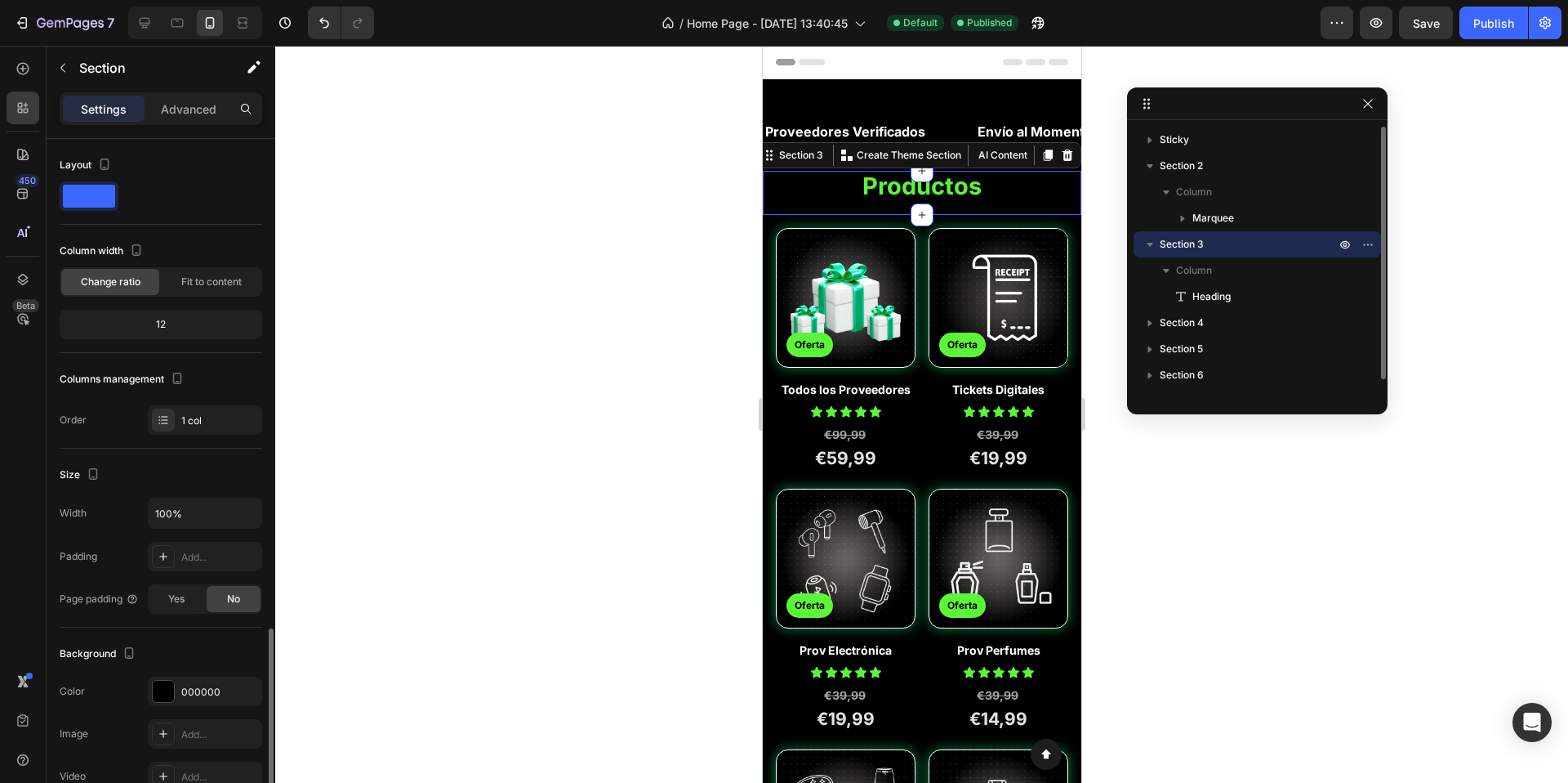
scroll to position [287, 0]
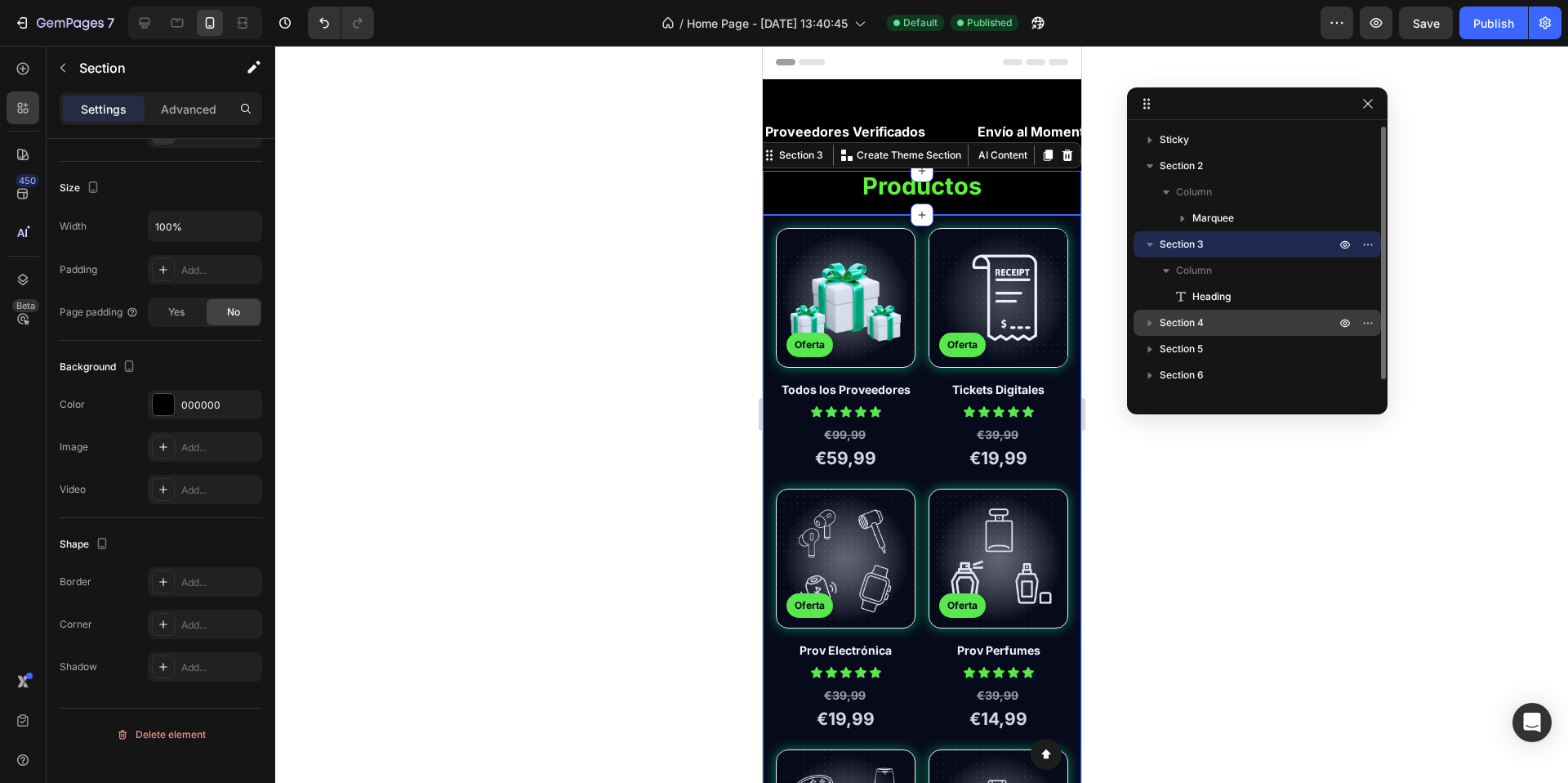
click at [1194, 320] on span "Section 4" at bounding box center [1181, 322] width 44 height 17
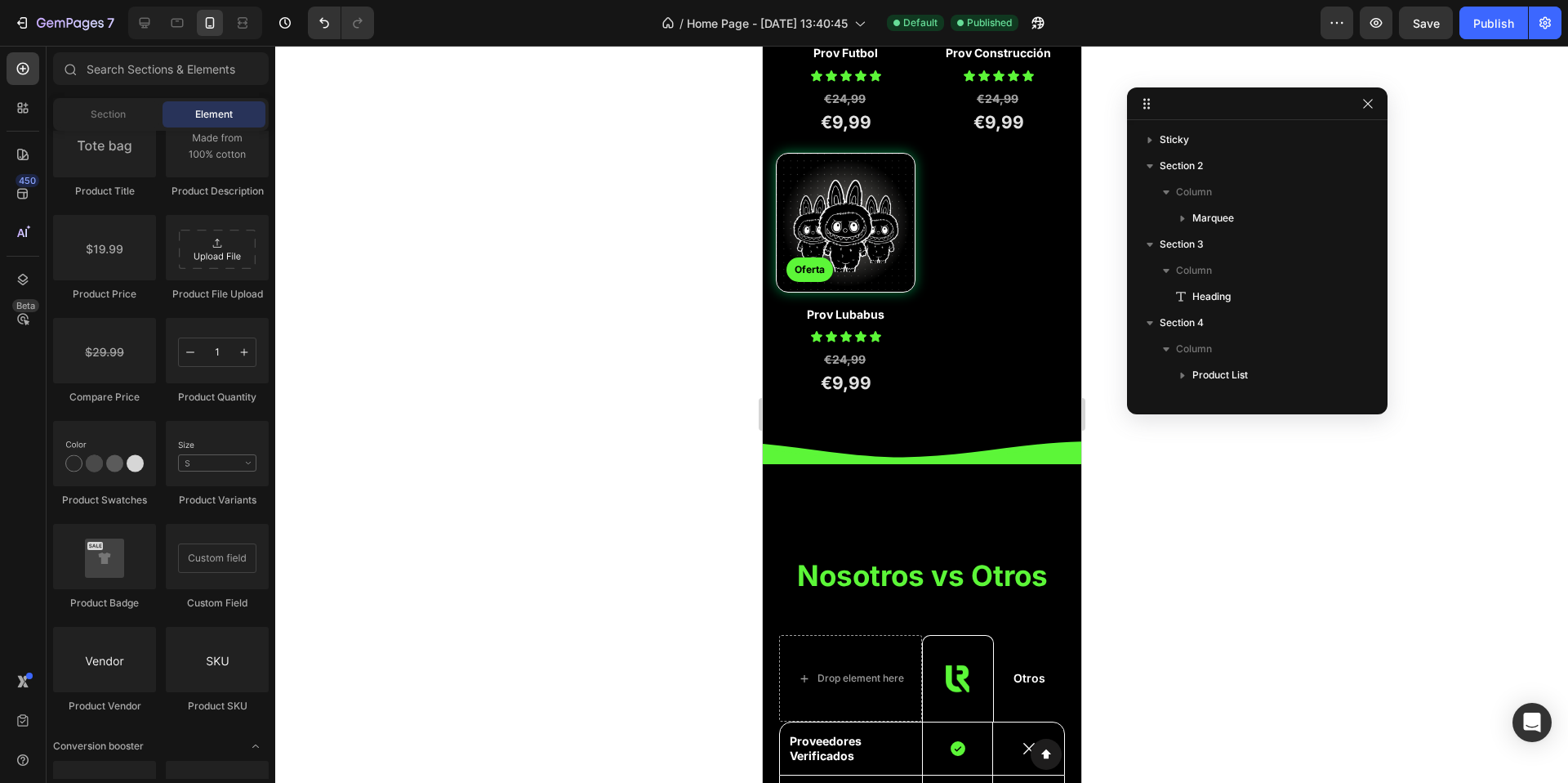
scroll to position [1446, 0]
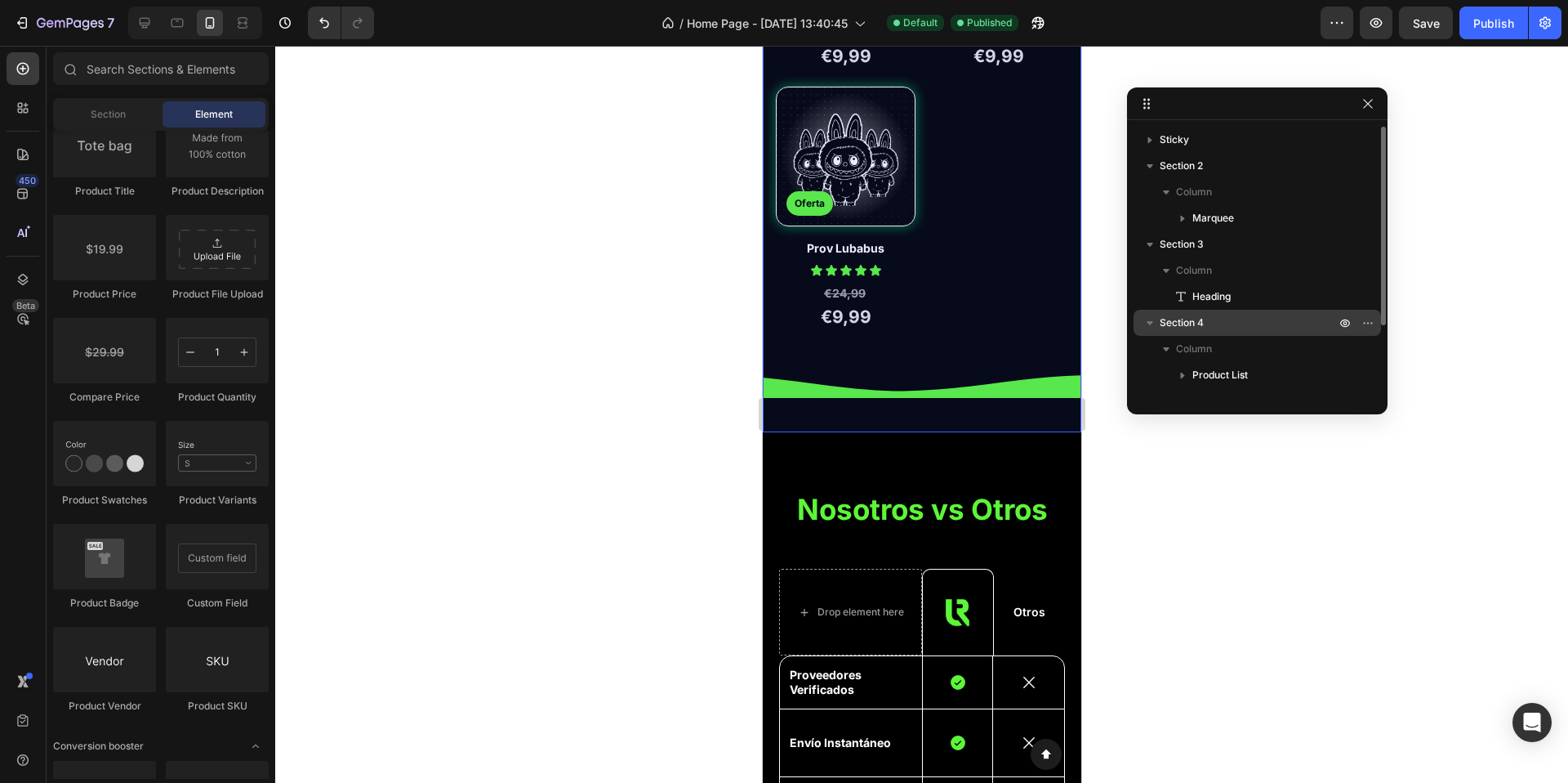
click at [1194, 323] on span "Section 4" at bounding box center [1181, 322] width 44 height 17
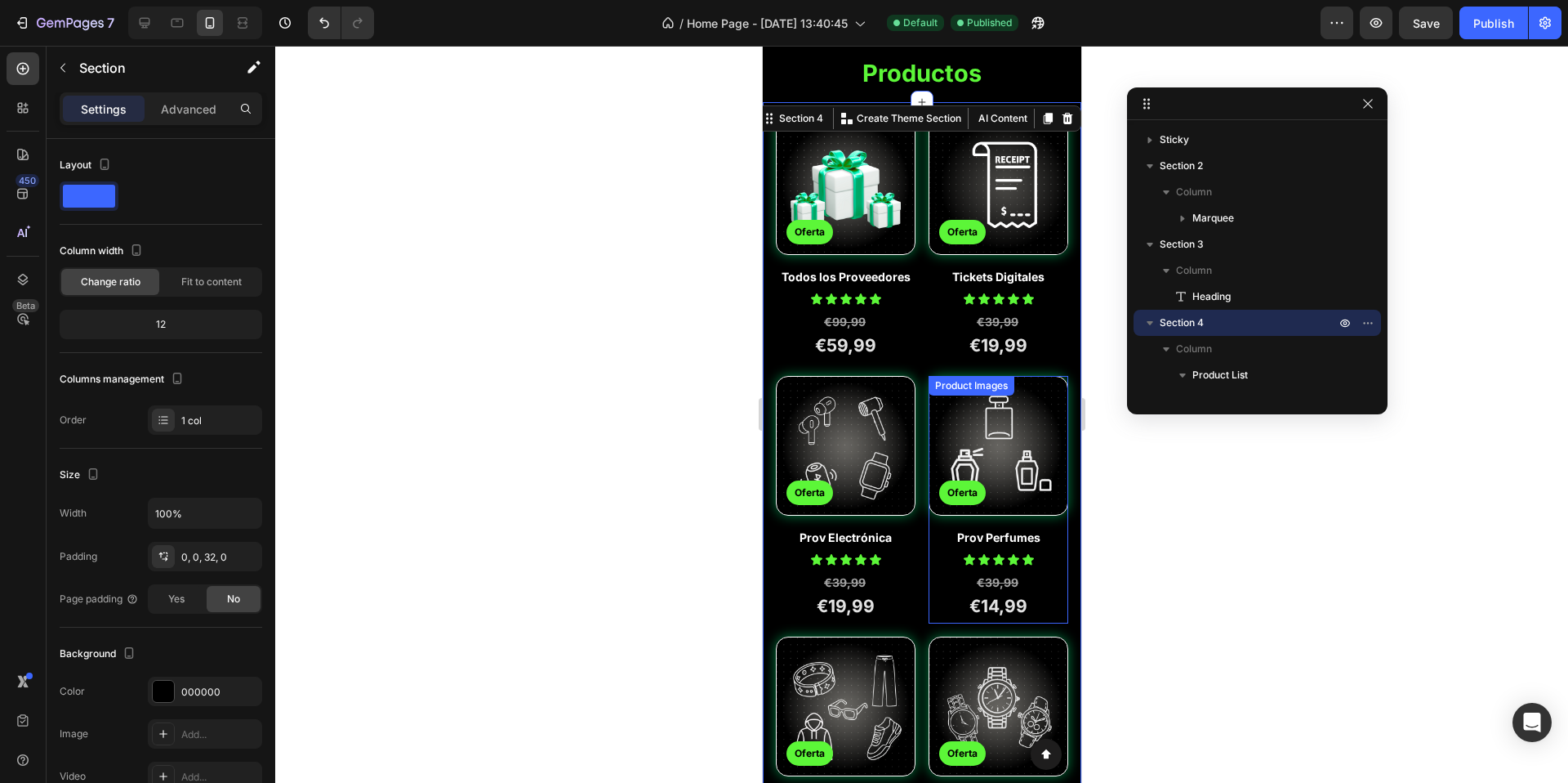
scroll to position [112, 0]
click at [1113, 377] on div at bounding box center [922, 415] width 1293 height 737
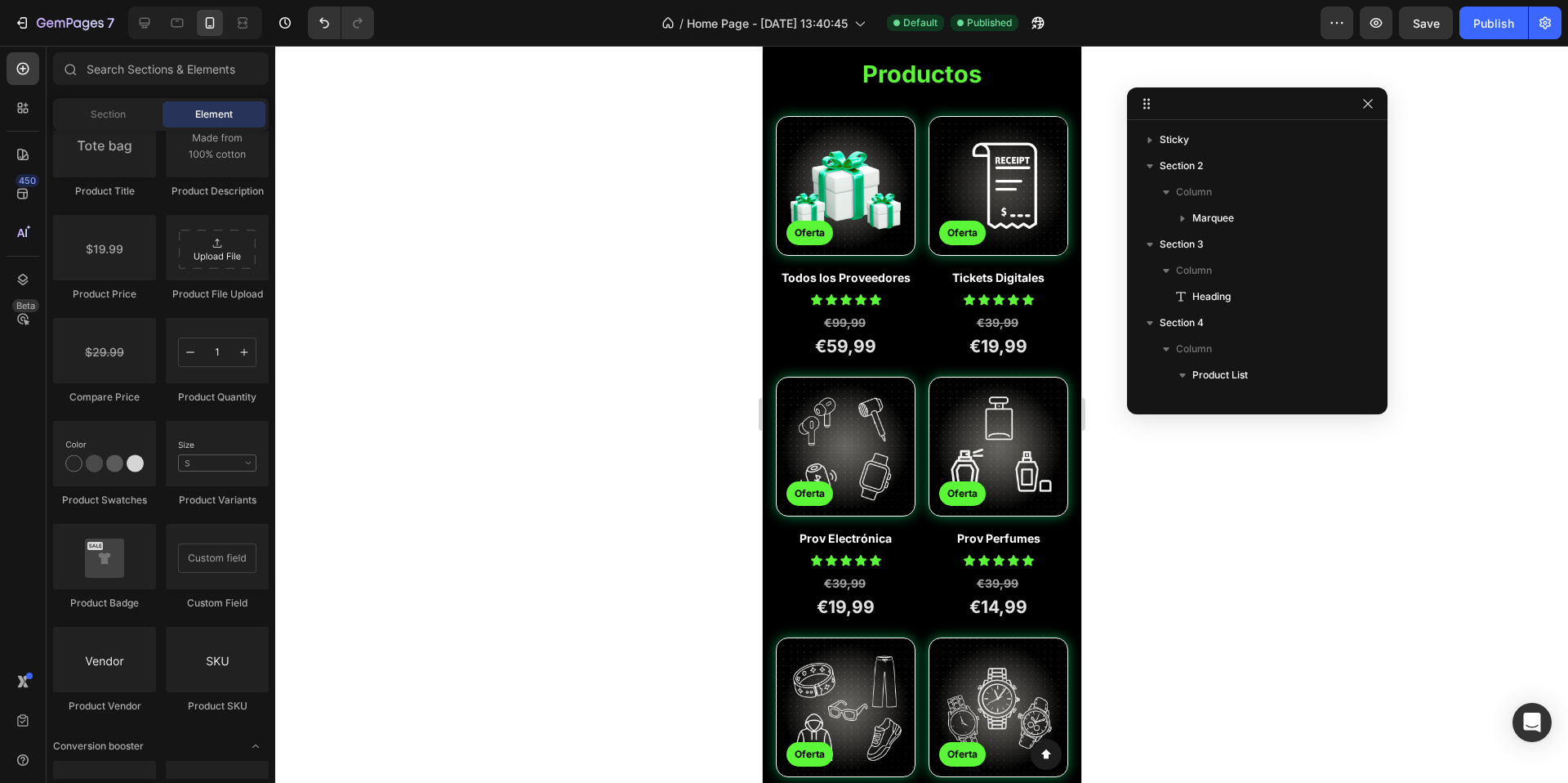
click at [1120, 366] on div at bounding box center [922, 415] width 1293 height 737
click at [1371, 108] on icon "button" at bounding box center [1367, 103] width 13 height 13
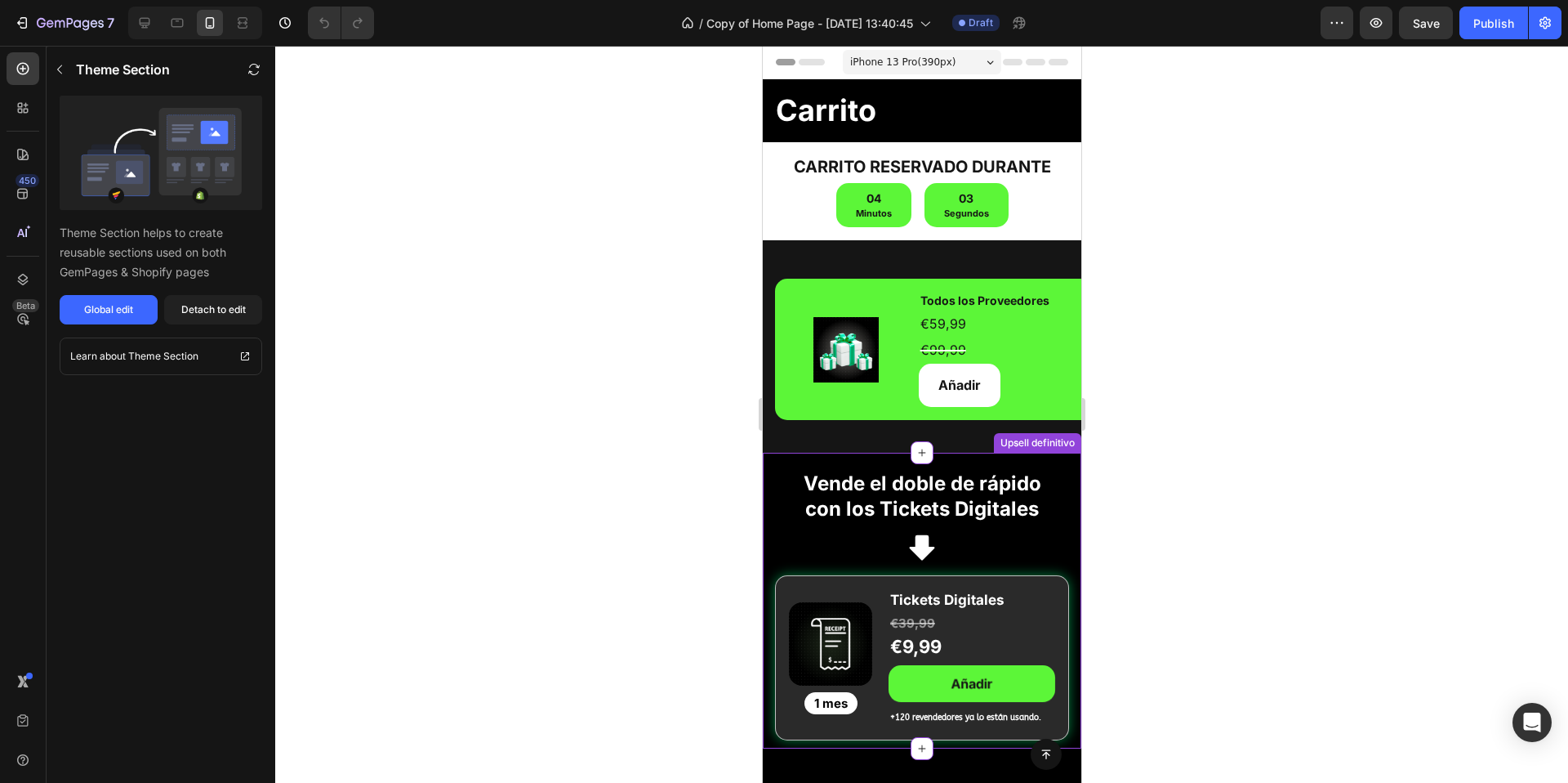
click at [834, 648] on img at bounding box center [830, 644] width 83 height 83
click at [813, 632] on img at bounding box center [830, 644] width 83 height 83
click at [190, 318] on button "Detach to edit" at bounding box center [214, 310] width 98 height 29
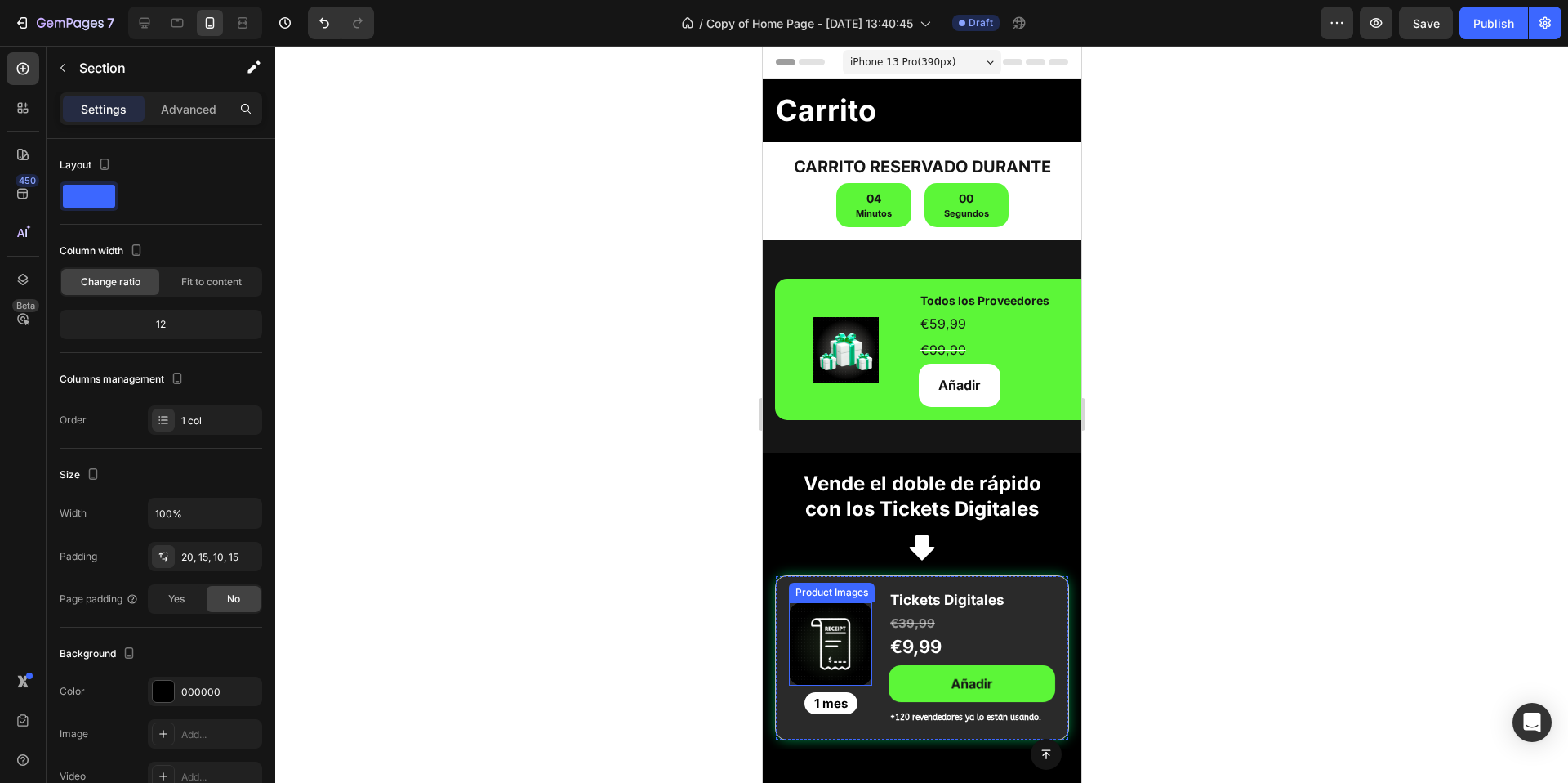
click at [823, 637] on img at bounding box center [830, 644] width 83 height 83
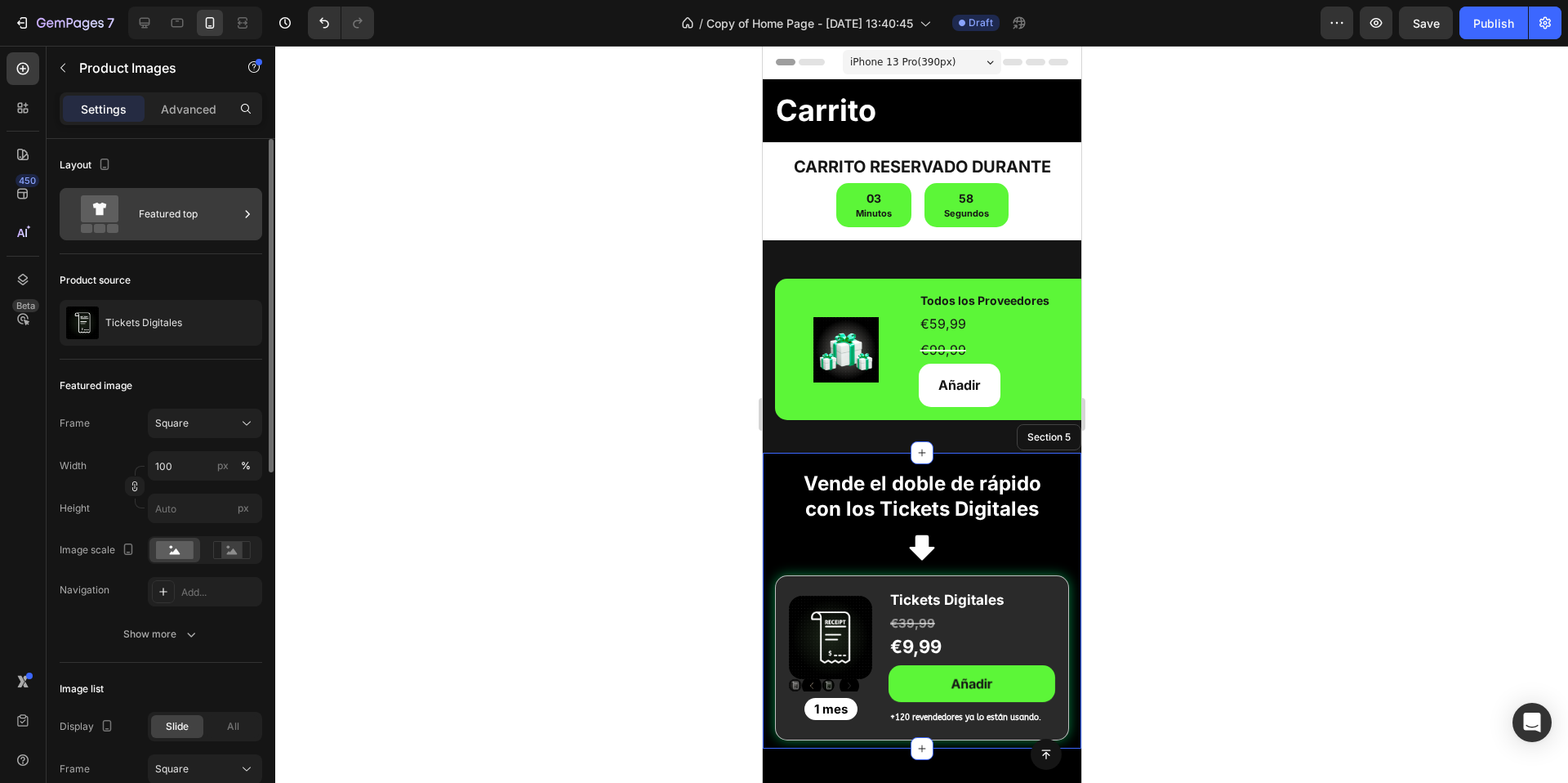
click at [193, 214] on div "Featured top" at bounding box center [189, 214] width 100 height 37
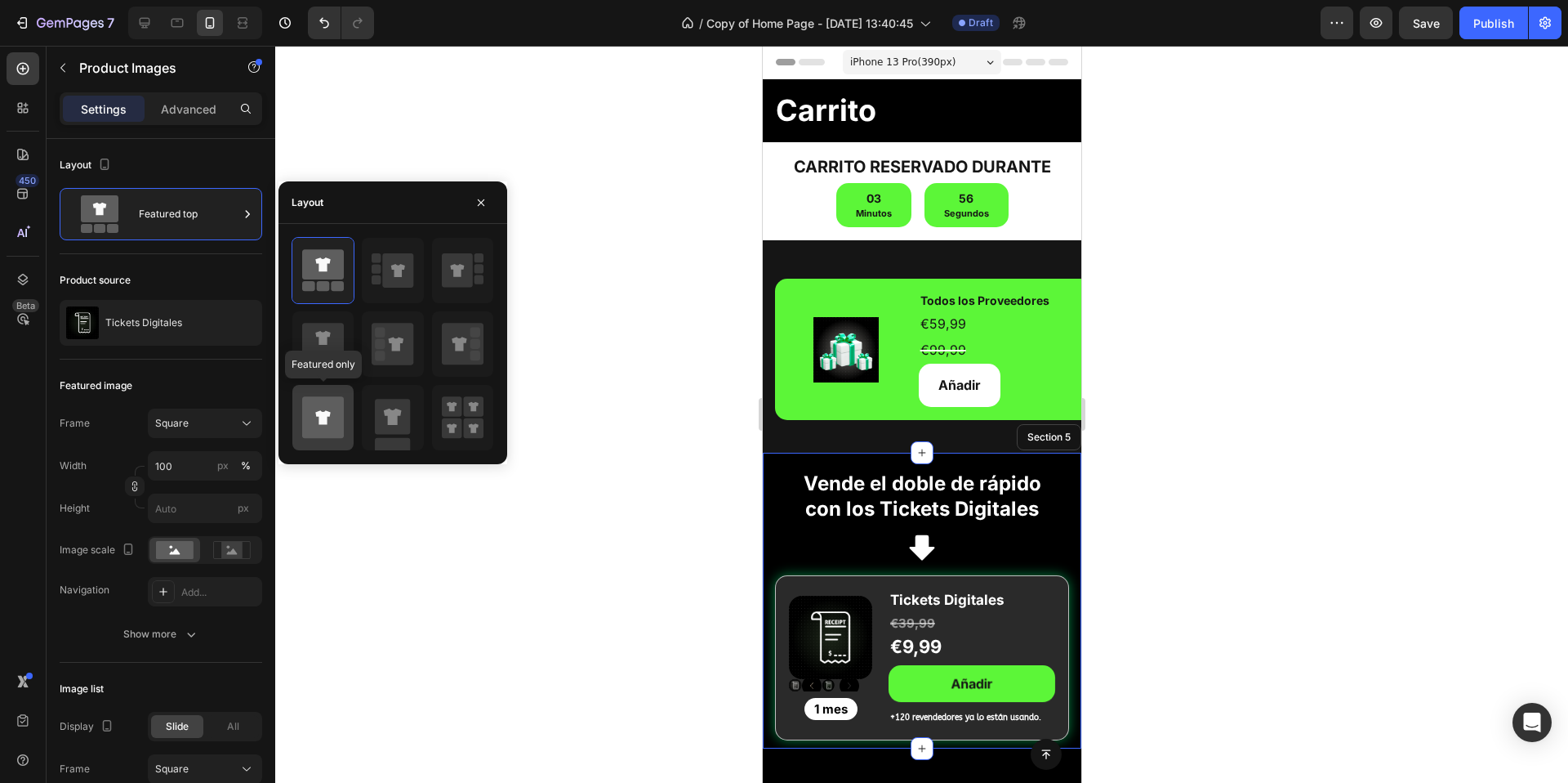
click at [331, 411] on icon at bounding box center [323, 417] width 42 height 42
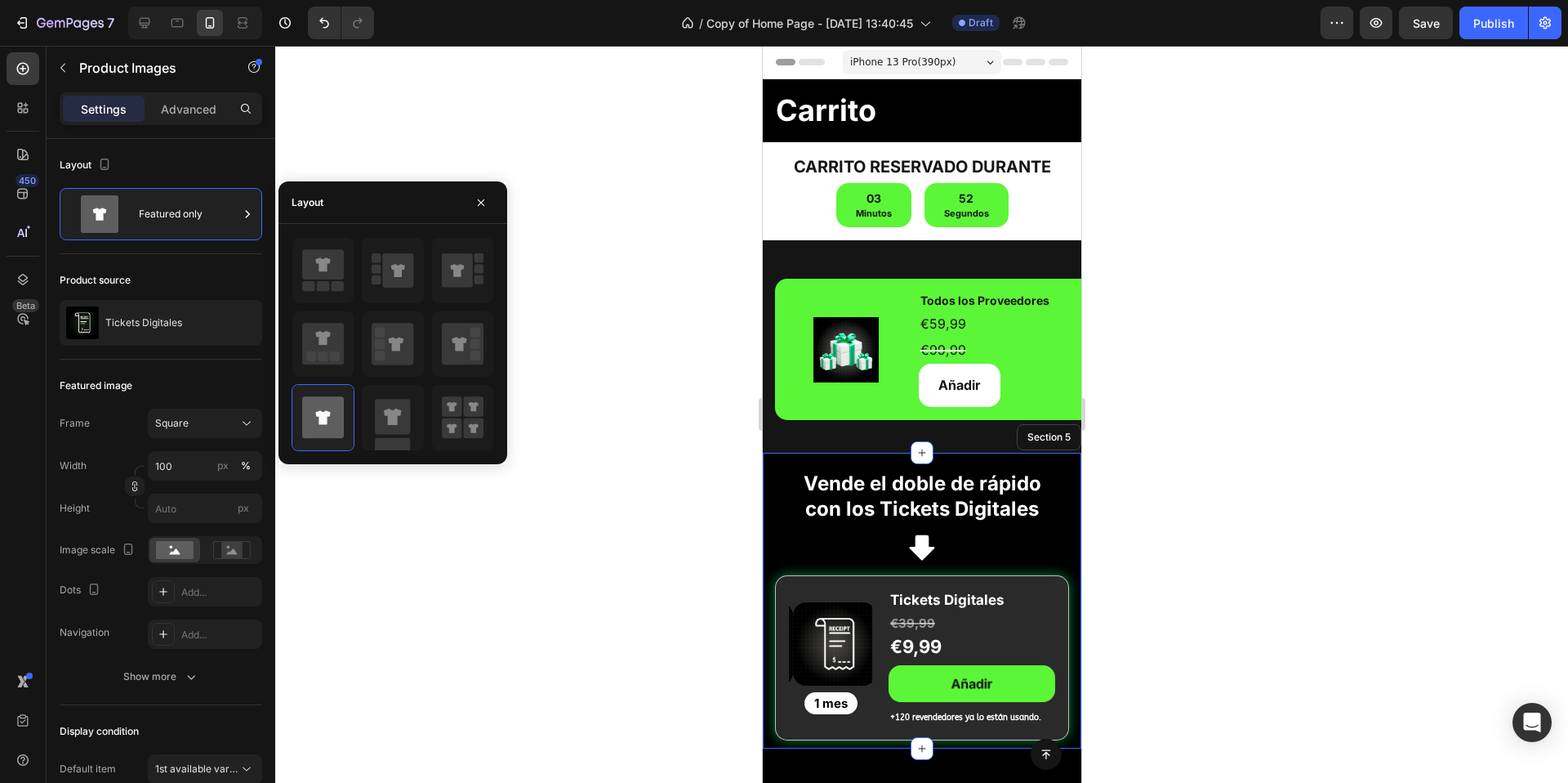
click at [603, 515] on div at bounding box center [922, 415] width 1293 height 737
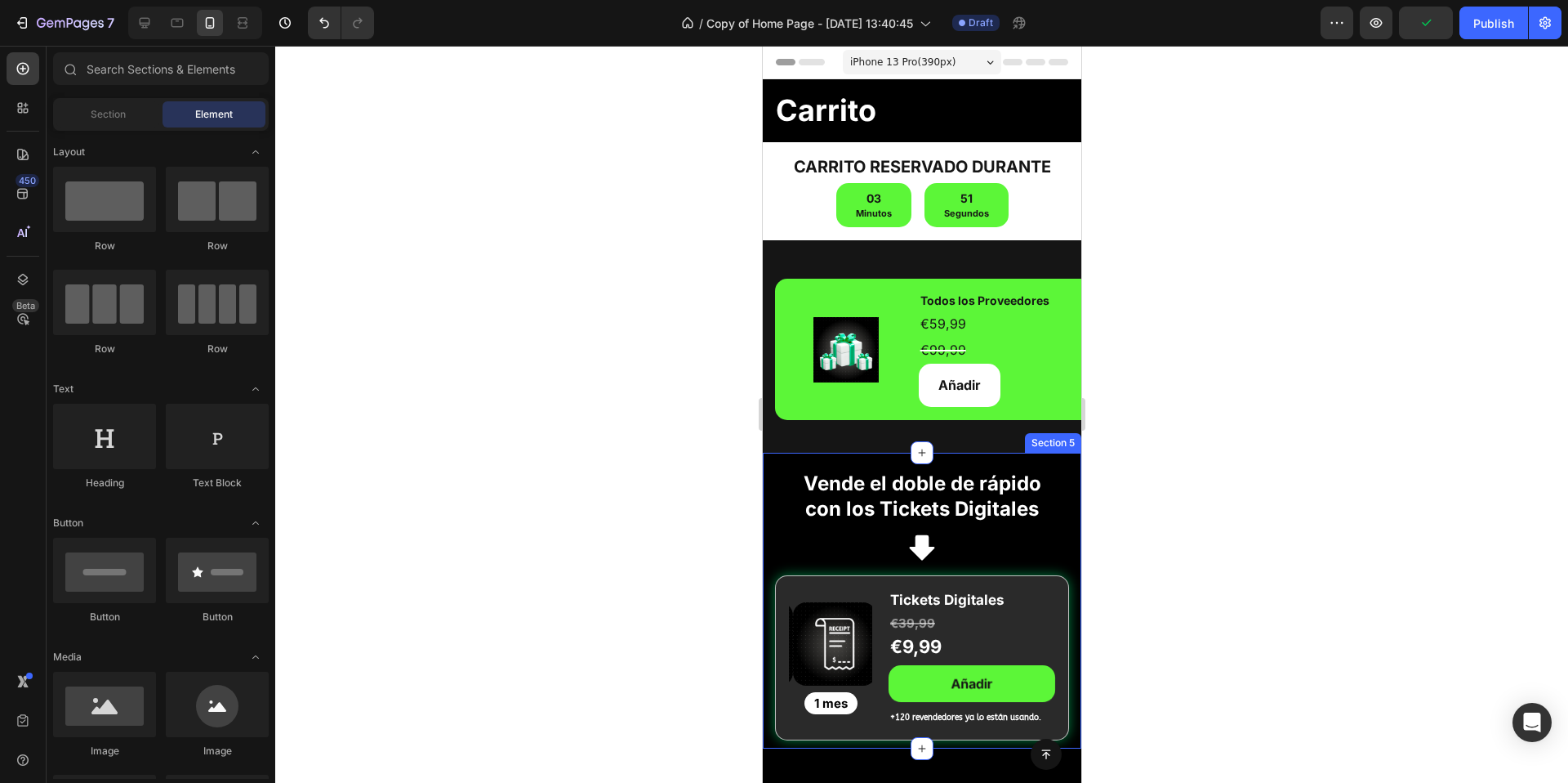
click at [1046, 465] on div "Vende el doble de rápido con los Tickets Digitales Heading Row Icon Icon List R…" at bounding box center [921, 601] width 318 height 296
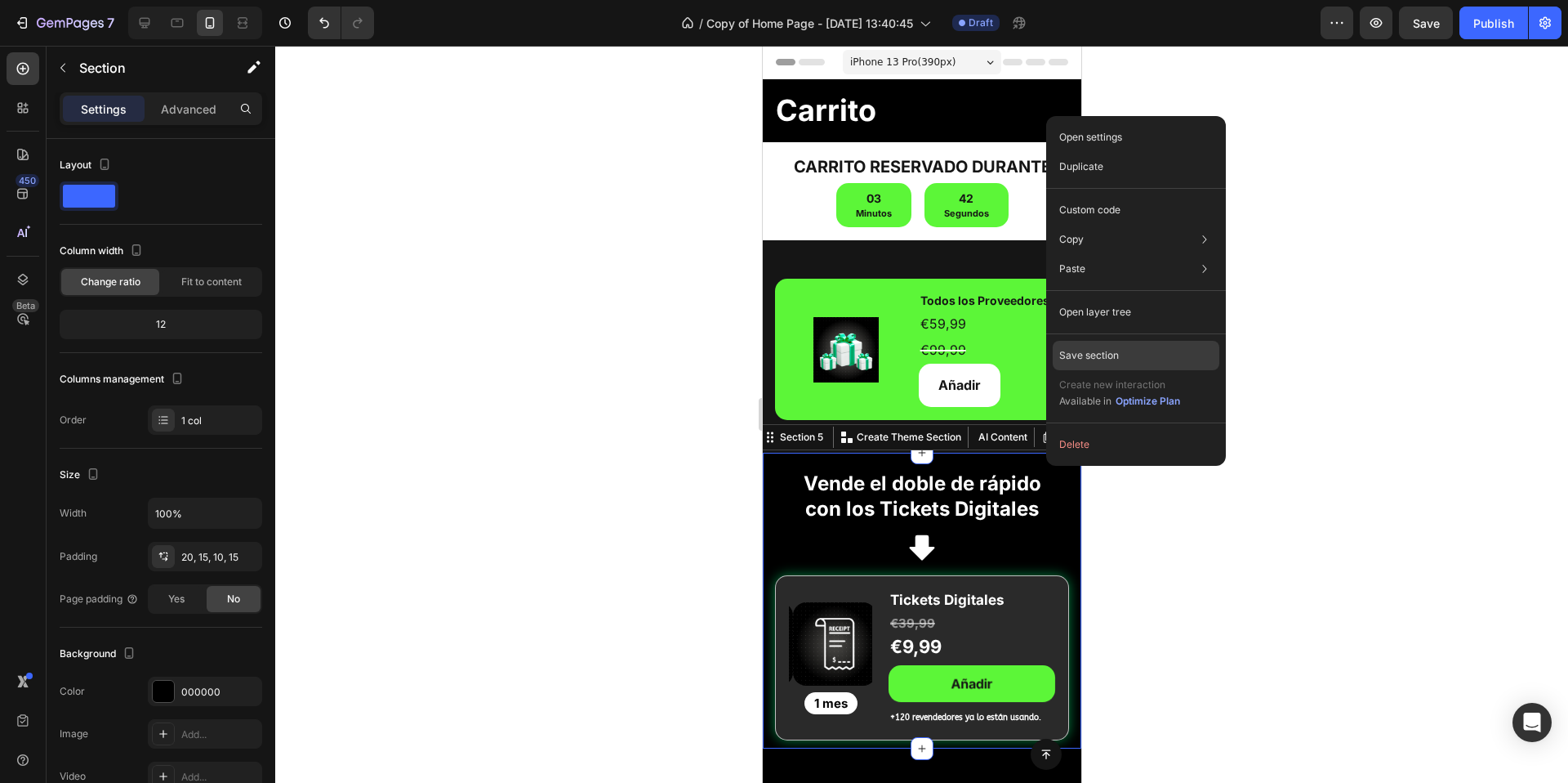
click at [1084, 361] on p "Save section" at bounding box center [1089, 355] width 60 height 15
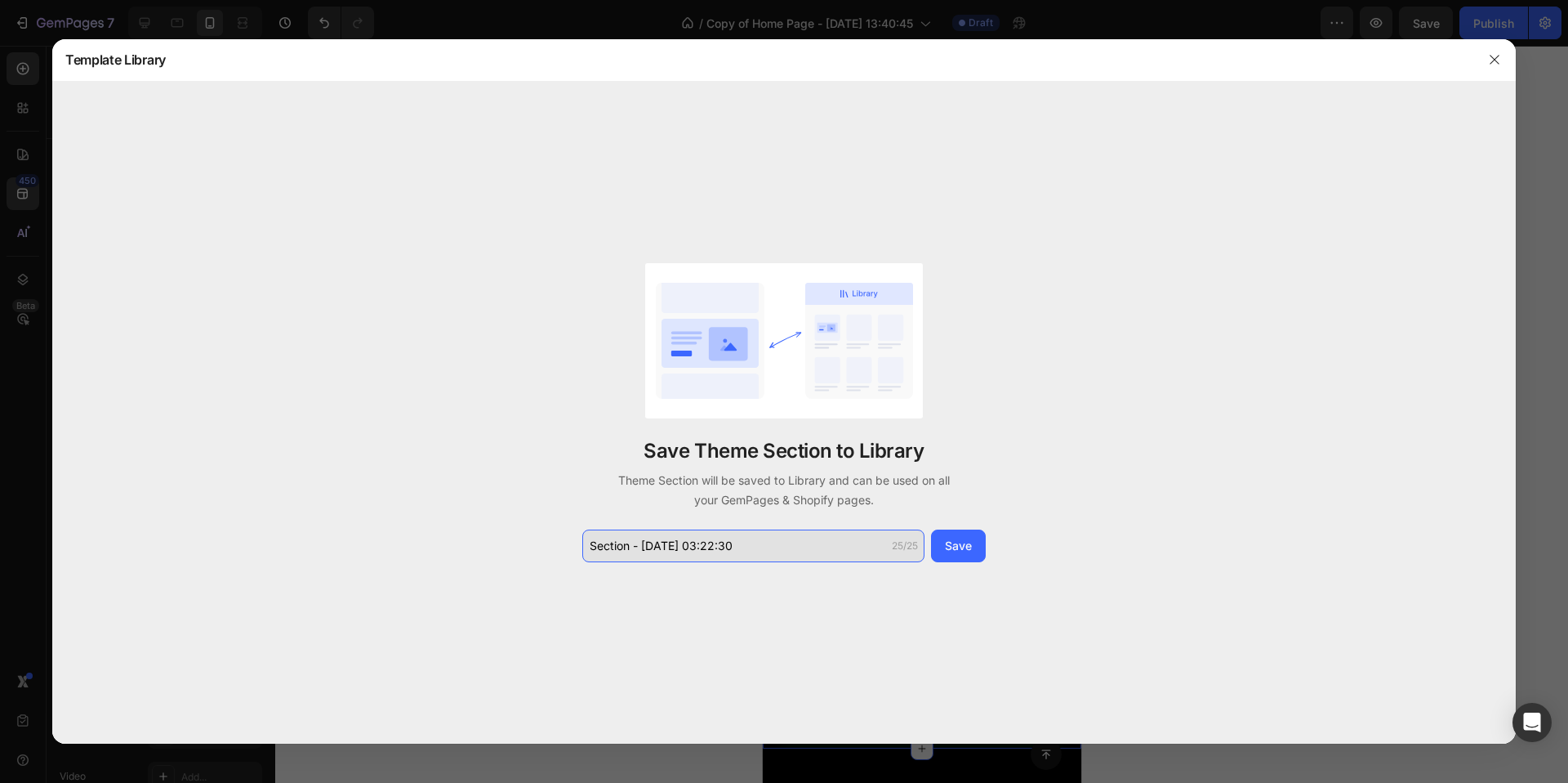
click at [777, 552] on input "Section - Aug 27 03:22:30" at bounding box center [753, 546] width 342 height 32
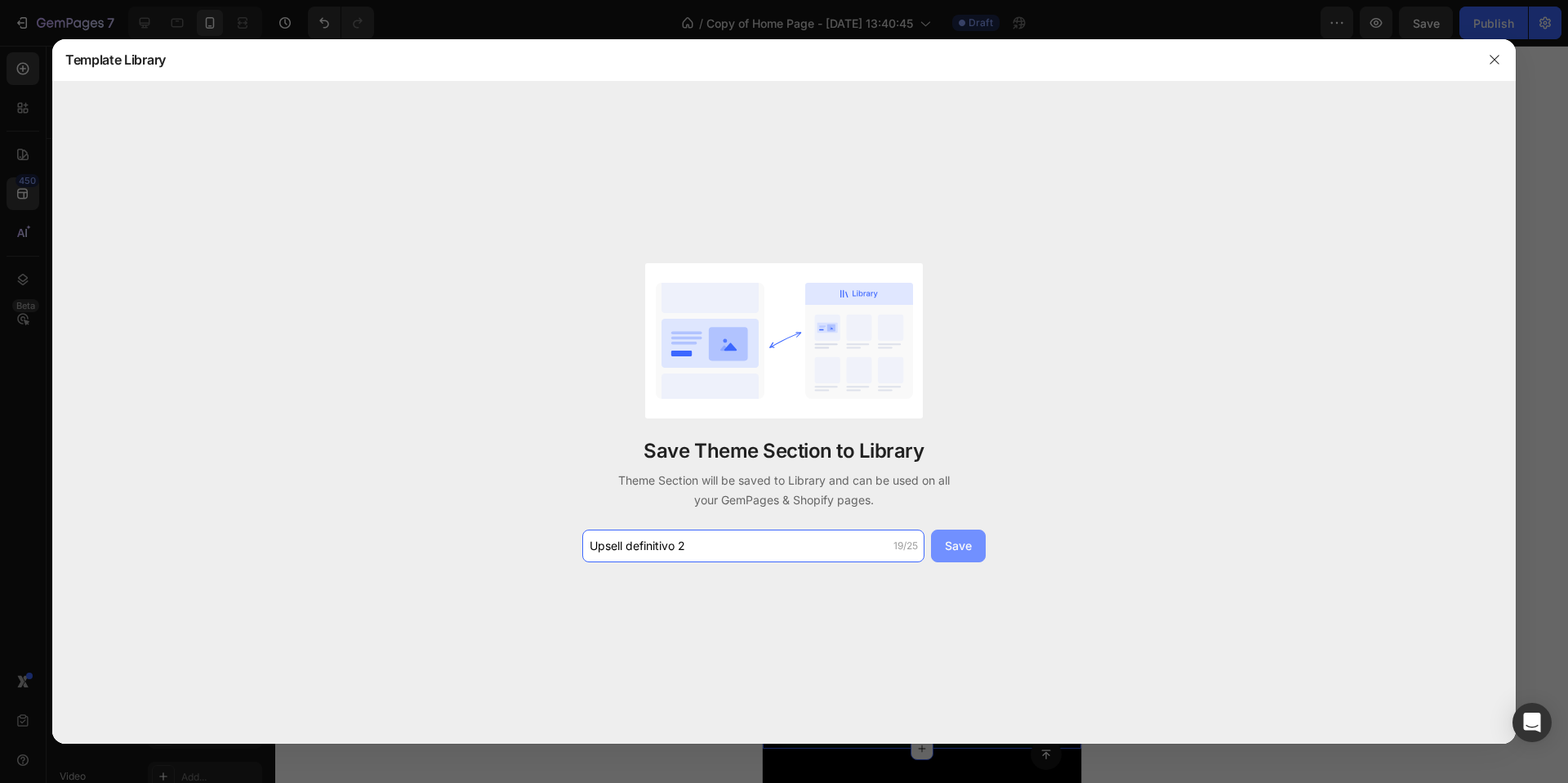
type input "Upsell definitivo 2"
click at [954, 555] on button "Save" at bounding box center [959, 546] width 55 height 32
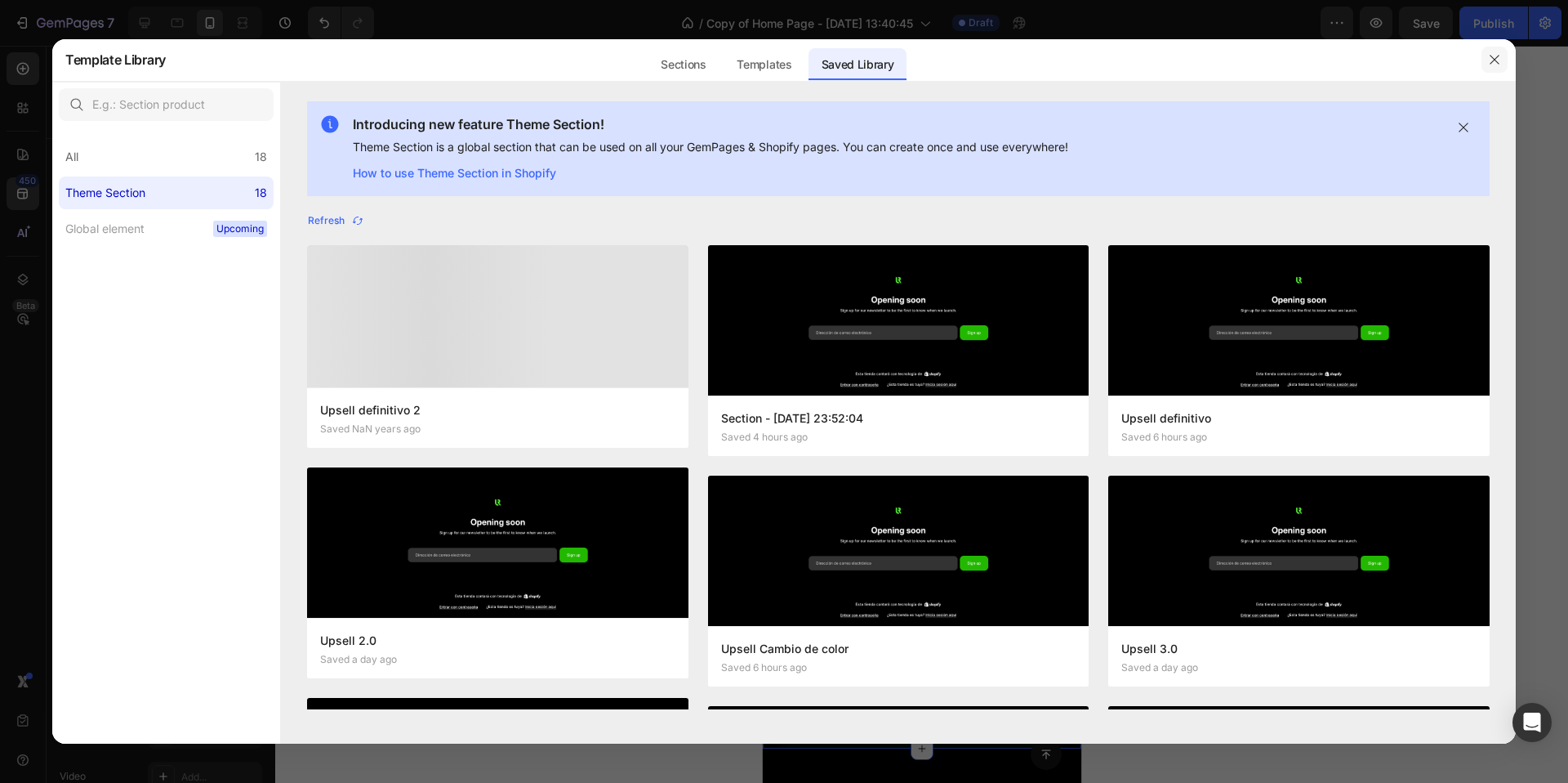
click at [1496, 57] on icon "button" at bounding box center [1495, 59] width 13 height 13
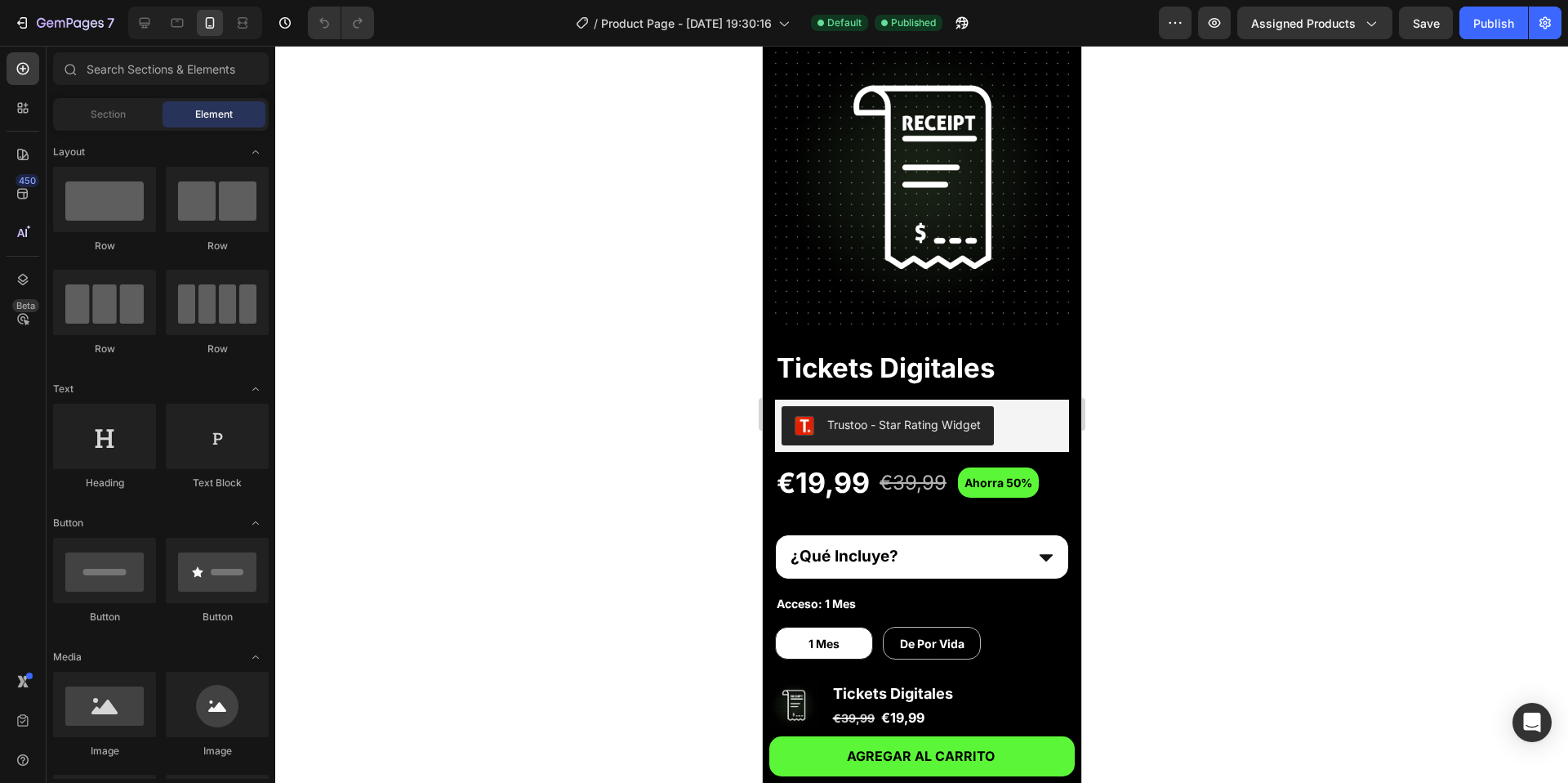
scroll to position [19, 0]
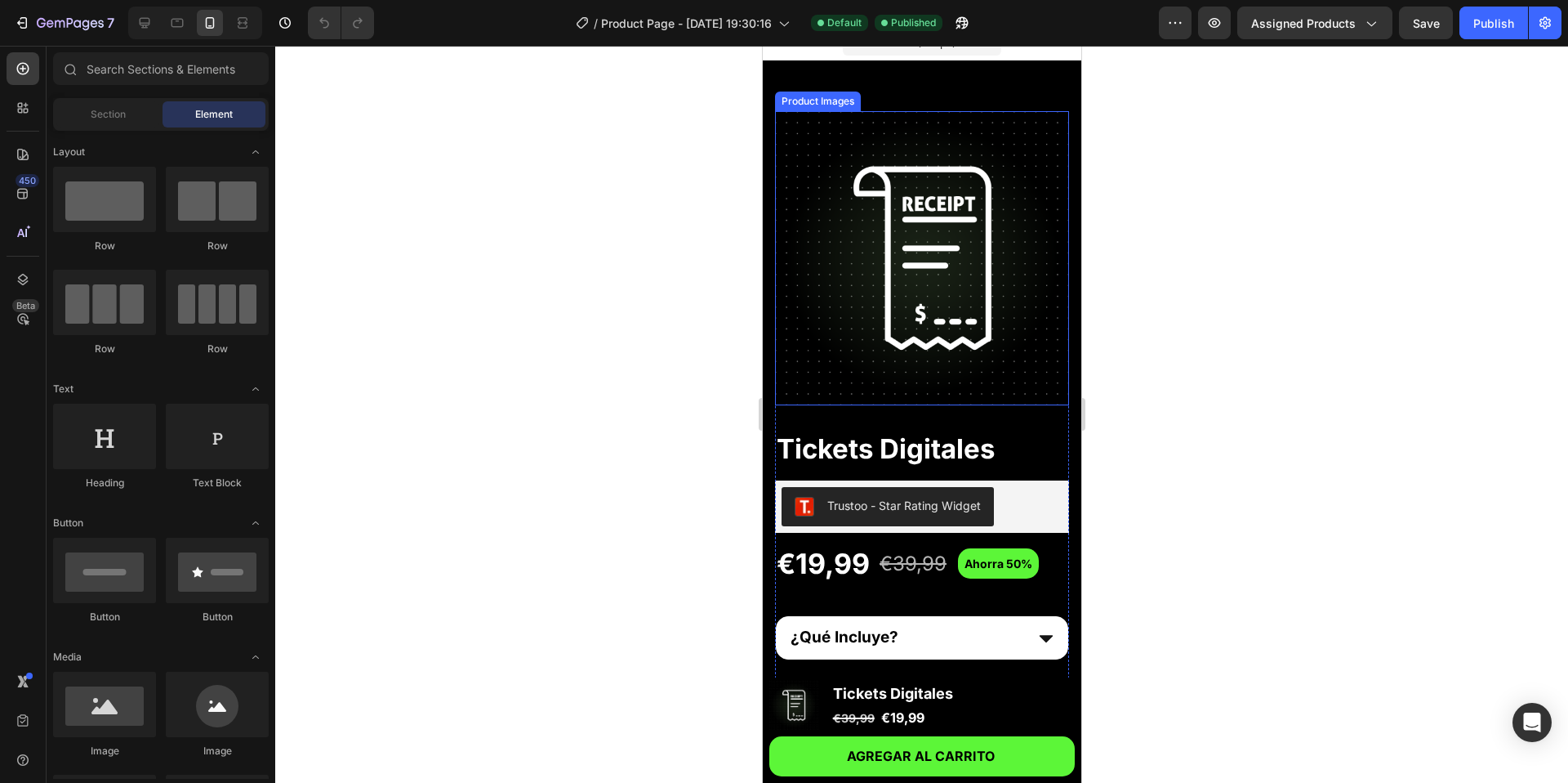
click at [901, 313] on img at bounding box center [922, 258] width 294 height 294
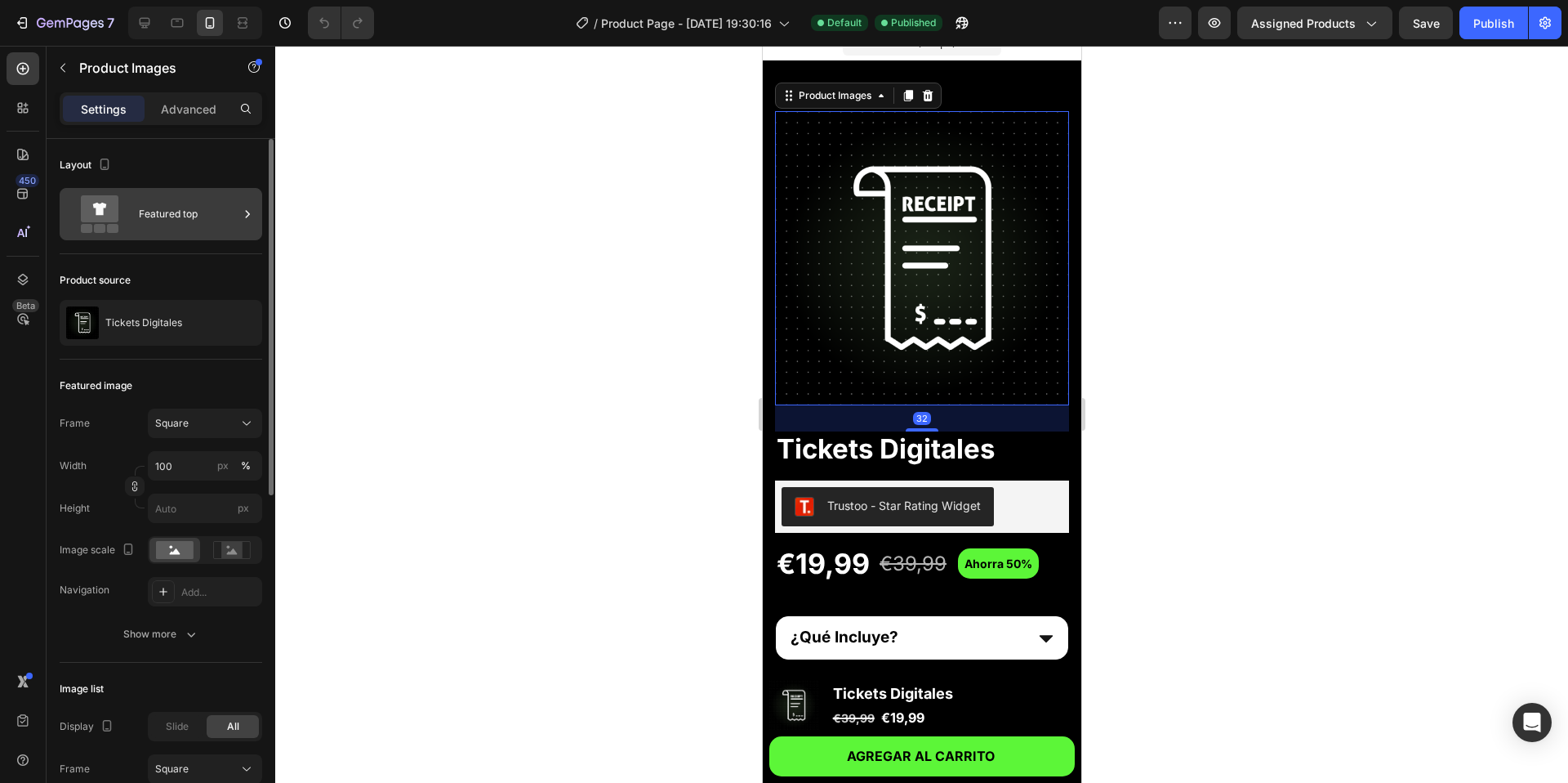
click at [210, 222] on div "Featured top" at bounding box center [189, 214] width 100 height 37
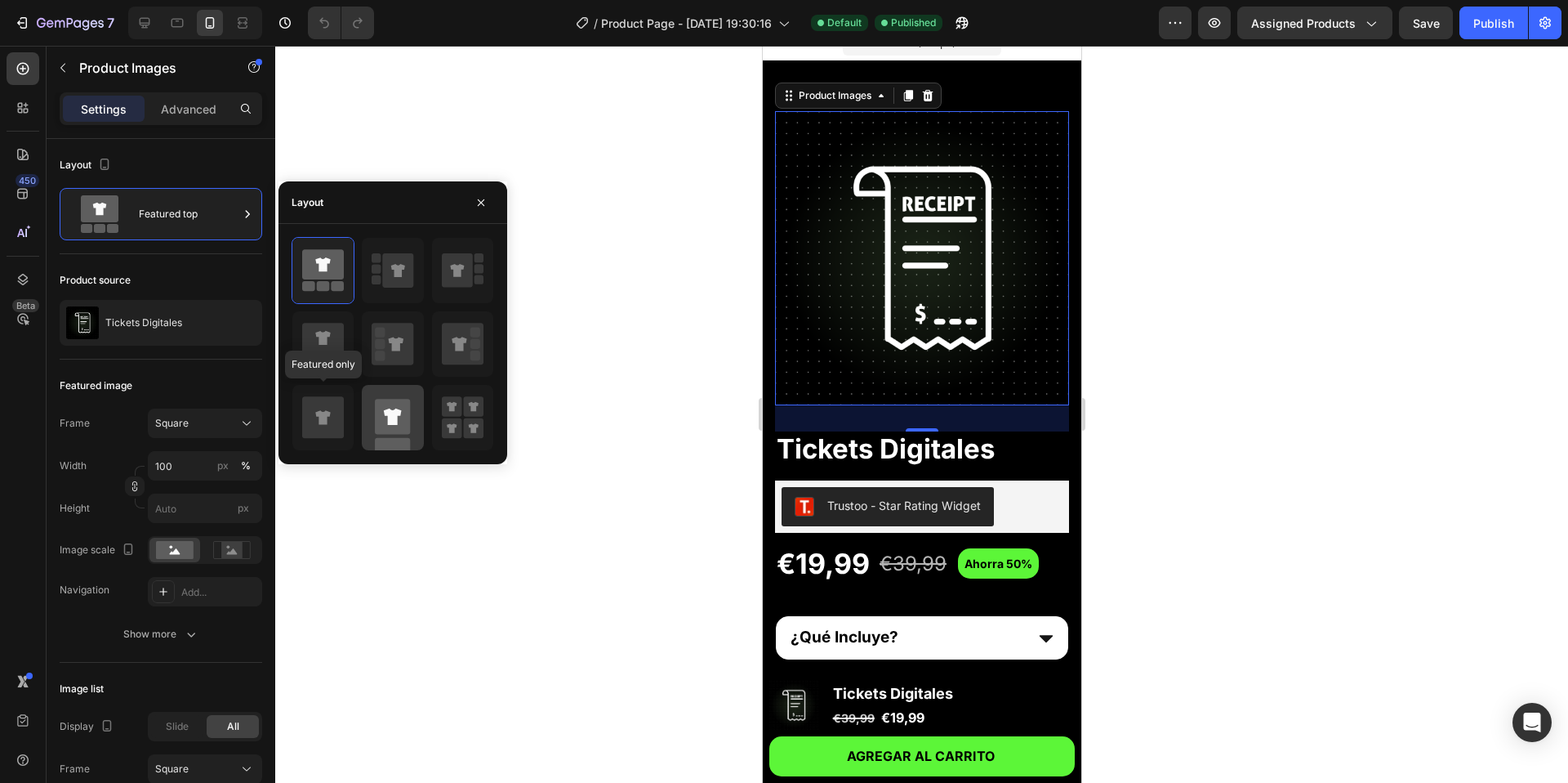
click at [321, 403] on icon at bounding box center [323, 417] width 42 height 42
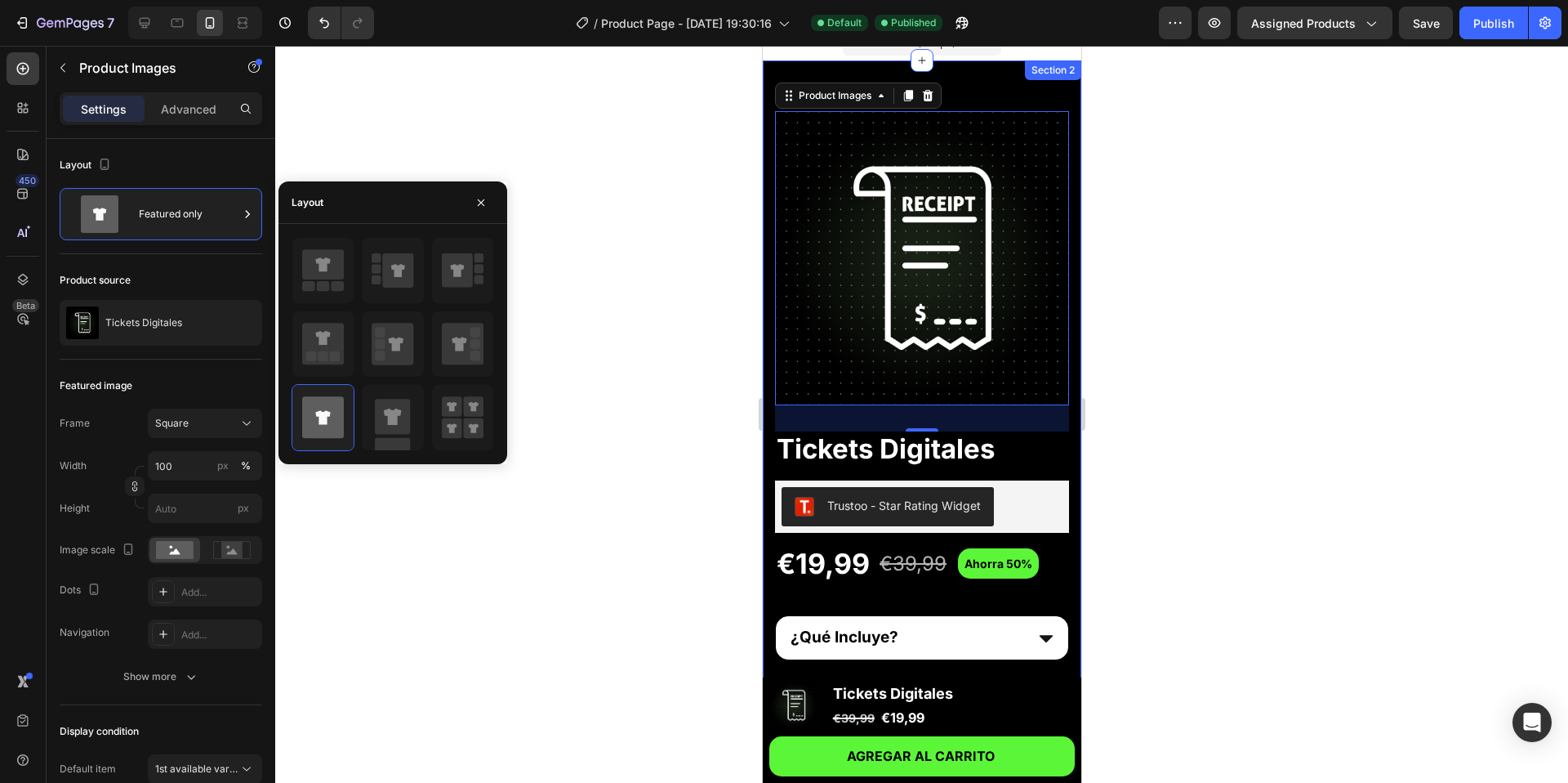
click at [600, 343] on div at bounding box center [922, 415] width 1293 height 737
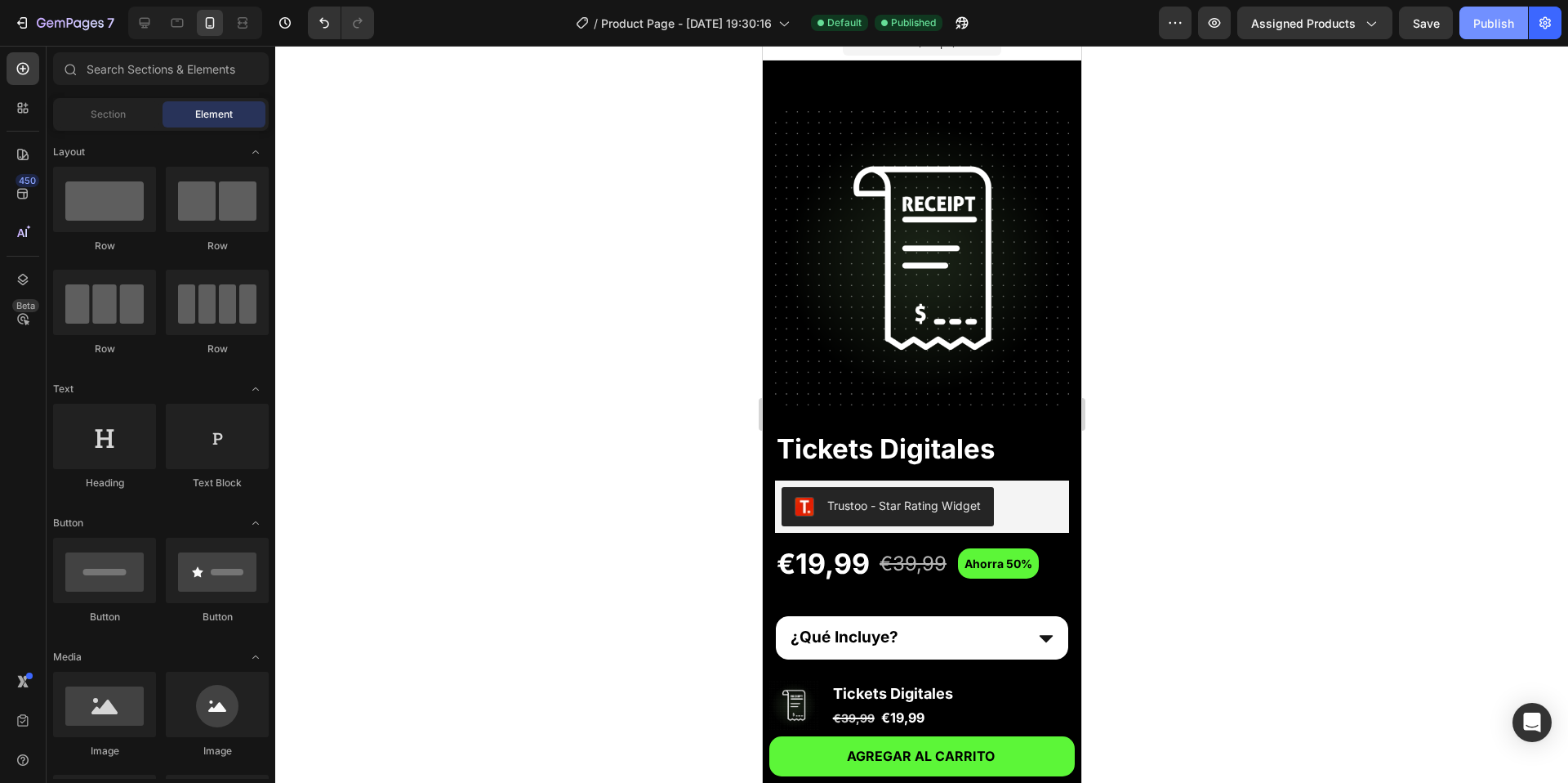
click at [1507, 19] on div "Publish" at bounding box center [1495, 24] width 41 height 18
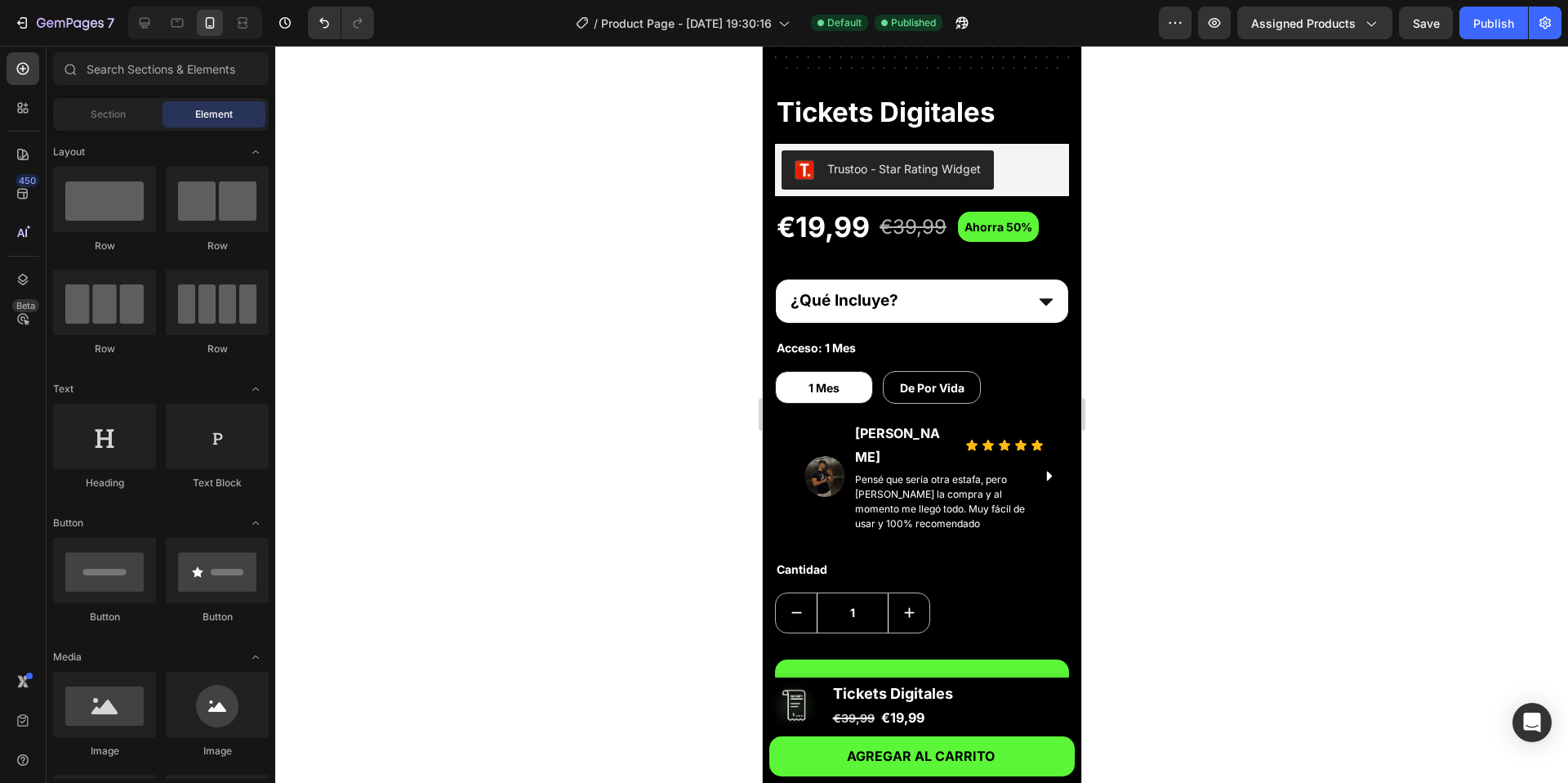
scroll to position [382, 0]
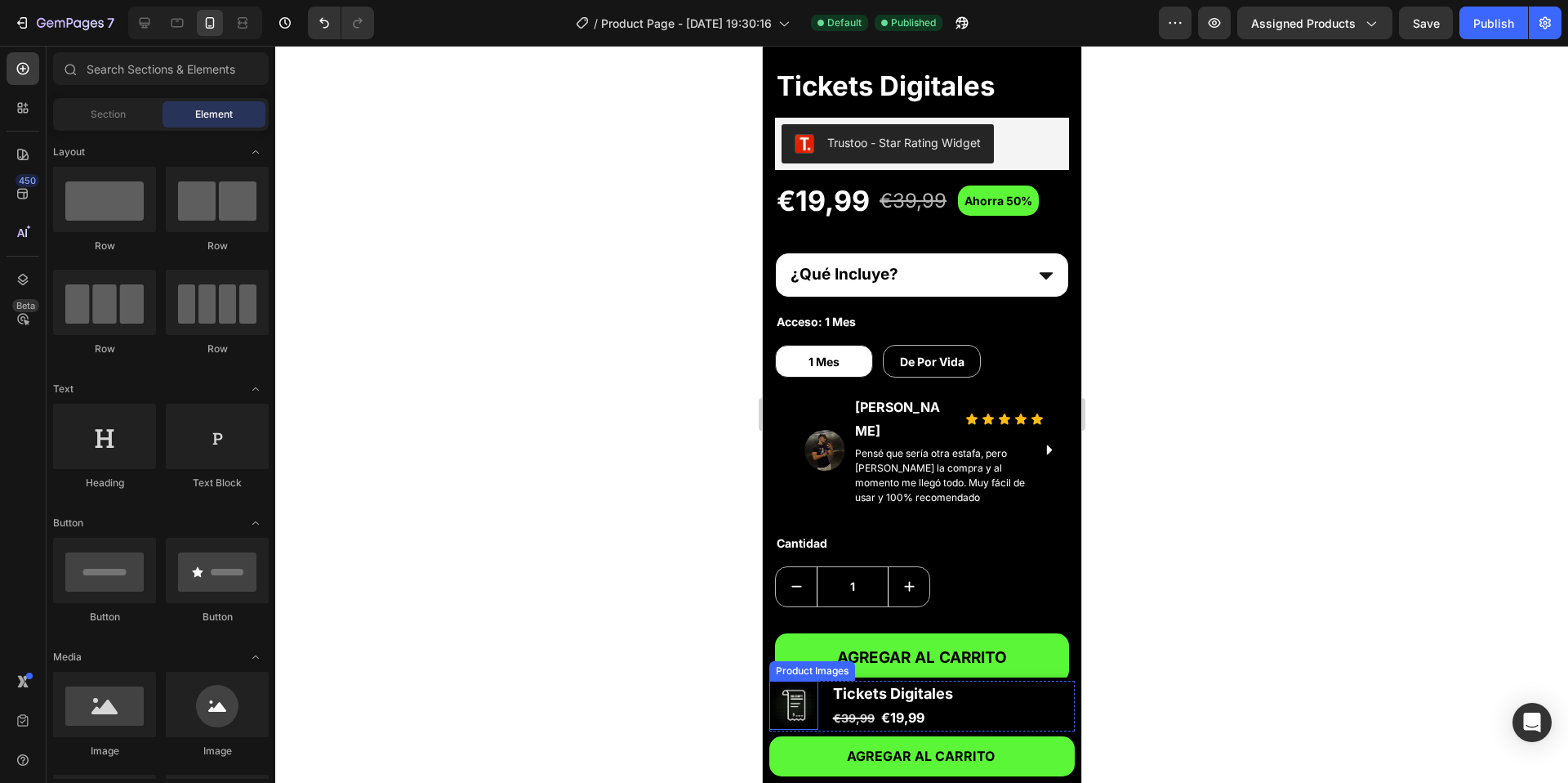
click at [786, 717] on img at bounding box center [793, 706] width 49 height 49
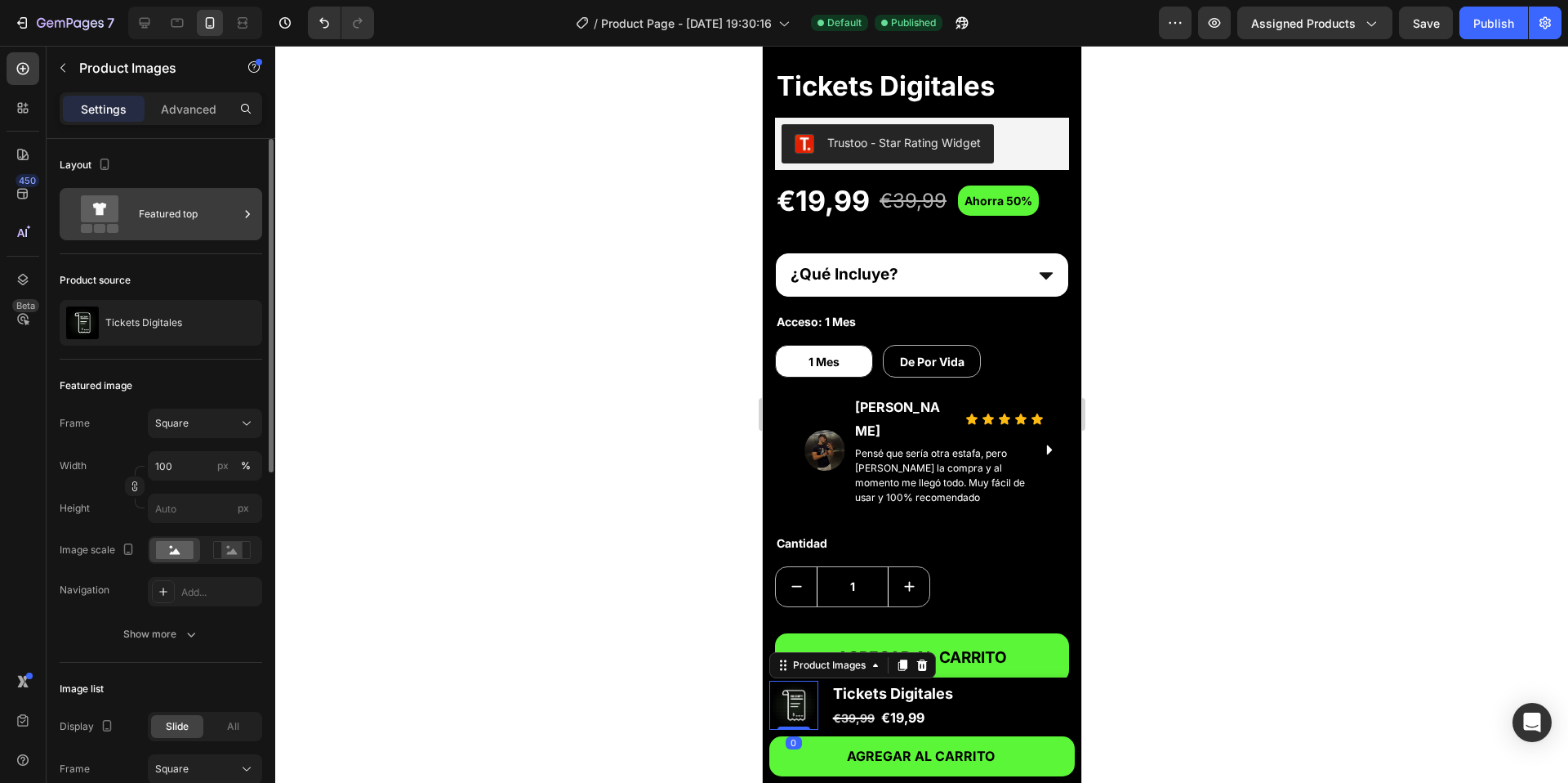
click at [205, 218] on div "Featured top" at bounding box center [189, 214] width 100 height 37
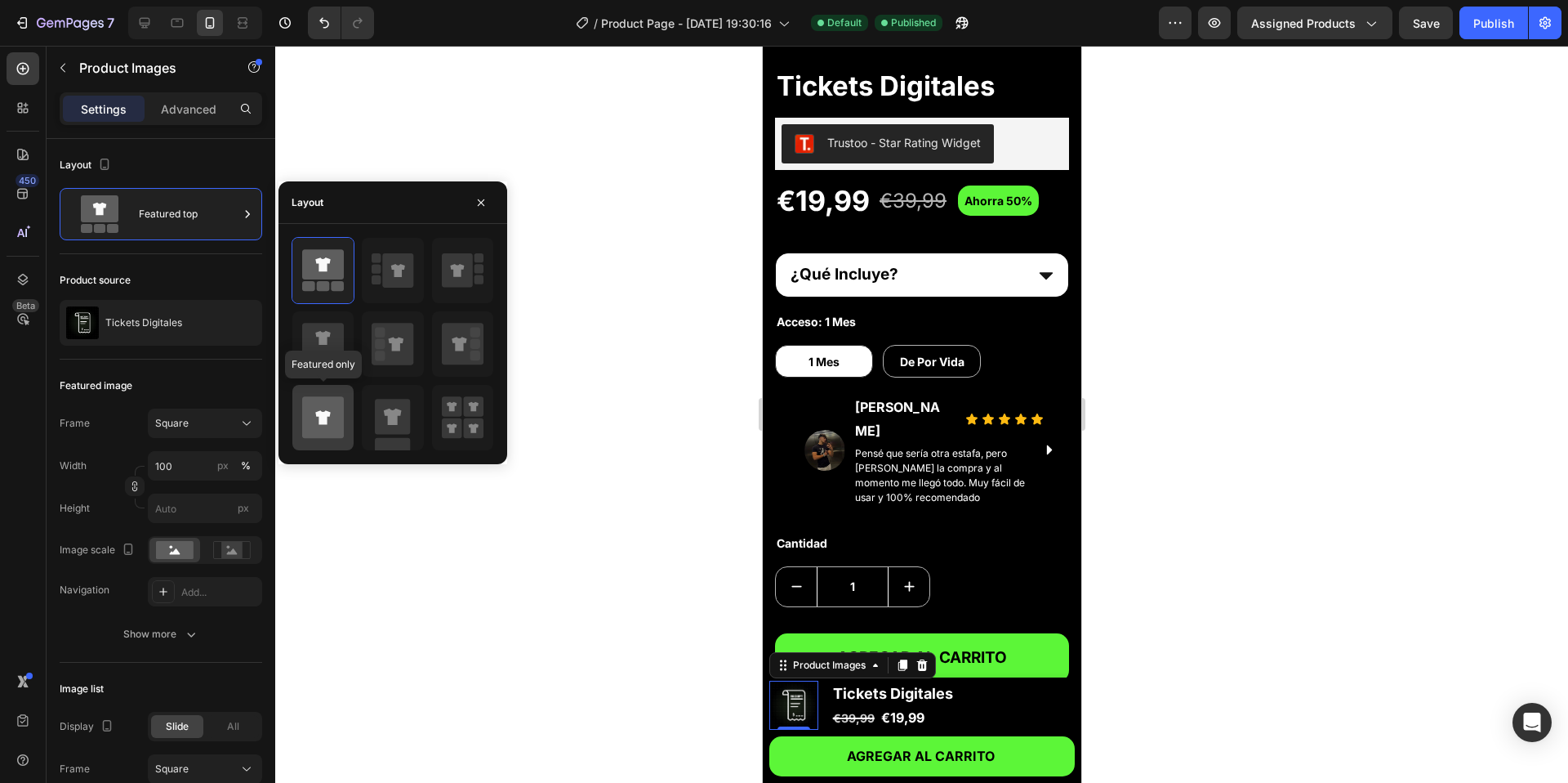
click at [329, 417] on icon at bounding box center [323, 417] width 42 height 42
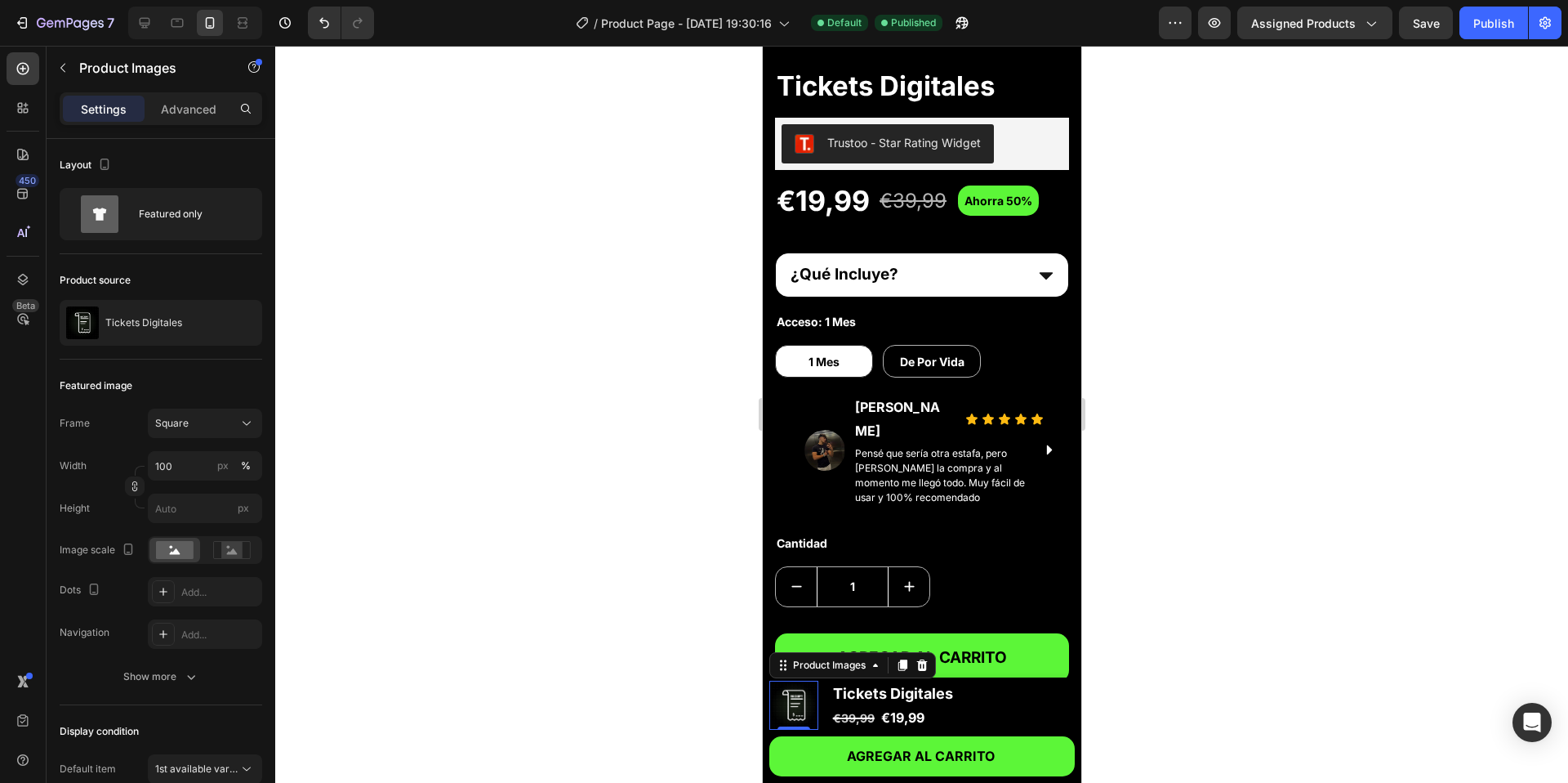
click at [633, 402] on div at bounding box center [922, 415] width 1293 height 737
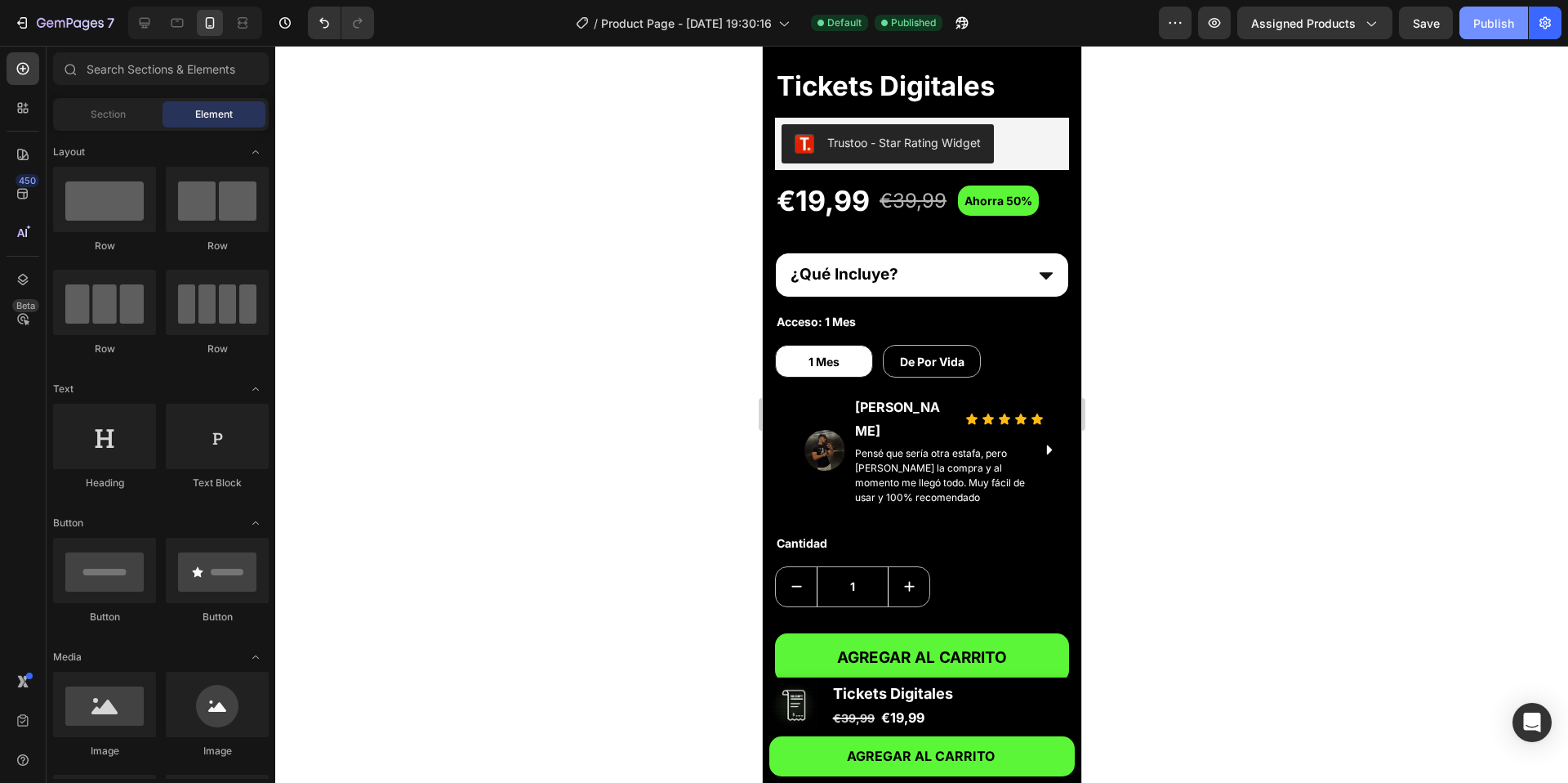
click at [1496, 18] on div "Publish" at bounding box center [1495, 24] width 41 height 18
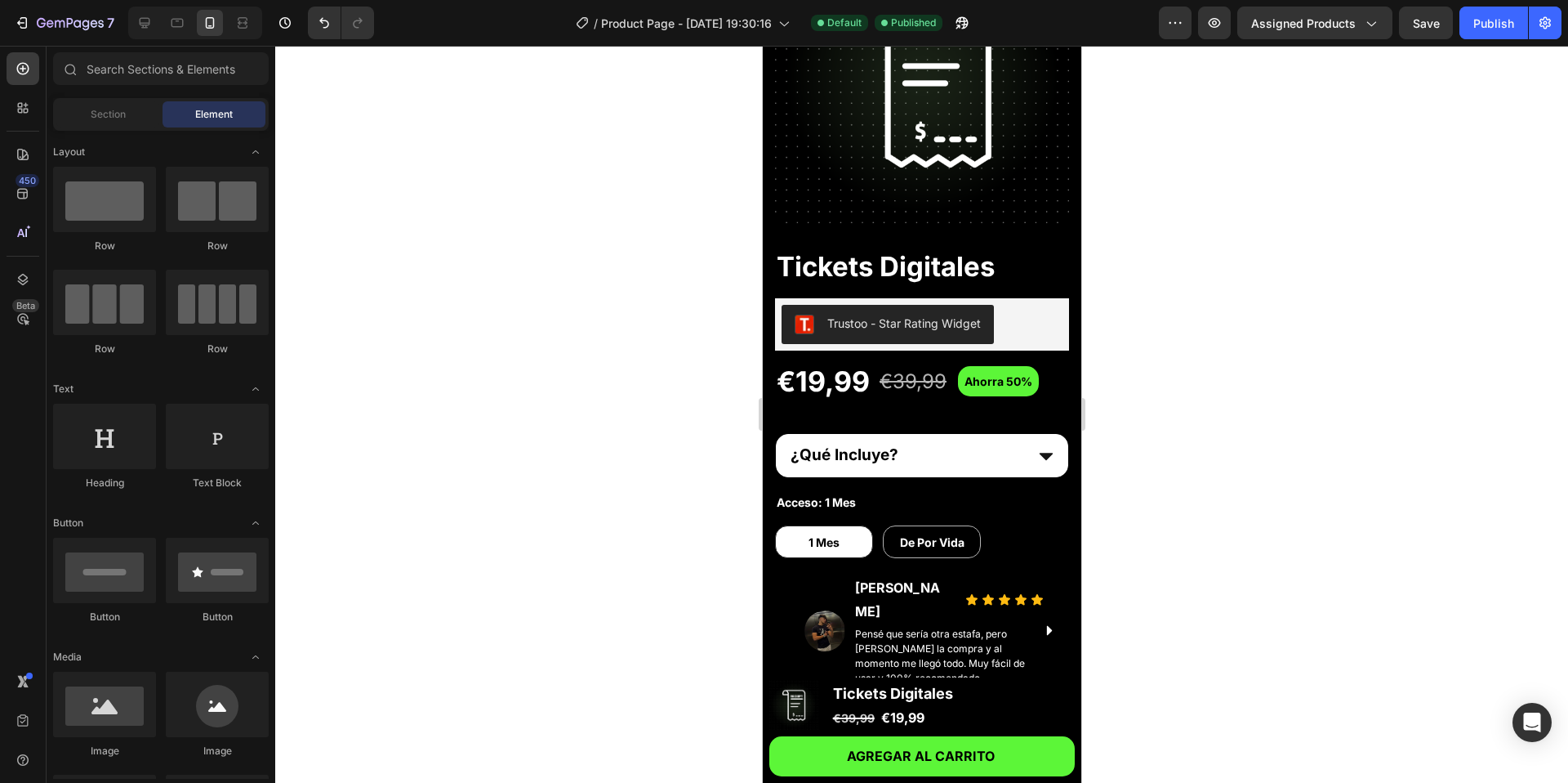
scroll to position [0, 0]
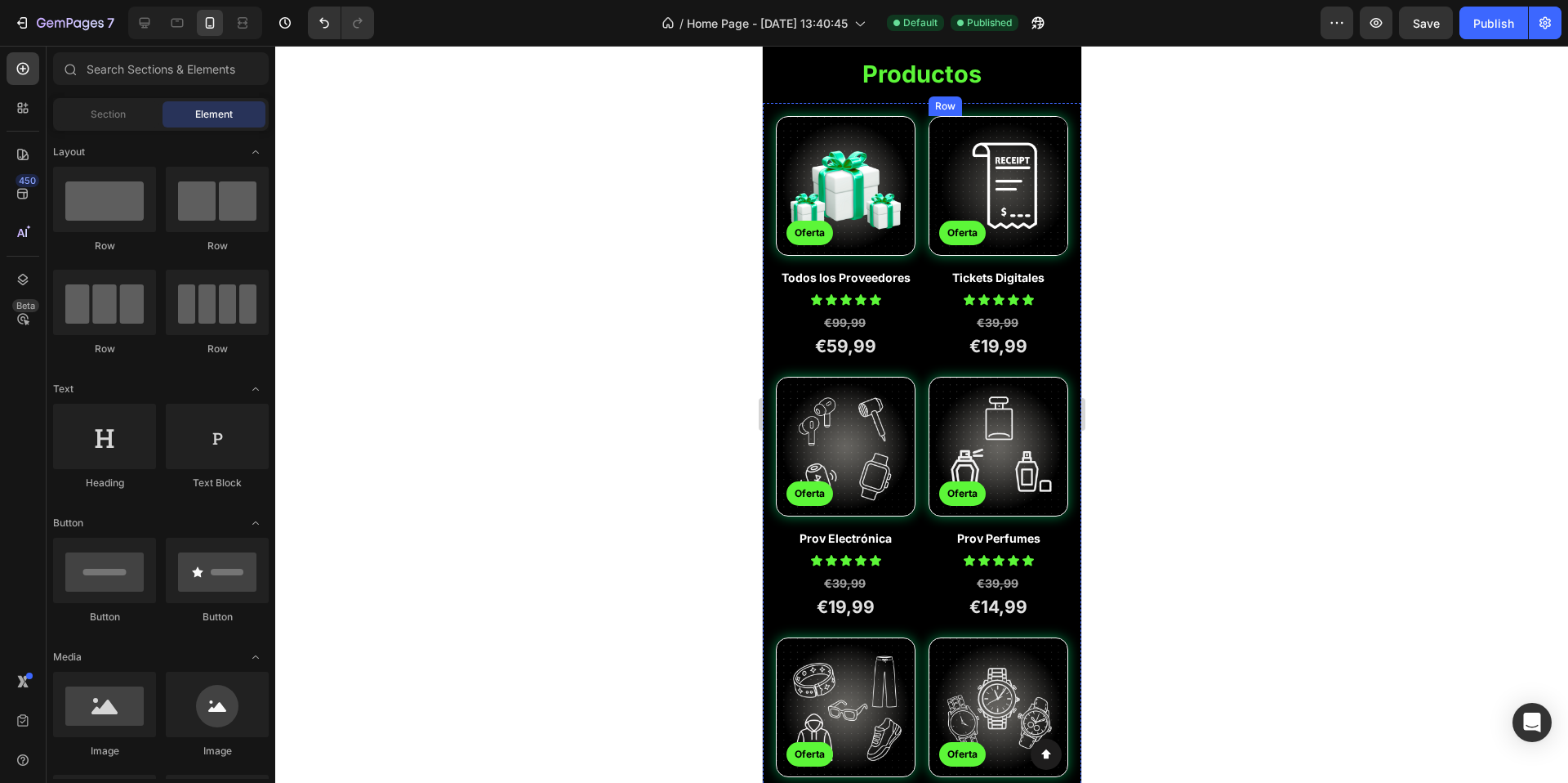
scroll to position [2651, 0]
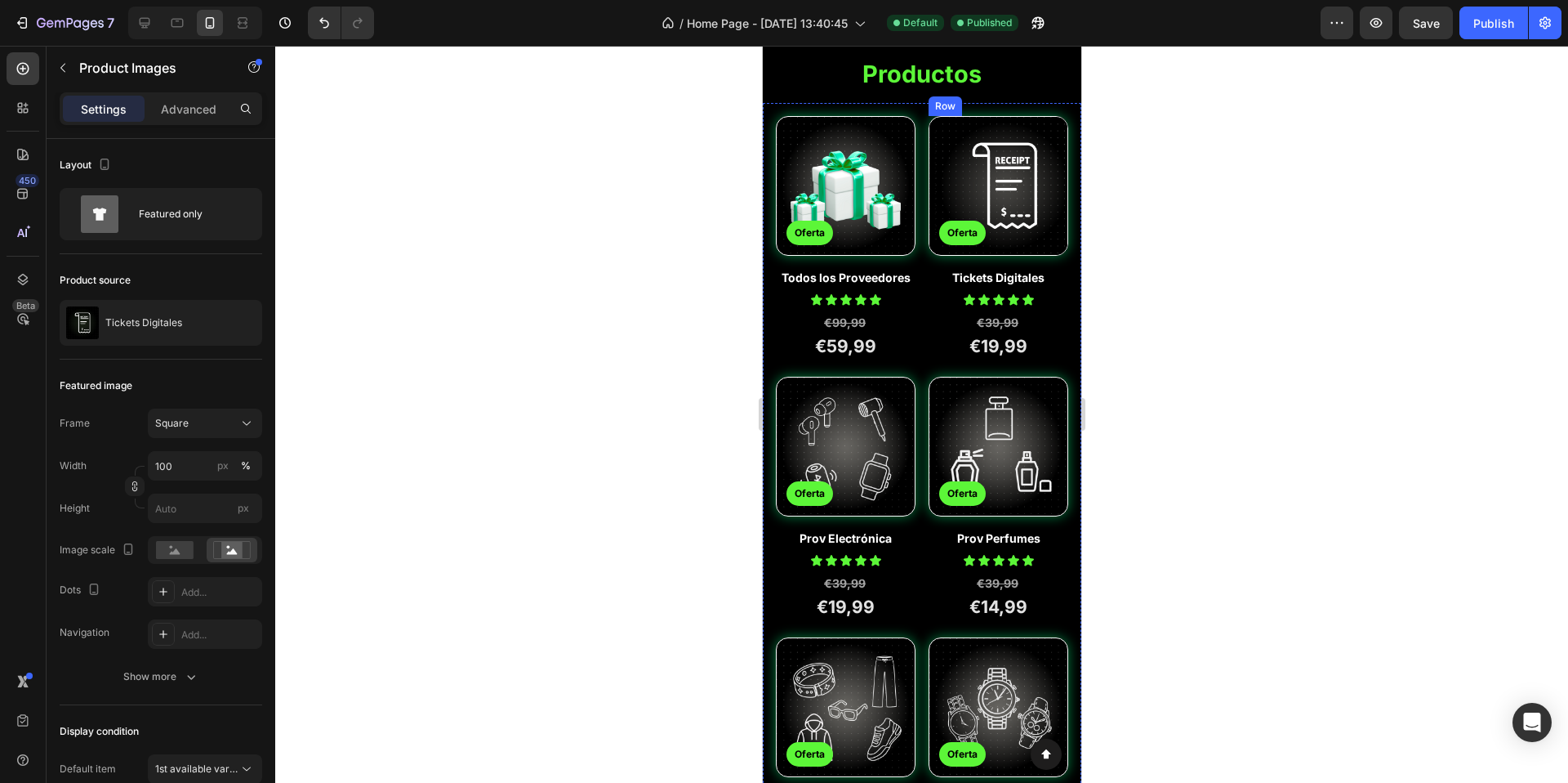
click at [1002, 172] on img at bounding box center [1004, 185] width 138 height 138
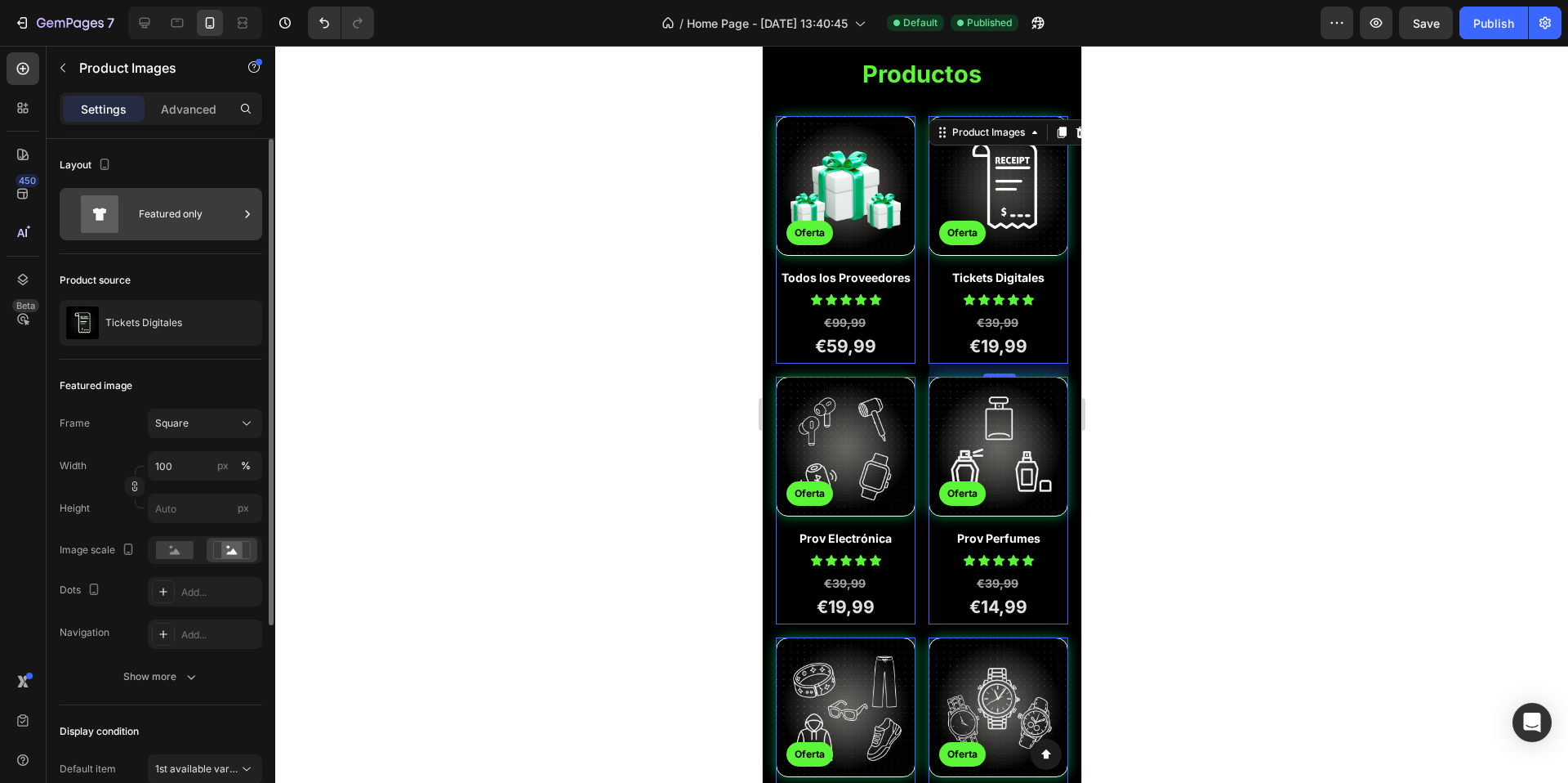
click at [232, 210] on div "Featured only" at bounding box center [189, 214] width 100 height 37
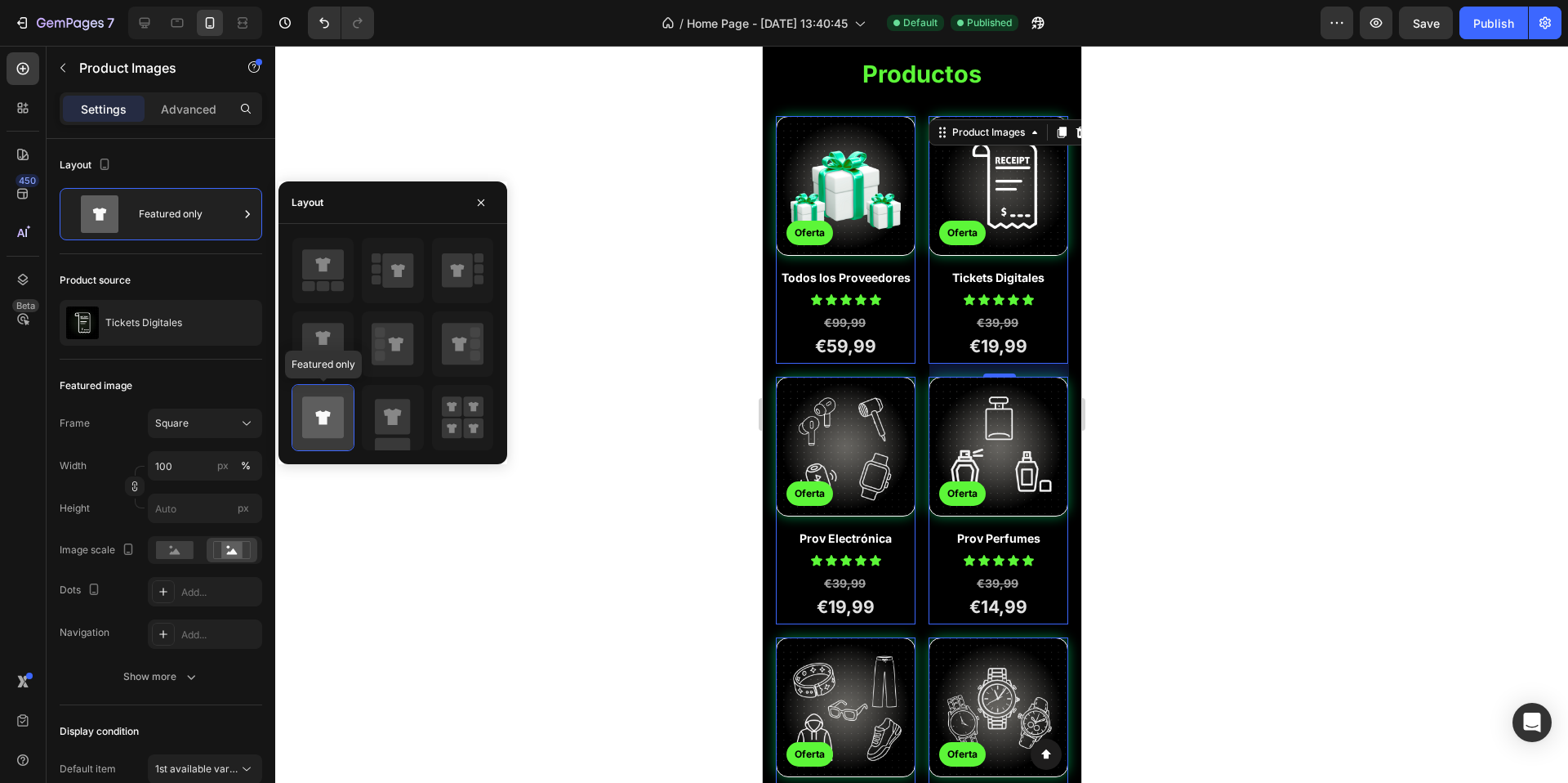
click at [337, 398] on icon at bounding box center [323, 417] width 42 height 42
click at [372, 535] on div at bounding box center [922, 415] width 1293 height 737
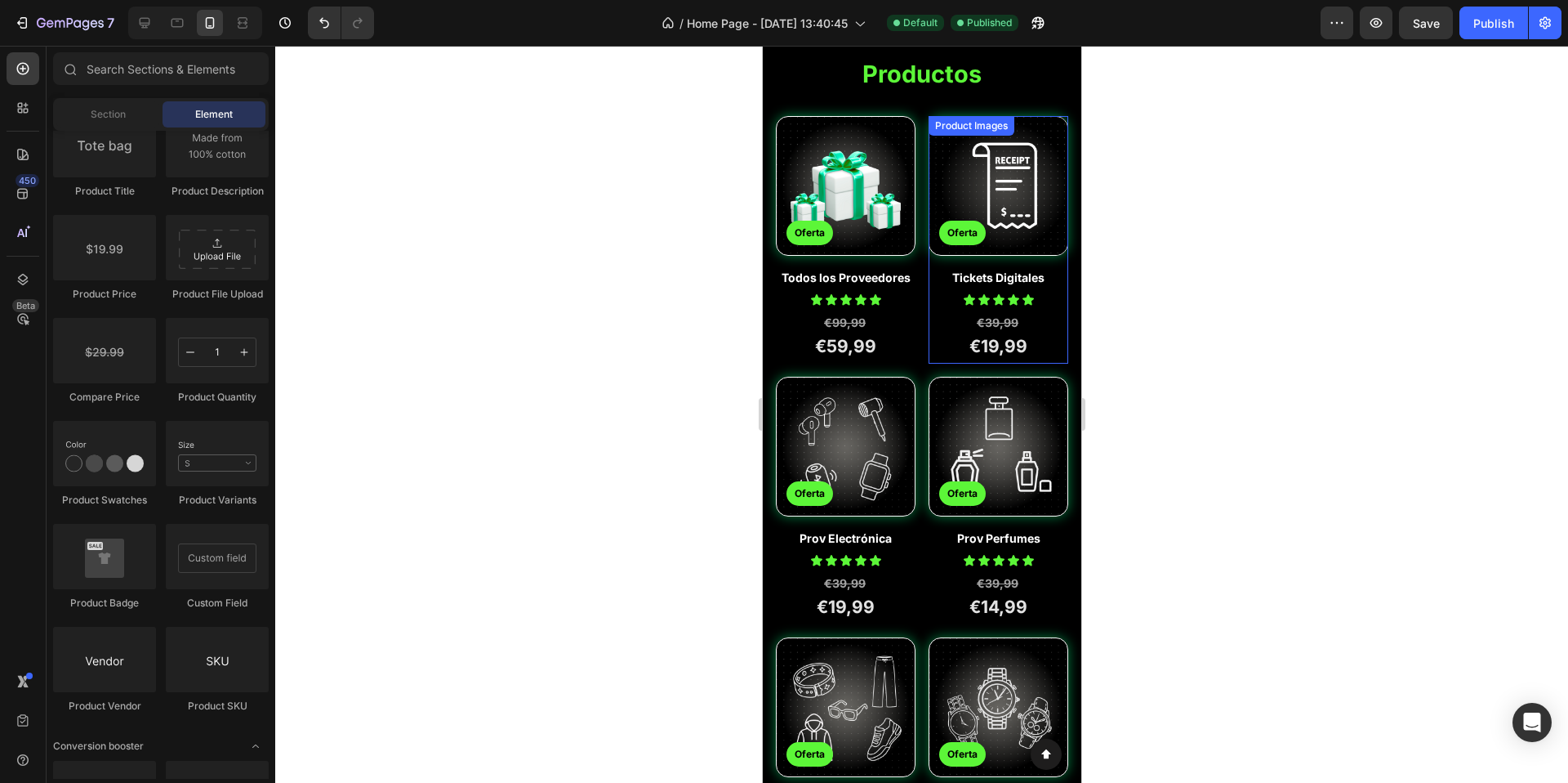
click at [1020, 181] on img at bounding box center [1004, 185] width 138 height 138
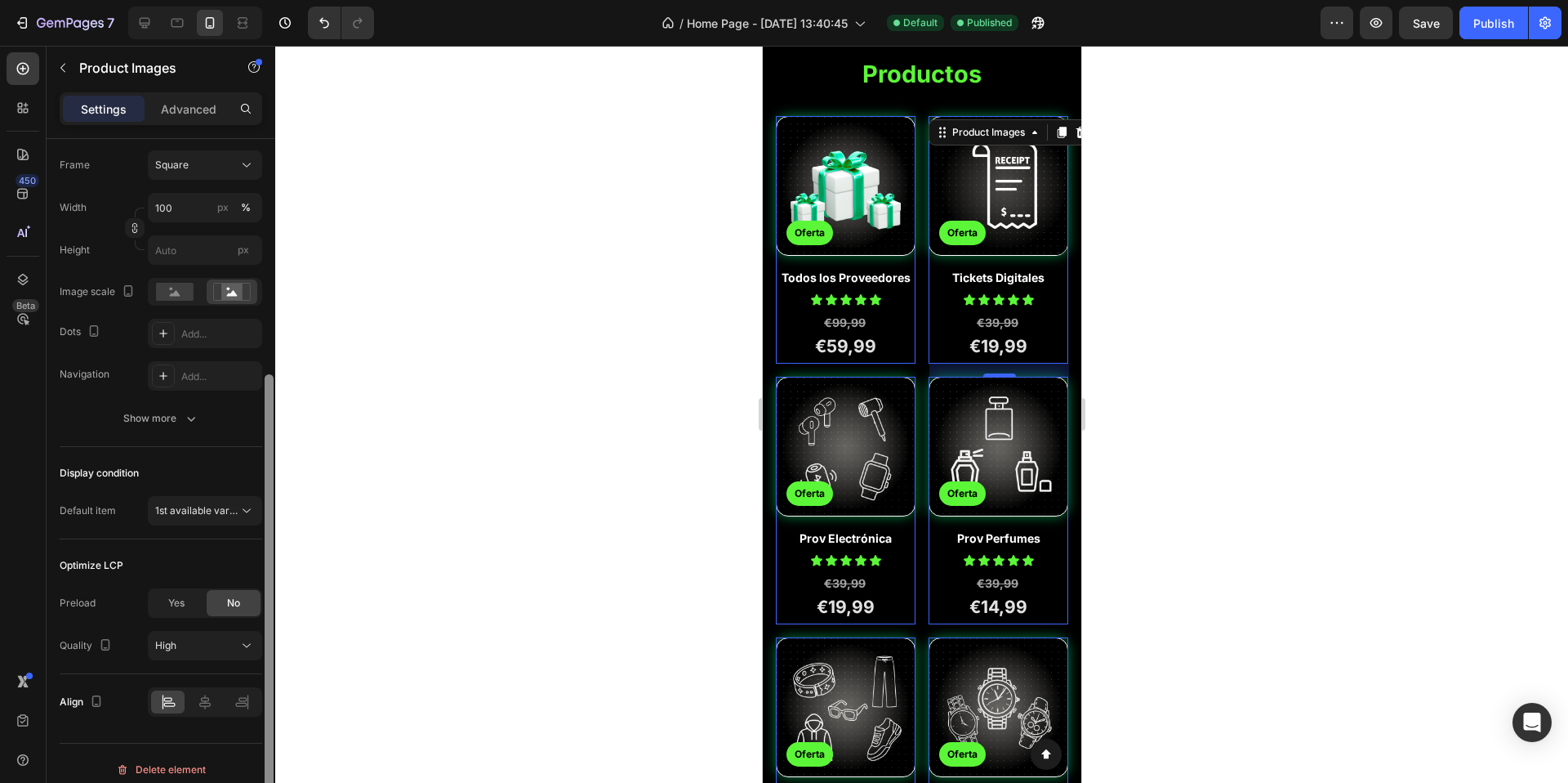
scroll to position [289, 0]
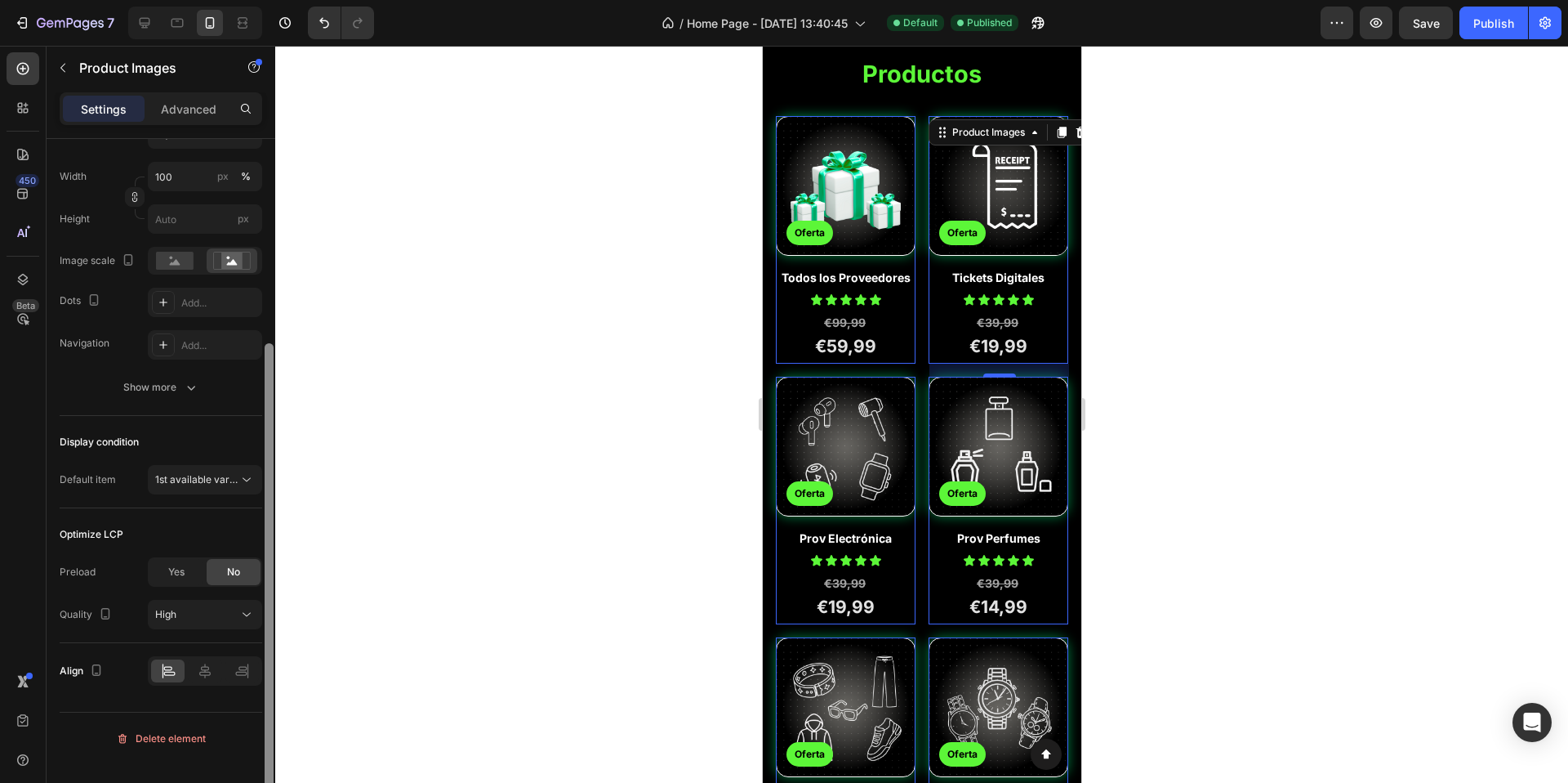
drag, startPoint x: 273, startPoint y: 263, endPoint x: 281, endPoint y: 528, distance: 265.1
click at [281, 0] on div "7 Version history / Home Page - [DATE] 13:40:45 Default Published Preview Save …" at bounding box center [784, 0] width 1568 height 0
click at [214, 485] on span "1st available variant" at bounding box center [200, 479] width 91 height 13
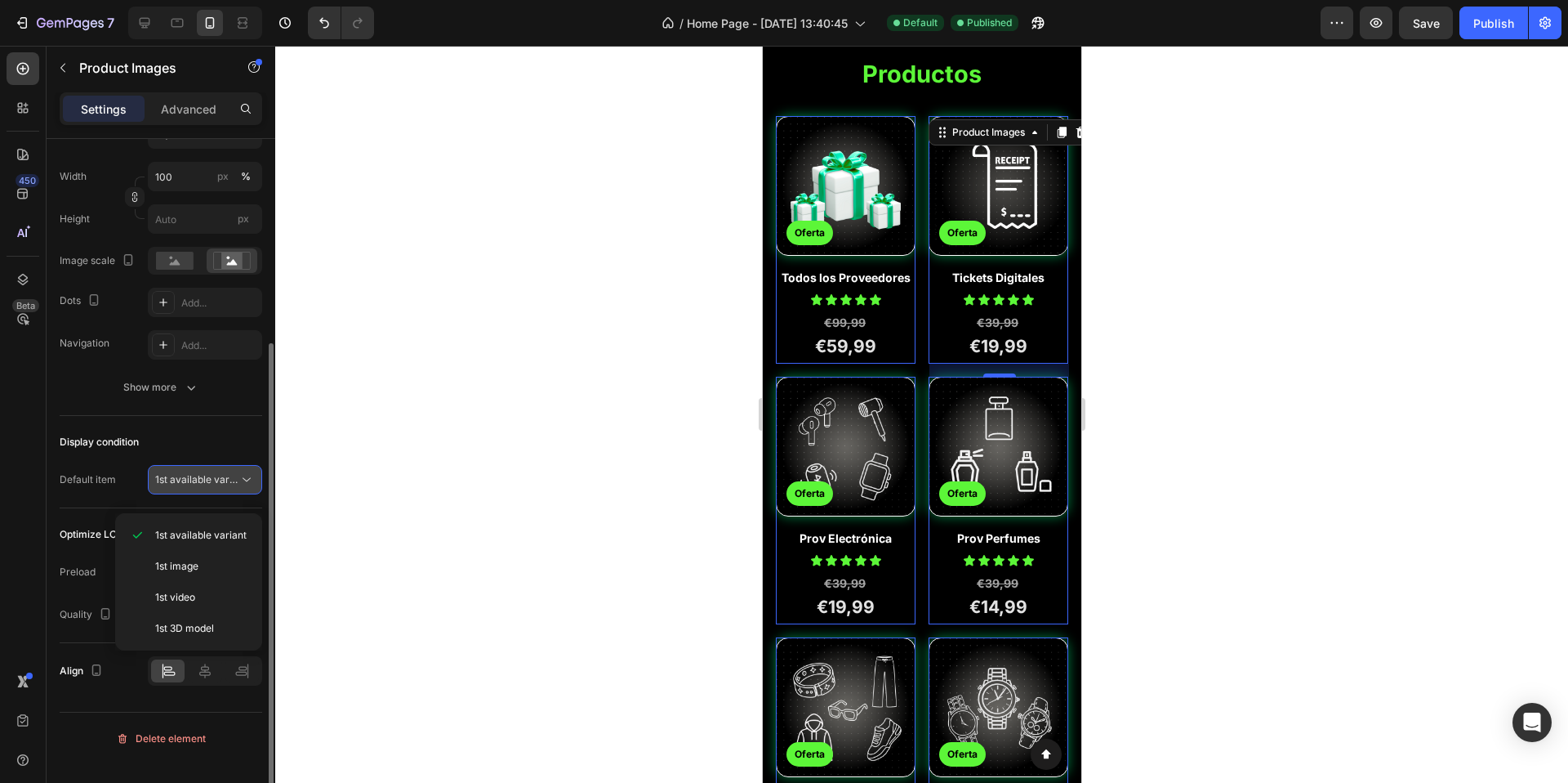
click at [214, 485] on span "1st available variant" at bounding box center [200, 479] width 91 height 13
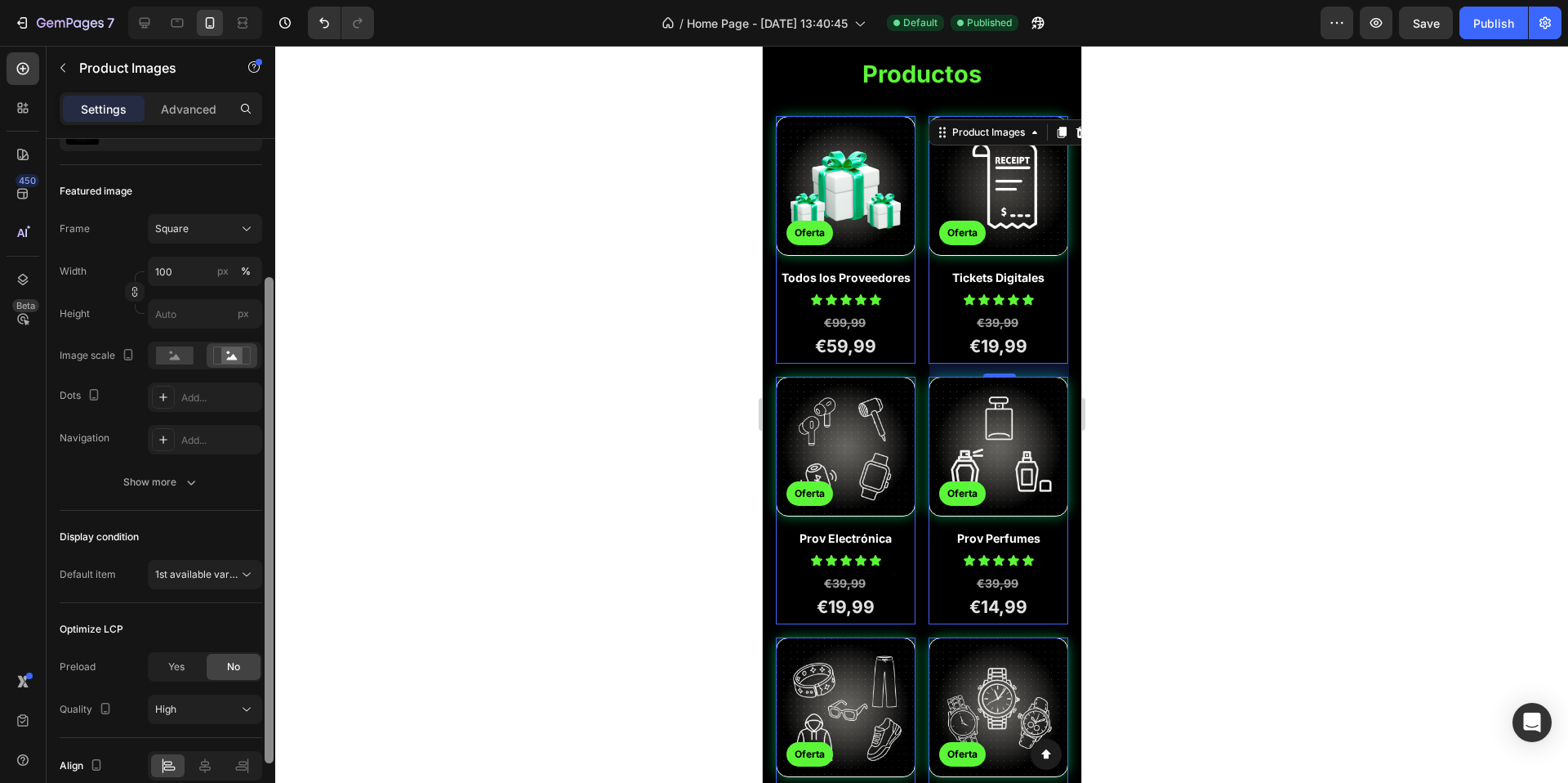
drag, startPoint x: 264, startPoint y: 505, endPoint x: 290, endPoint y: 437, distance: 72.8
click at [290, 0] on div "7 Version history / Home Page - [DATE] 13:40:45 Default Published Preview Save …" at bounding box center [784, 0] width 1568 height 0
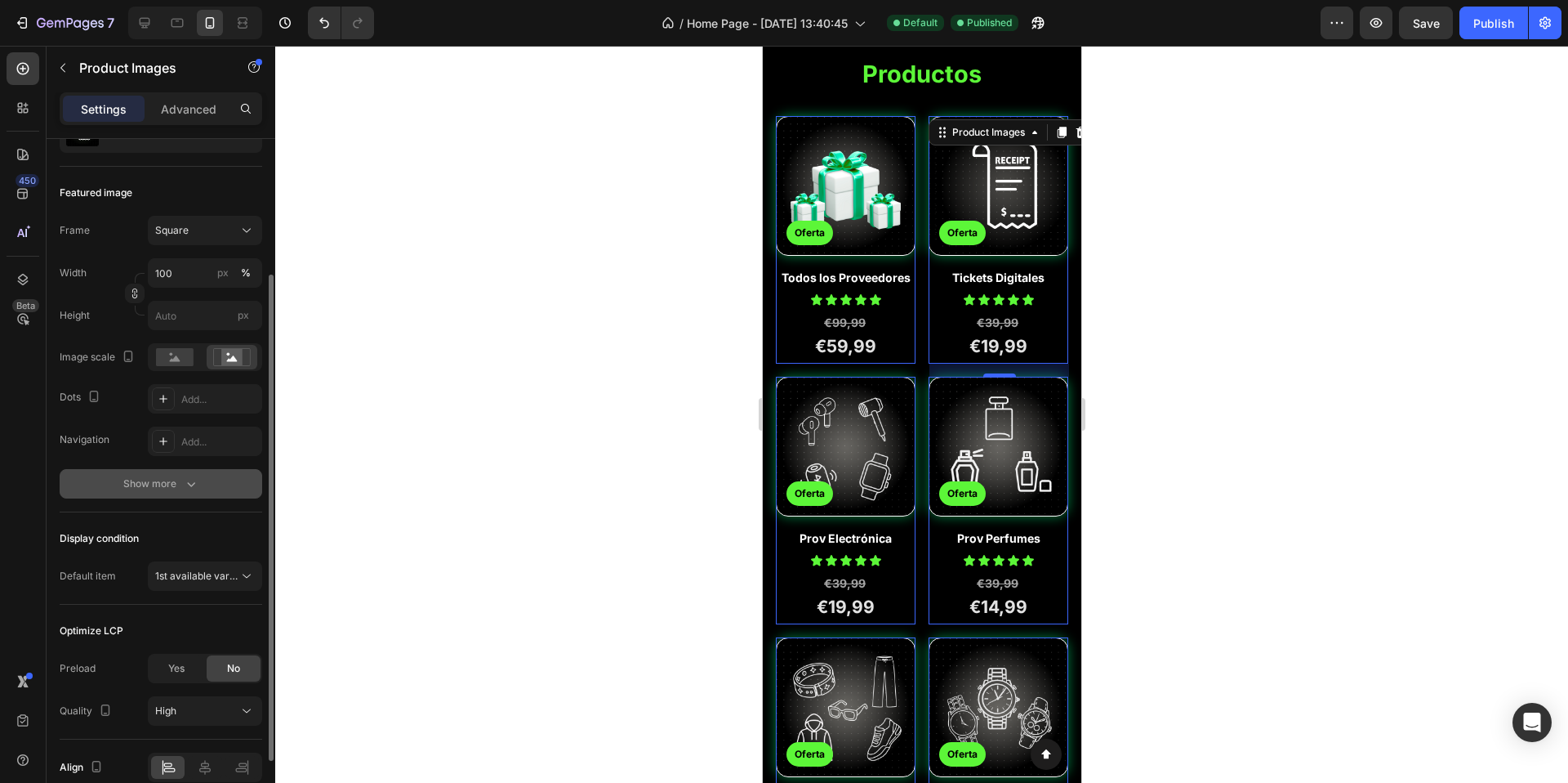
click at [171, 492] on div "Show more" at bounding box center [162, 483] width 76 height 17
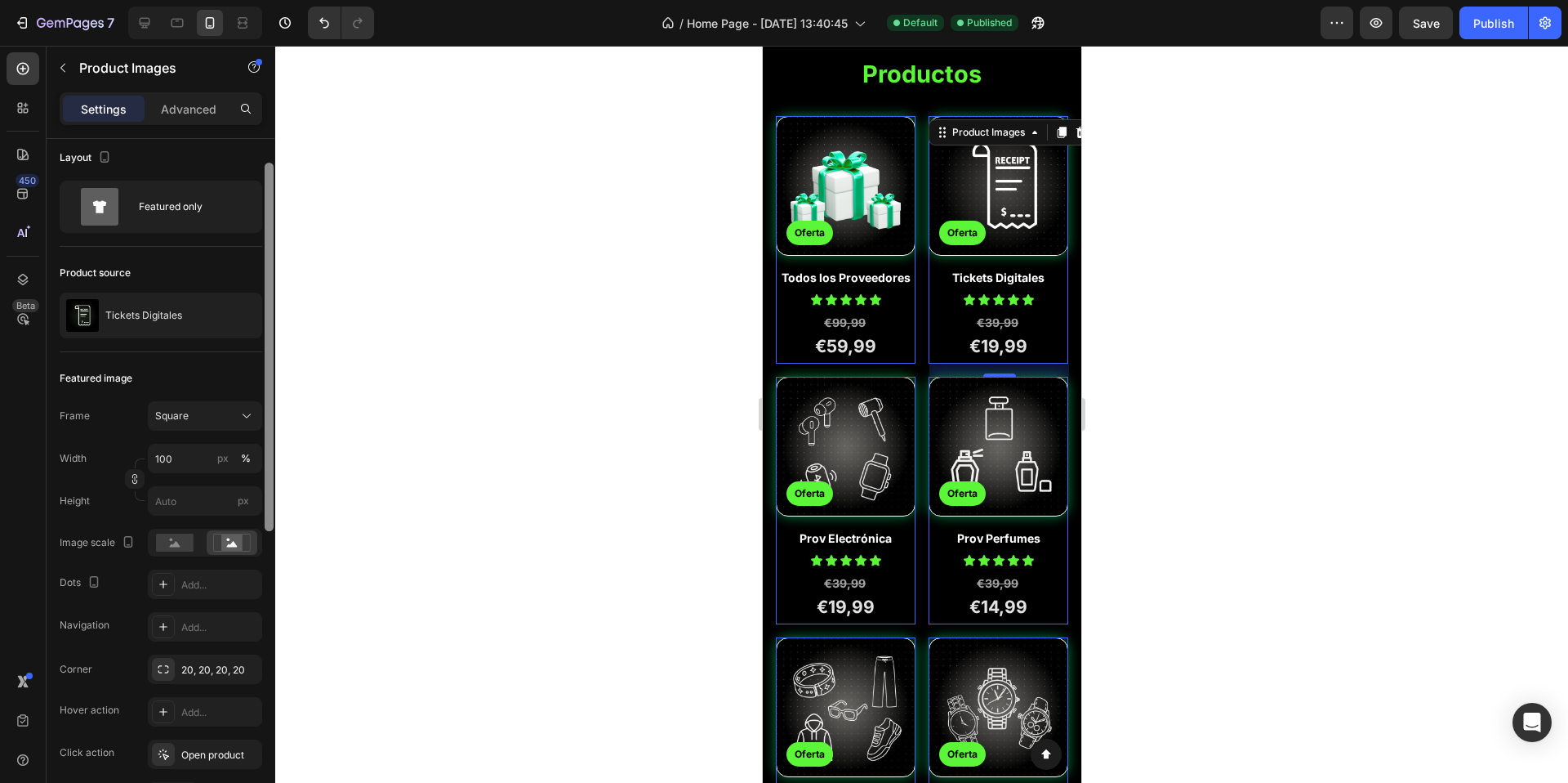
scroll to position [0, 0]
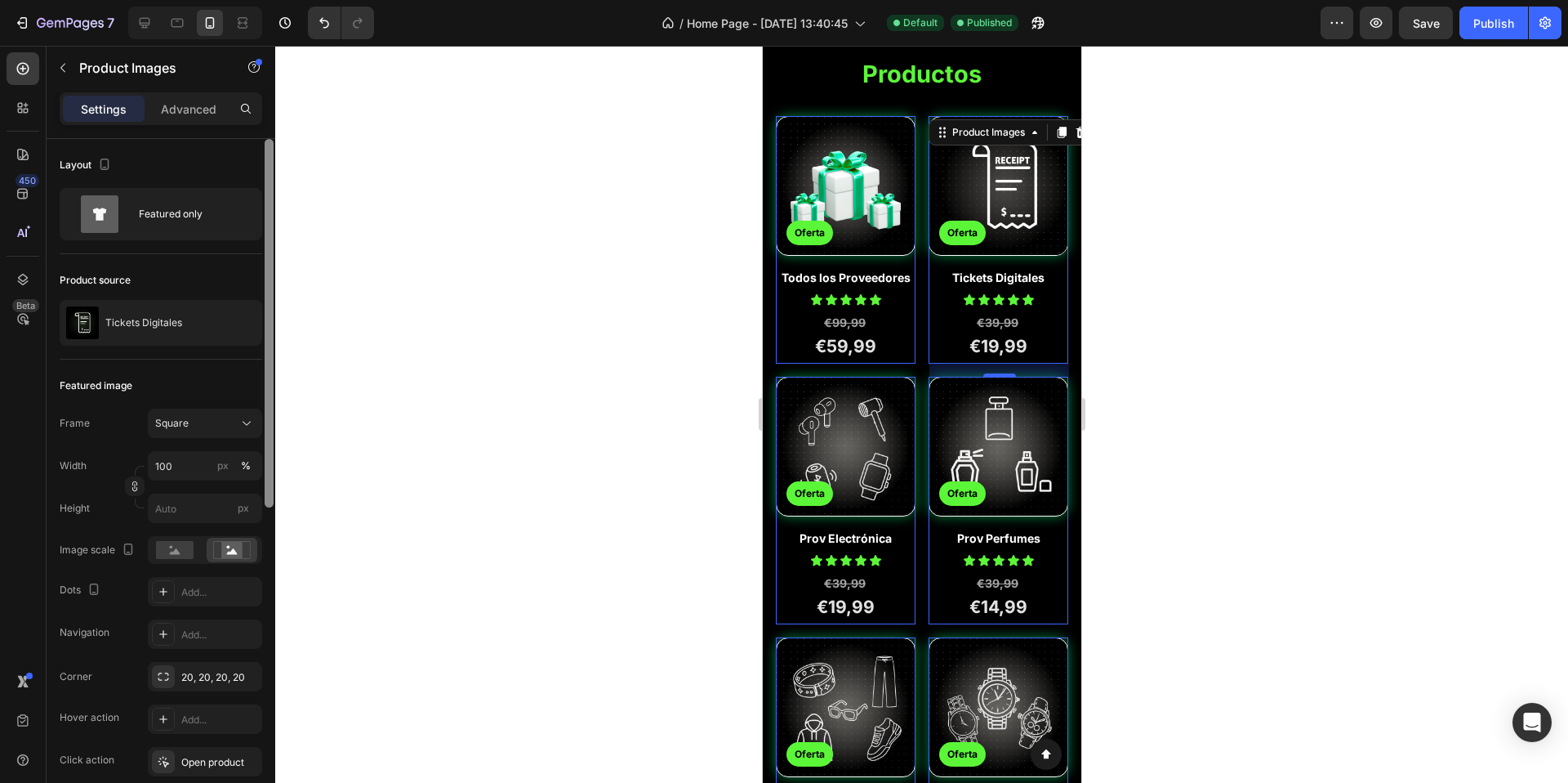
drag, startPoint x: 270, startPoint y: 443, endPoint x: 278, endPoint y: 287, distance: 156.2
click at [274, 286] on div at bounding box center [269, 484] width 13 height 691
click at [309, 295] on div at bounding box center [922, 415] width 1293 height 737
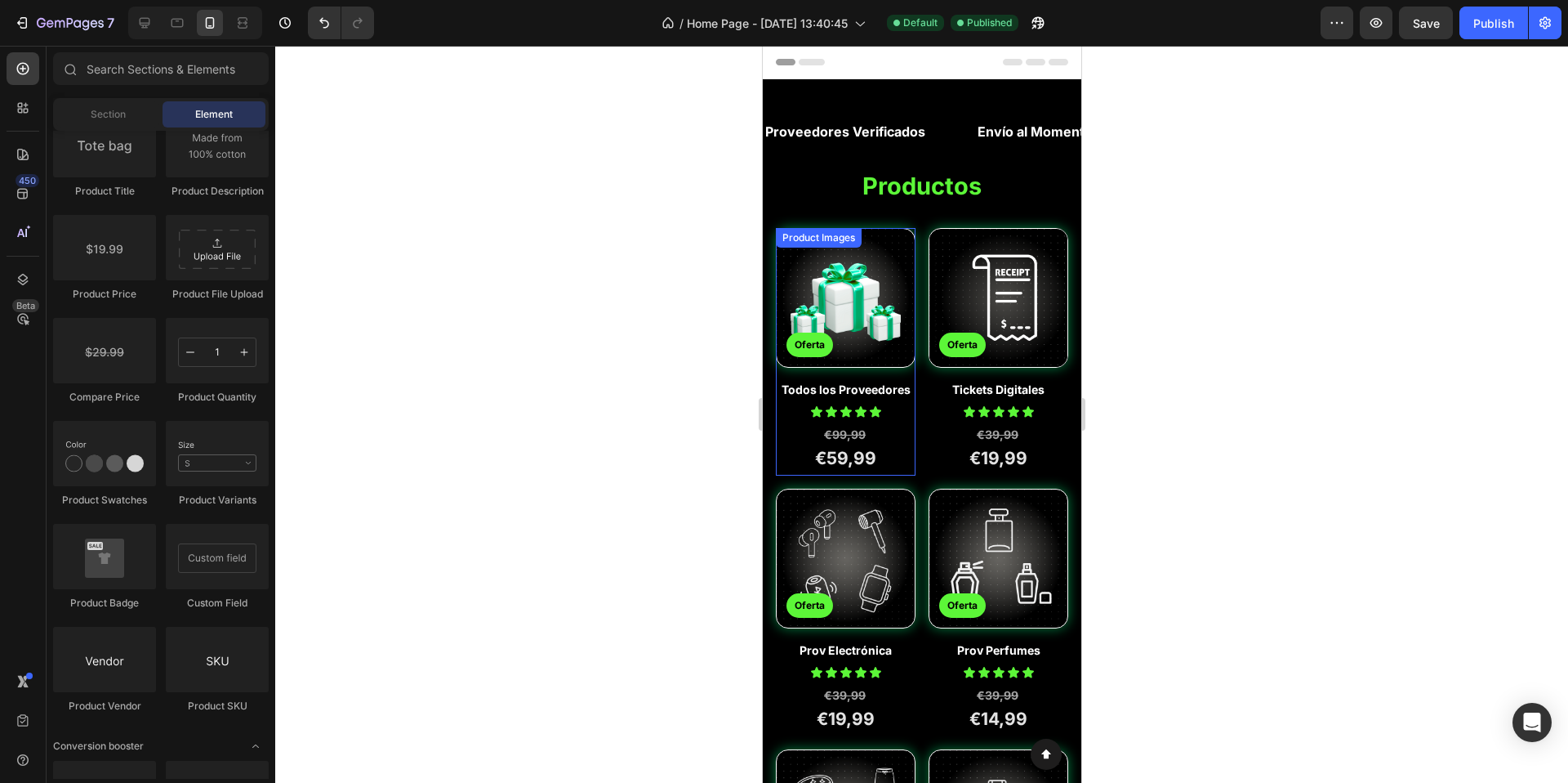
click at [832, 297] on img at bounding box center [844, 298] width 138 height 138
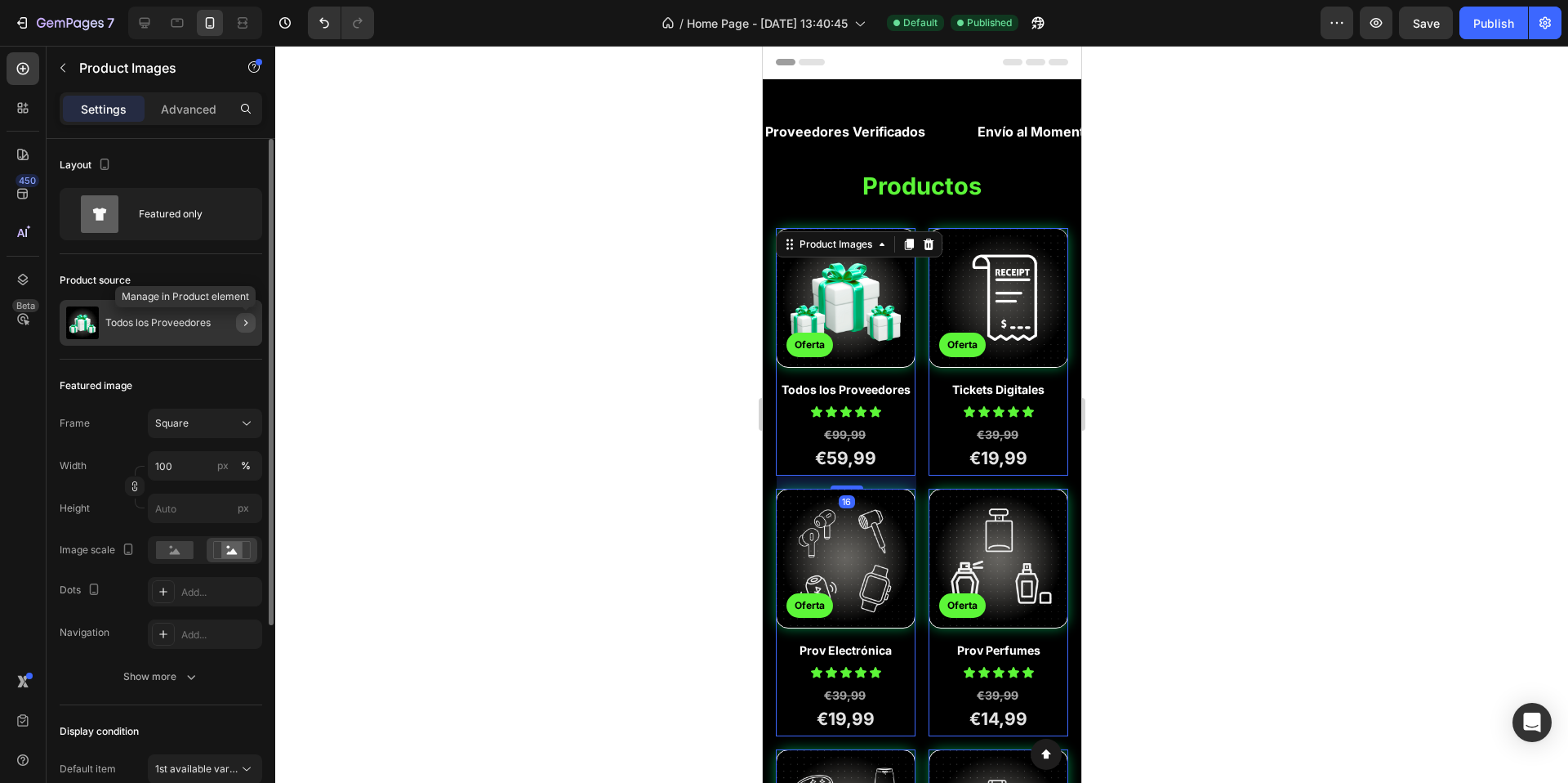
click at [238, 331] on button "button" at bounding box center [246, 322] width 20 height 20
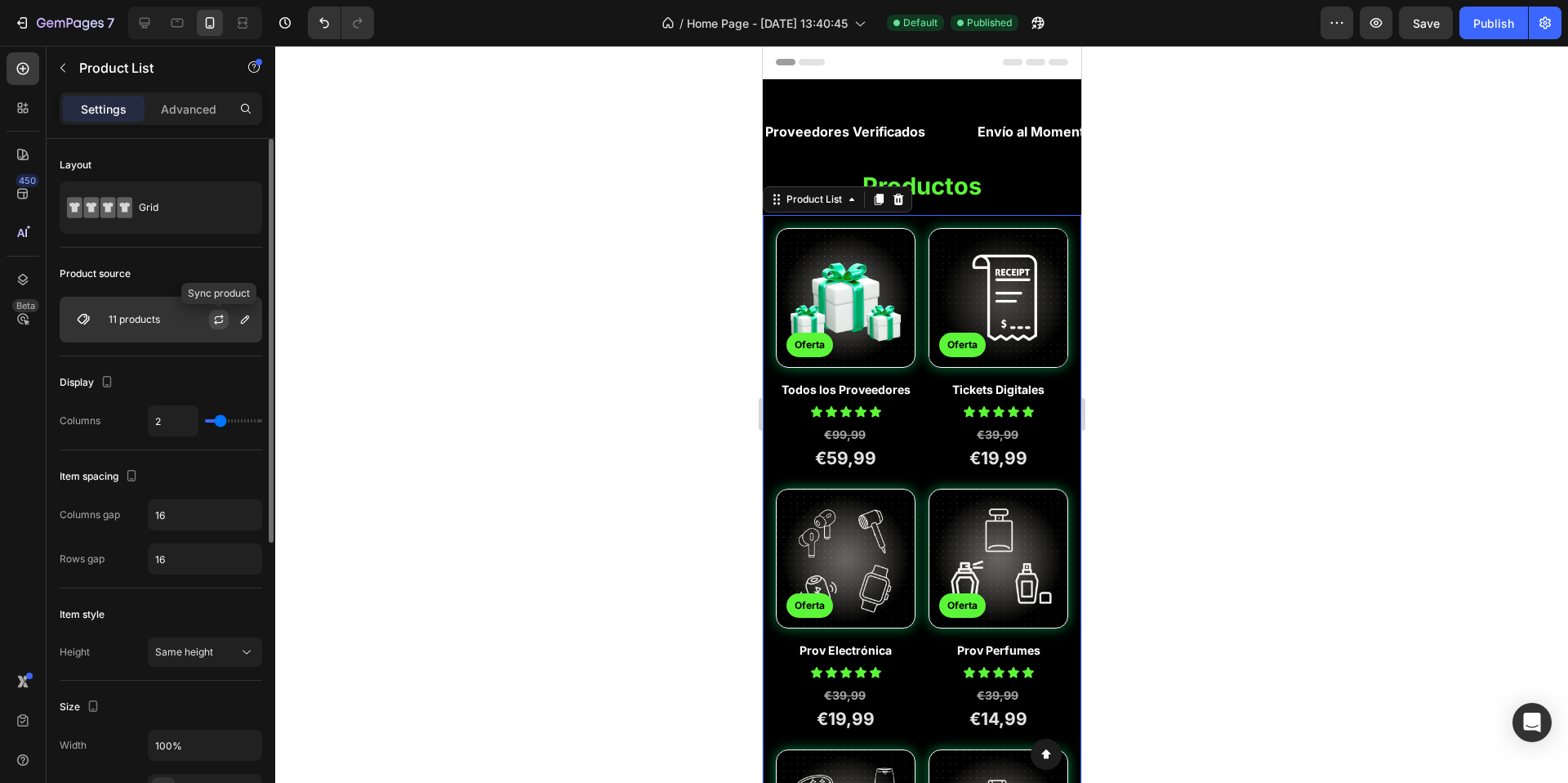
click at [214, 321] on icon "button" at bounding box center [218, 318] width 13 height 13
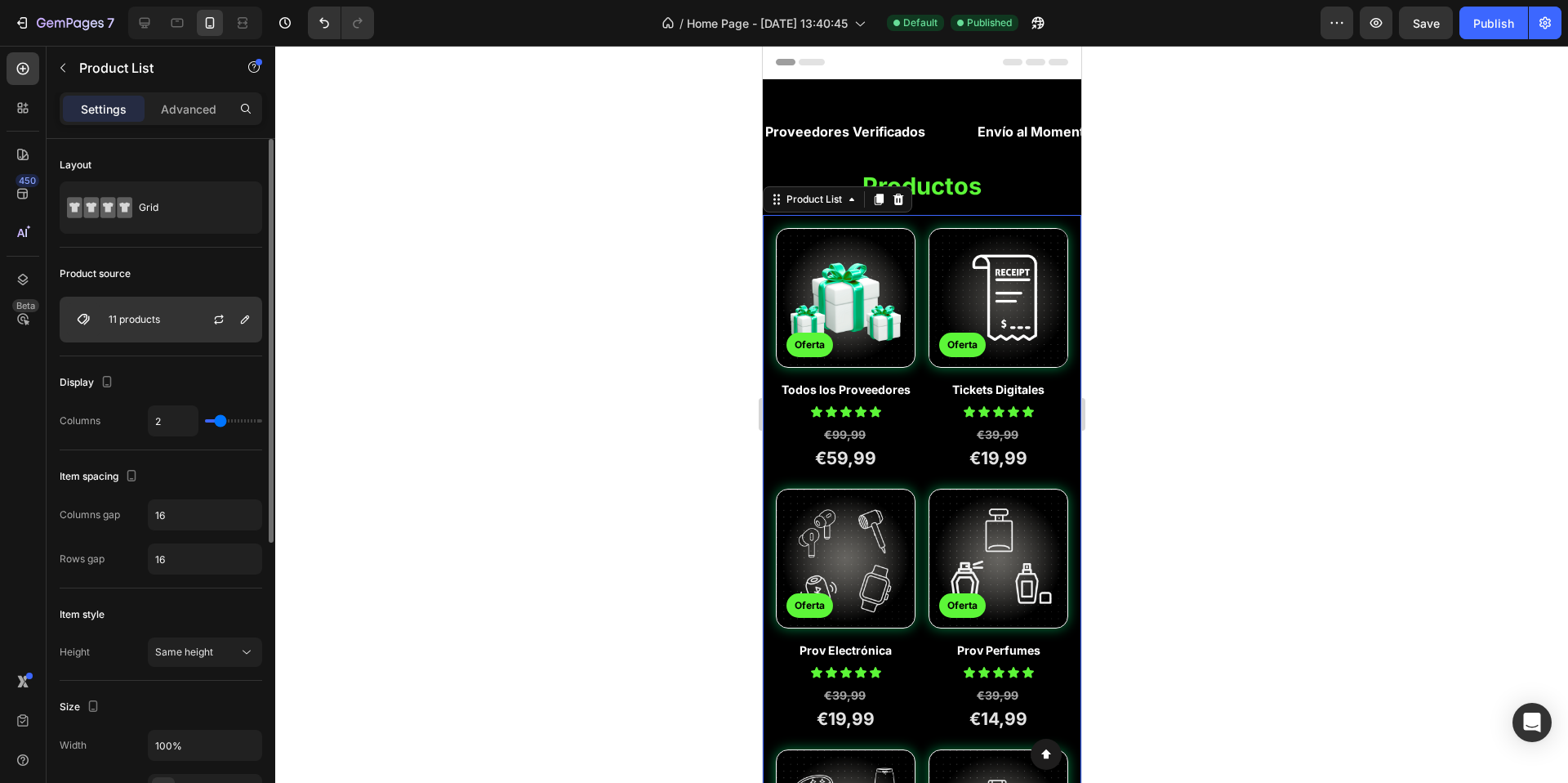
click at [125, 314] on p "11 products" at bounding box center [134, 319] width 52 height 12
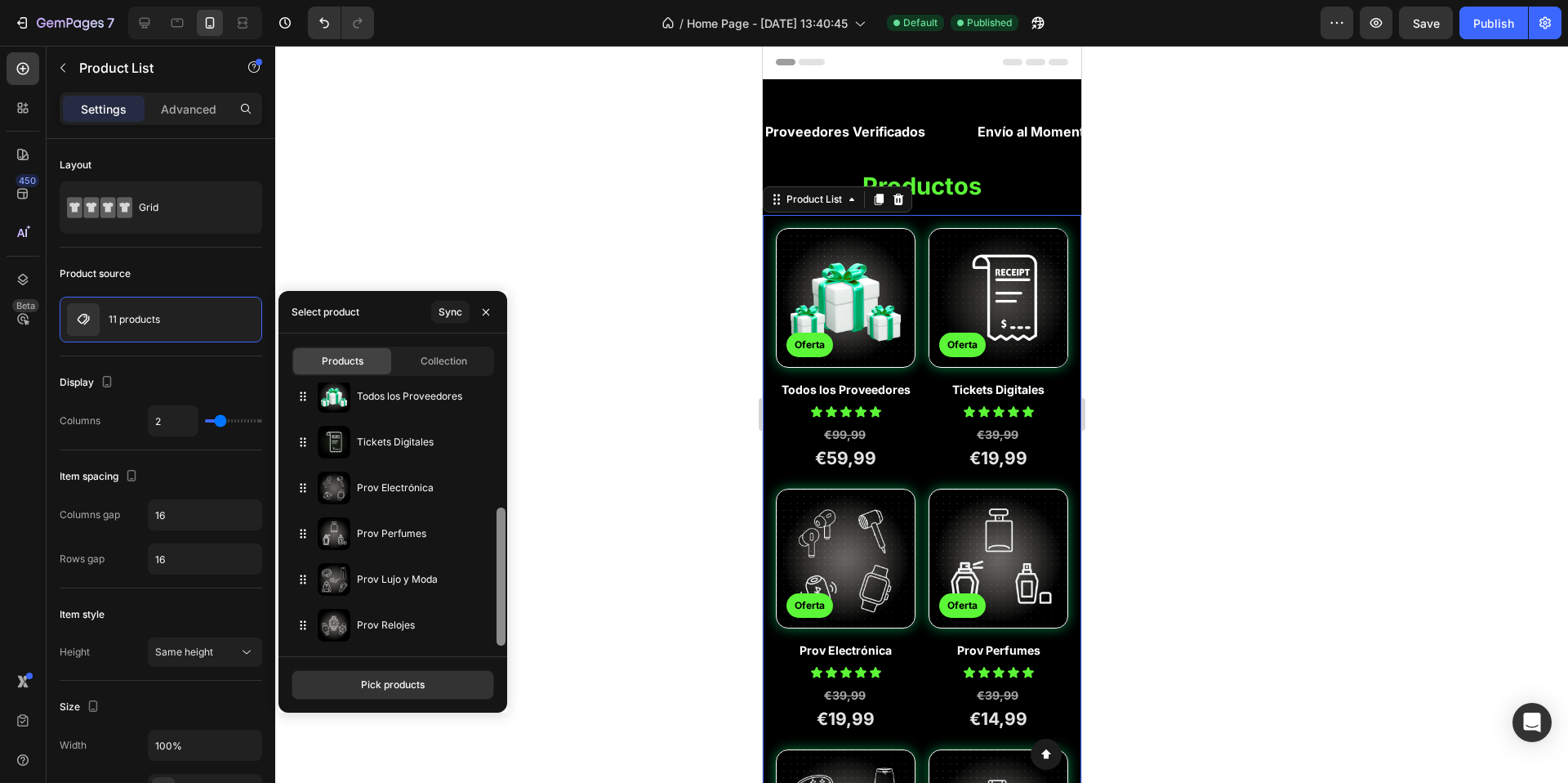
scroll to position [239, 0]
drag, startPoint x: 502, startPoint y: 432, endPoint x: 475, endPoint y: 649, distance: 218.7
click at [475, 649] on div "Products Collection Todos los Proveedores Tickets Digitales Prov Electrónica Pr…" at bounding box center [393, 494] width 229 height 322
click at [407, 685] on div "Pick products" at bounding box center [393, 684] width 64 height 15
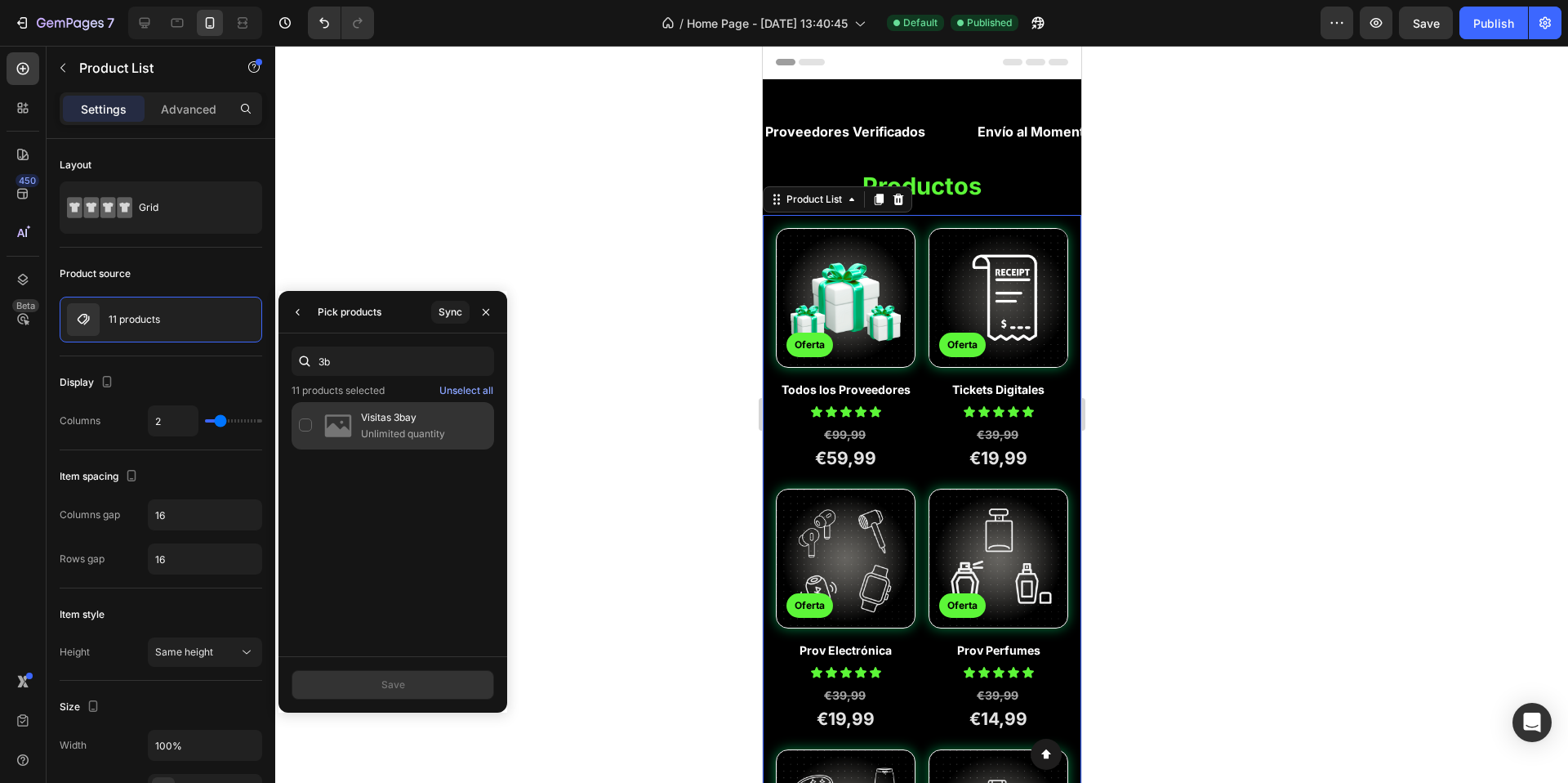
type input "3b"
click at [403, 426] on p "Visitas 3bay" at bounding box center [424, 417] width 125 height 17
click at [379, 682] on button "Save" at bounding box center [393, 685] width 203 height 29
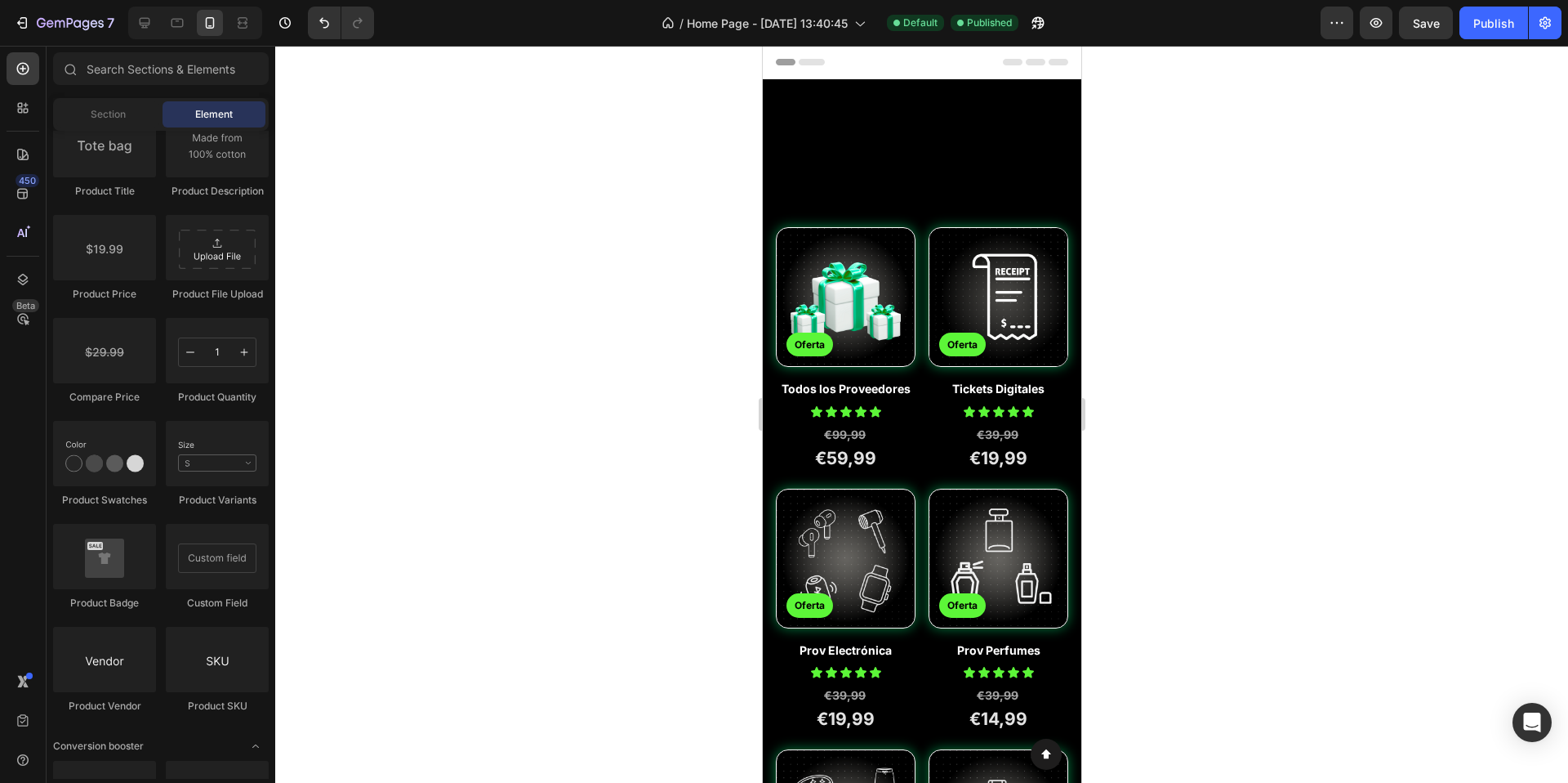
scroll to position [1331, 0]
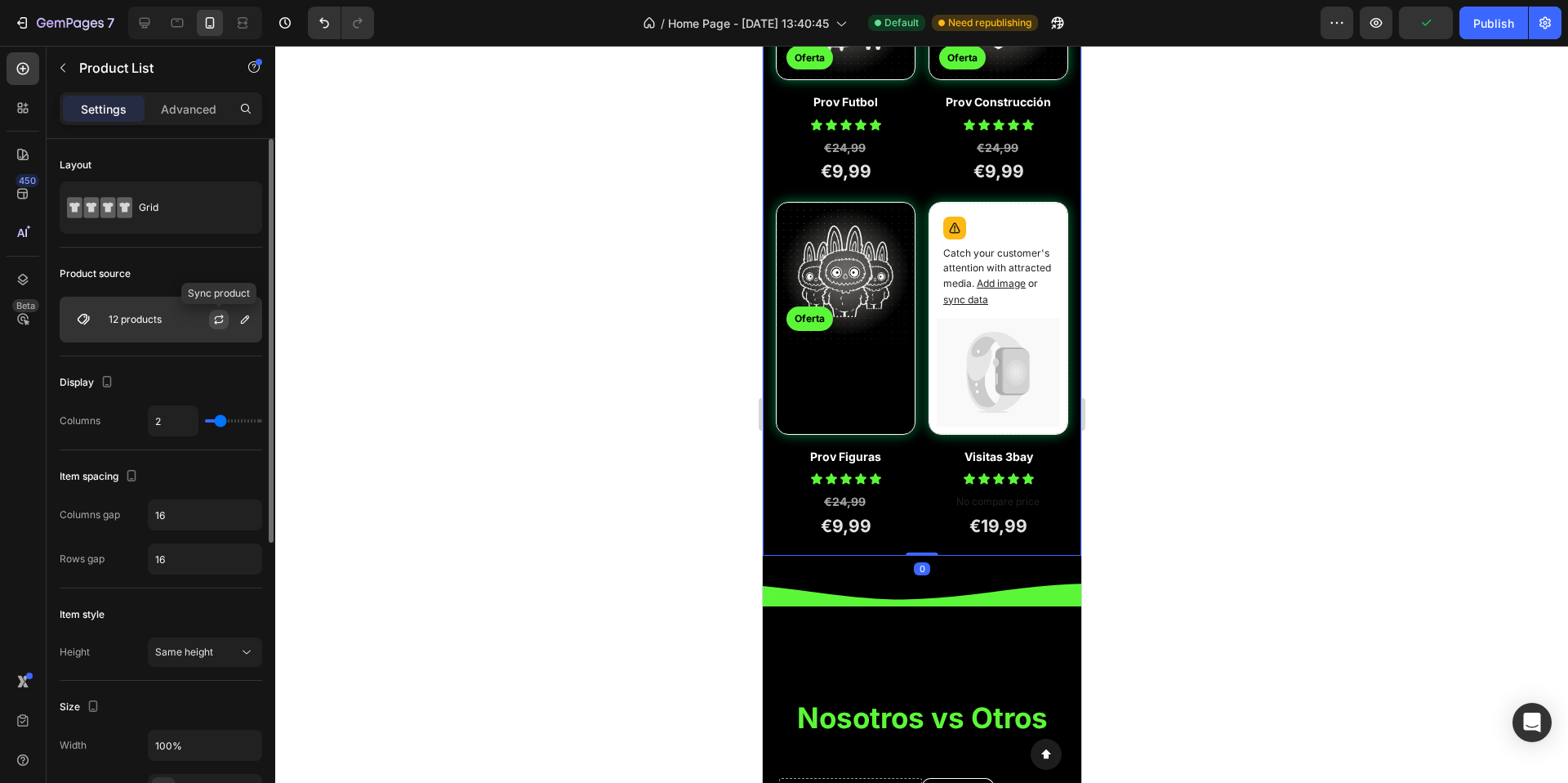
click at [221, 316] on icon "button" at bounding box center [218, 318] width 13 height 13
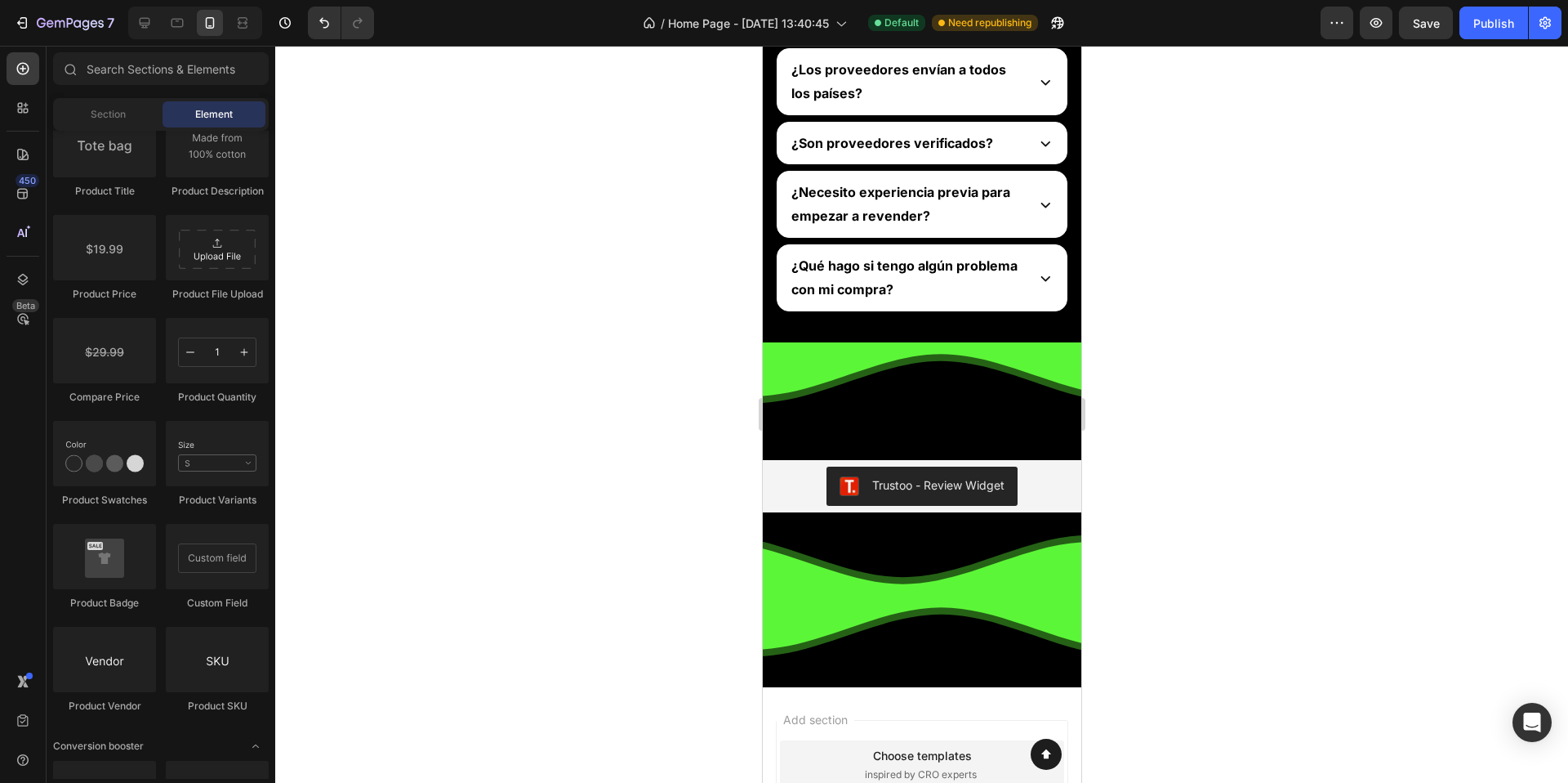
scroll to position [309, 0]
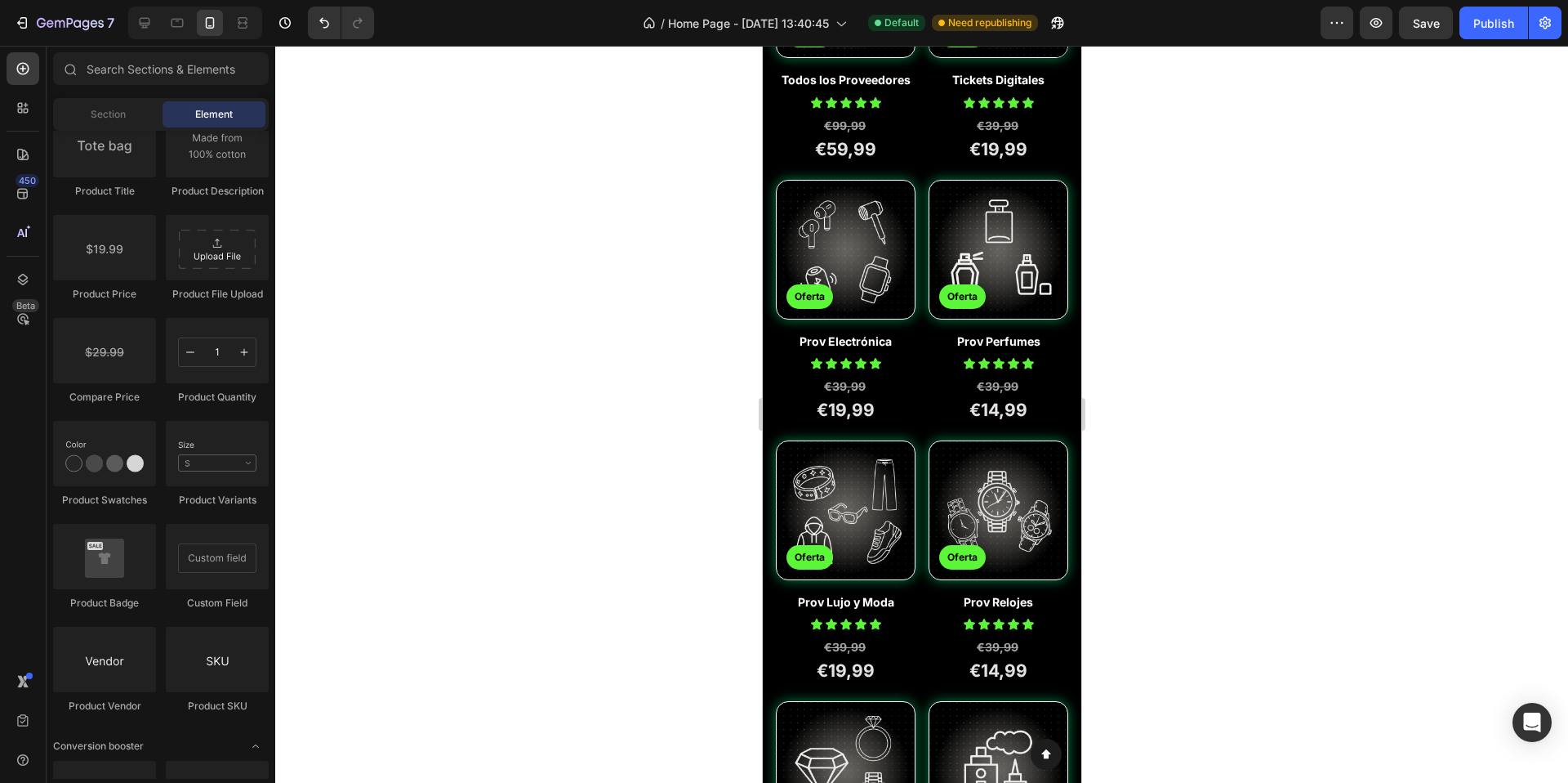
drag, startPoint x: 1079, startPoint y: 520, endPoint x: 1890, endPoint y: 164, distance: 885.7
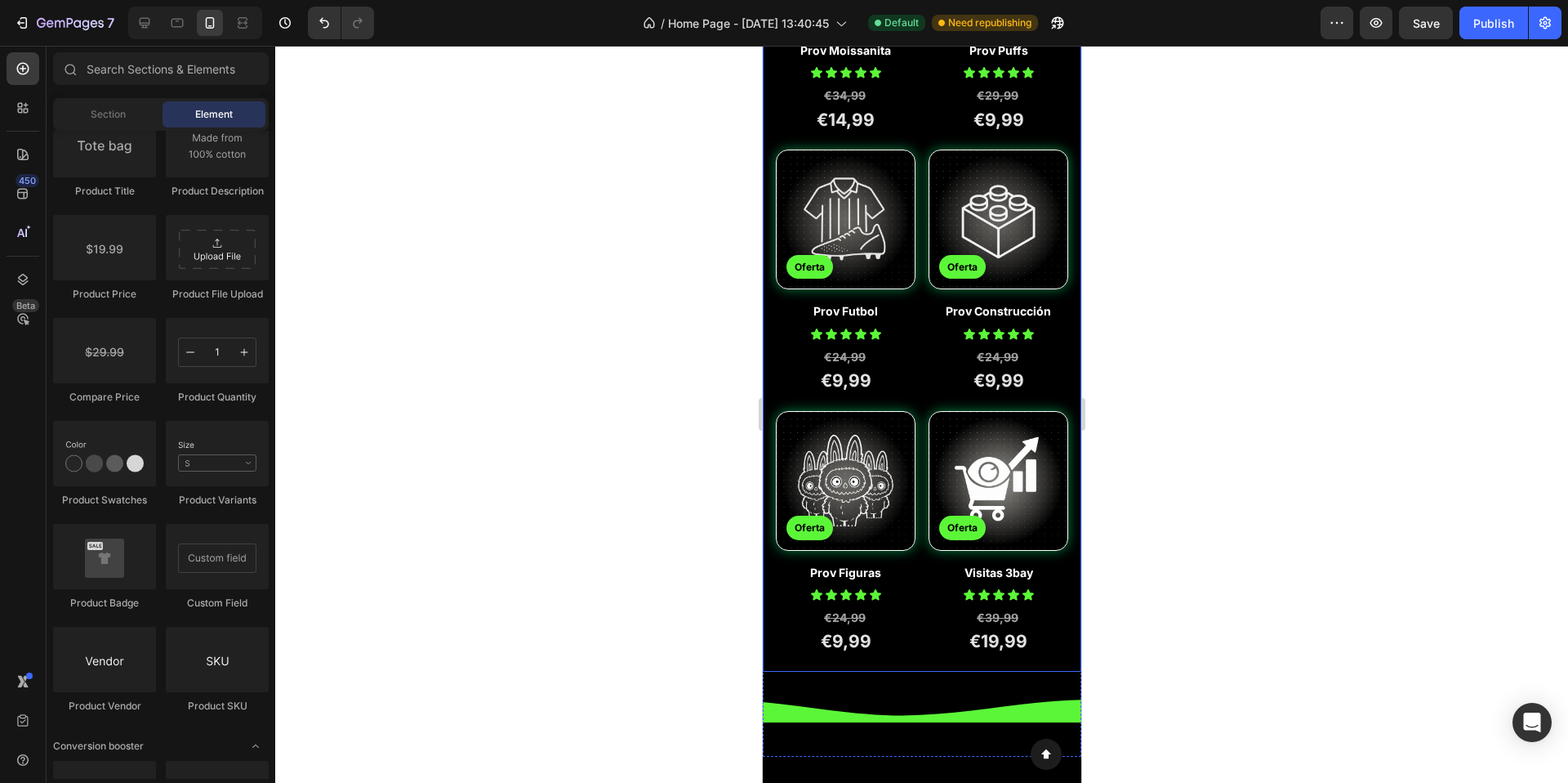
scroll to position [1150, 0]
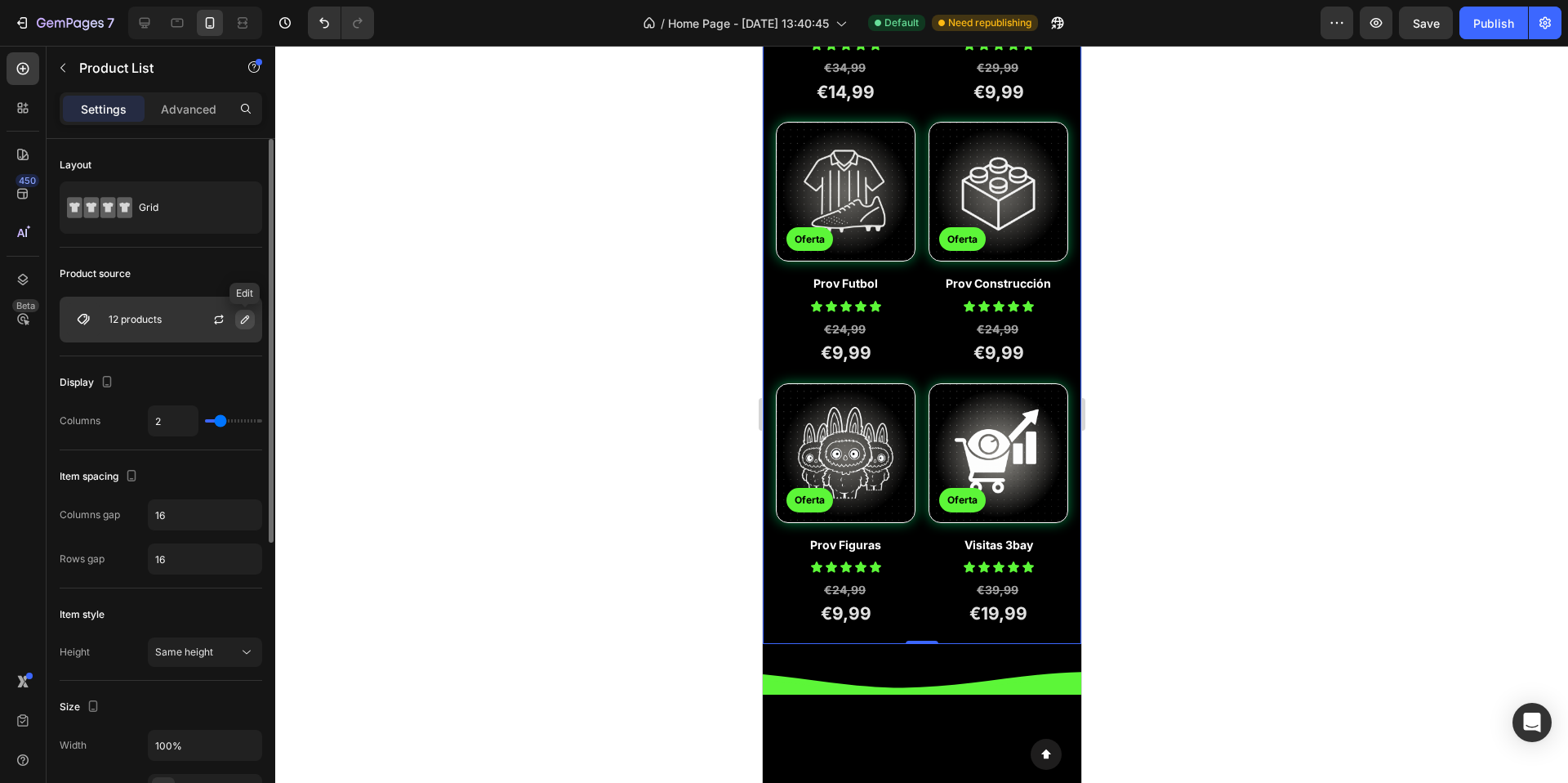
click at [245, 317] on icon "button" at bounding box center [245, 318] width 13 height 13
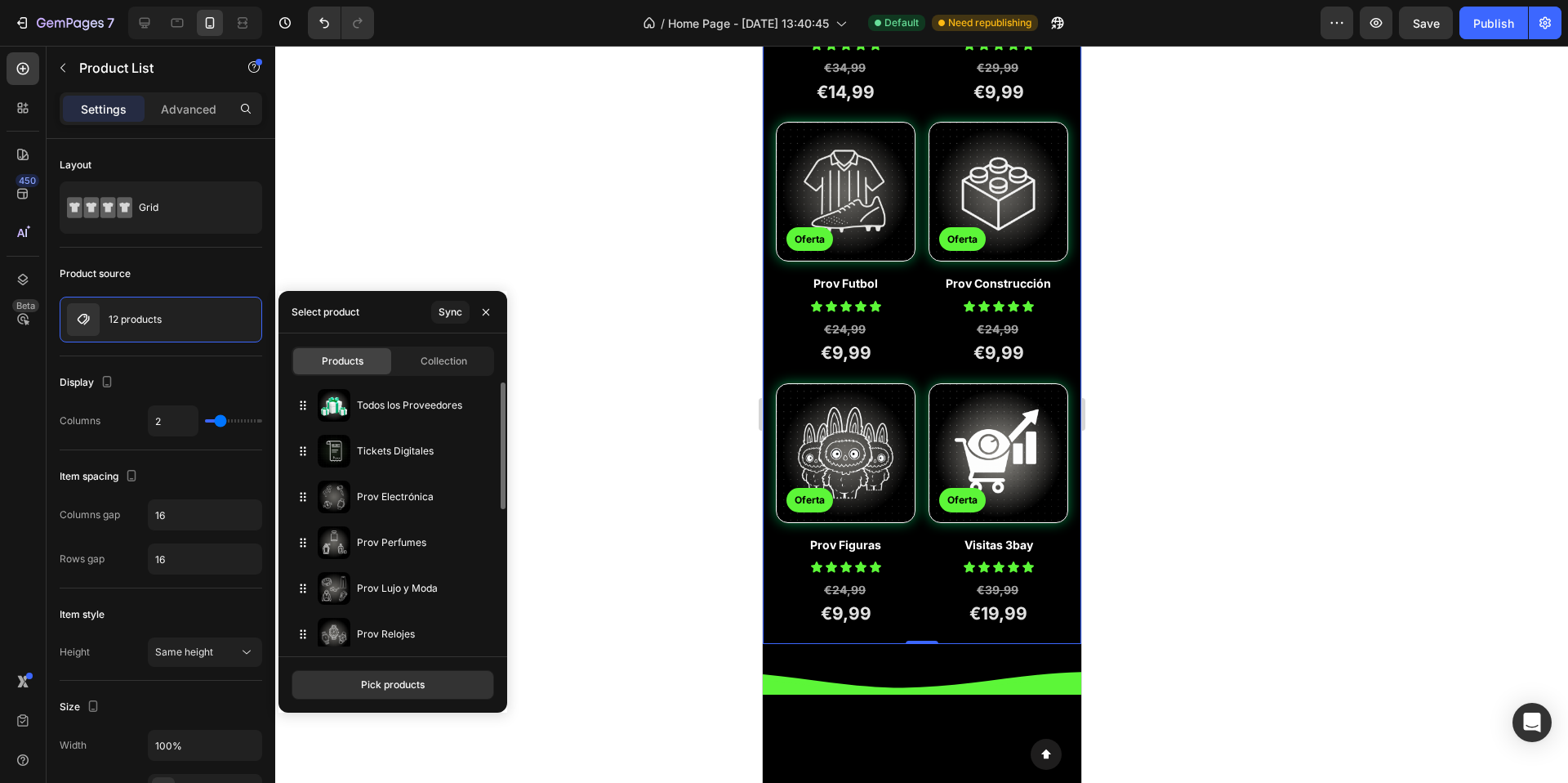
scroll to position [285, 0]
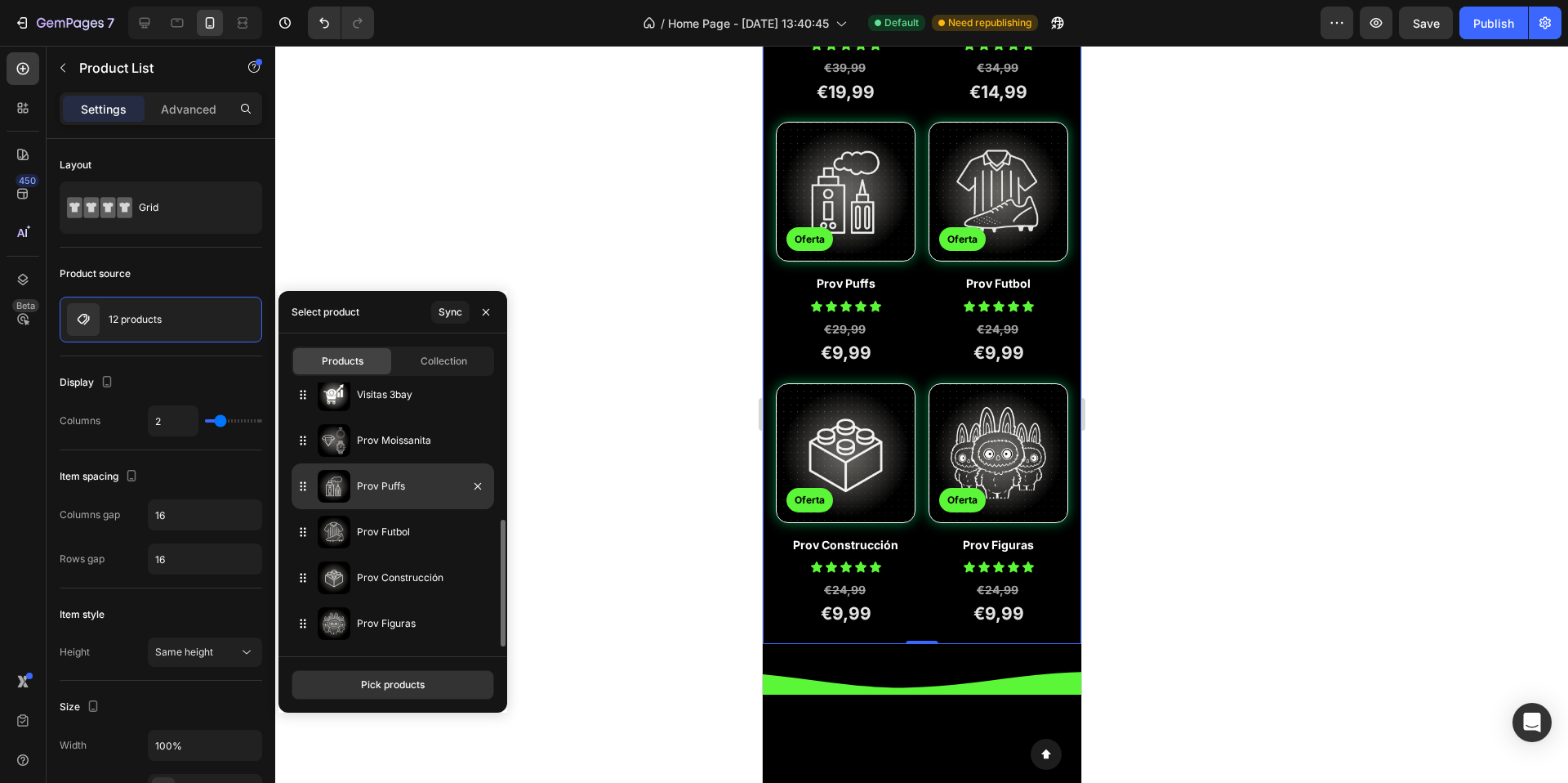
drag, startPoint x: 303, startPoint y: 621, endPoint x: 349, endPoint y: 464, distance: 163.6
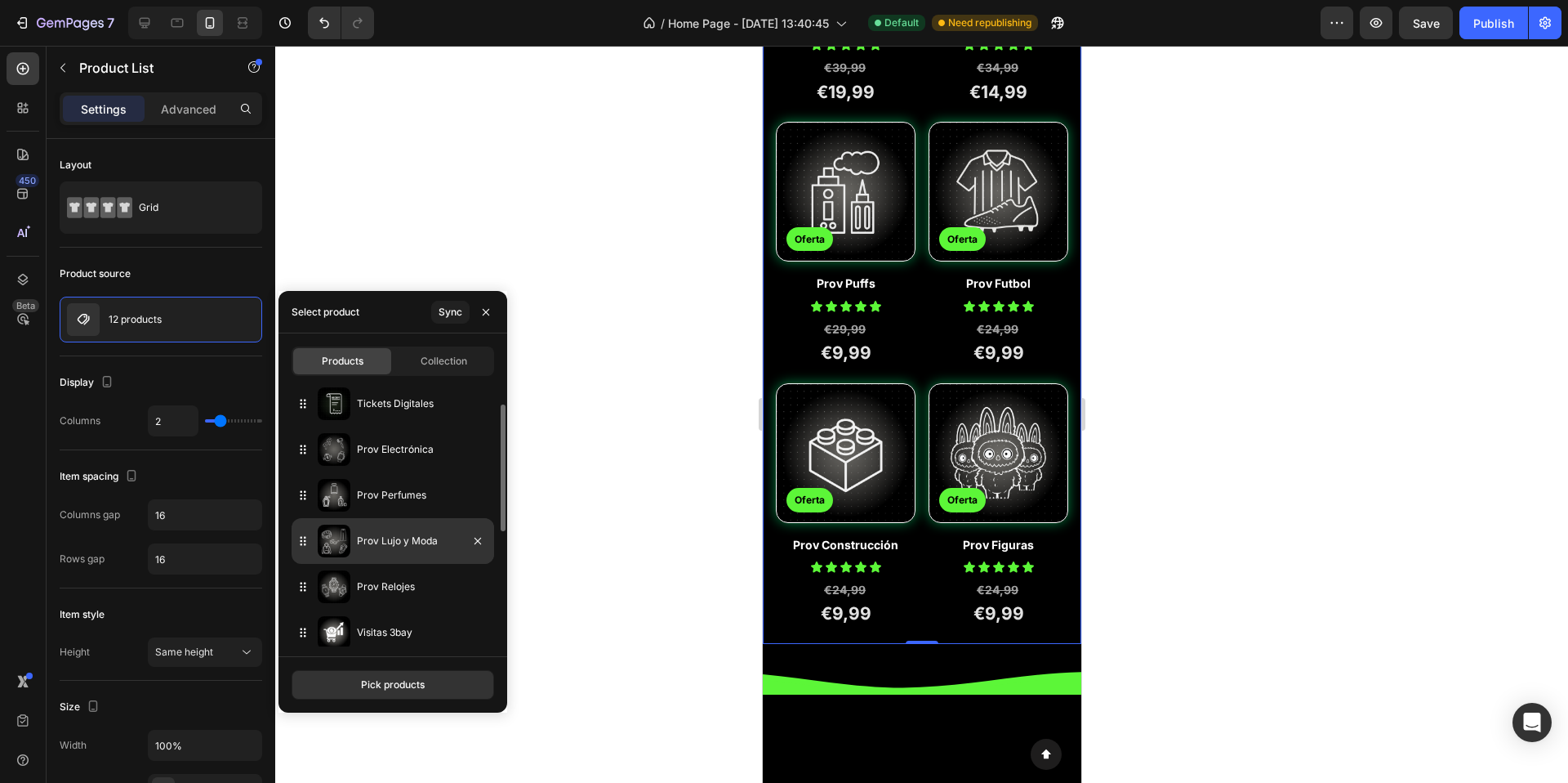
scroll to position [73, 0]
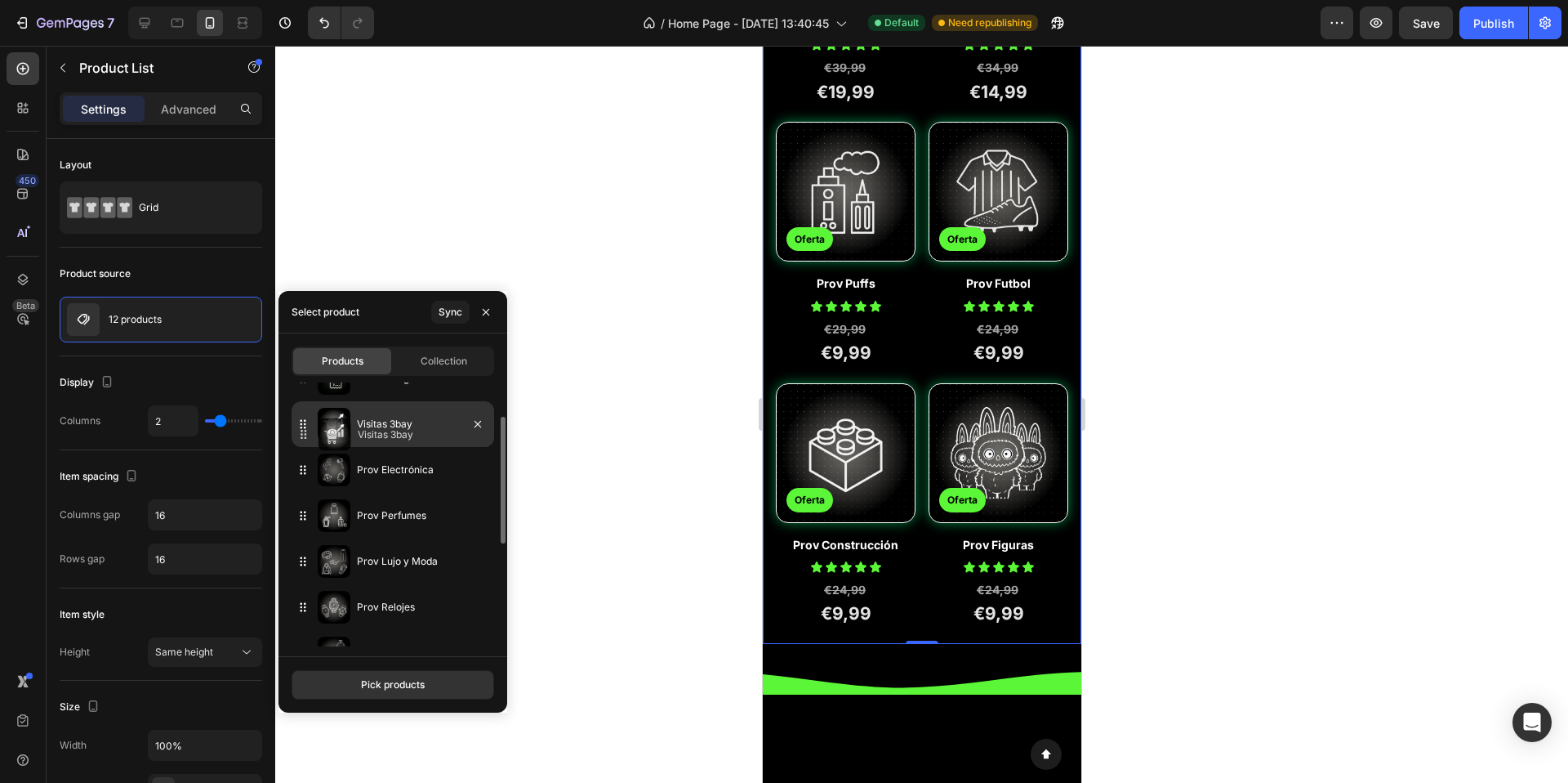
drag, startPoint x: 309, startPoint y: 606, endPoint x: 310, endPoint y: 433, distance: 173.0
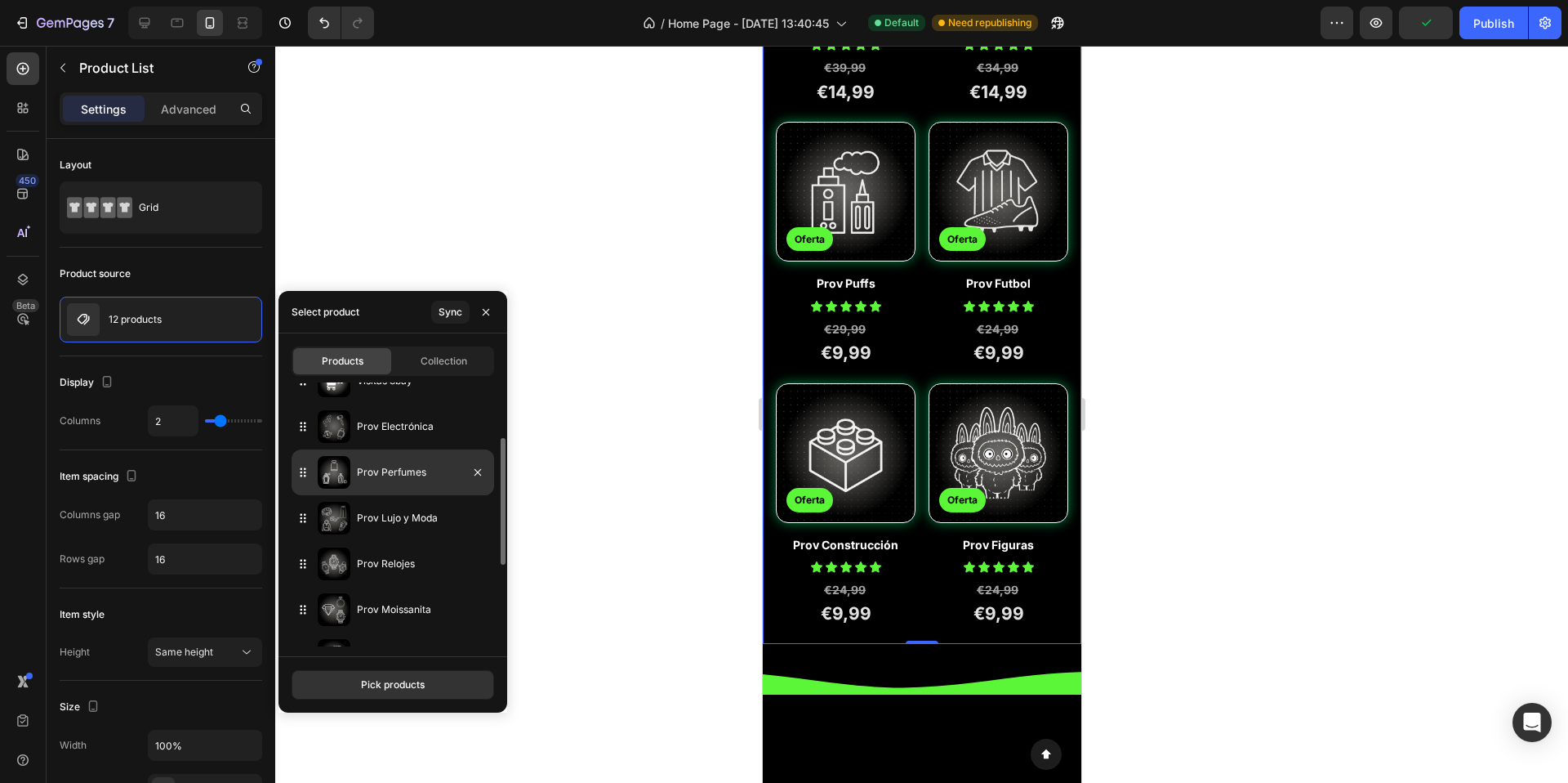
scroll to position [0, 0]
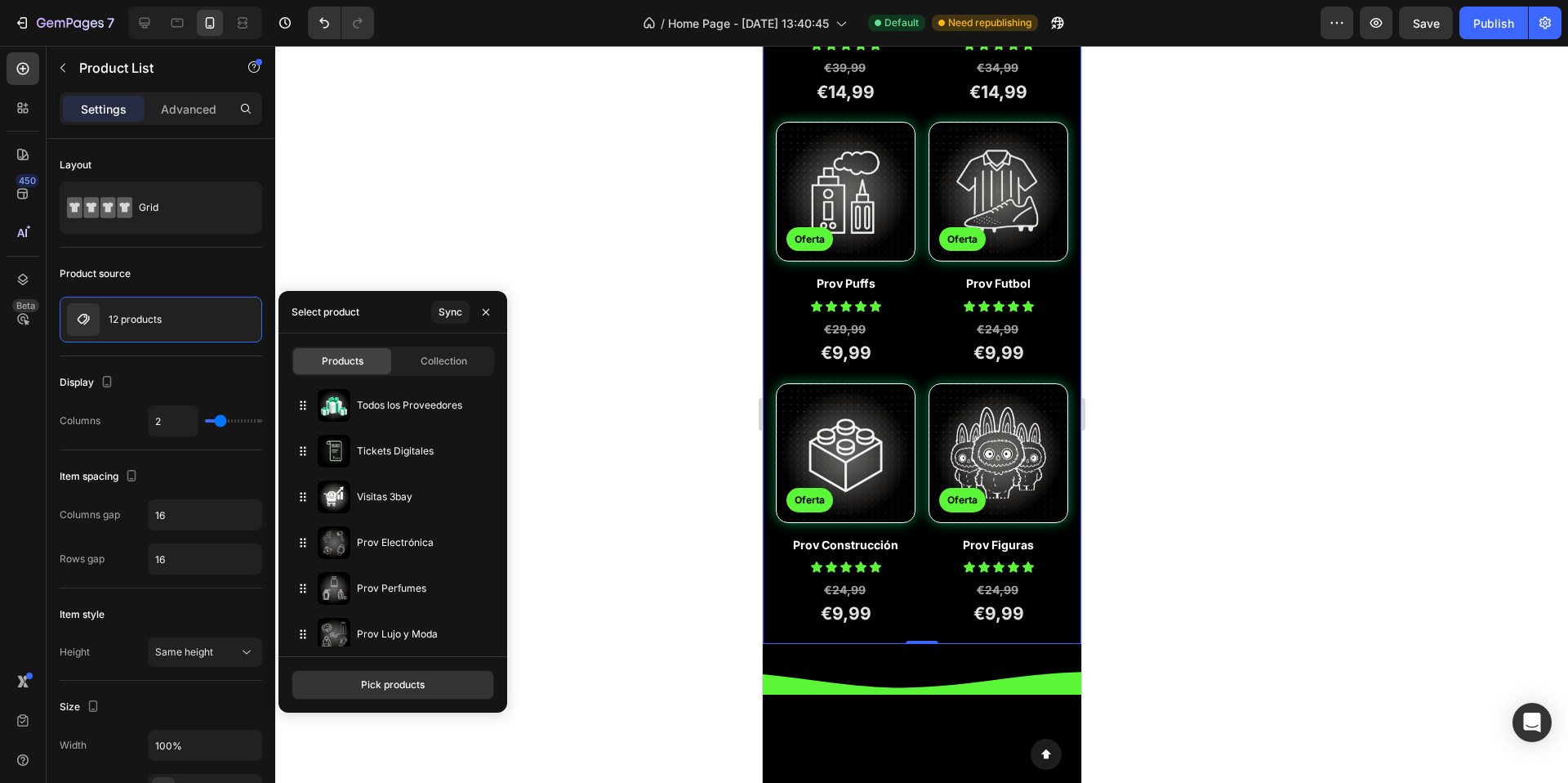
click at [611, 674] on div at bounding box center [922, 415] width 1293 height 737
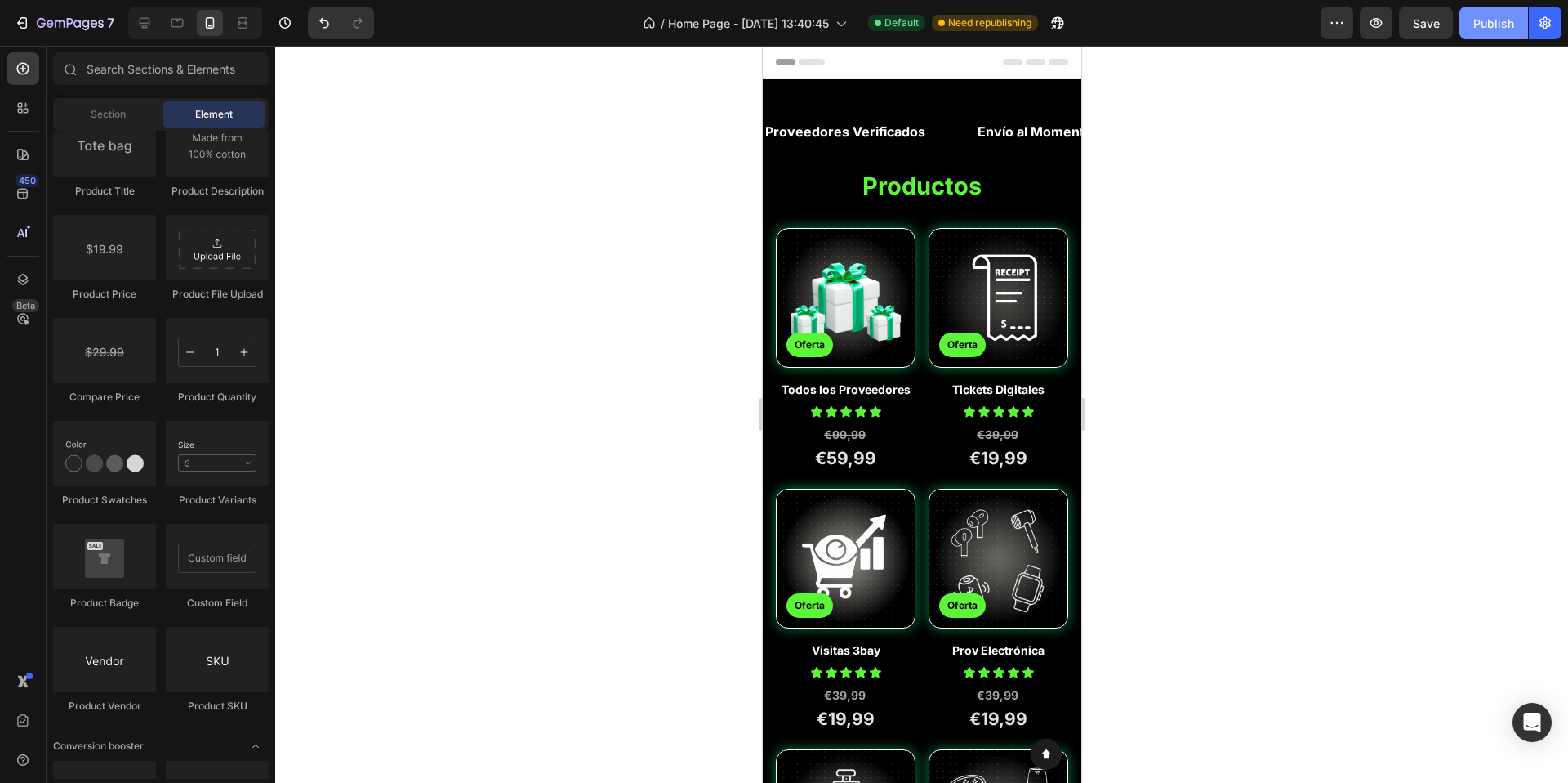
click at [1490, 16] on div "Publish" at bounding box center [1495, 24] width 41 height 18
click at [1289, 201] on div at bounding box center [922, 415] width 1293 height 737
drag, startPoint x: 1078, startPoint y: 158, endPoint x: 1867, endPoint y: 144, distance: 789.1
click at [1467, 26] on button "Publish" at bounding box center [1495, 23] width 69 height 32
